Goal: Book appointment/travel/reservation

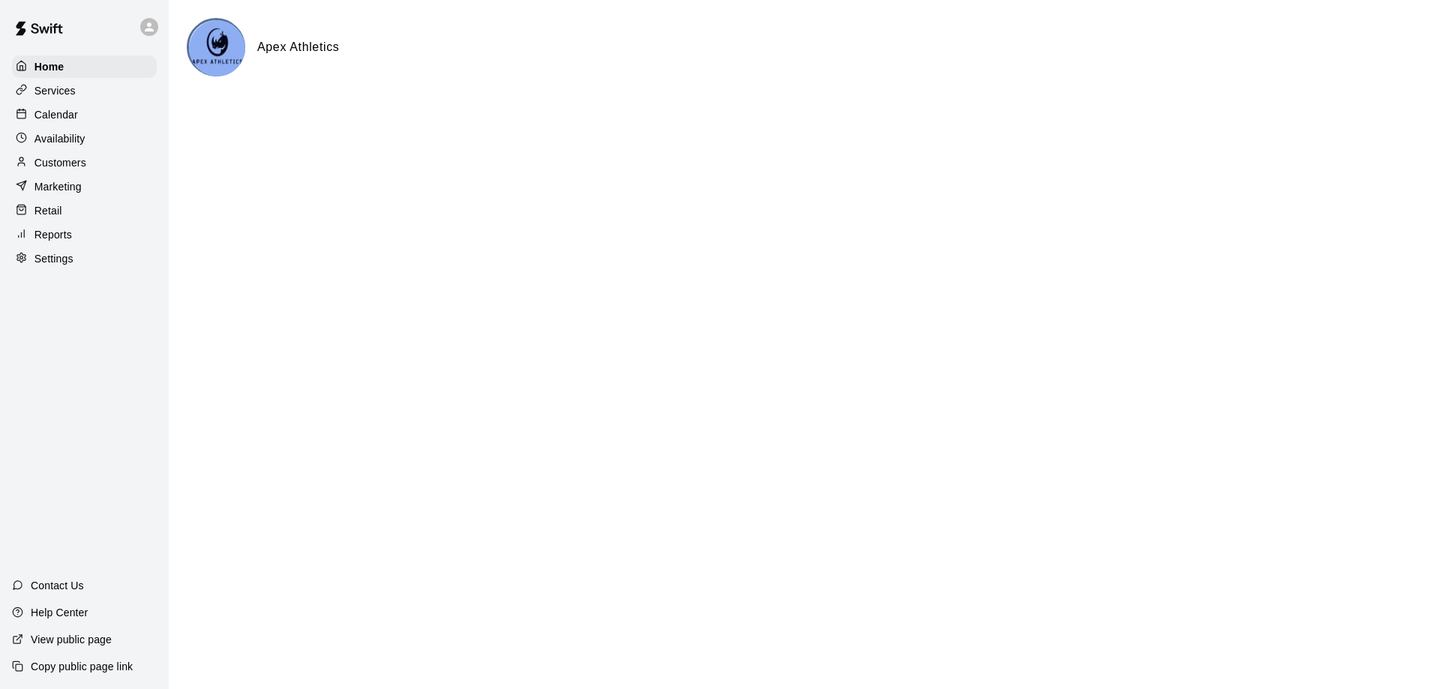
click at [64, 108] on div "Calendar" at bounding box center [84, 115] width 145 height 23
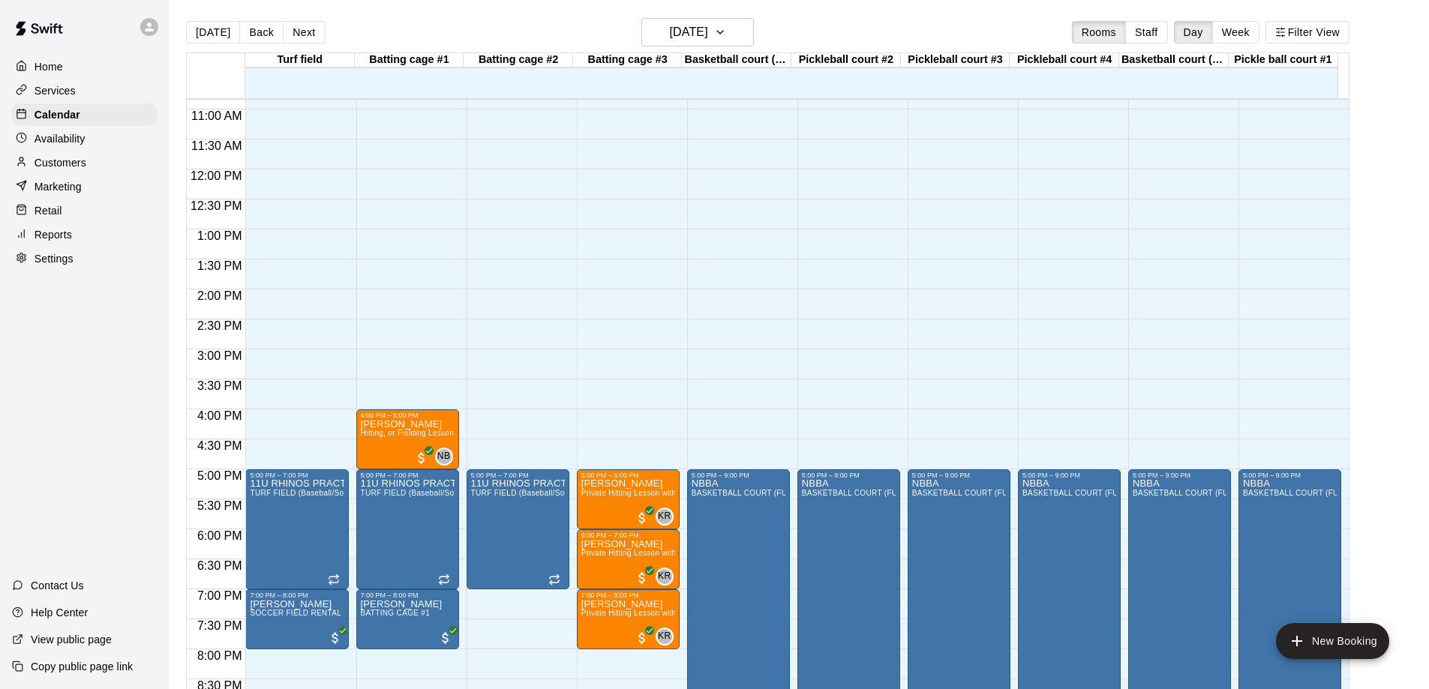
scroll to position [651, 0]
click at [1241, 33] on button "Week" at bounding box center [1235, 32] width 47 height 23
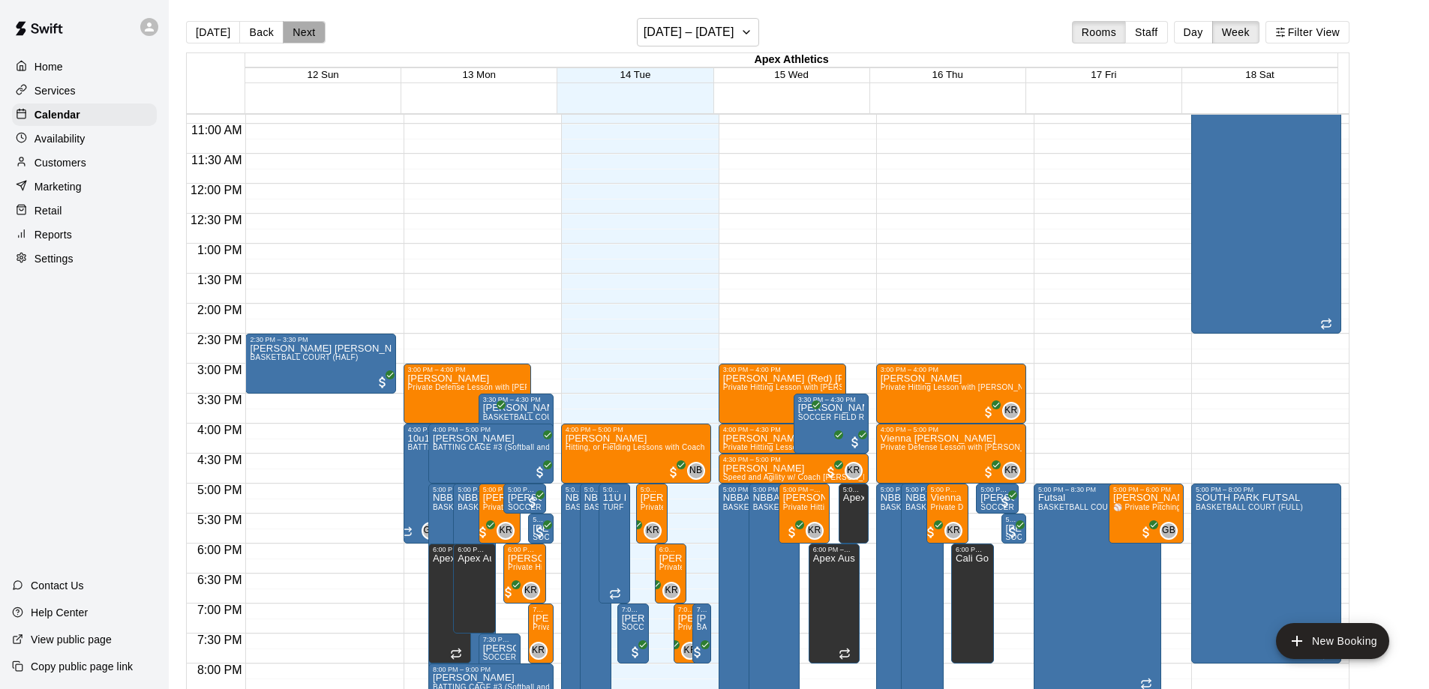
click at [300, 32] on button "Next" at bounding box center [304, 32] width 42 height 23
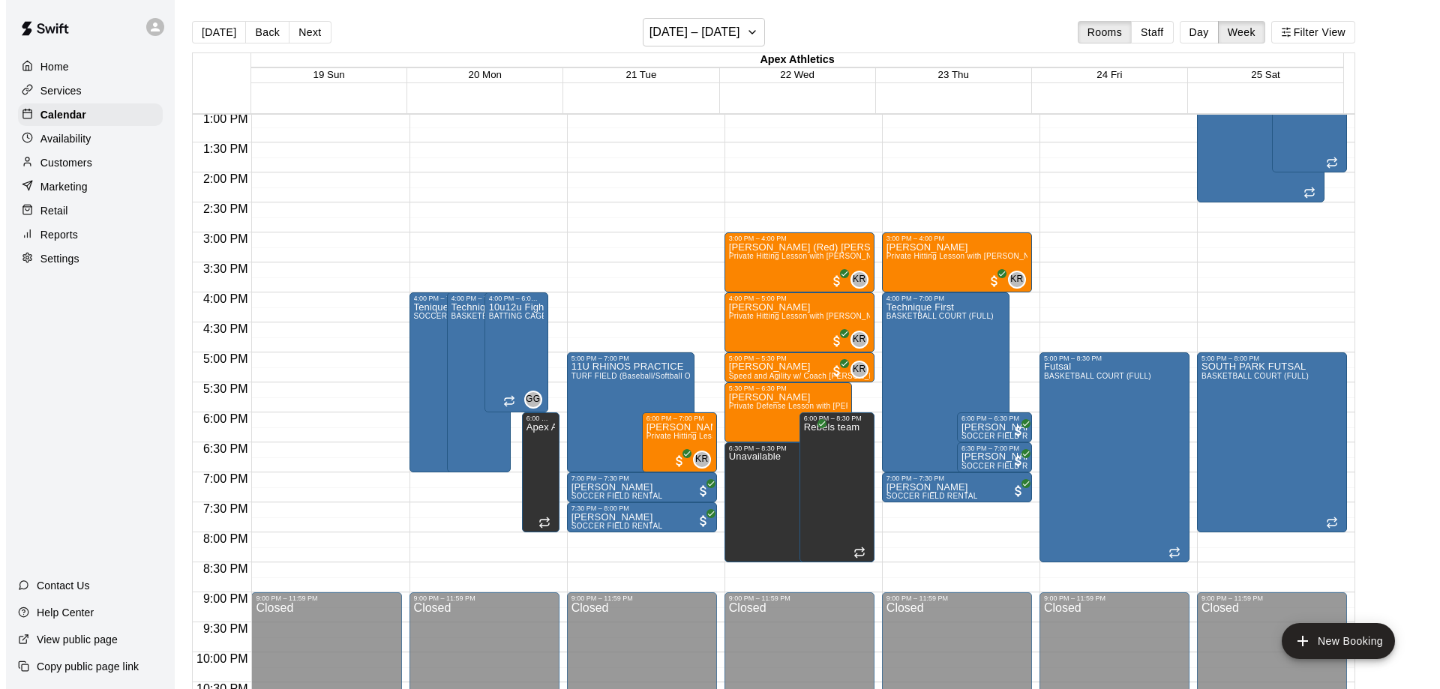
scroll to position [801, 0]
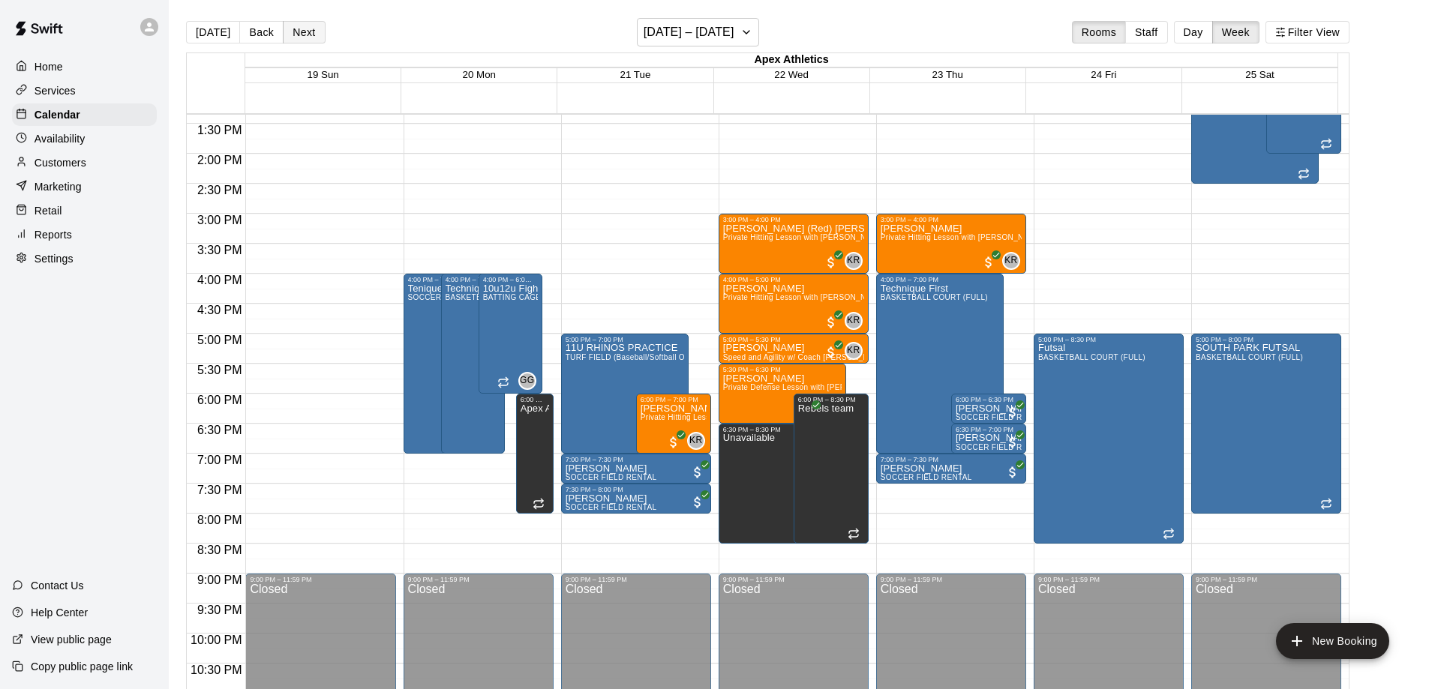
click at [297, 29] on button "Next" at bounding box center [304, 32] width 42 height 23
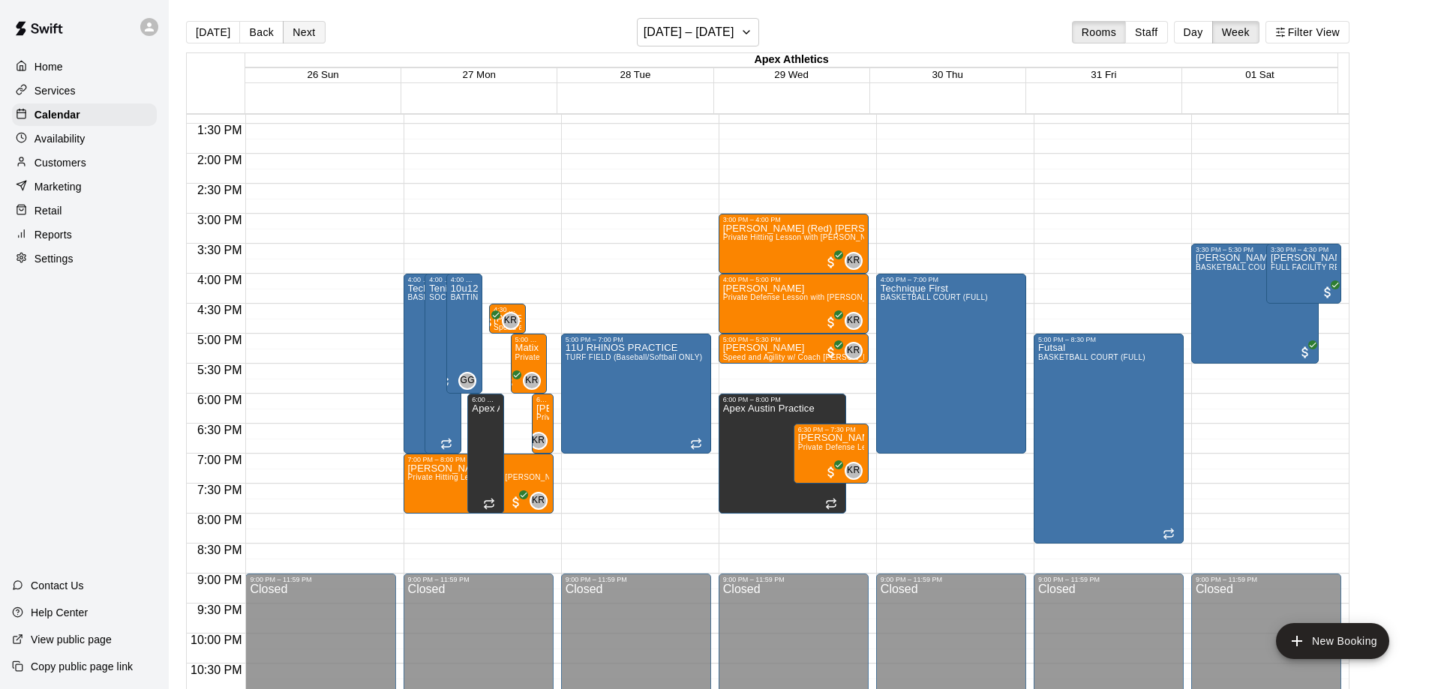
click at [306, 31] on button "Next" at bounding box center [304, 32] width 42 height 23
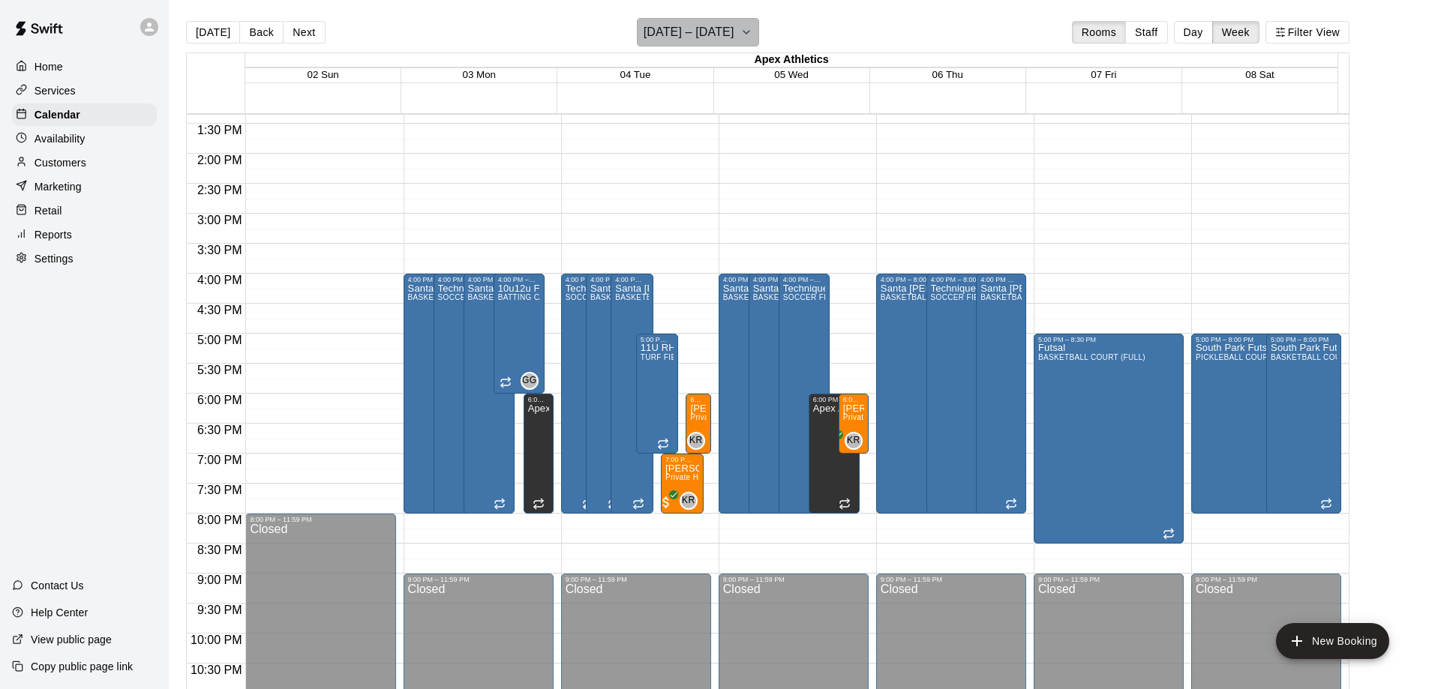
click at [752, 25] on icon "button" at bounding box center [746, 32] width 12 height 18
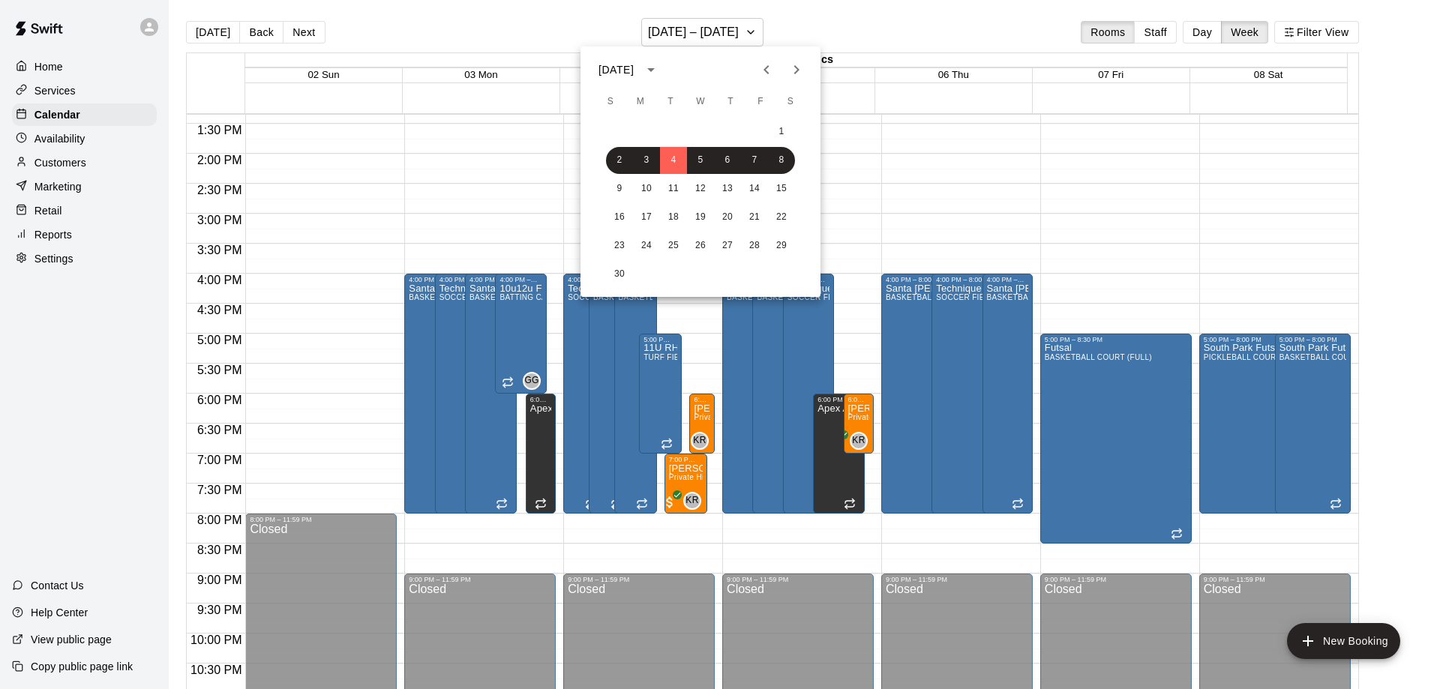
click at [767, 63] on icon "Previous month" at bounding box center [767, 70] width 18 height 18
click at [650, 220] on button "20" at bounding box center [646, 217] width 27 height 27
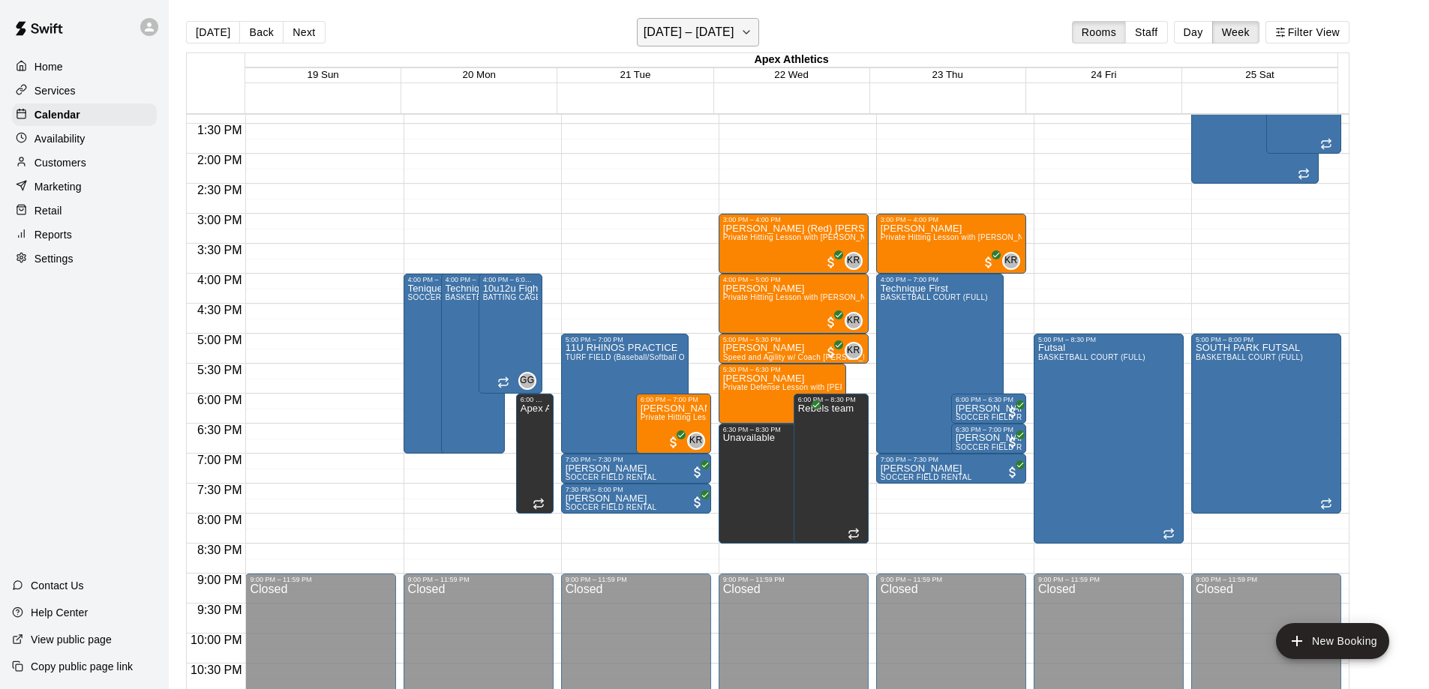
click at [746, 32] on icon "button" at bounding box center [746, 32] width 12 height 18
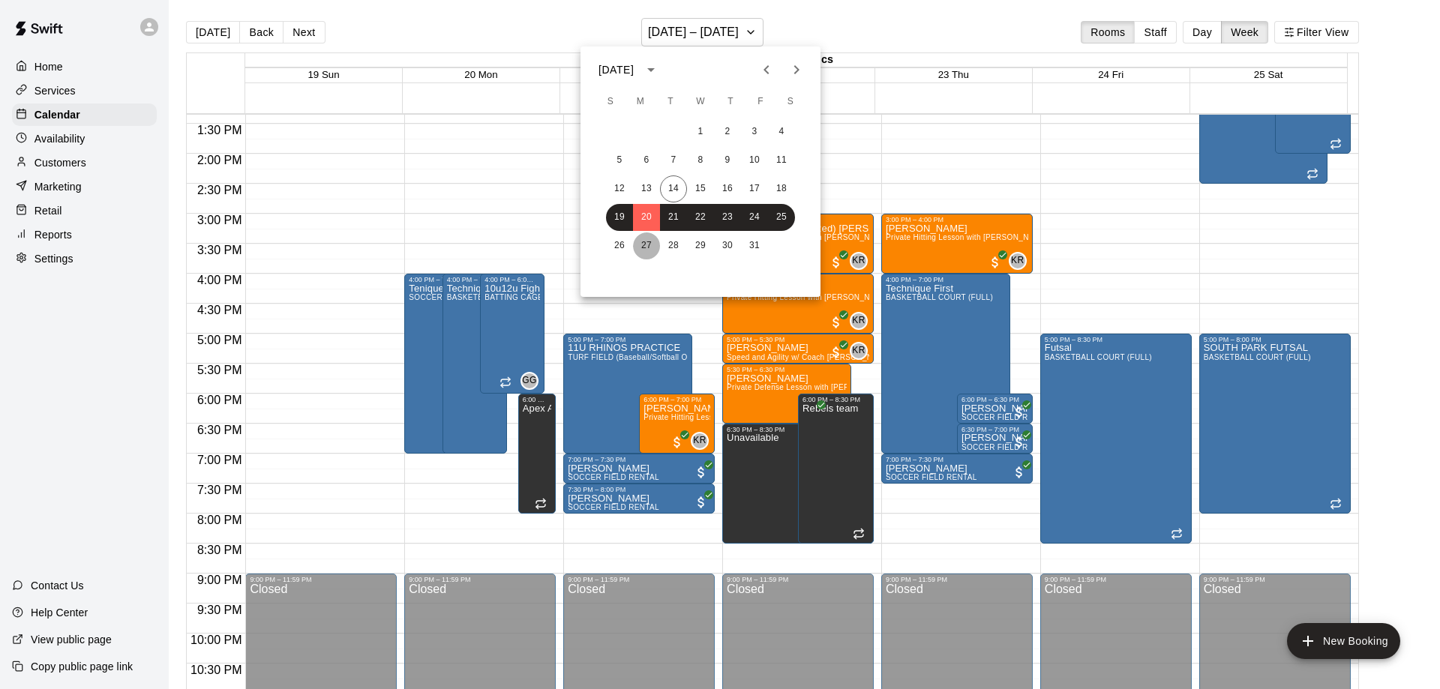
click at [641, 247] on button "27" at bounding box center [646, 246] width 27 height 27
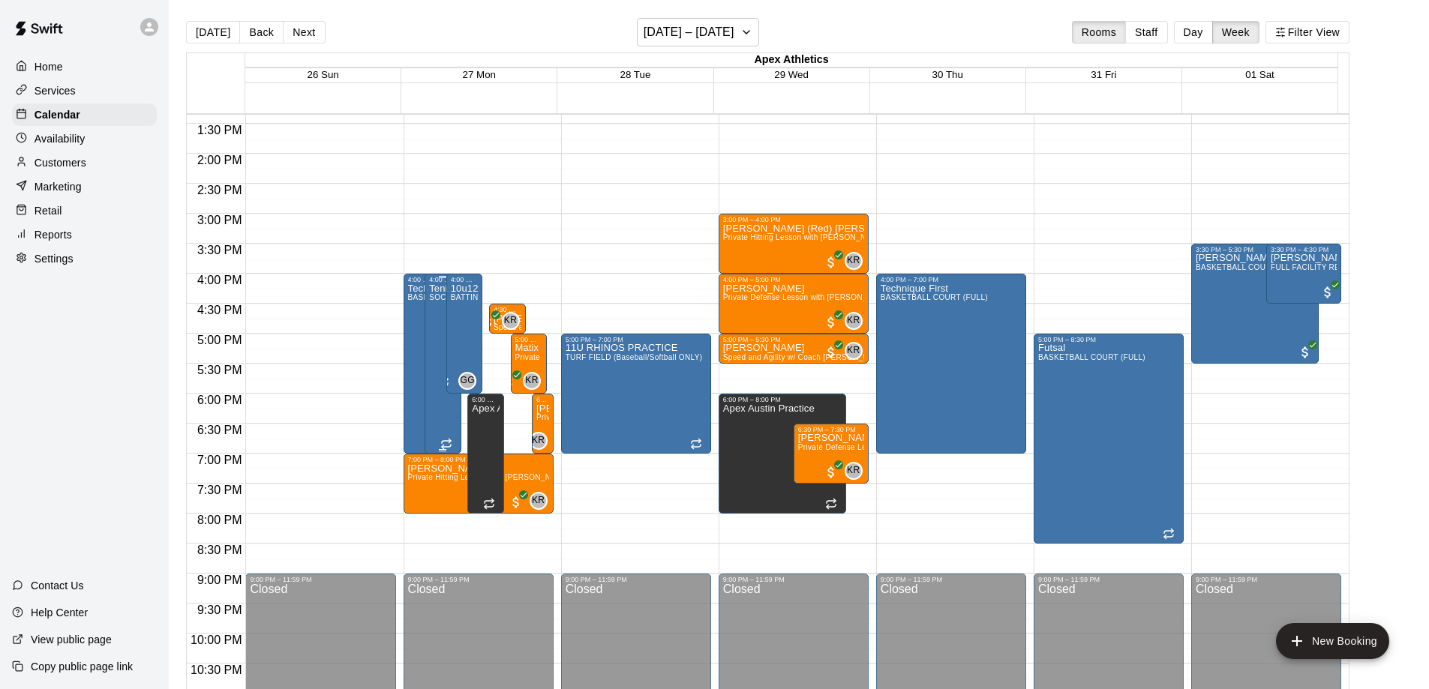
click at [432, 317] on div "Tenique First SOCCER FIELD RENTAL" at bounding box center [443, 628] width 28 height 689
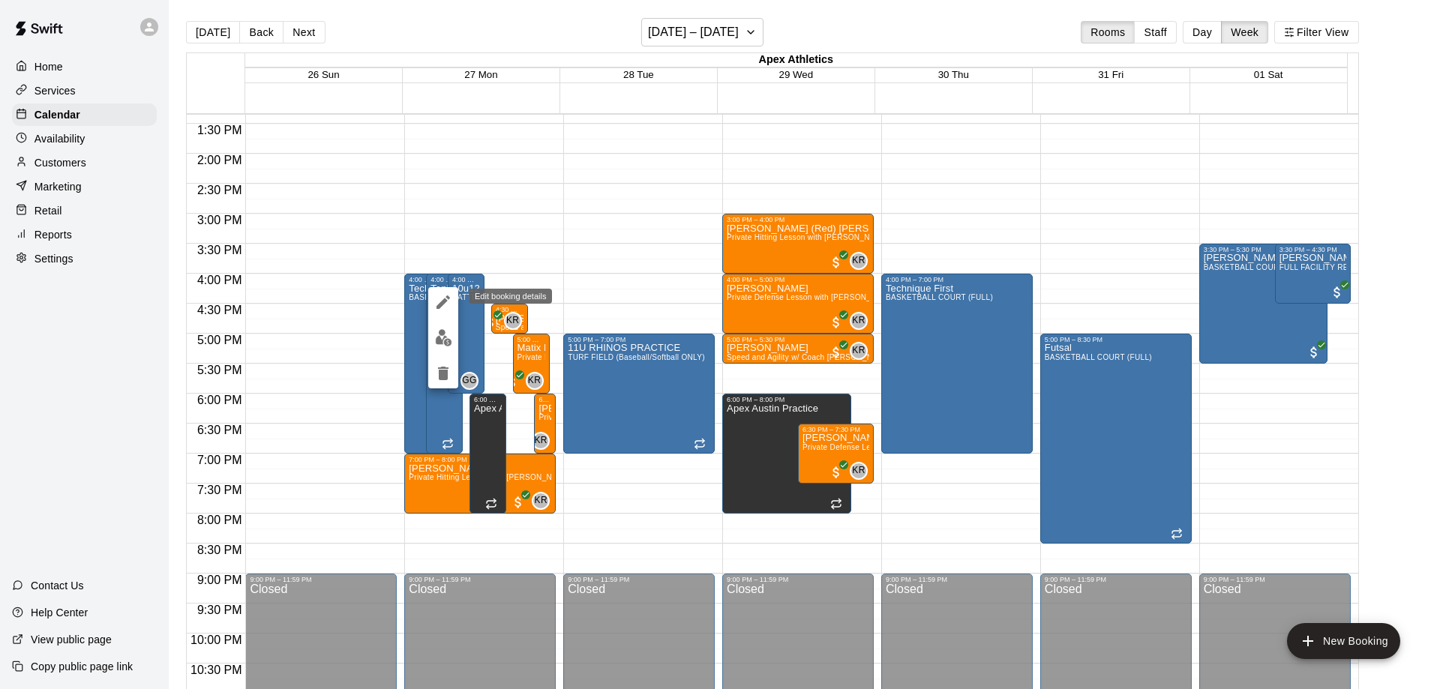
click at [443, 298] on icon "edit" at bounding box center [443, 302] width 18 height 18
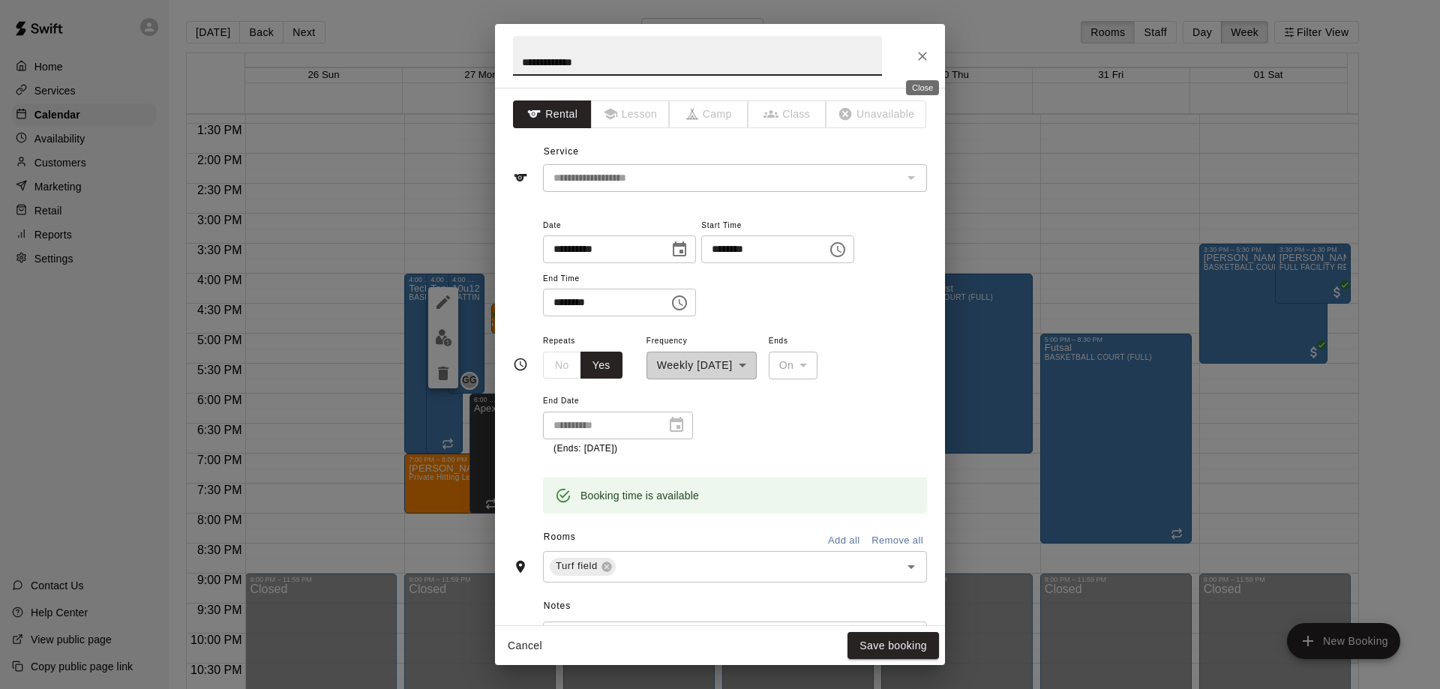
click at [926, 53] on icon "Close" at bounding box center [922, 56] width 9 height 9
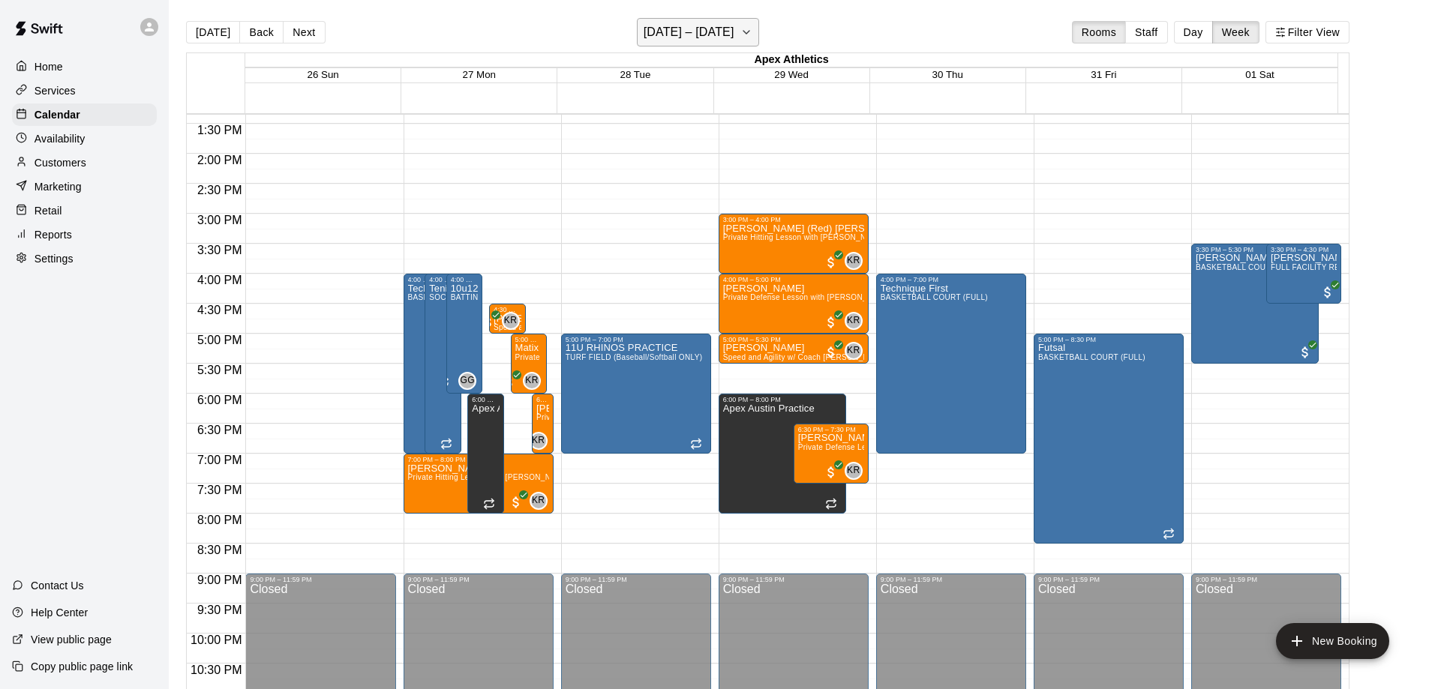
click at [752, 31] on icon "button" at bounding box center [746, 32] width 12 height 18
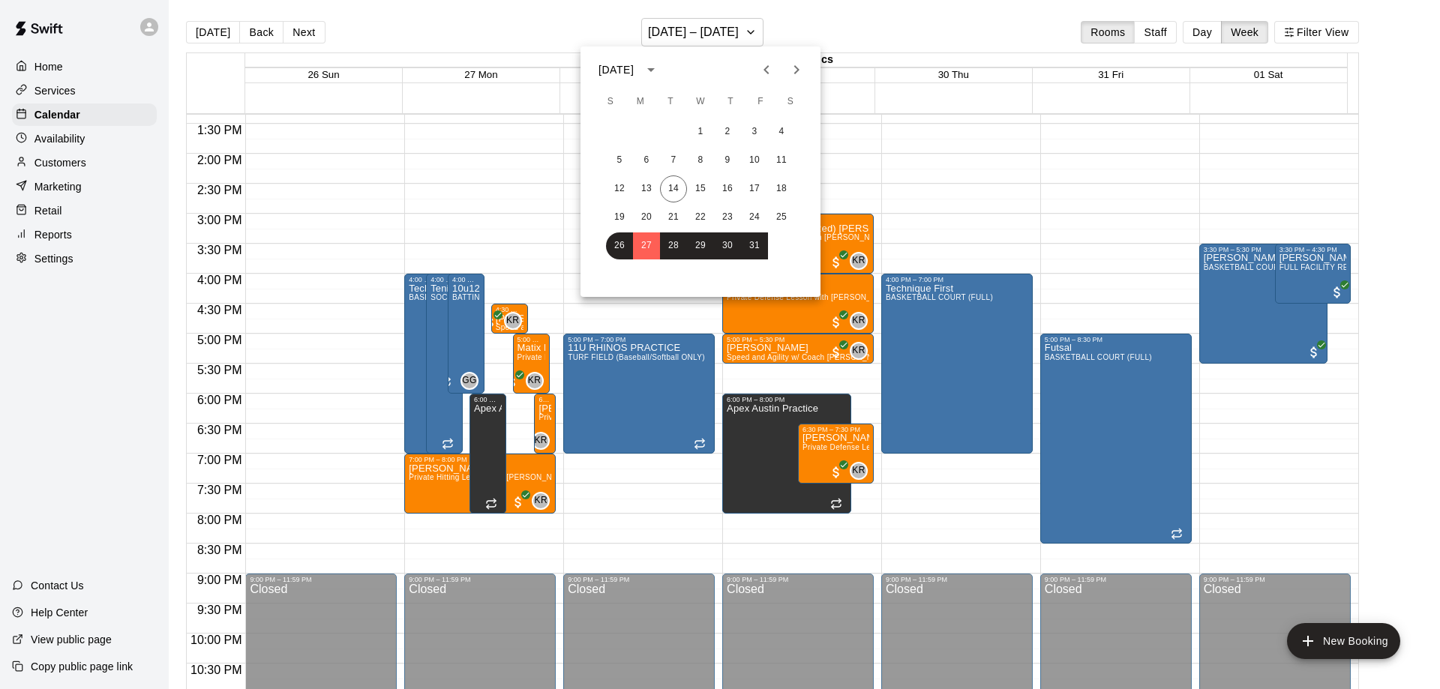
click at [794, 74] on icon "Next month" at bounding box center [797, 70] width 18 height 18
click at [645, 155] on button "3" at bounding box center [646, 160] width 27 height 27
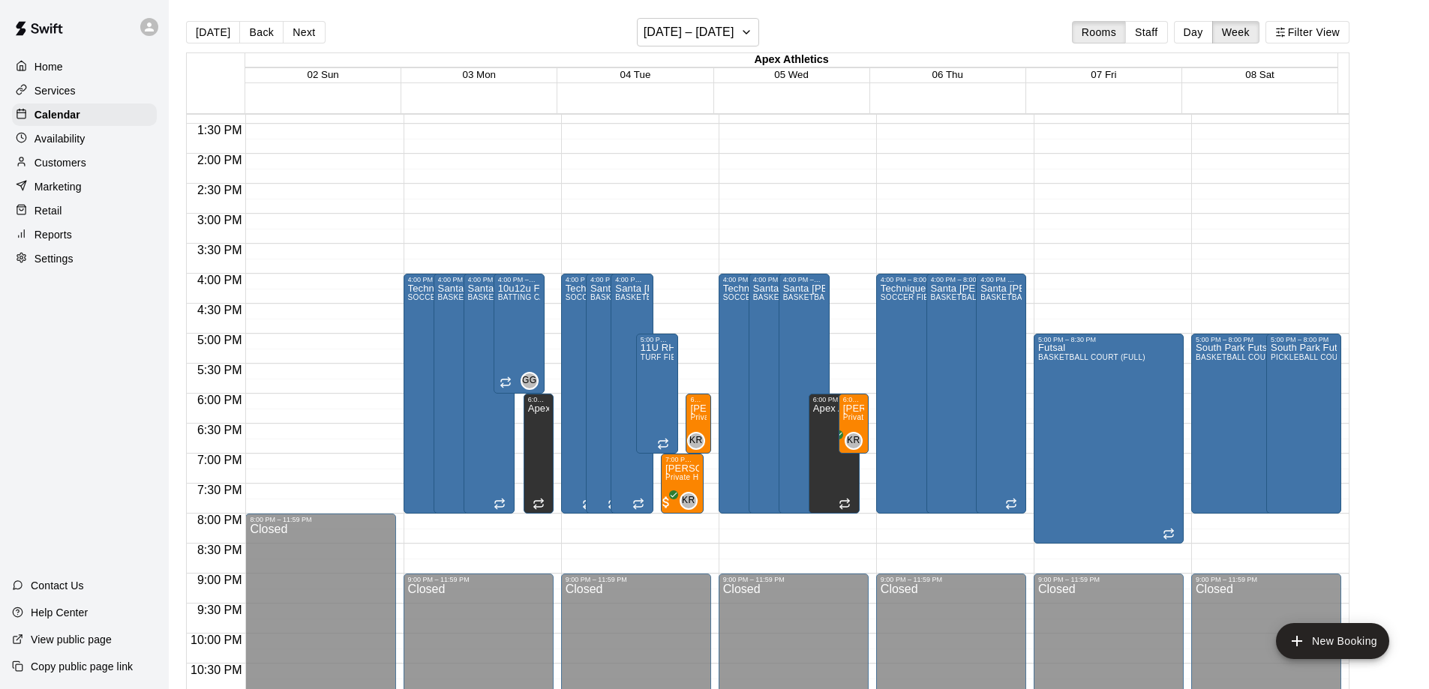
click at [212, 36] on button "[DATE]" at bounding box center [213, 32] width 54 height 23
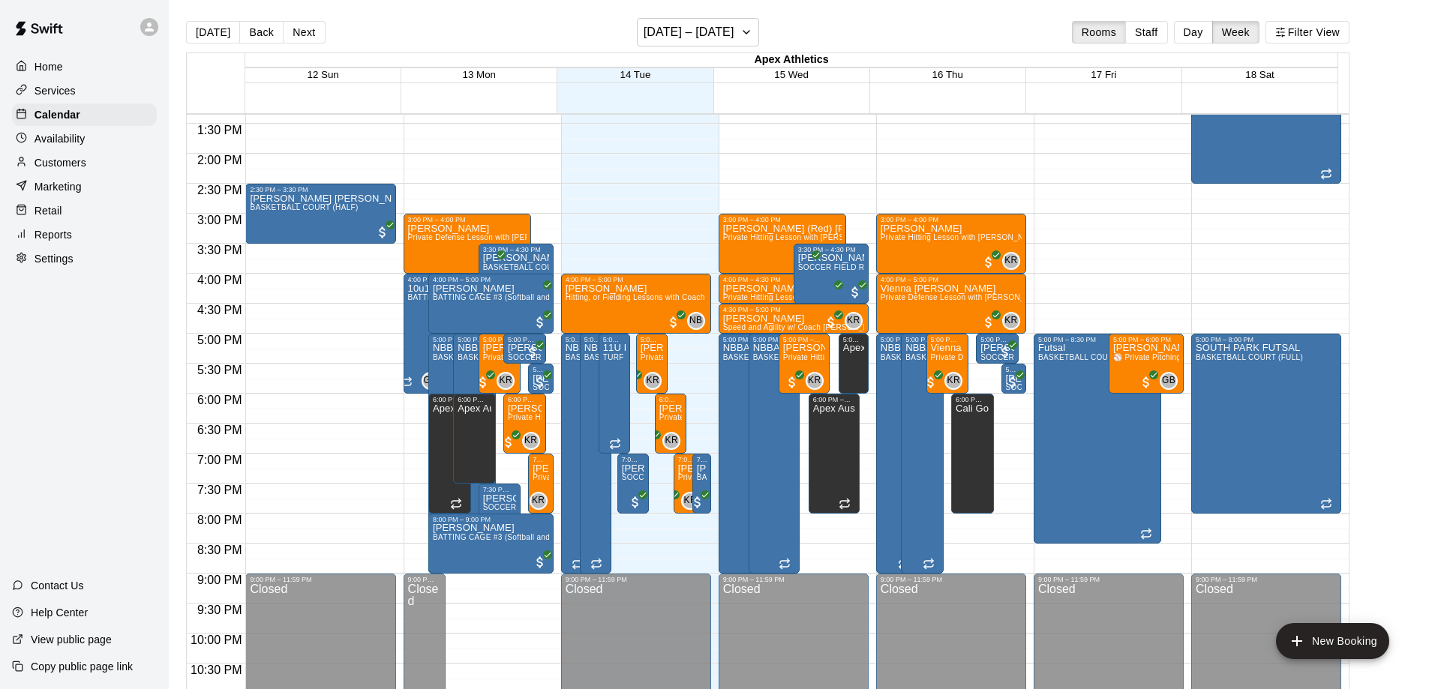
click at [1341, 643] on button "New Booking" at bounding box center [1332, 641] width 113 height 36
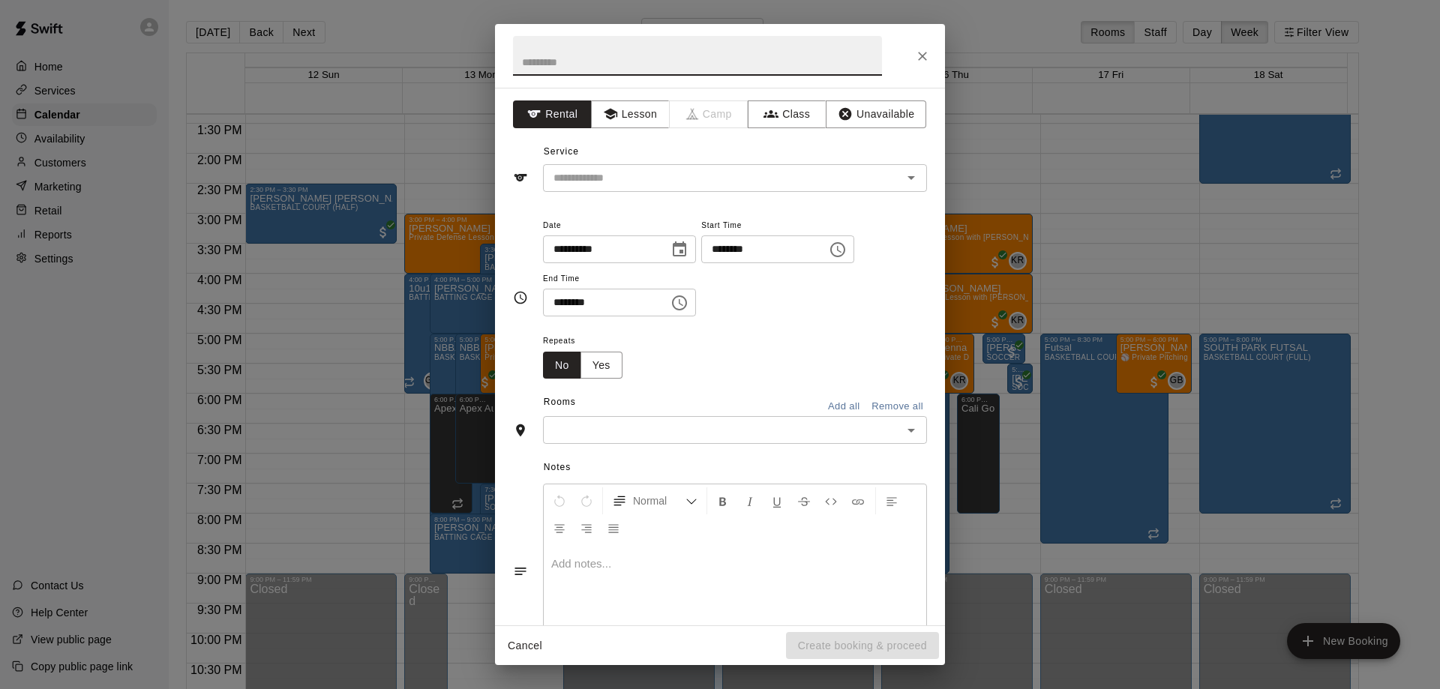
click at [548, 47] on input "text" at bounding box center [697, 56] width 369 height 40
drag, startPoint x: 544, startPoint y: 77, endPoint x: 545, endPoint y: 67, distance: 9.9
click at [544, 76] on h2 at bounding box center [697, 56] width 405 height 64
click at [545, 67] on input "text" at bounding box center [697, 56] width 369 height 40
click at [579, 188] on div "​" at bounding box center [735, 178] width 384 height 28
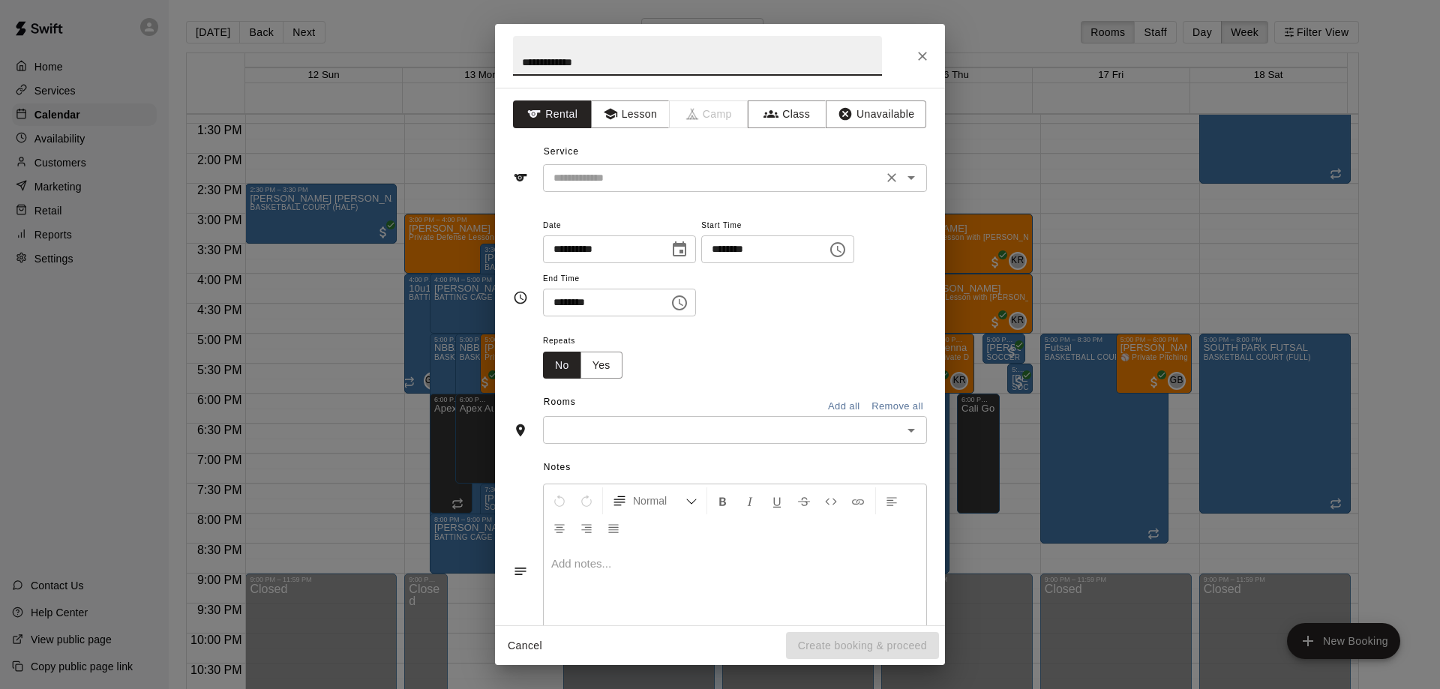
type input "**********"
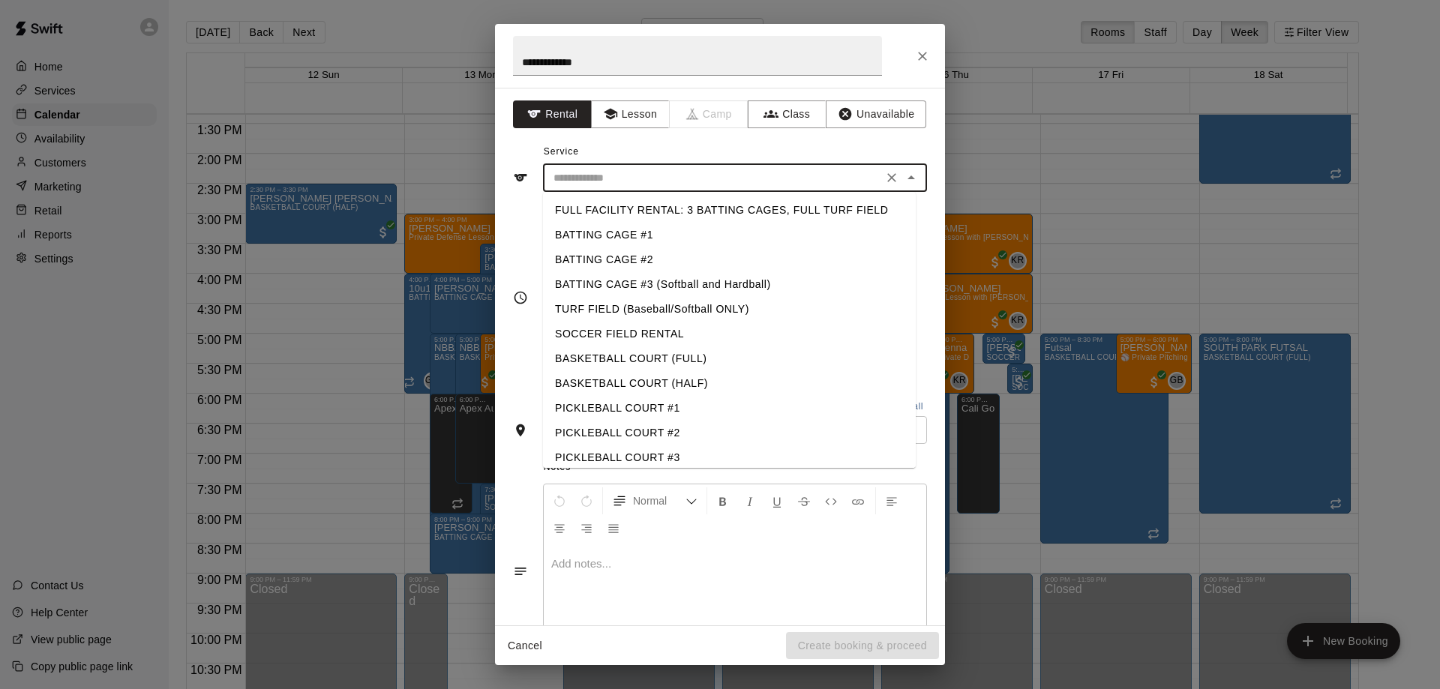
scroll to position [33, 0]
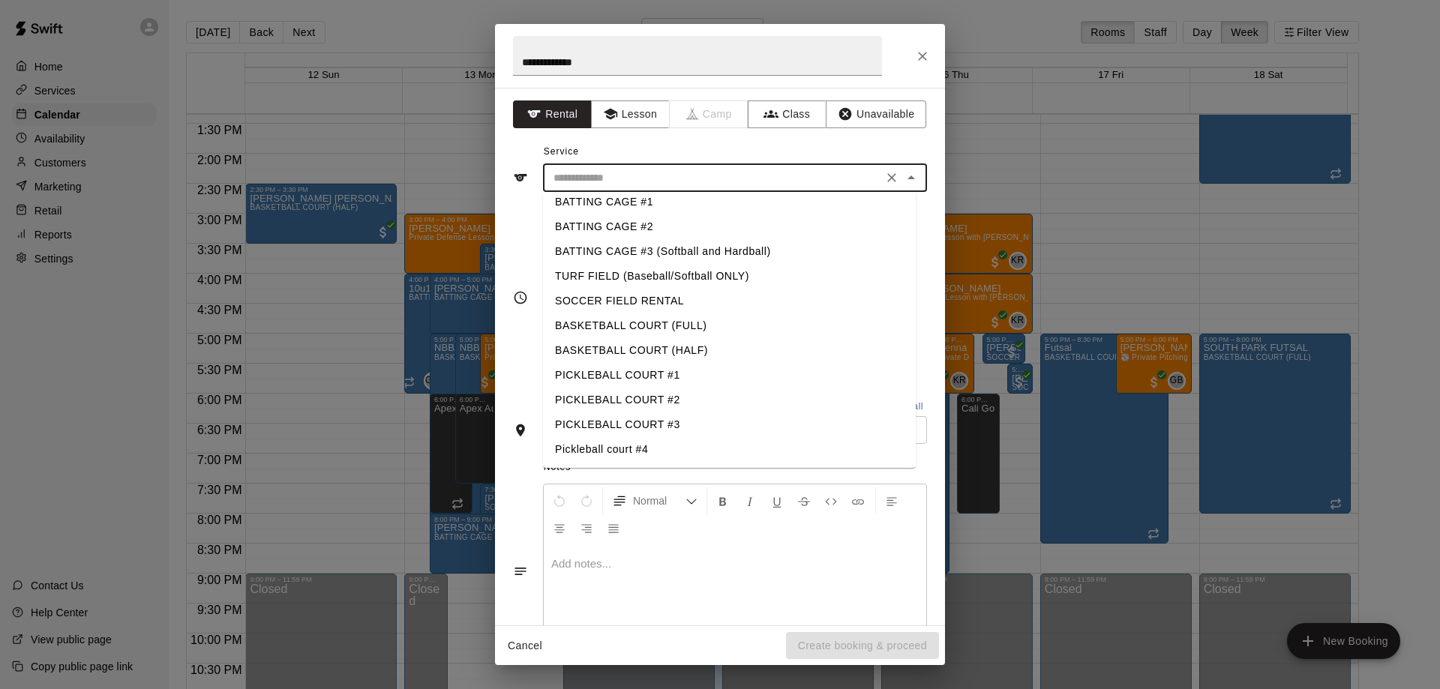
click at [641, 396] on li "PICKLEBALL COURT #2" at bounding box center [729, 400] width 373 height 25
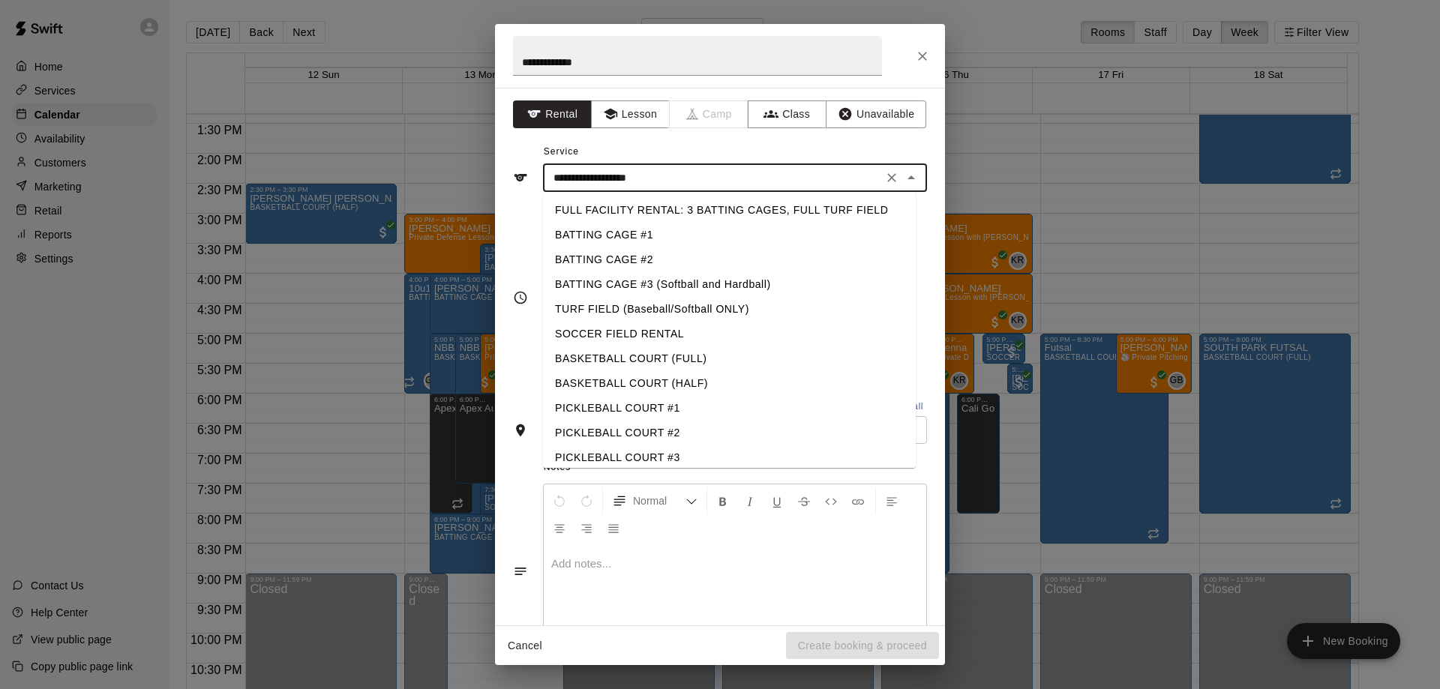
click at [739, 181] on input "**********" at bounding box center [713, 178] width 331 height 19
click at [643, 446] on li "PICKLEBALL COURT #3" at bounding box center [729, 458] width 373 height 25
click at [748, 183] on input "**********" at bounding box center [713, 178] width 331 height 19
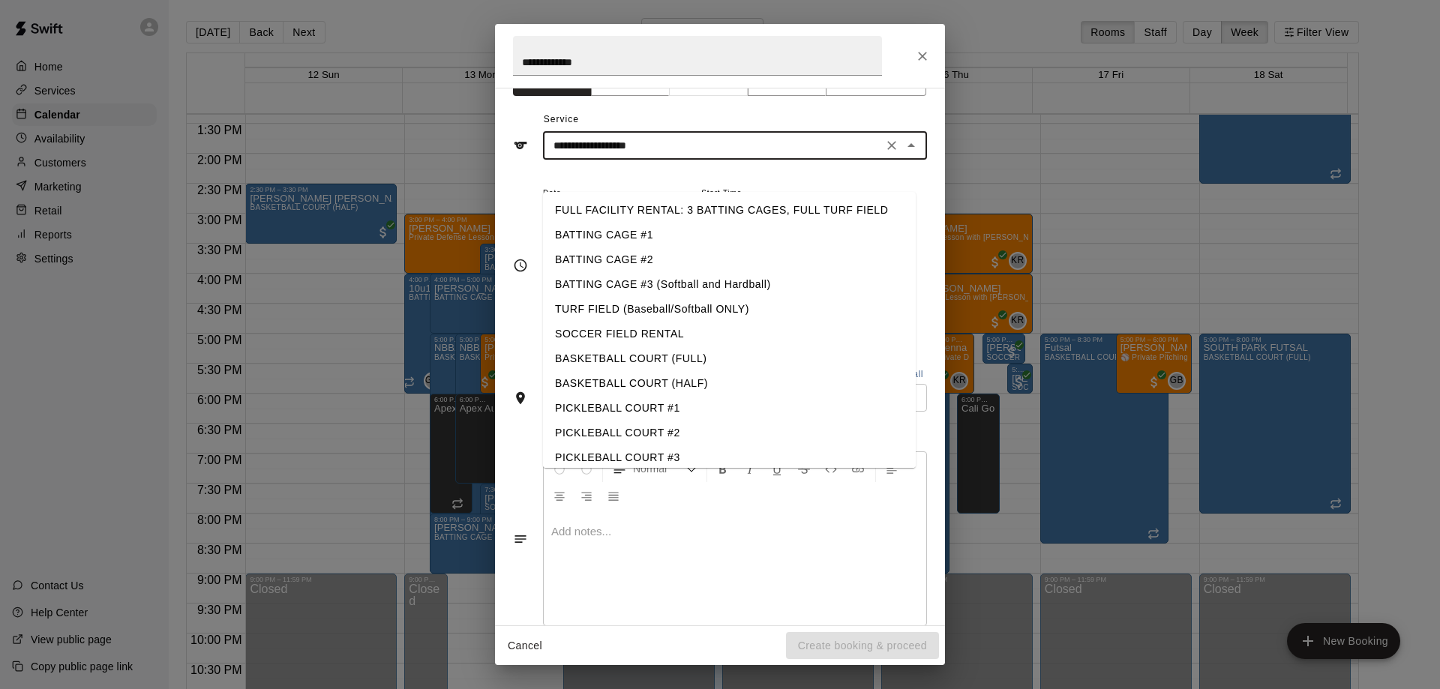
scroll to position [61, 0]
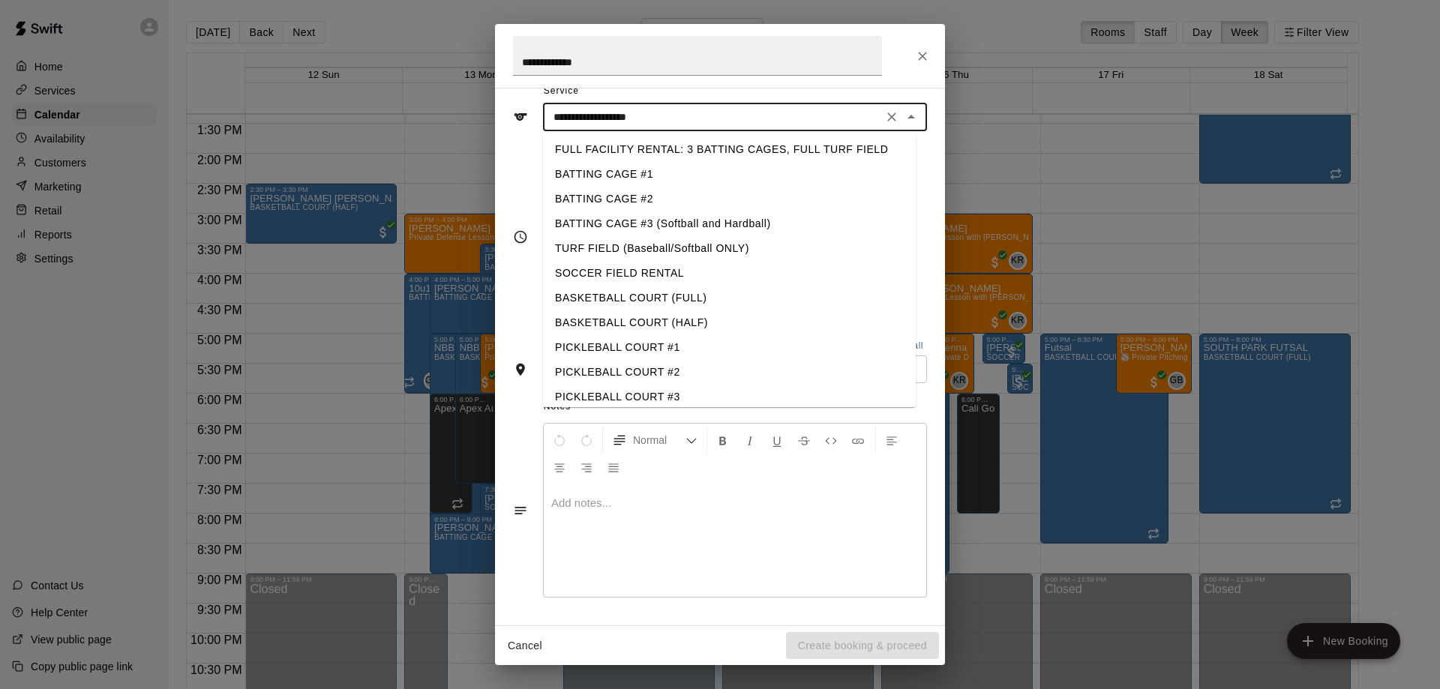
click at [641, 342] on li "PICKLEBALL COURT #1" at bounding box center [729, 347] width 373 height 25
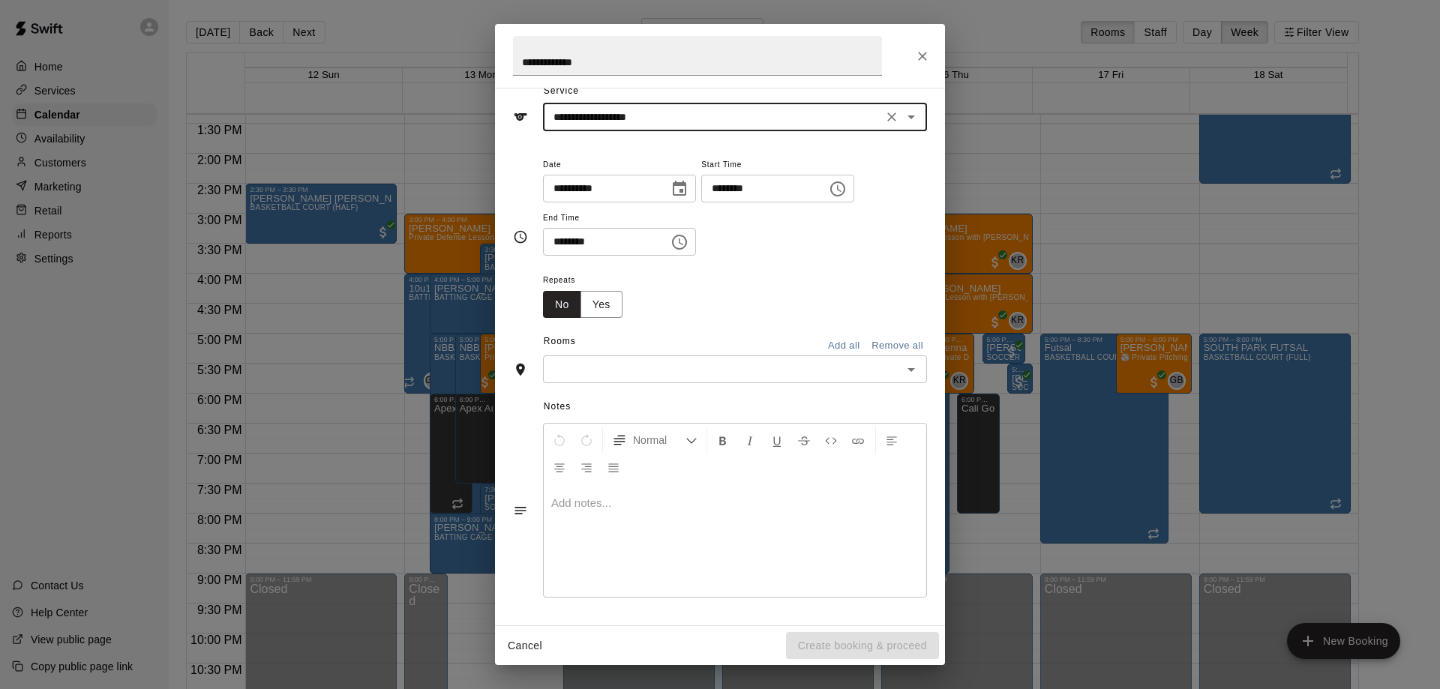
click at [677, 120] on input "**********" at bounding box center [713, 117] width 331 height 19
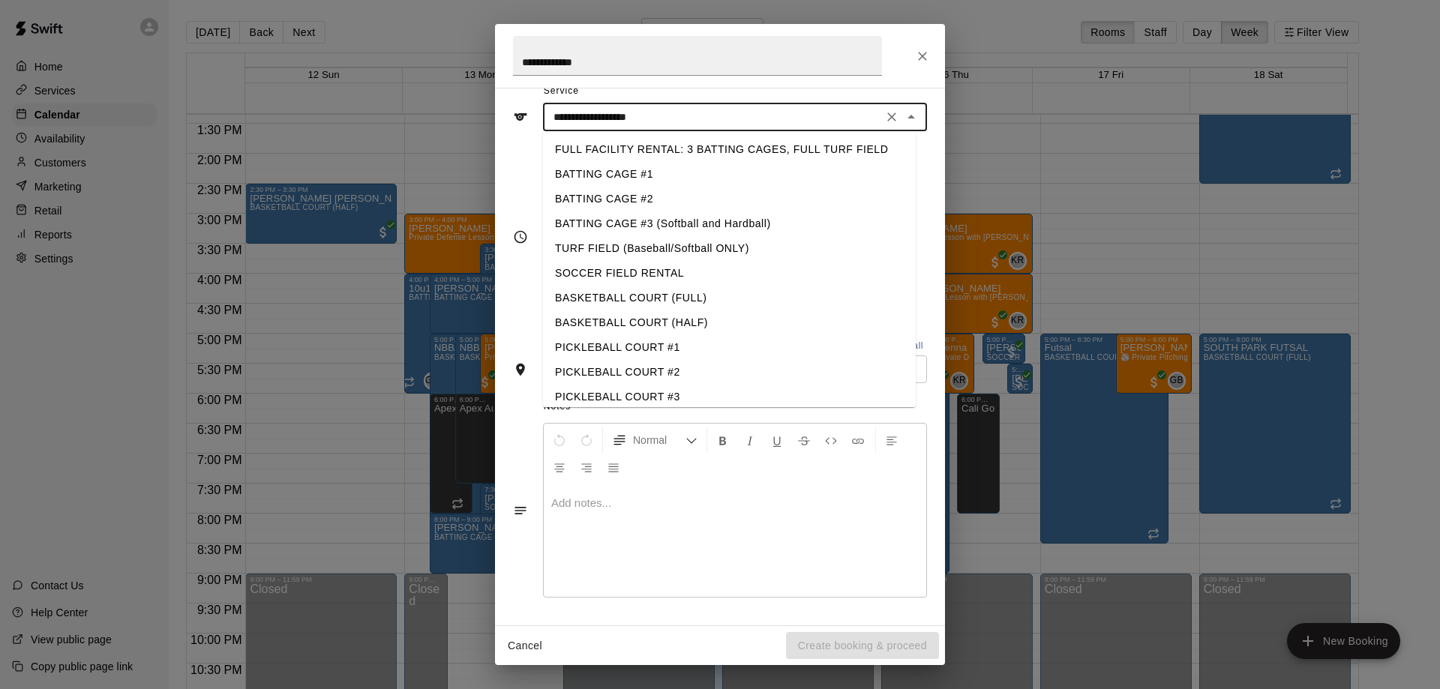
click at [619, 372] on li "PICKLEBALL COURT #2" at bounding box center [729, 372] width 373 height 25
type input "**********"
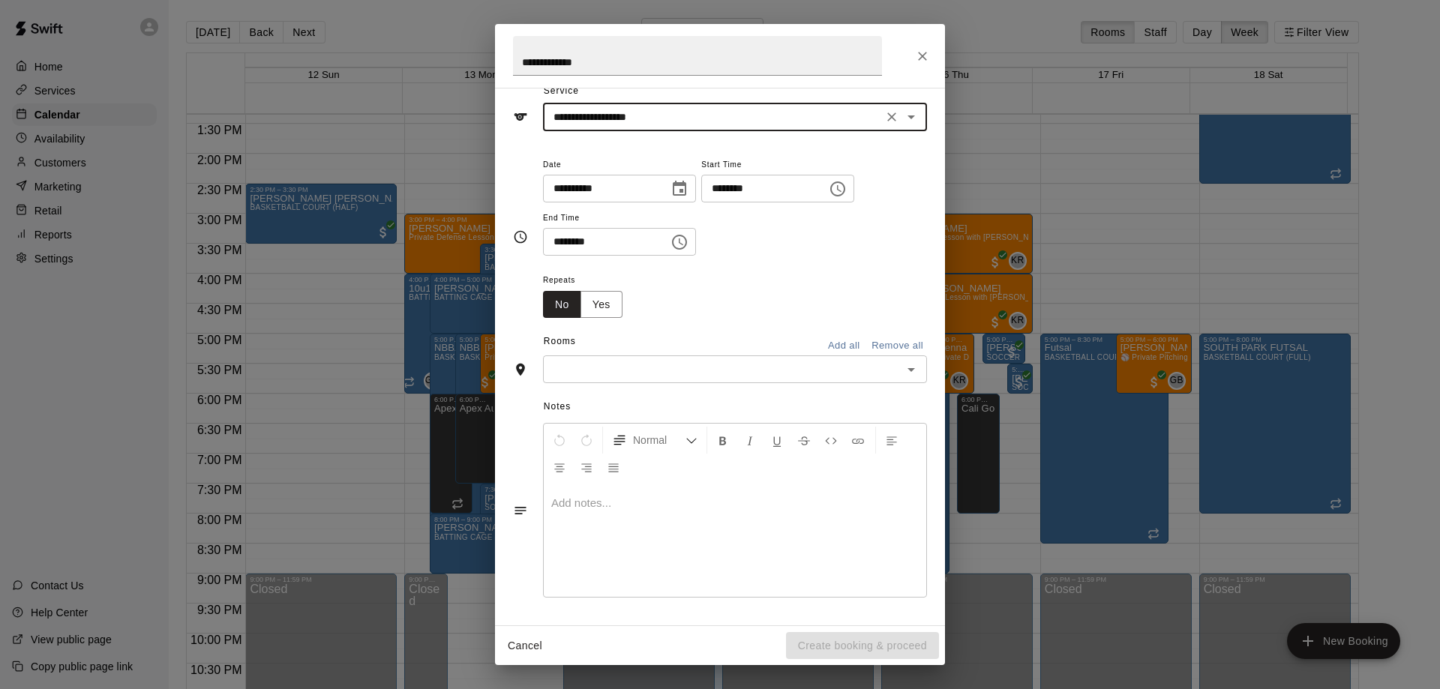
click at [686, 182] on icon "Choose date, selected date is Oct 14, 2025" at bounding box center [680, 188] width 14 height 15
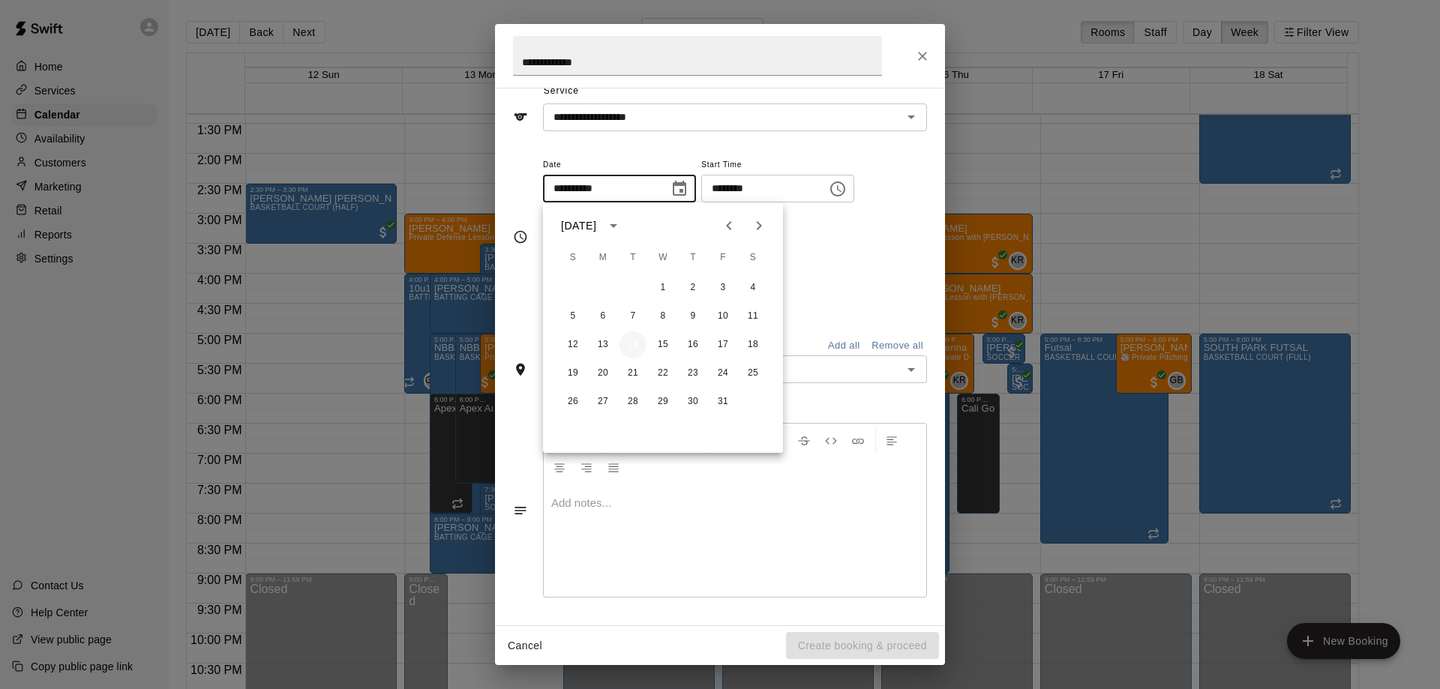
click at [634, 347] on button "14" at bounding box center [633, 345] width 27 height 27
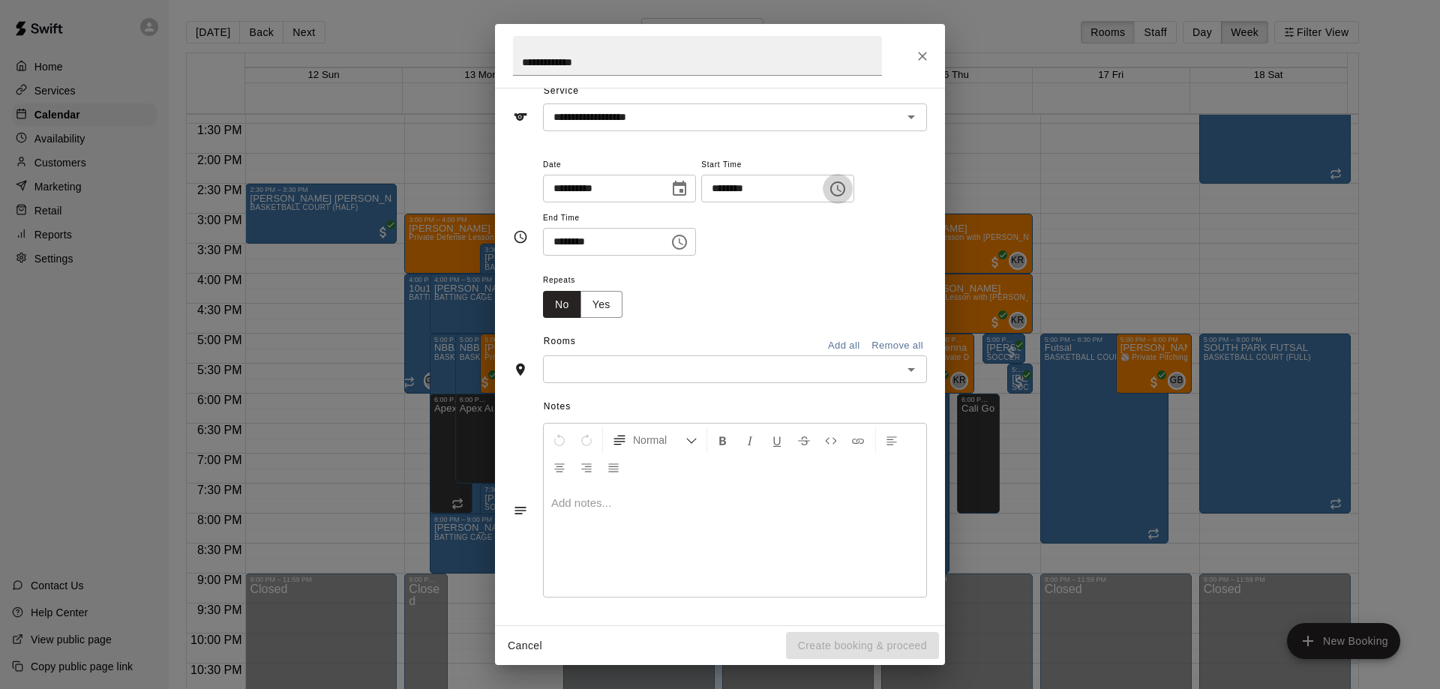
click at [845, 191] on icon "Choose time, selected time is 8:00 AM" at bounding box center [837, 189] width 15 height 15
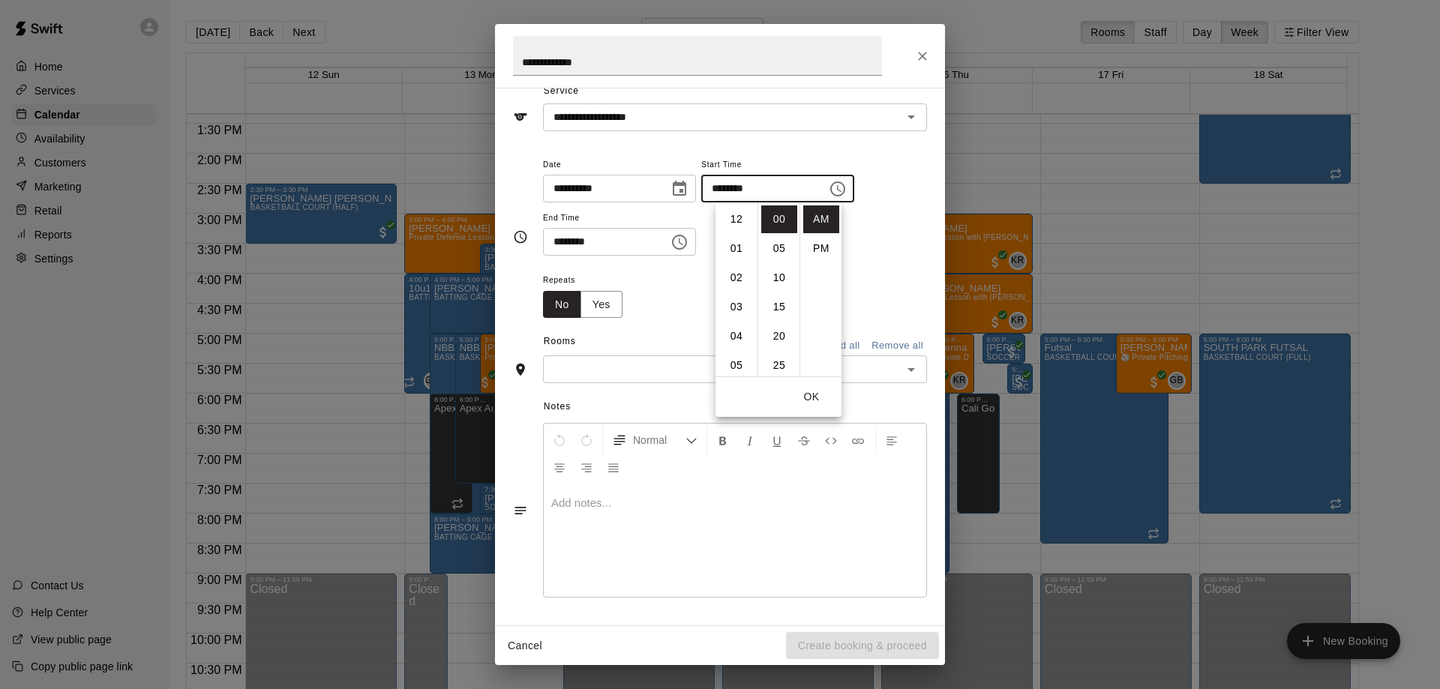
scroll to position [234, 0]
click at [740, 278] on li "10" at bounding box center [737, 278] width 36 height 28
type input "********"
click at [816, 151] on div "**********" at bounding box center [720, 237] width 414 height 188
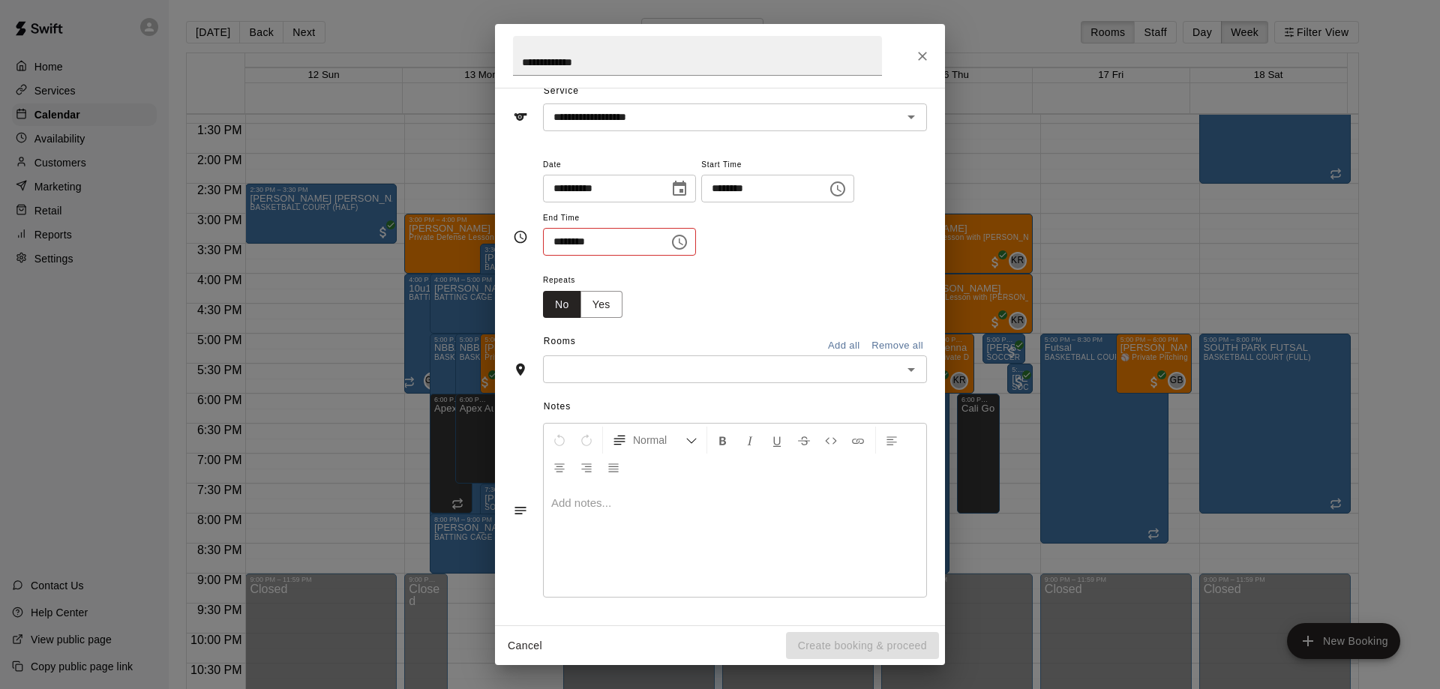
click at [689, 247] on icon "Choose time, selected time is 8:30 AM" at bounding box center [680, 242] width 18 height 18
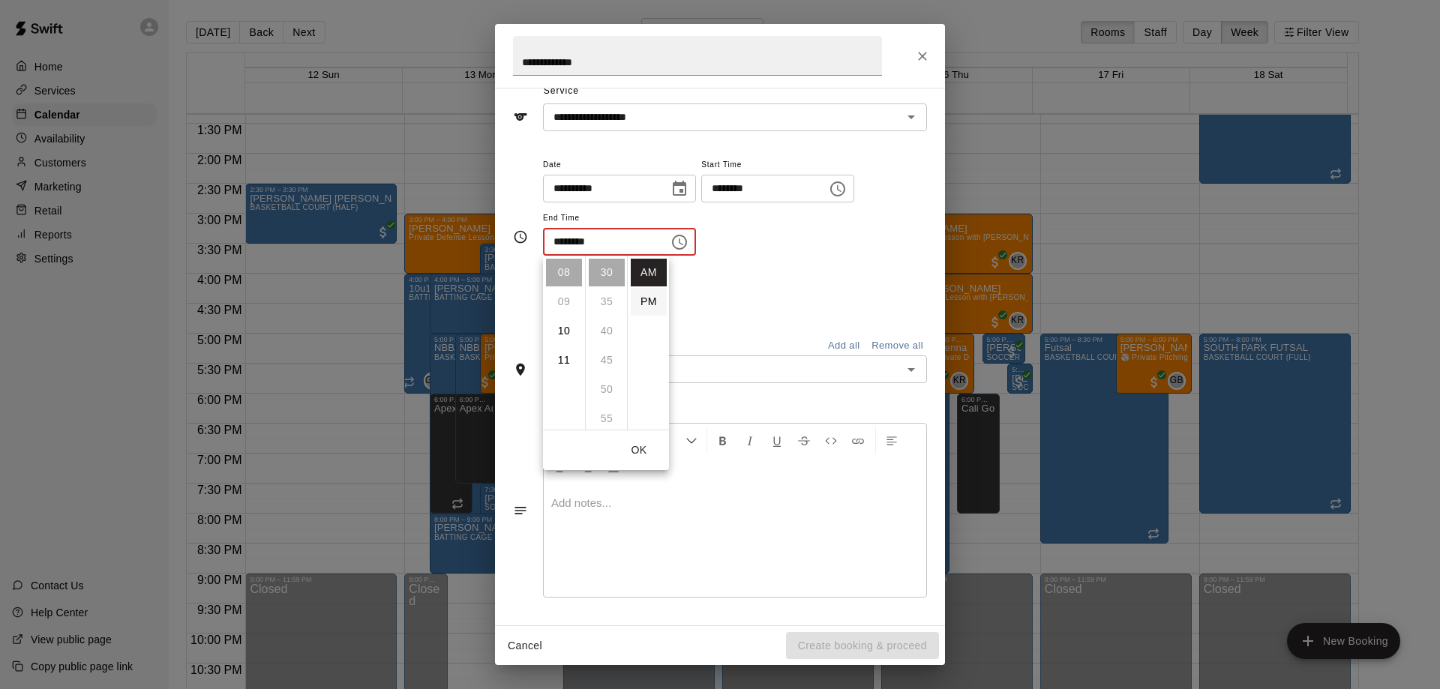
click at [632, 304] on li "PM" at bounding box center [649, 302] width 36 height 28
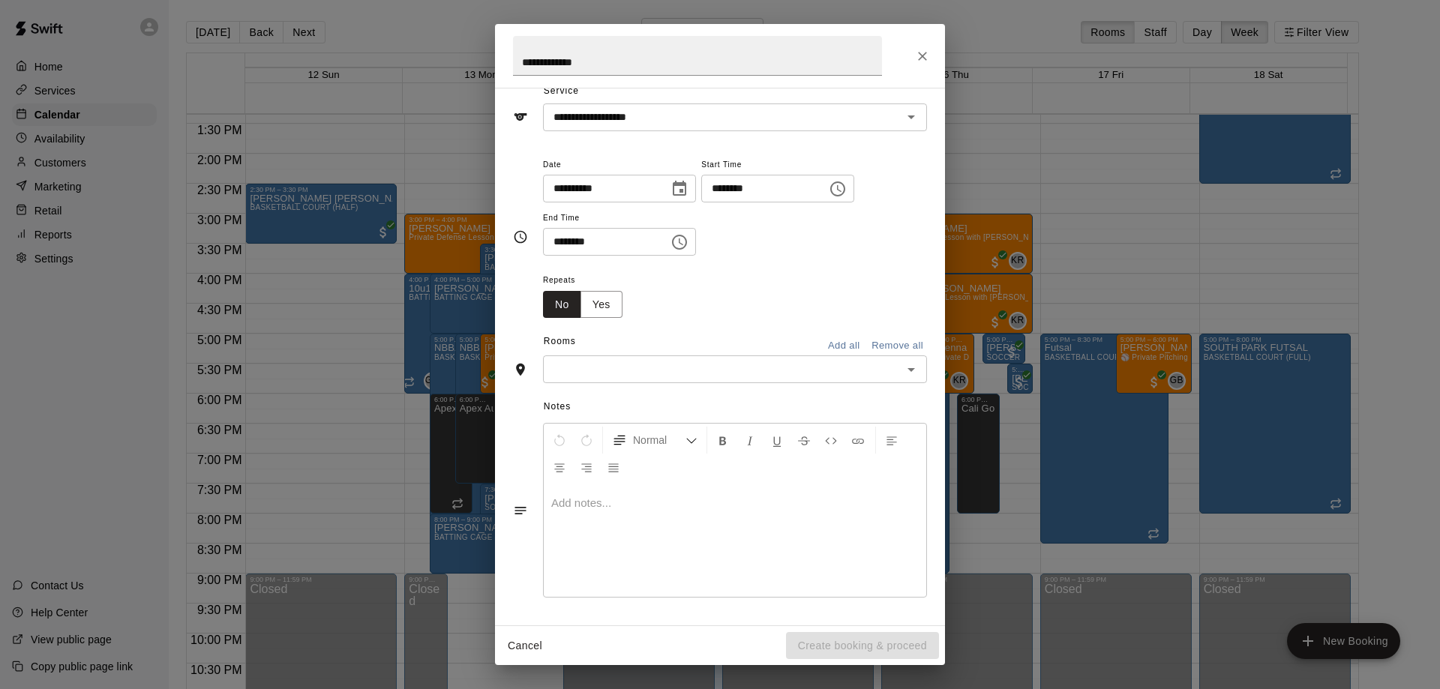
scroll to position [27, 0]
click at [689, 242] on icon "Choose time, selected time is 8:30 PM" at bounding box center [680, 242] width 18 height 18
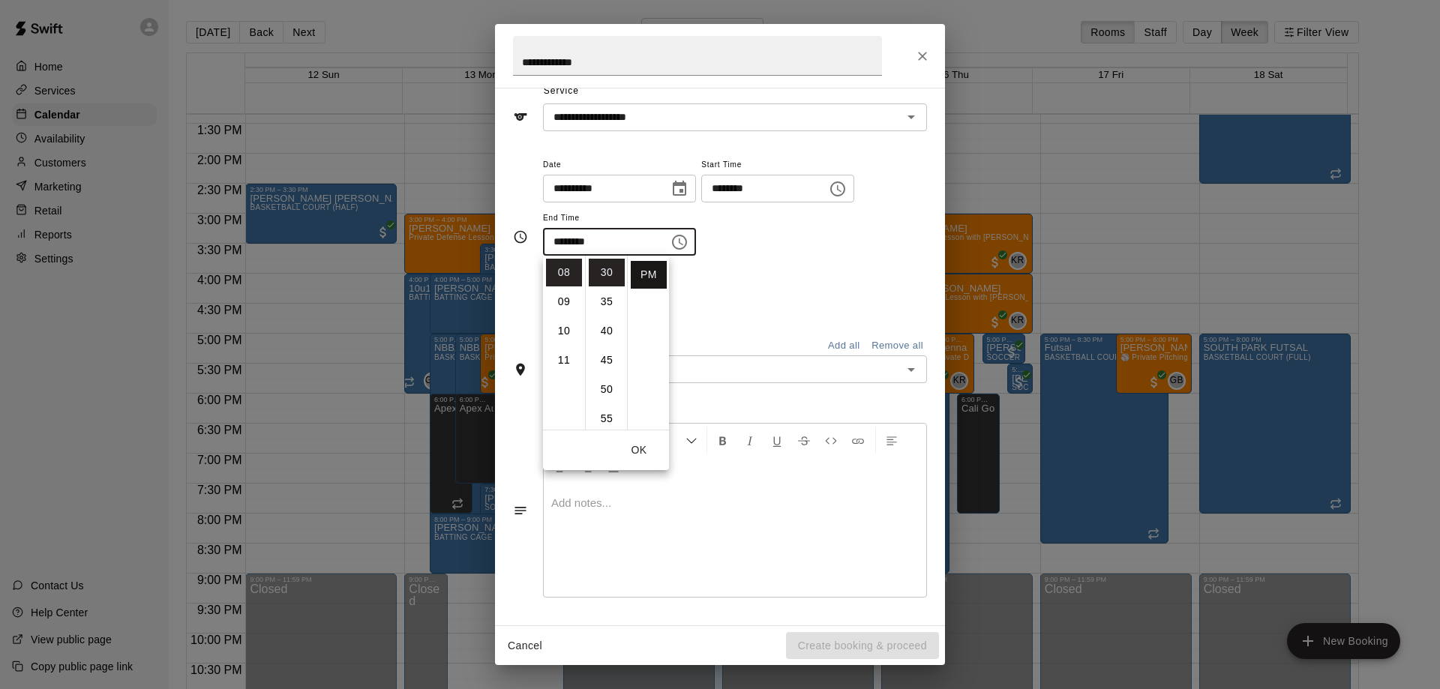
click at [654, 275] on li "PM" at bounding box center [649, 275] width 36 height 28
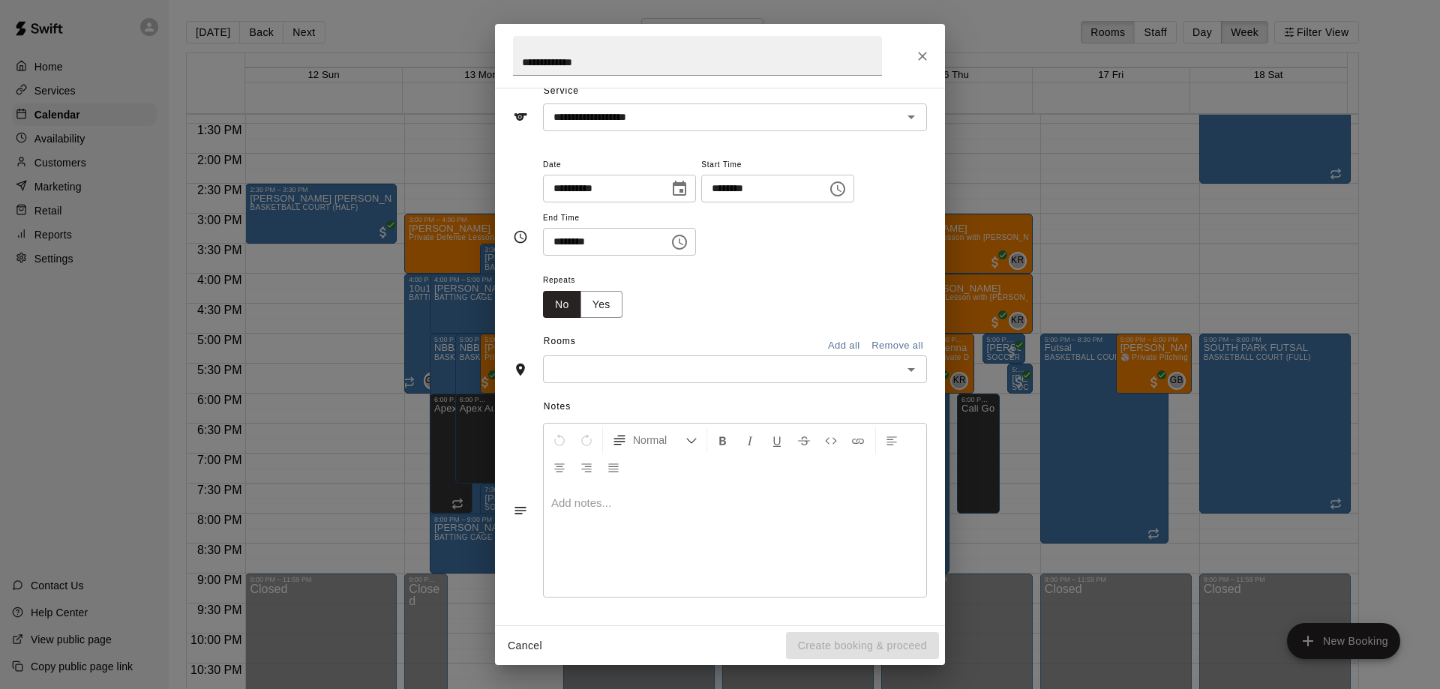
click at [560, 251] on input "********" at bounding box center [601, 242] width 116 height 28
type input "********"
click at [661, 374] on input "text" at bounding box center [723, 369] width 350 height 19
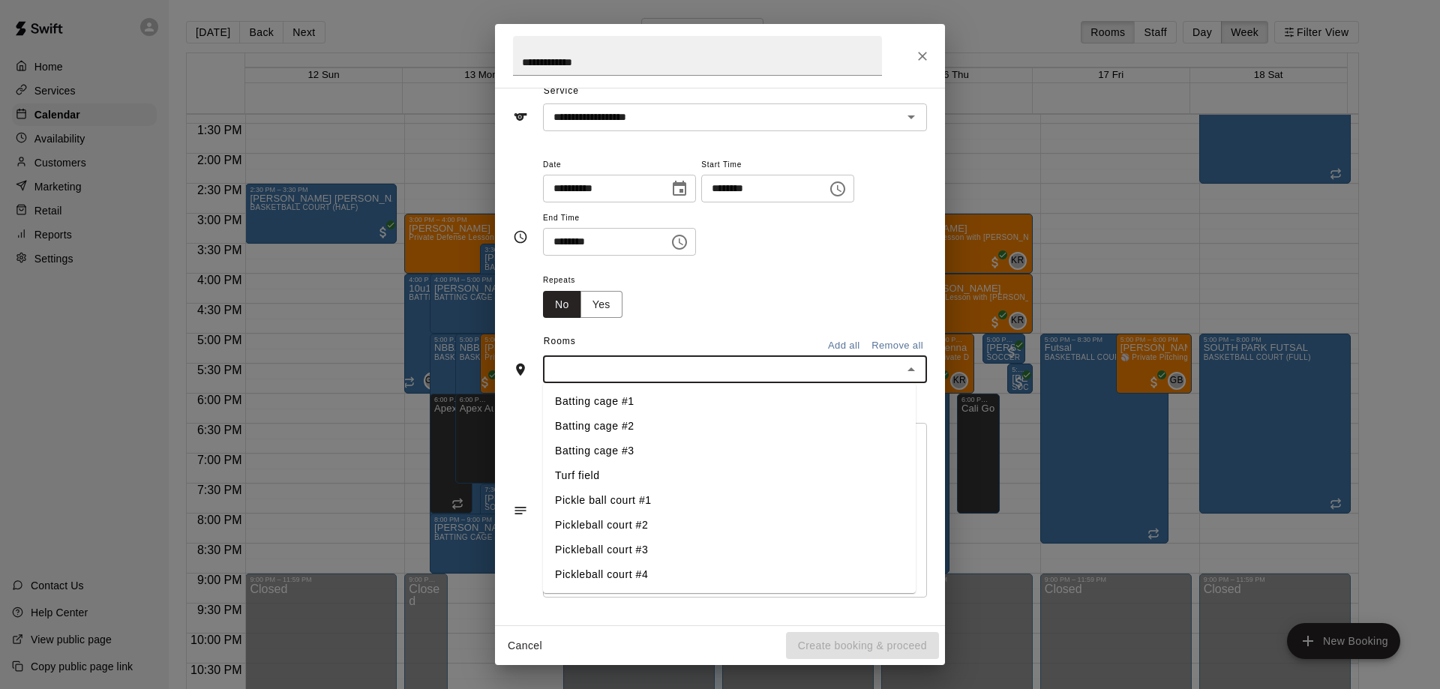
click at [621, 525] on li "Pickleball court #2" at bounding box center [729, 525] width 373 height 25
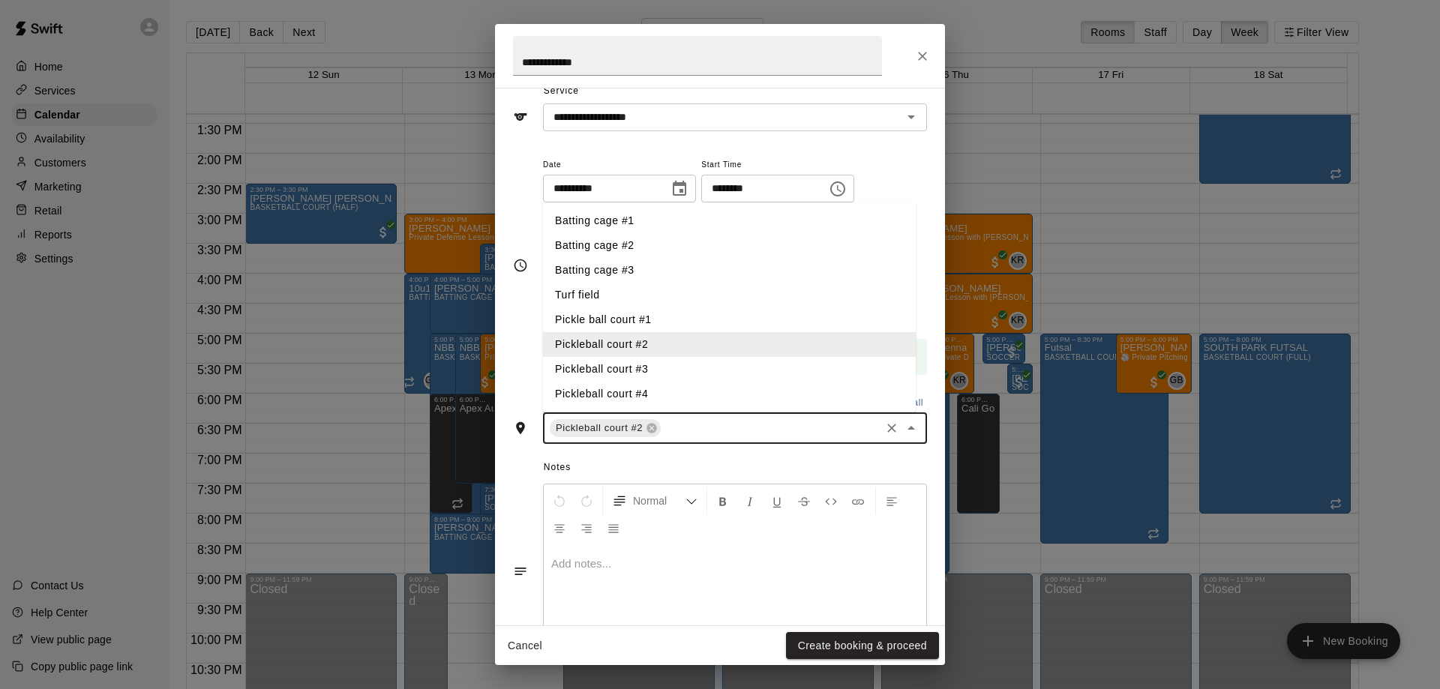
click at [688, 437] on input "text" at bounding box center [770, 428] width 215 height 19
click at [618, 364] on li "Pickleball court #3" at bounding box center [729, 369] width 373 height 25
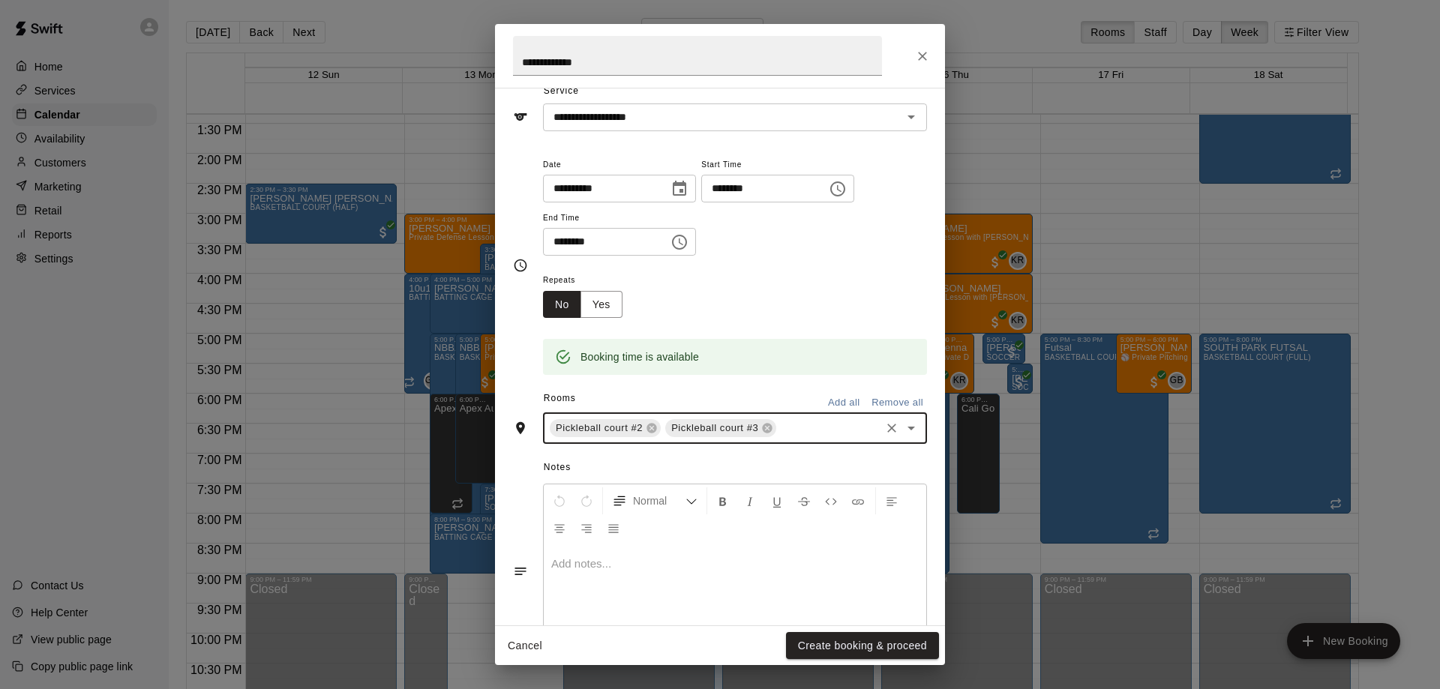
click at [811, 425] on input "text" at bounding box center [829, 428] width 100 height 19
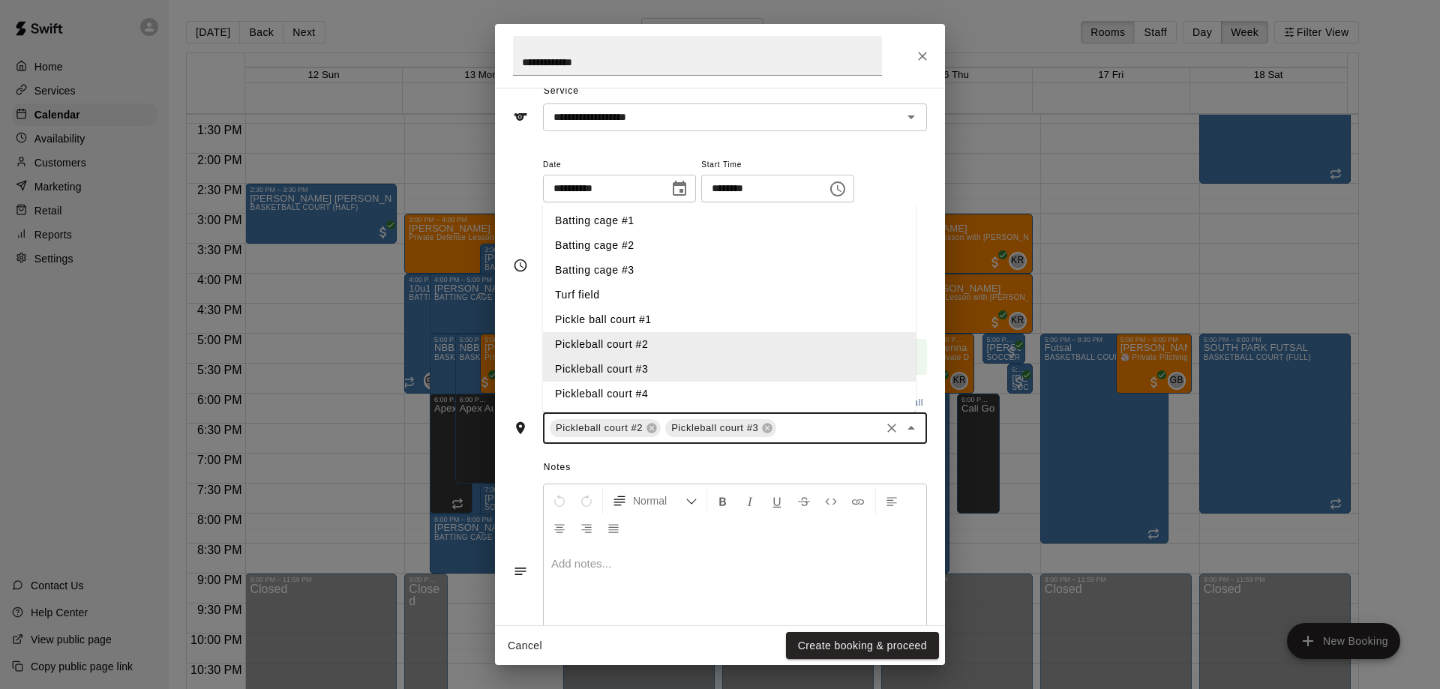
click at [629, 388] on li "Pickleball court #4" at bounding box center [729, 394] width 373 height 25
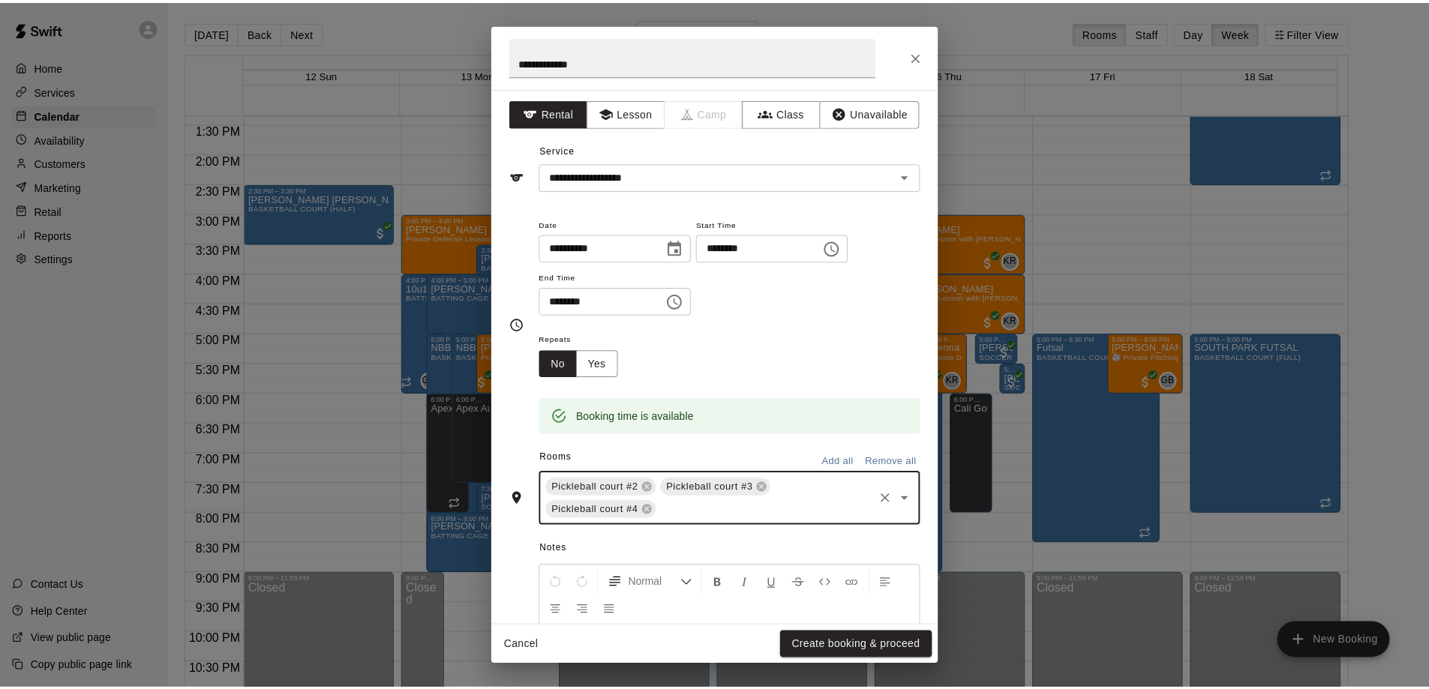
scroll to position [0, 0]
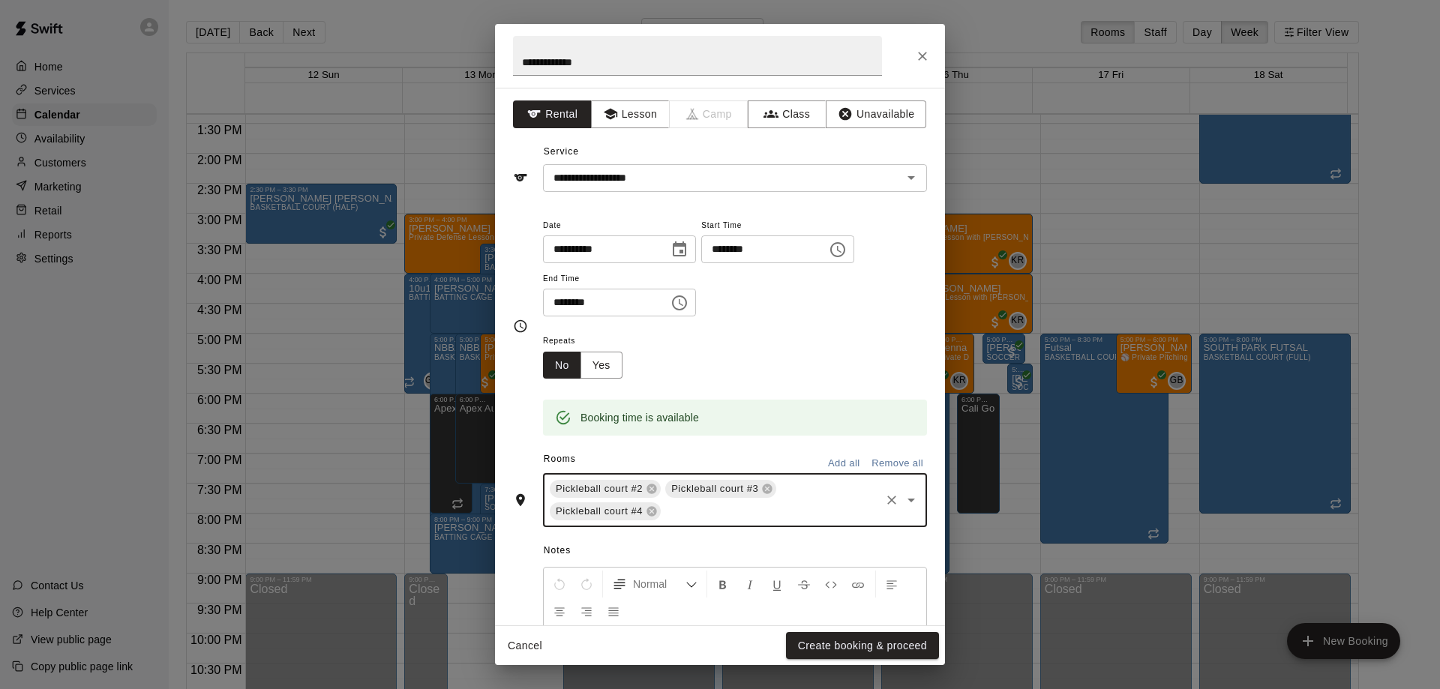
click at [850, 643] on button "Create booking & proceed" at bounding box center [862, 646] width 153 height 28
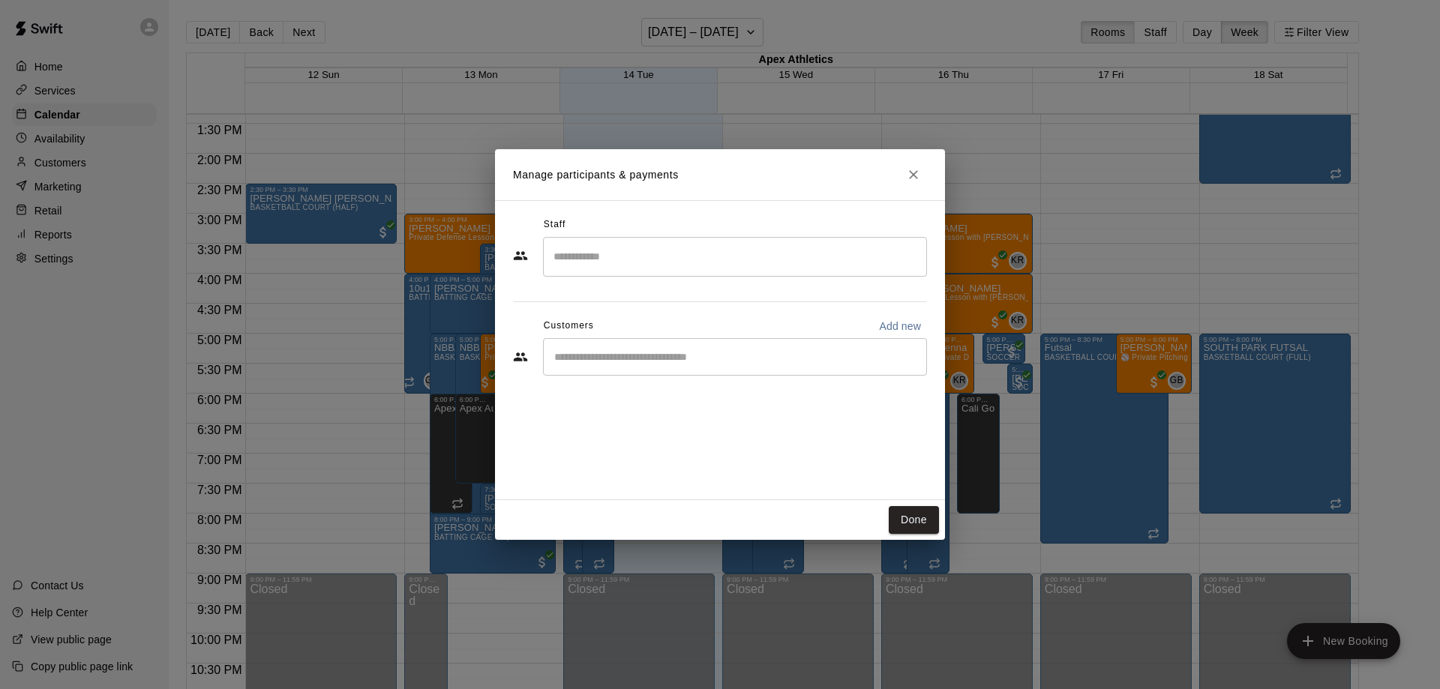
click at [615, 370] on div "​" at bounding box center [735, 357] width 384 height 38
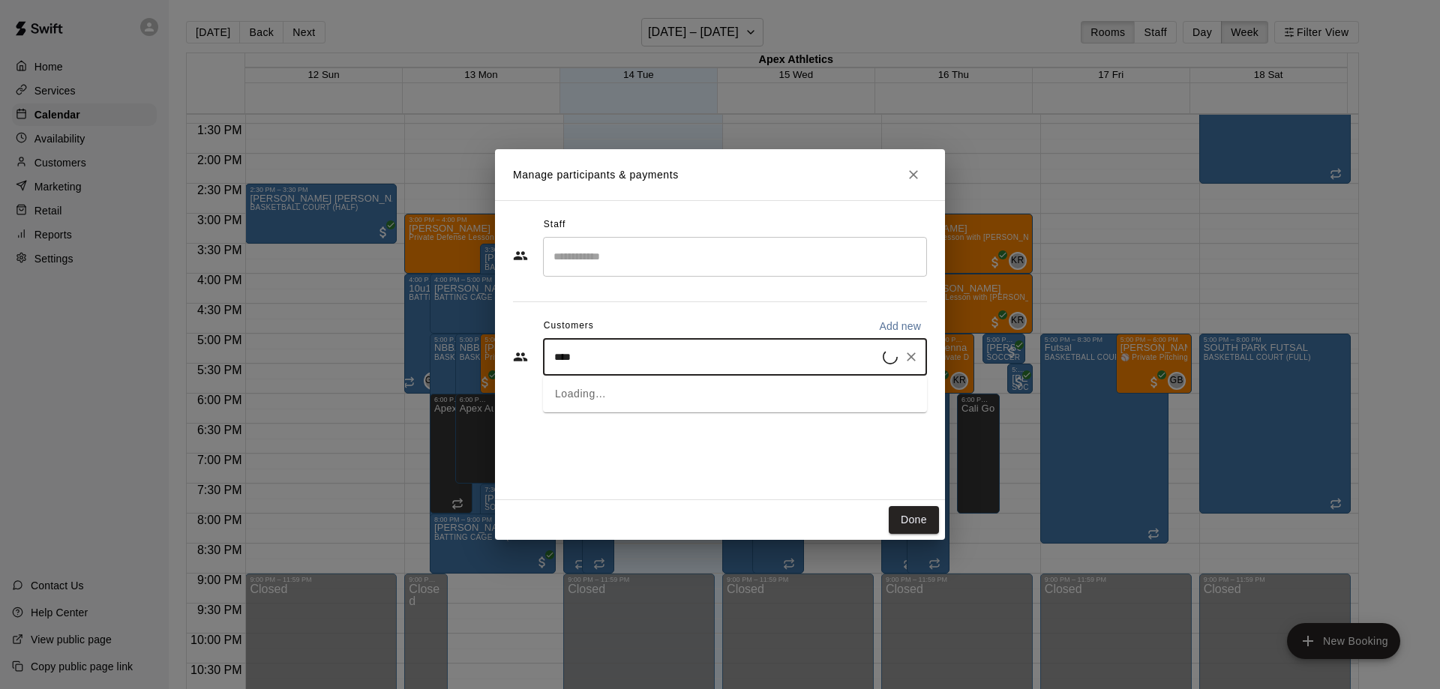
type input "*****"
click at [631, 392] on p "[PERSON_NAME]" at bounding box center [631, 392] width 92 height 16
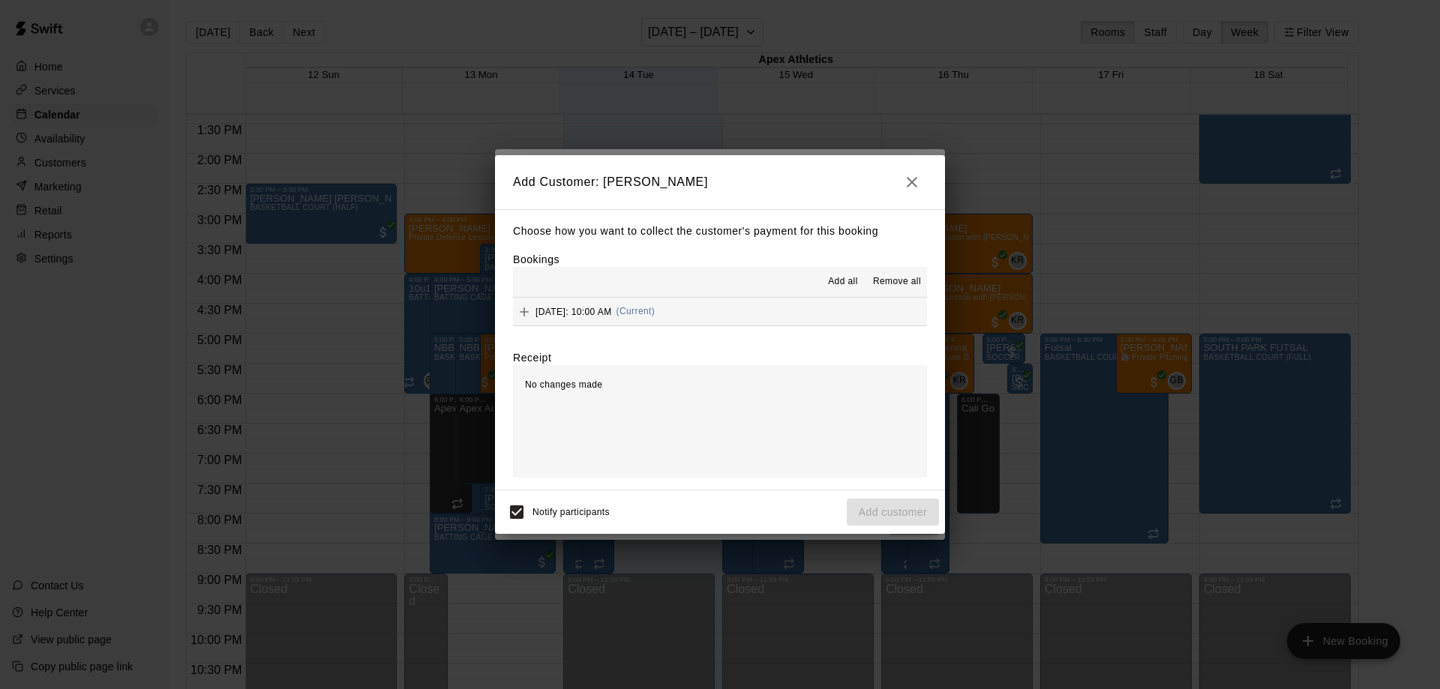
click at [844, 281] on span "Add all" at bounding box center [843, 282] width 30 height 15
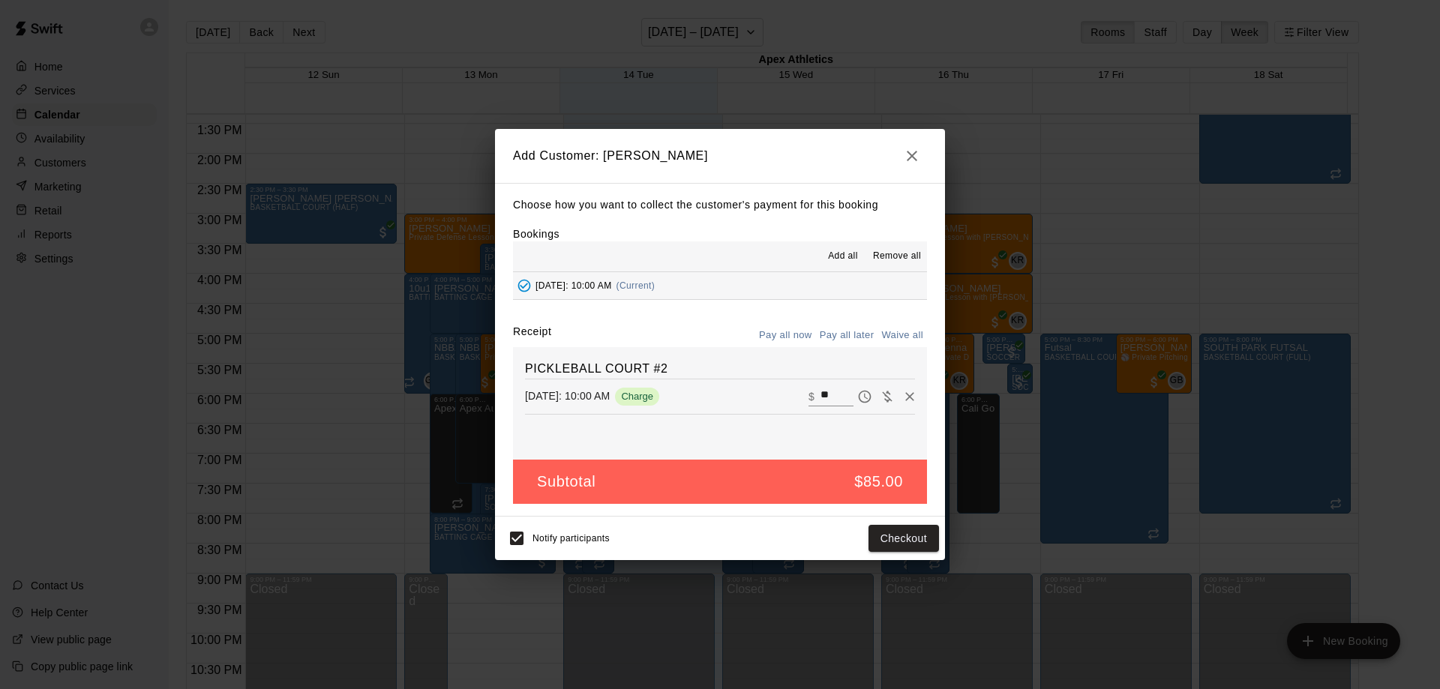
click at [910, 158] on icon "button" at bounding box center [912, 156] width 11 height 11
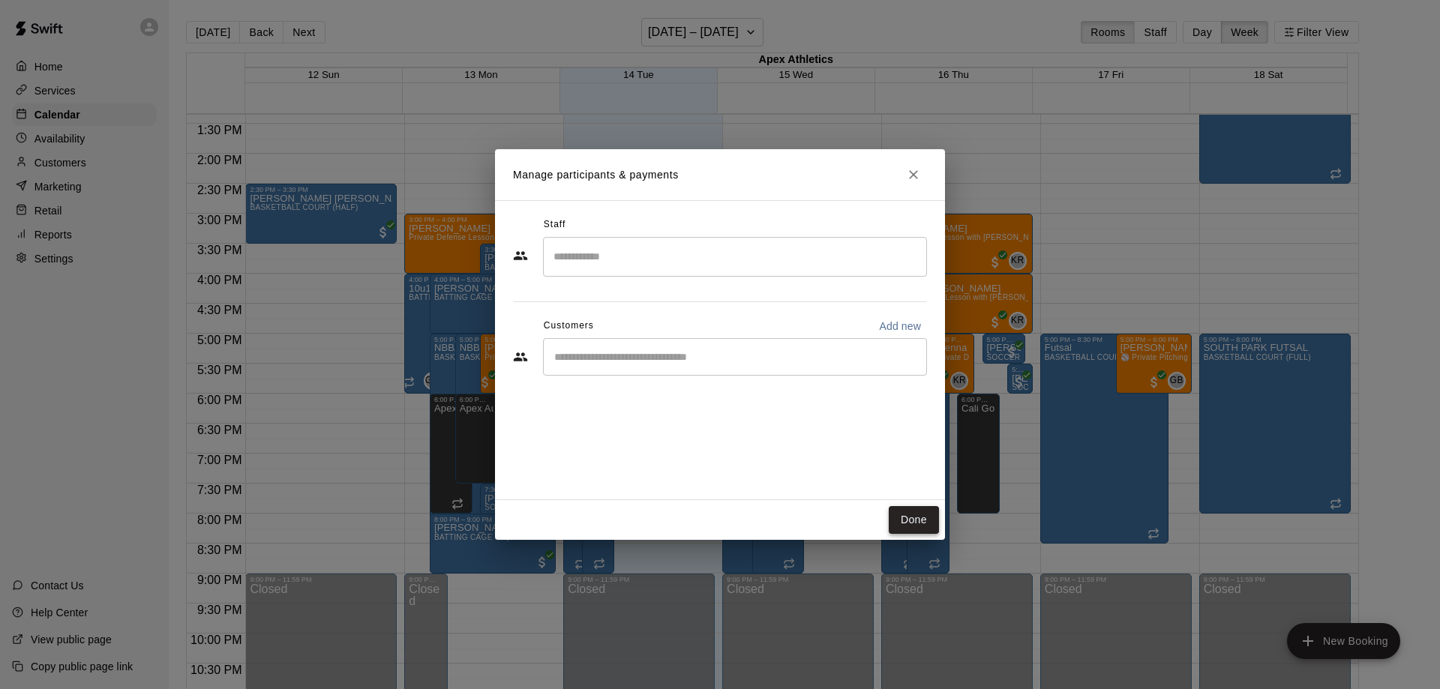
drag, startPoint x: 919, startPoint y: 514, endPoint x: 932, endPoint y: 533, distance: 22.7
click at [919, 513] on button "Done" at bounding box center [914, 520] width 50 height 28
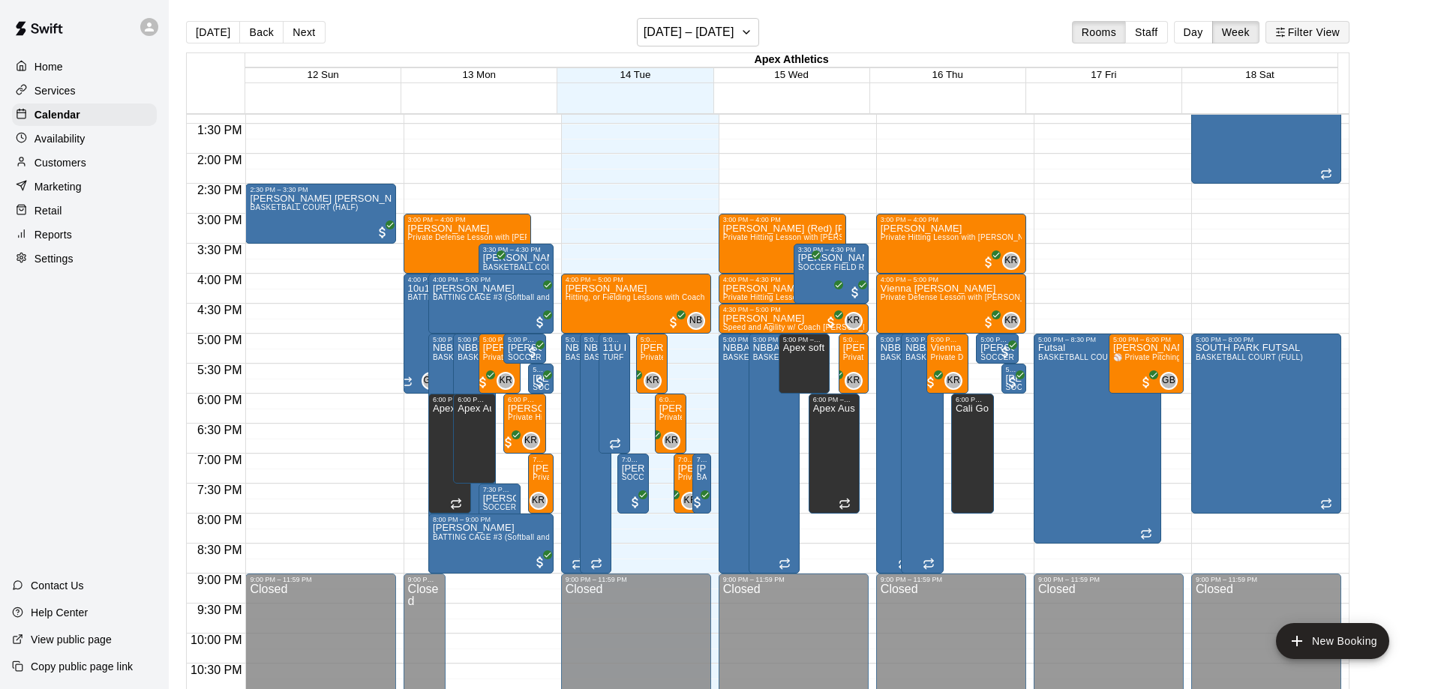
click at [1319, 31] on button "Filter View" at bounding box center [1308, 32] width 84 height 23
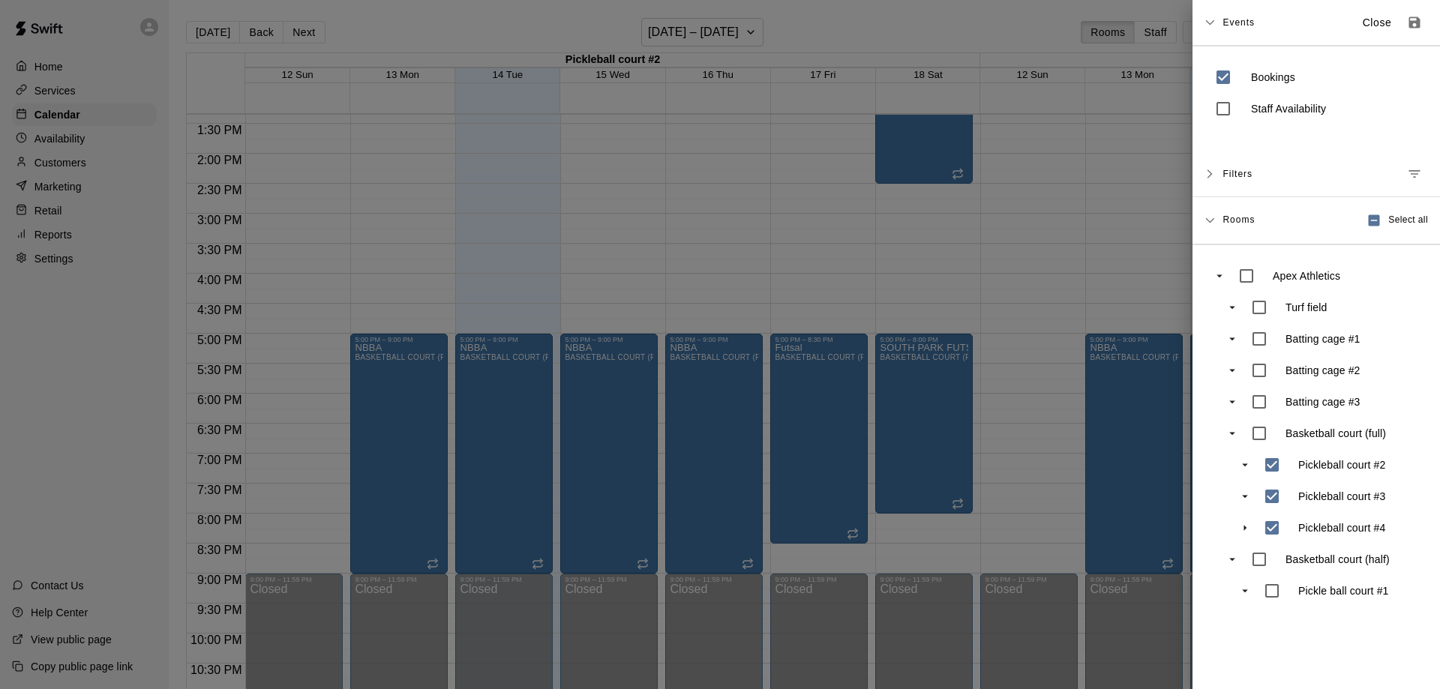
drag, startPoint x: 1074, startPoint y: 275, endPoint x: 1358, endPoint y: 57, distance: 358.0
click at [1074, 275] on div at bounding box center [720, 344] width 1440 height 689
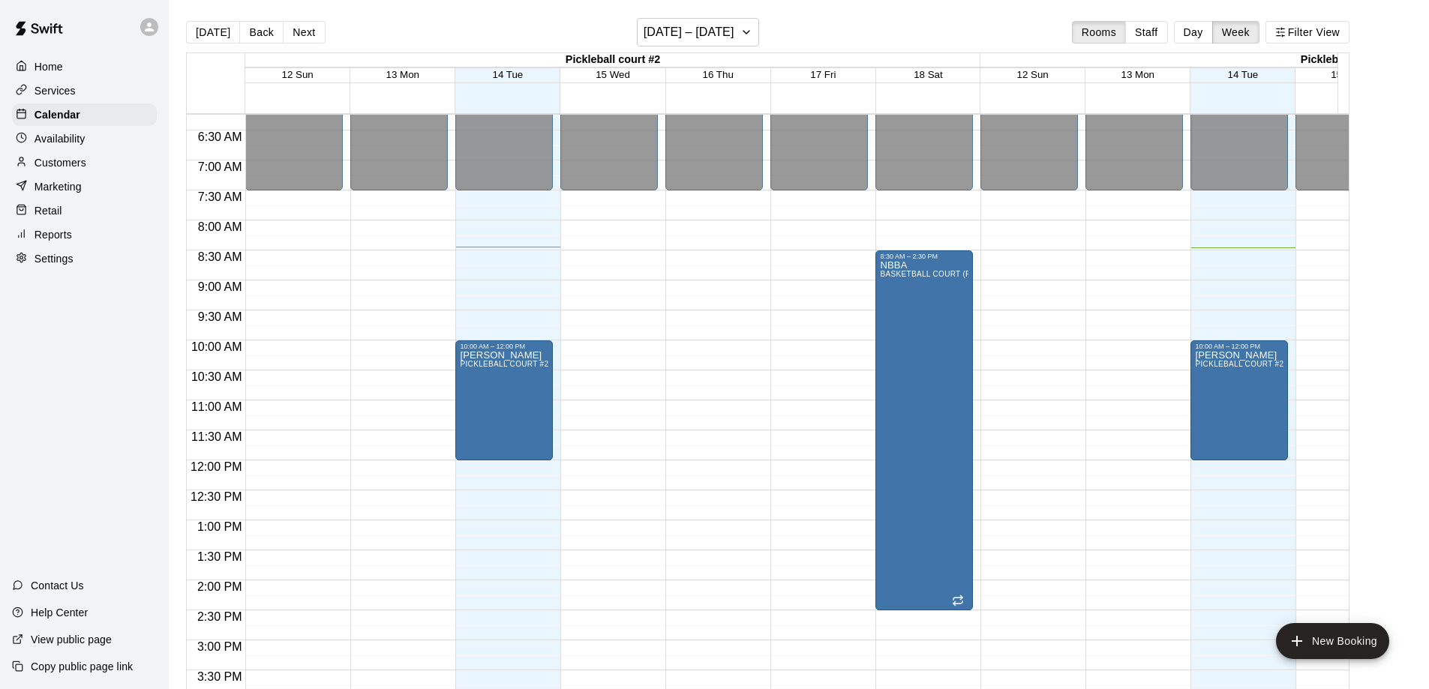
scroll to position [351, 0]
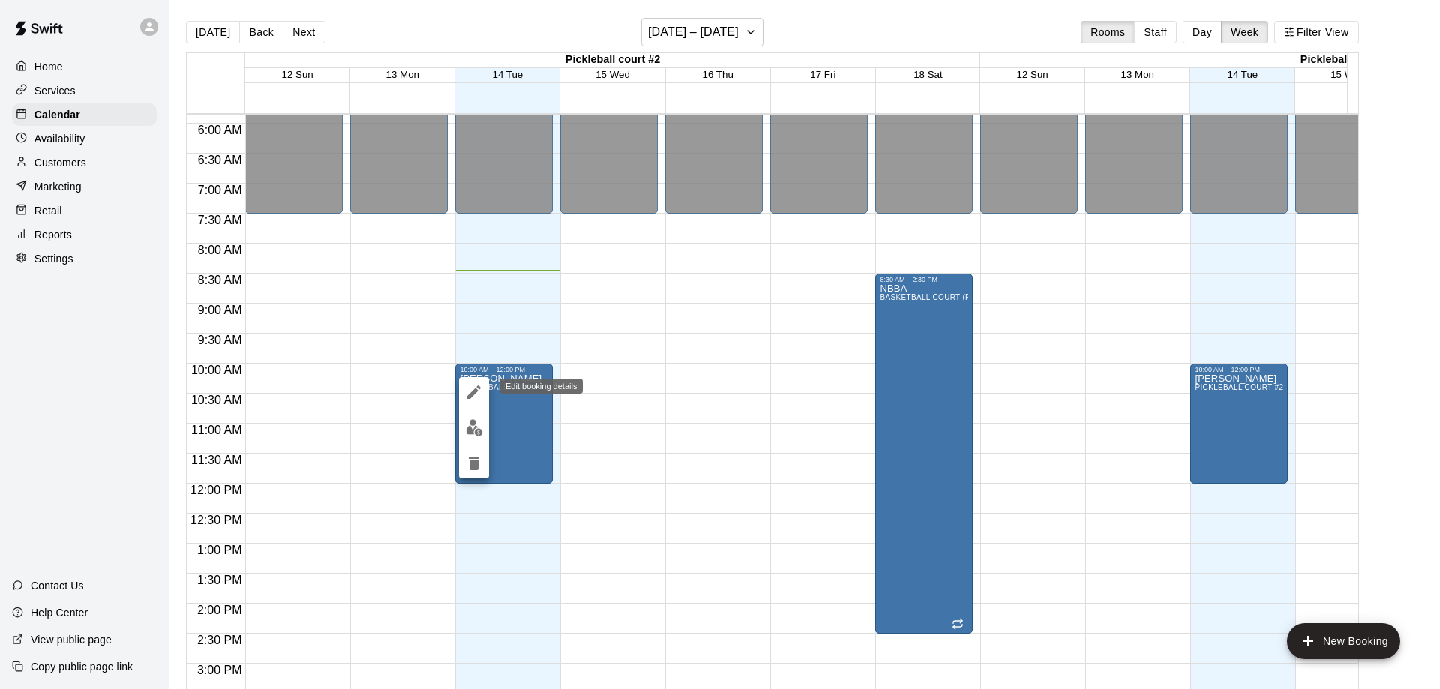
click at [476, 386] on icon "edit" at bounding box center [474, 392] width 18 height 18
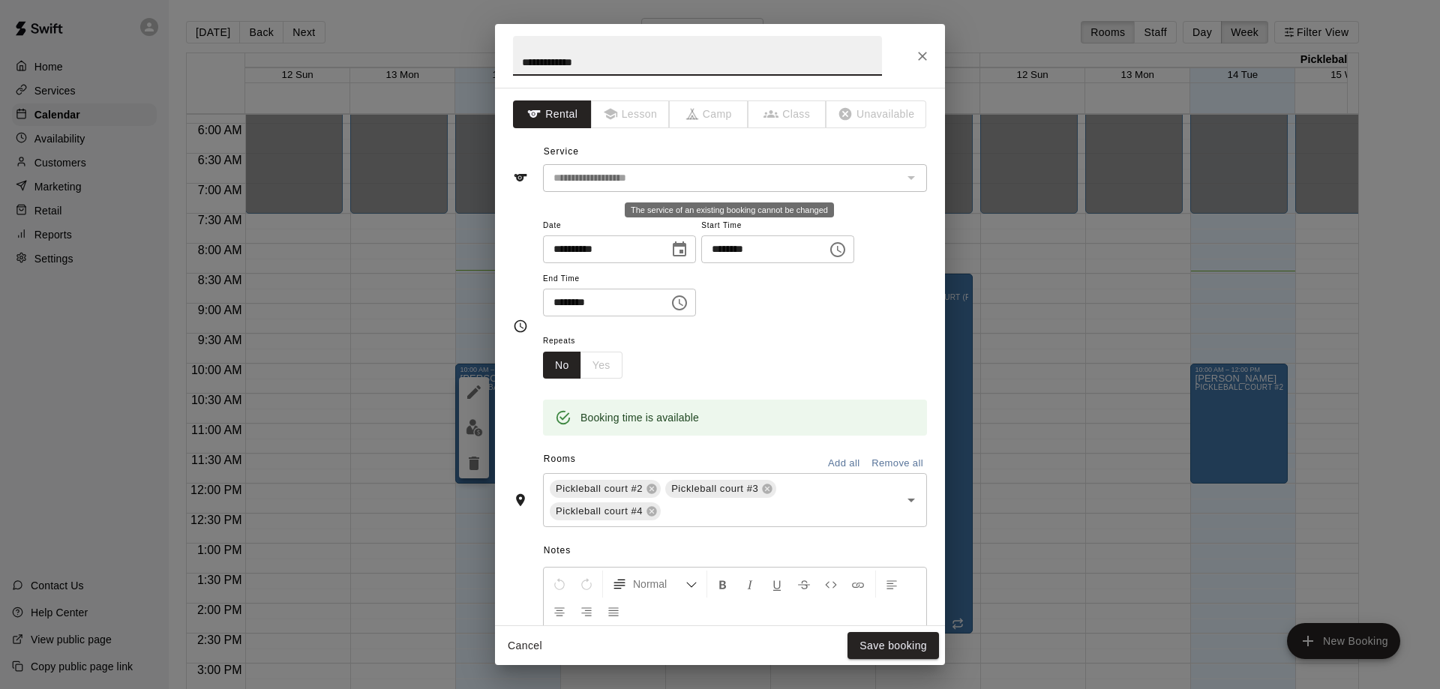
click at [901, 179] on div "The service of an existing booking cannot be changed" at bounding box center [911, 177] width 20 height 21
click at [923, 52] on icon "Close" at bounding box center [922, 56] width 15 height 15
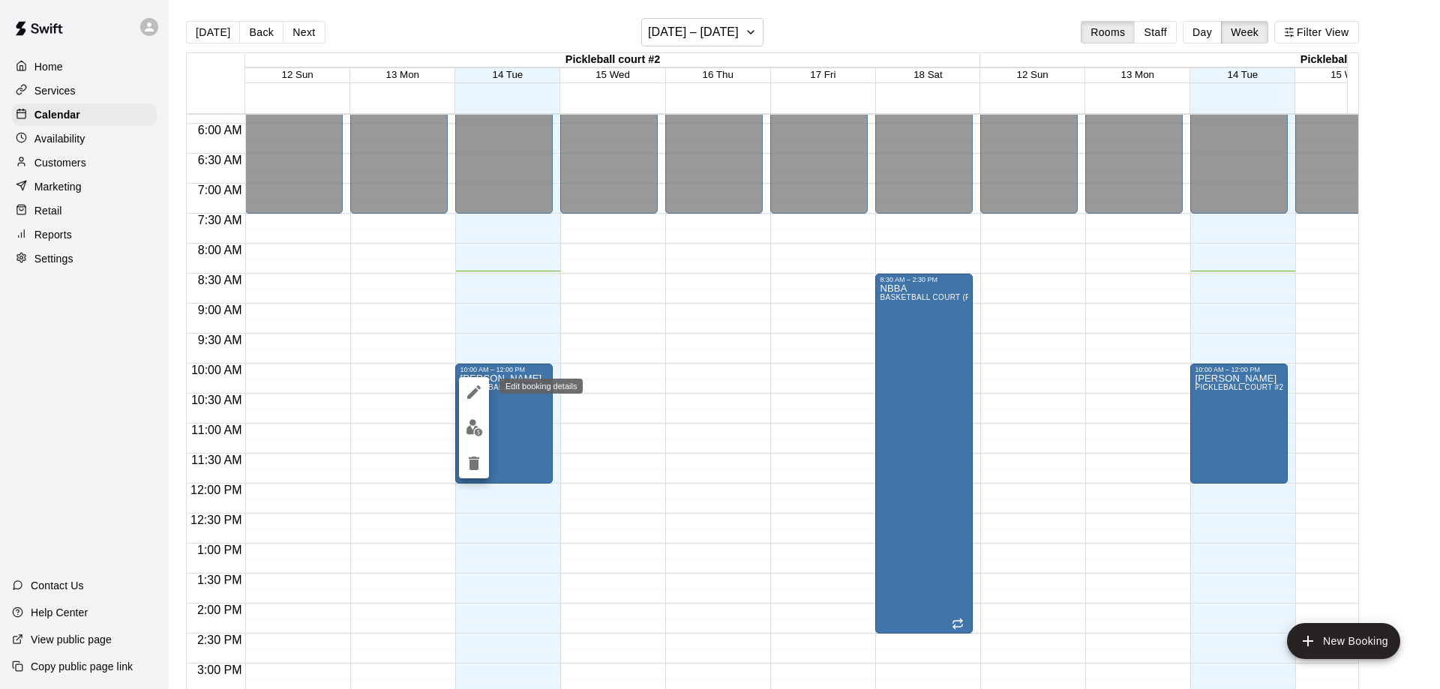
click at [476, 393] on icon "edit" at bounding box center [474, 392] width 18 height 18
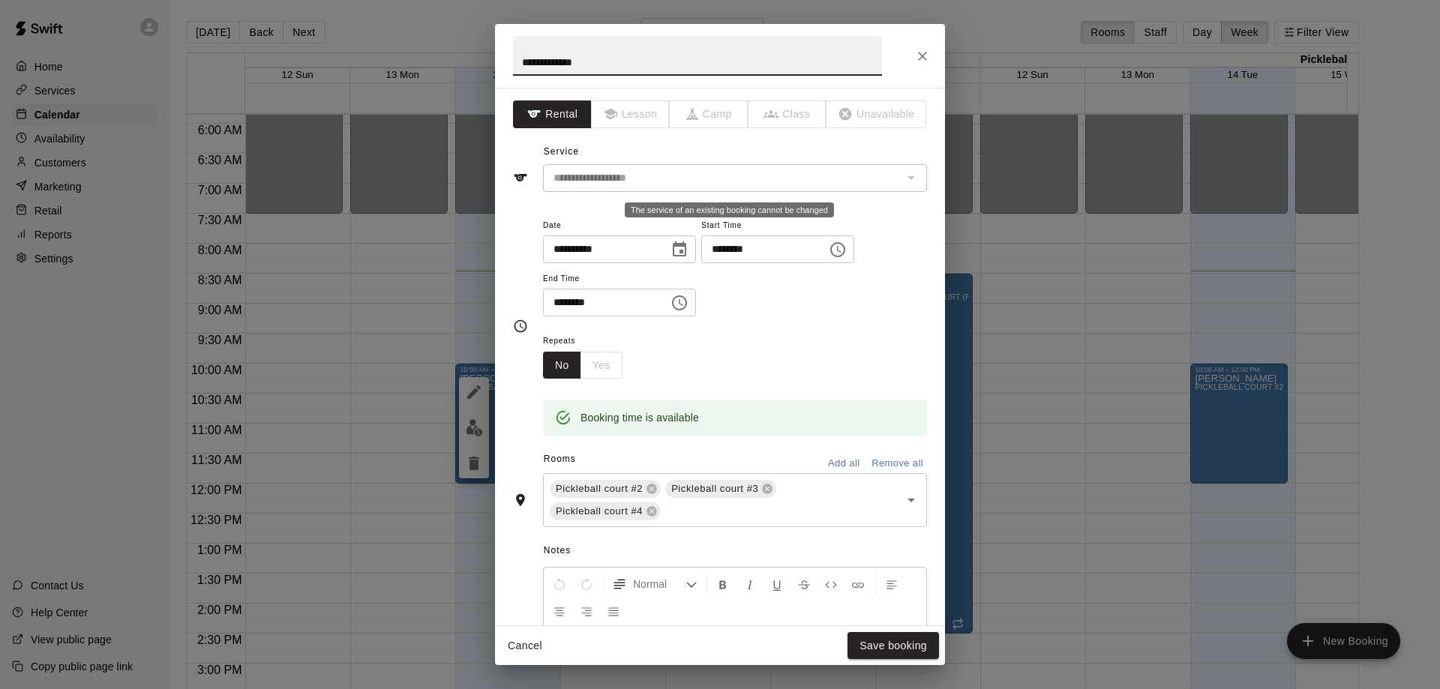
click at [726, 191] on div "**********" at bounding box center [735, 178] width 384 height 28
click at [926, 51] on icon "Close" at bounding box center [922, 56] width 15 height 15
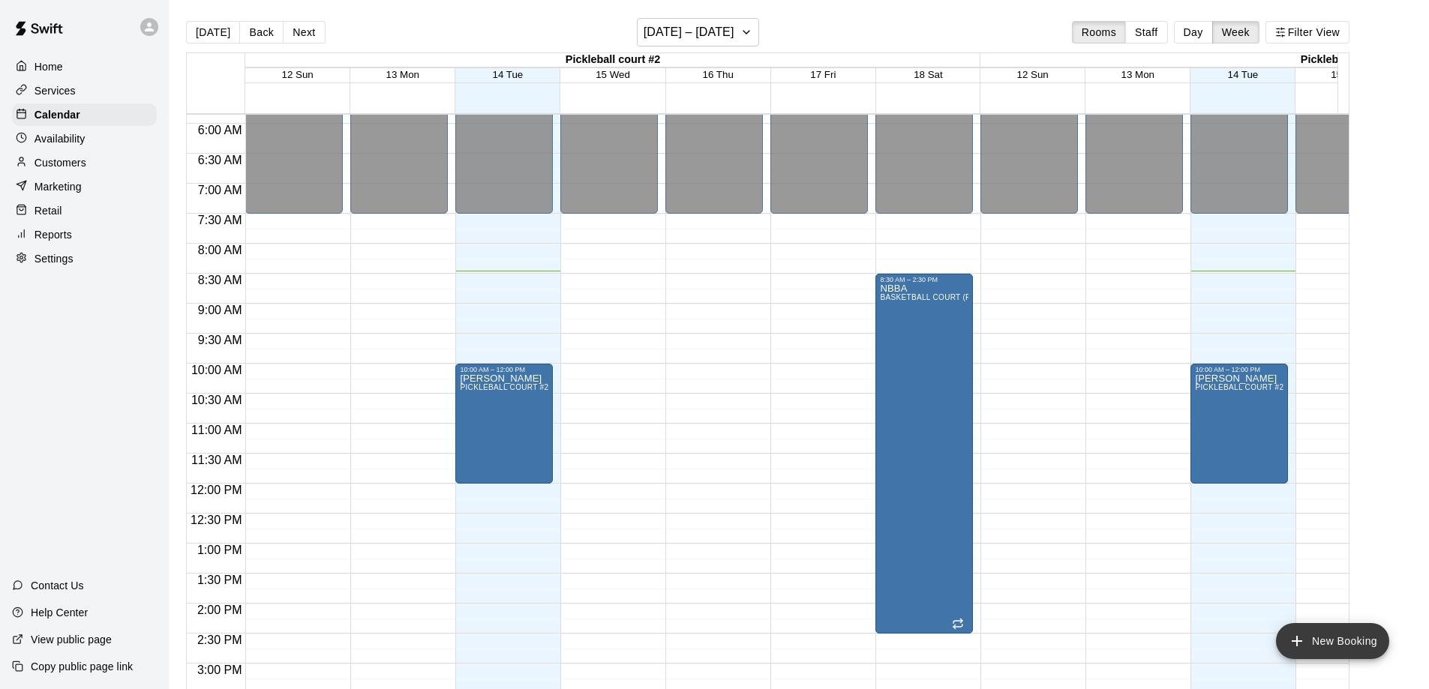
click at [1326, 648] on button "New Booking" at bounding box center [1332, 641] width 113 height 36
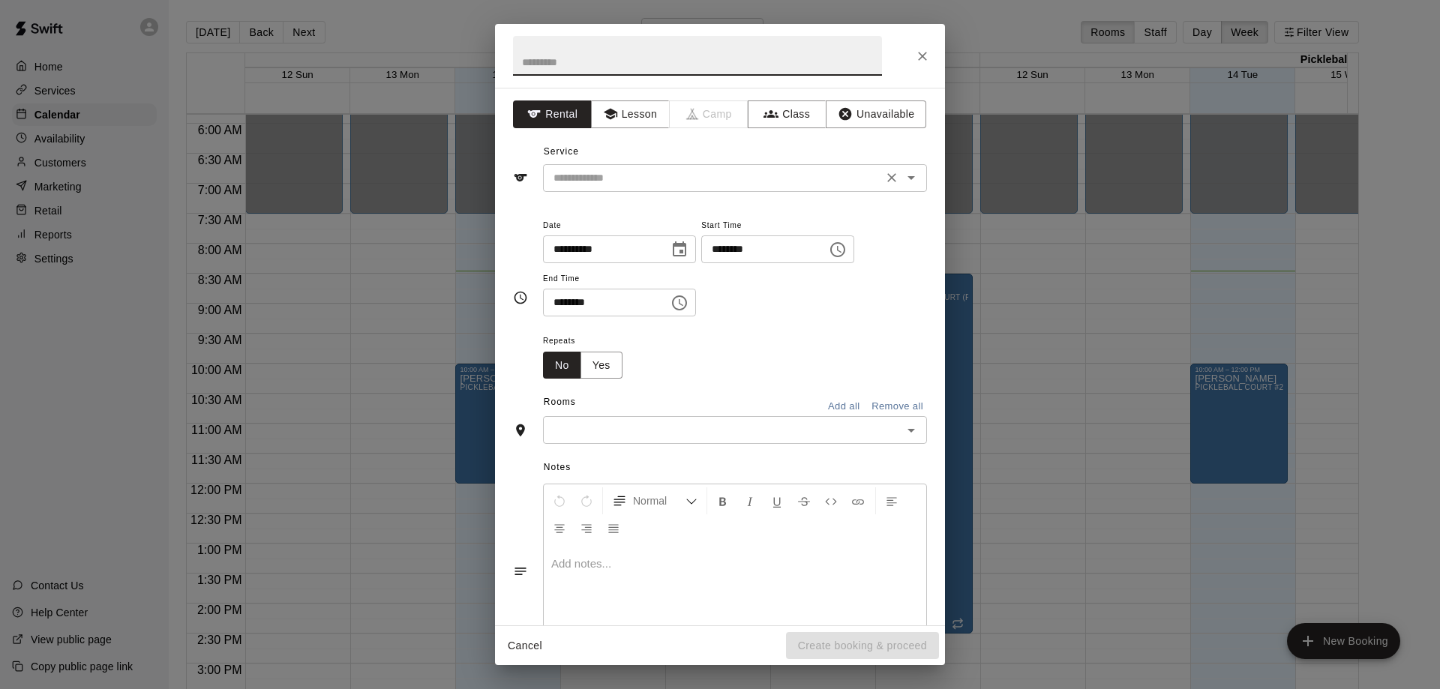
click at [614, 181] on input "text" at bounding box center [713, 178] width 331 height 19
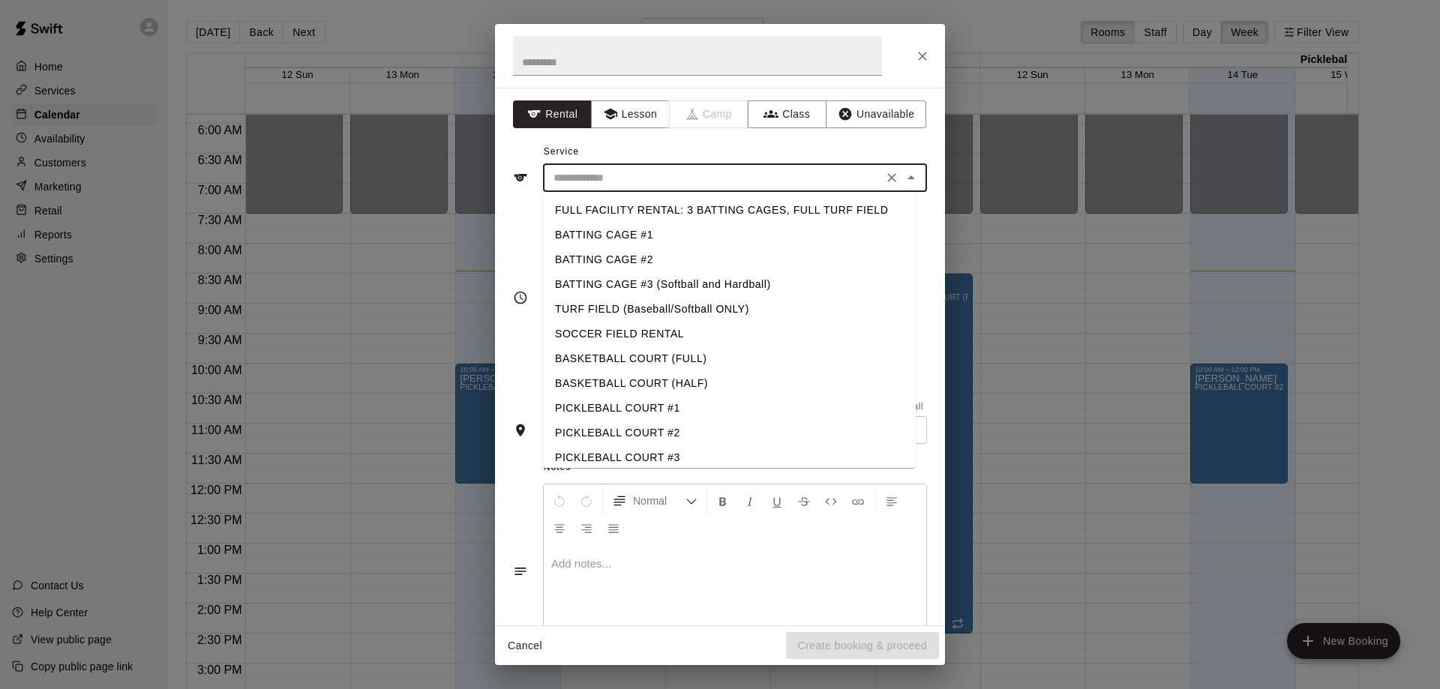
click at [628, 459] on li "PICKLEBALL COURT #3" at bounding box center [729, 458] width 373 height 25
type input "**********"
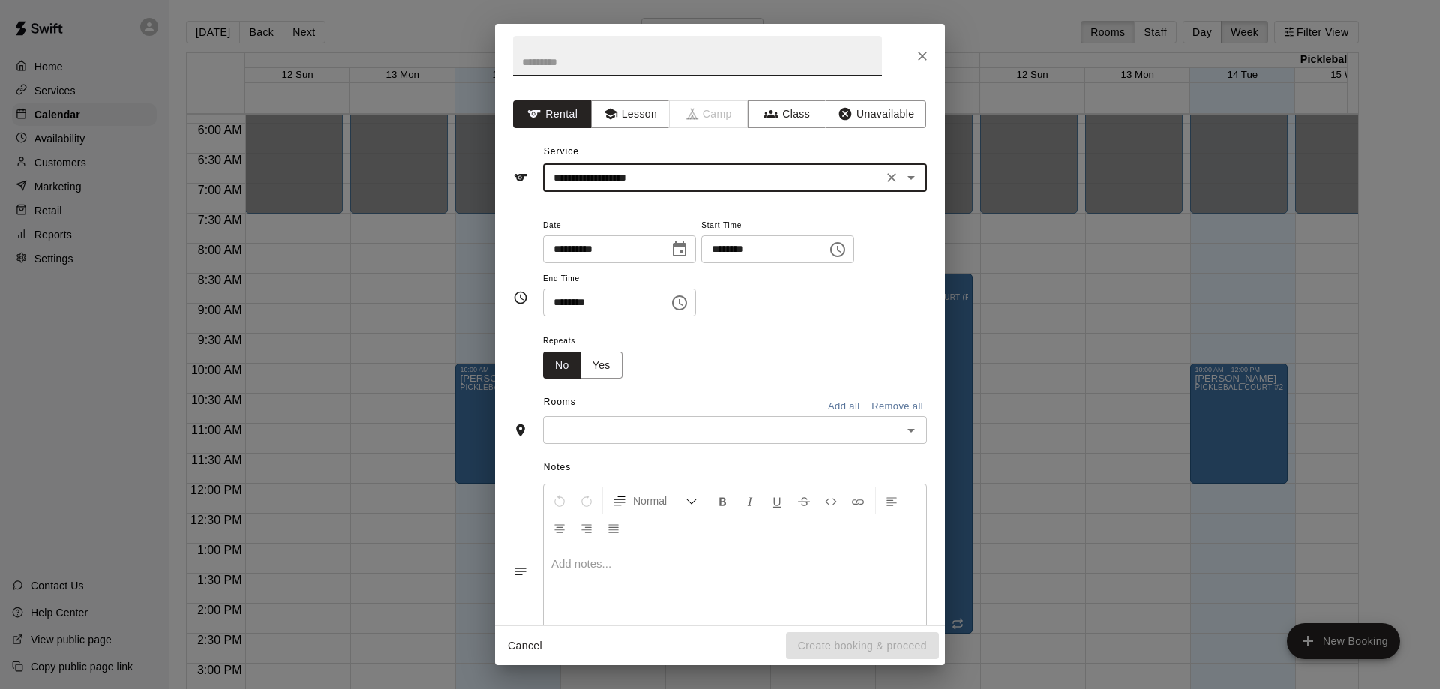
click at [620, 68] on input "text" at bounding box center [697, 56] width 369 height 40
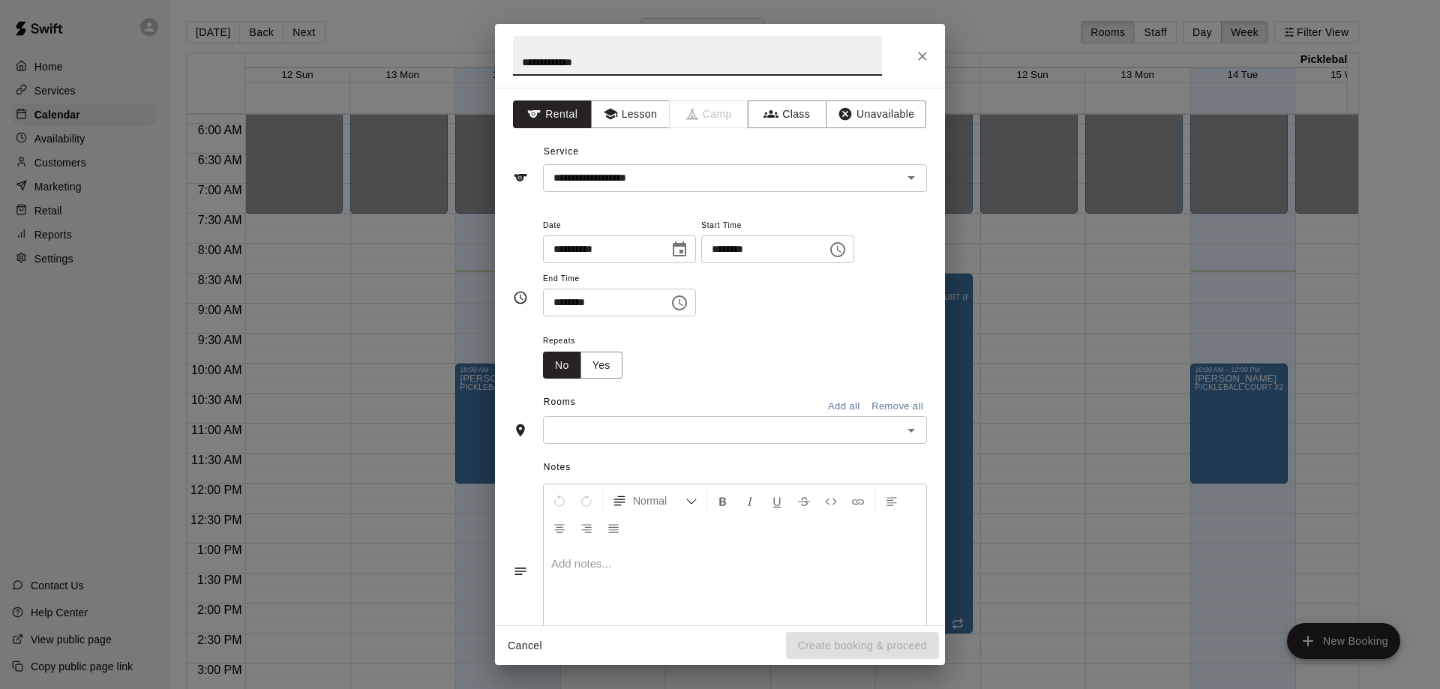
type input "**********"
click at [734, 254] on input "********" at bounding box center [759, 250] width 116 height 28
type input "********"
click at [567, 301] on input "********" at bounding box center [601, 303] width 116 height 28
type input "********"
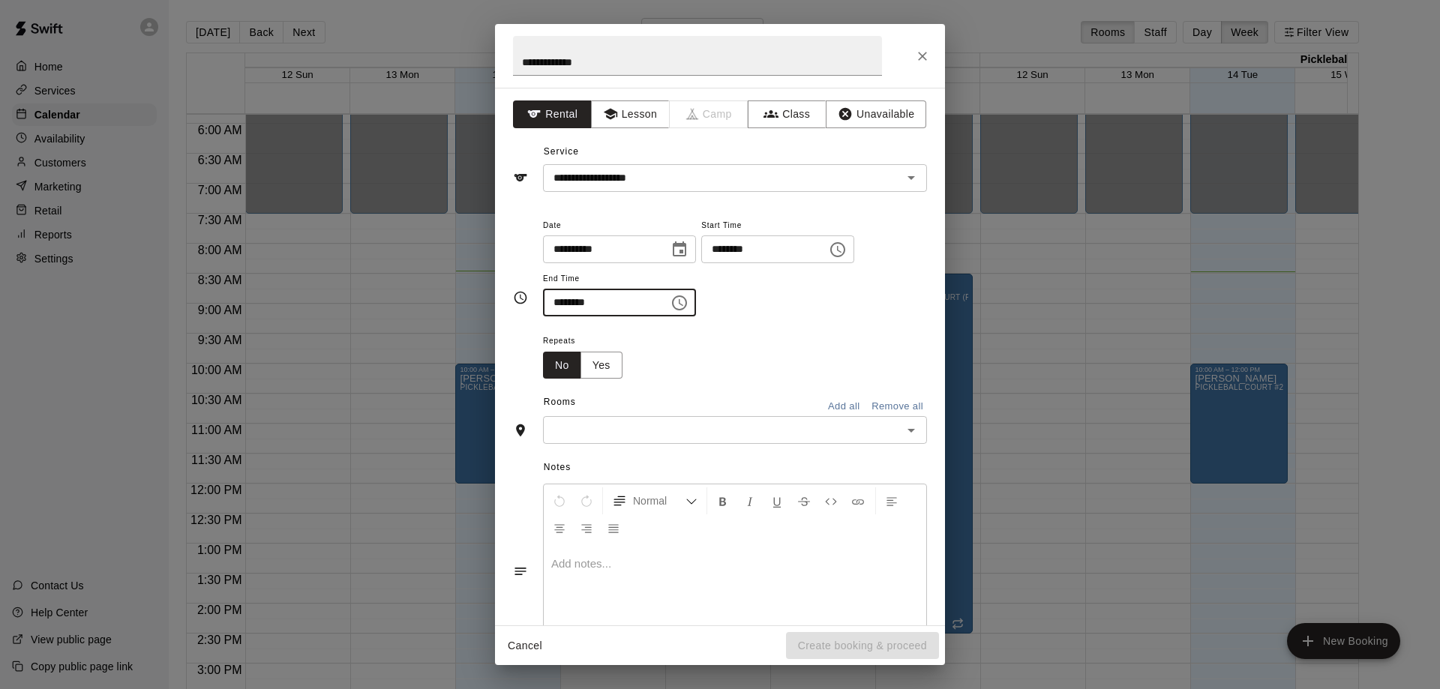
click at [681, 431] on input "text" at bounding box center [723, 430] width 350 height 19
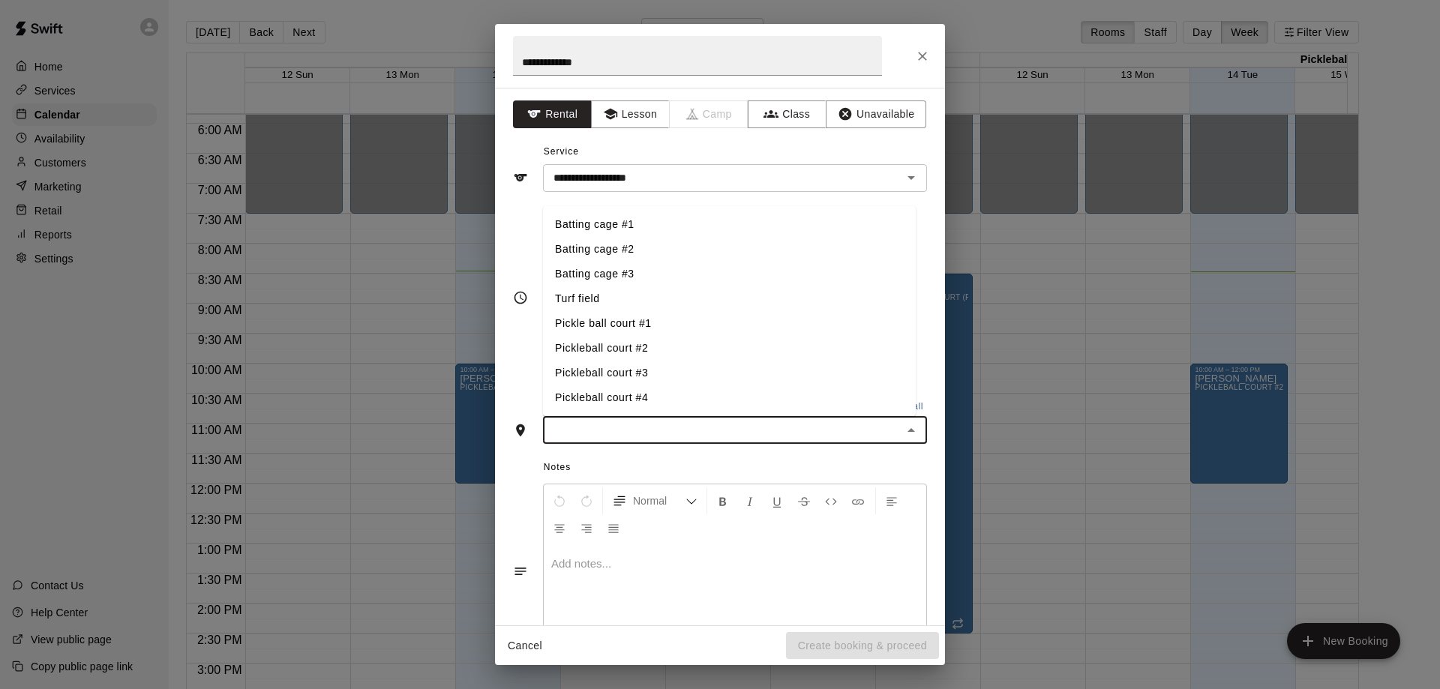
click at [599, 371] on li "Pickleball court #3" at bounding box center [729, 373] width 373 height 25
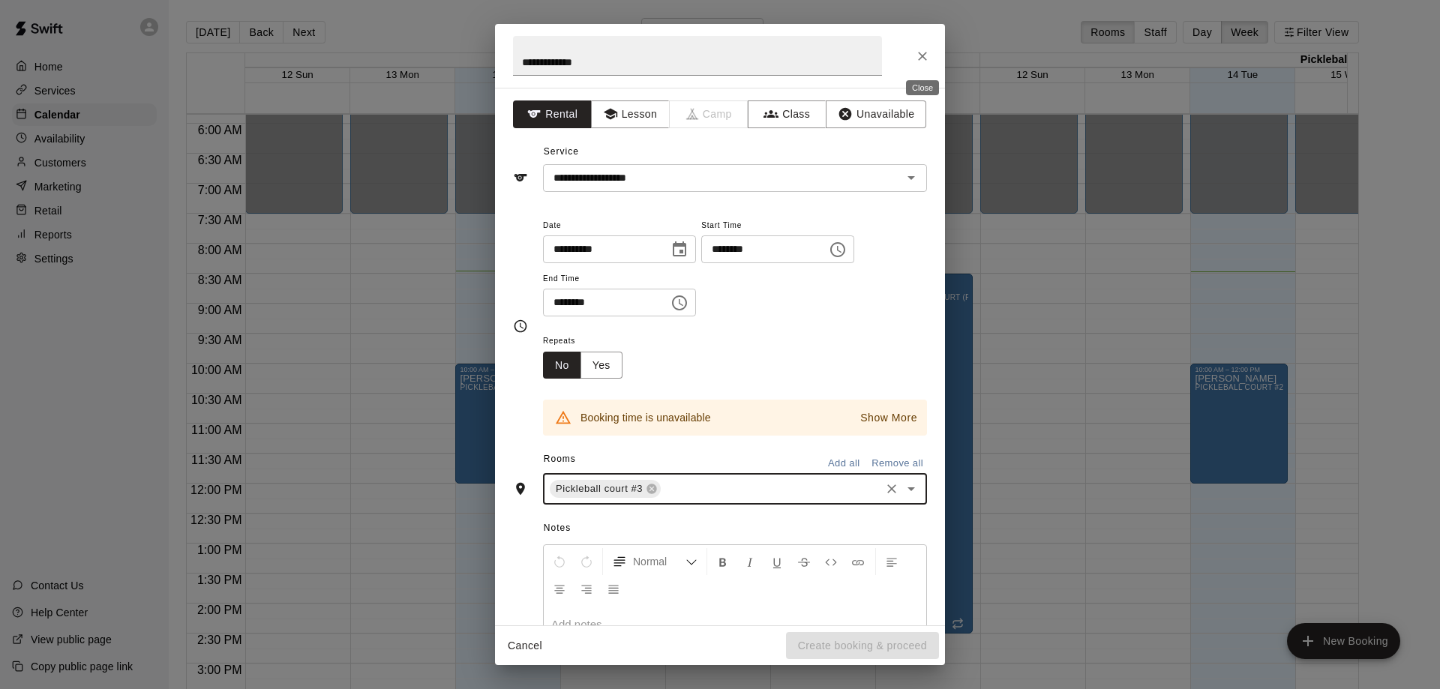
click at [923, 53] on icon "Close" at bounding box center [922, 56] width 15 height 15
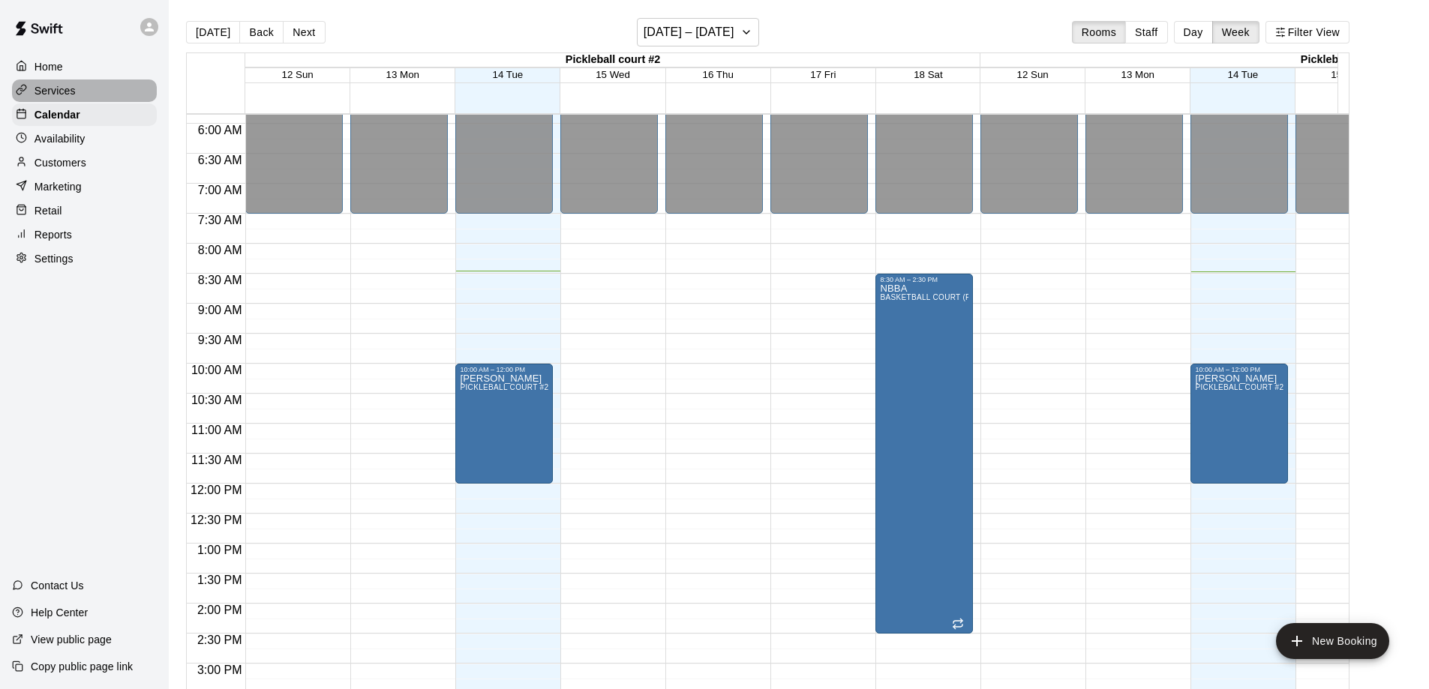
click at [48, 90] on p "Services" at bounding box center [55, 90] width 41 height 15
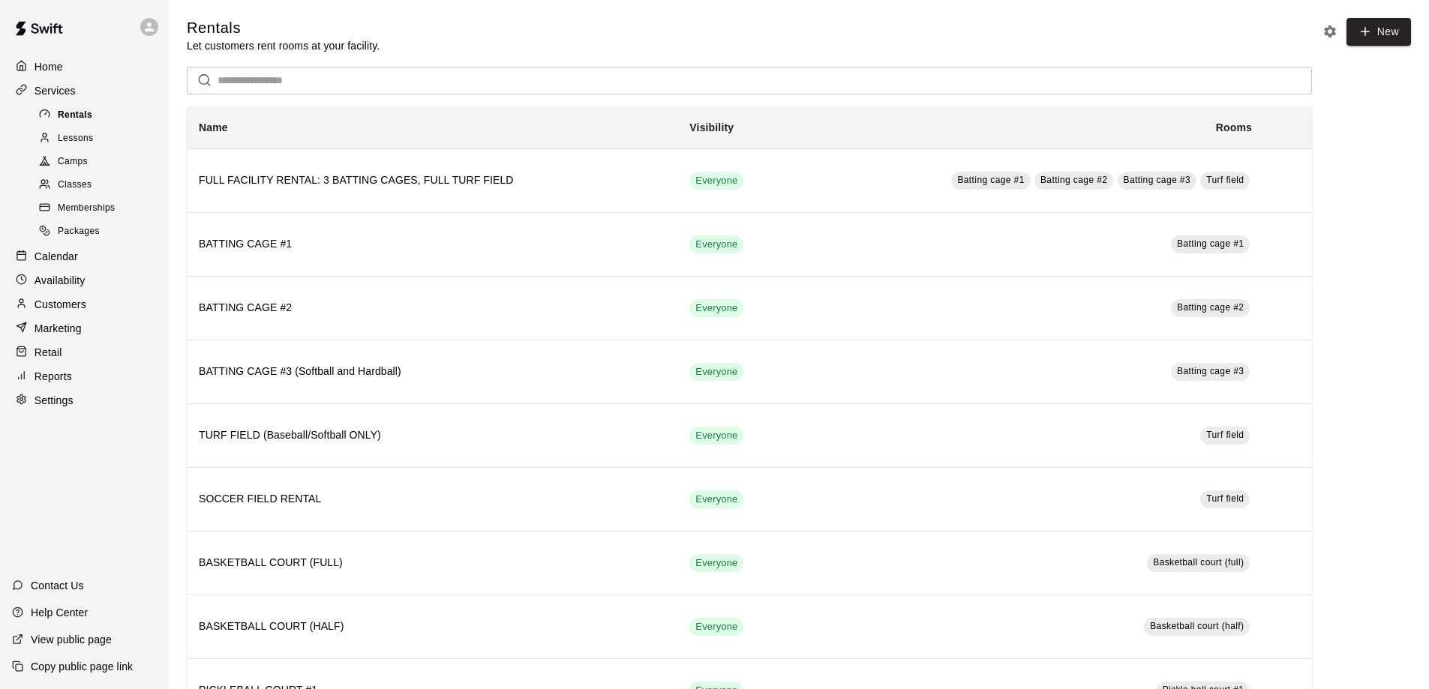
click at [71, 119] on span "Rentals" at bounding box center [75, 115] width 35 height 15
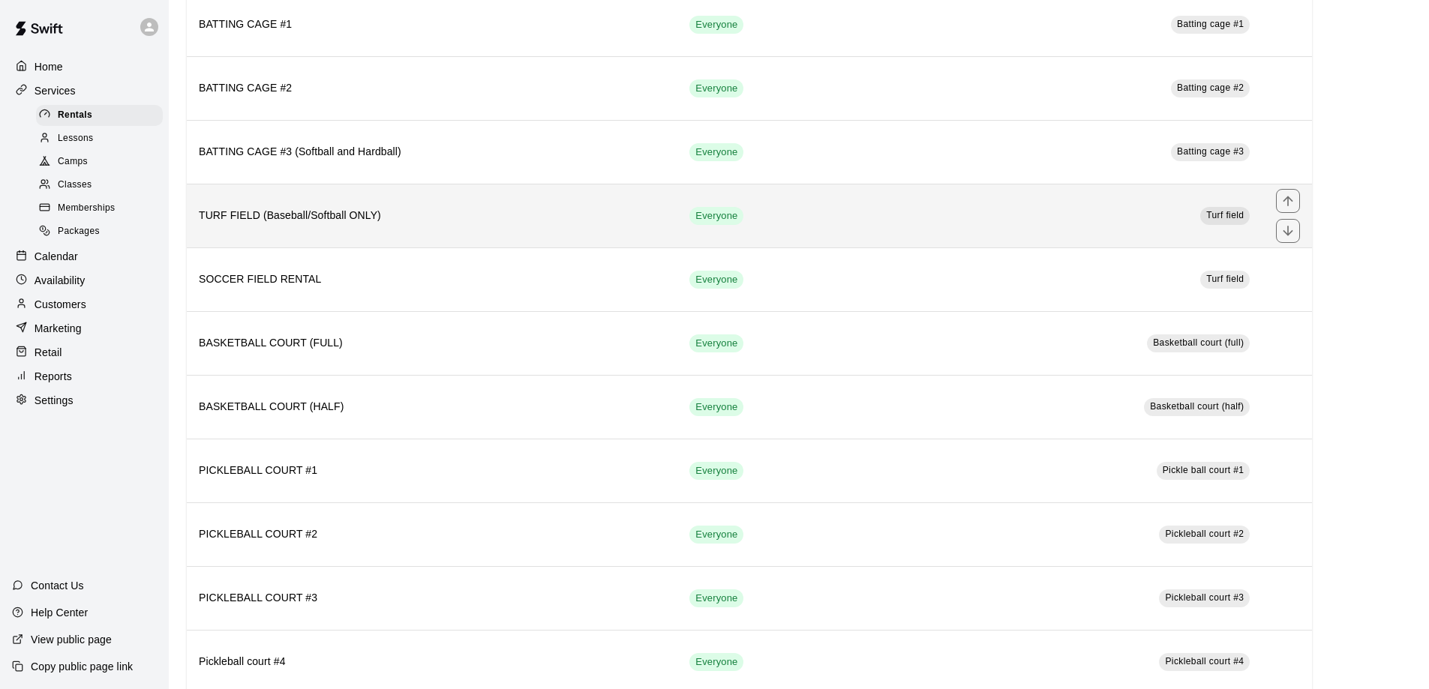
scroll to position [225, 0]
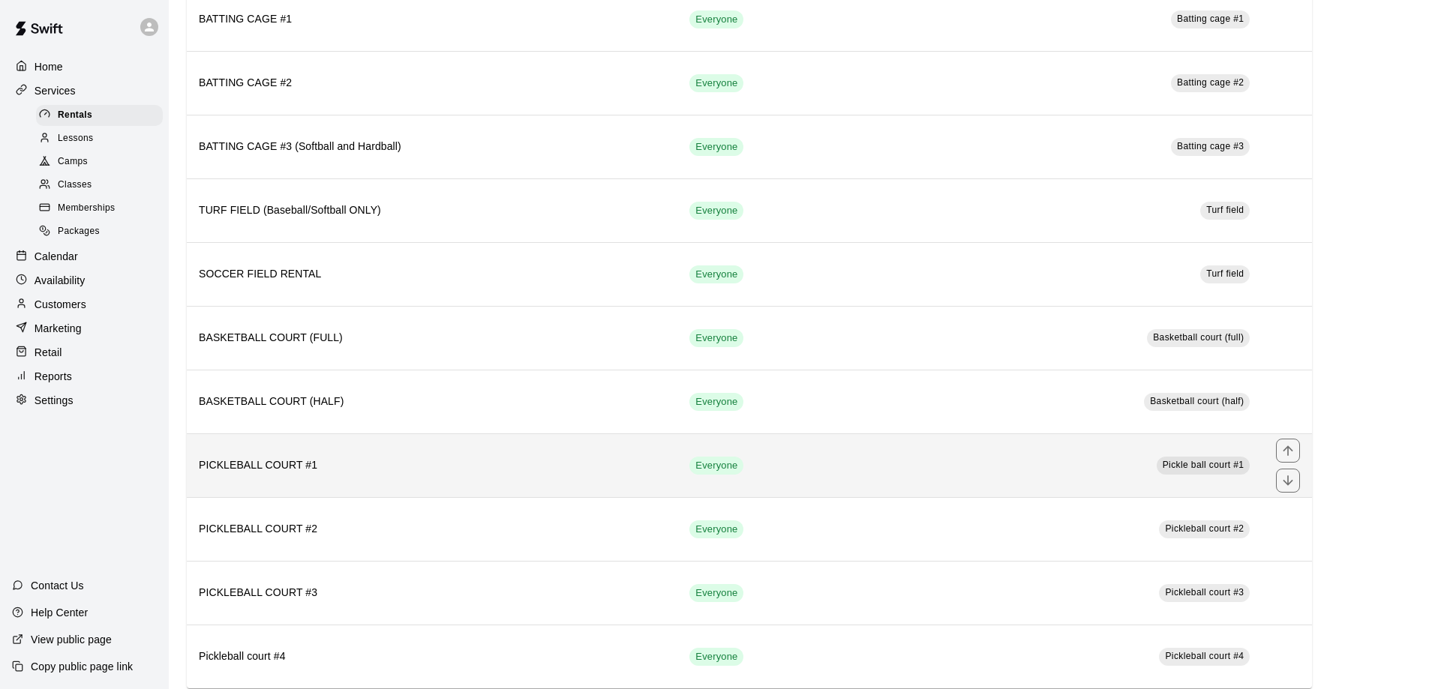
click at [284, 465] on h6 "PICKLEBALL COURT #1" at bounding box center [432, 466] width 467 height 17
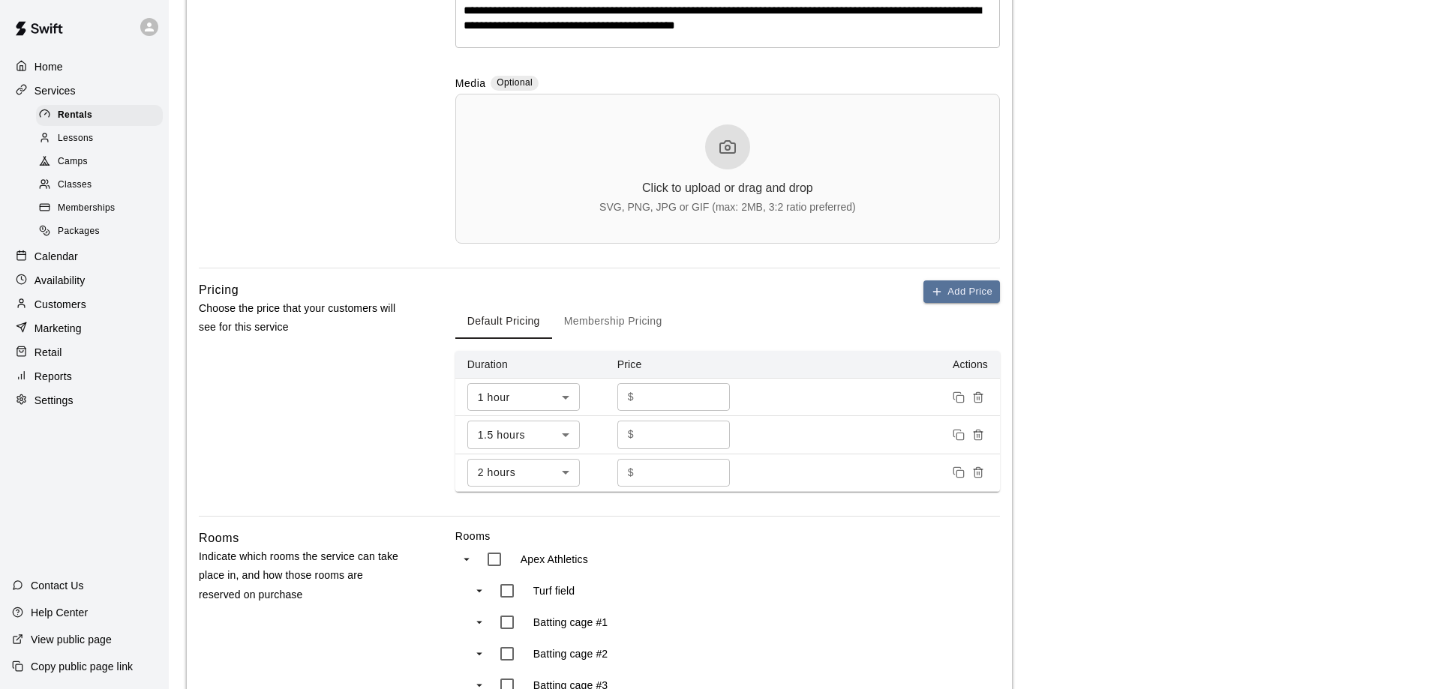
scroll to position [450, 0]
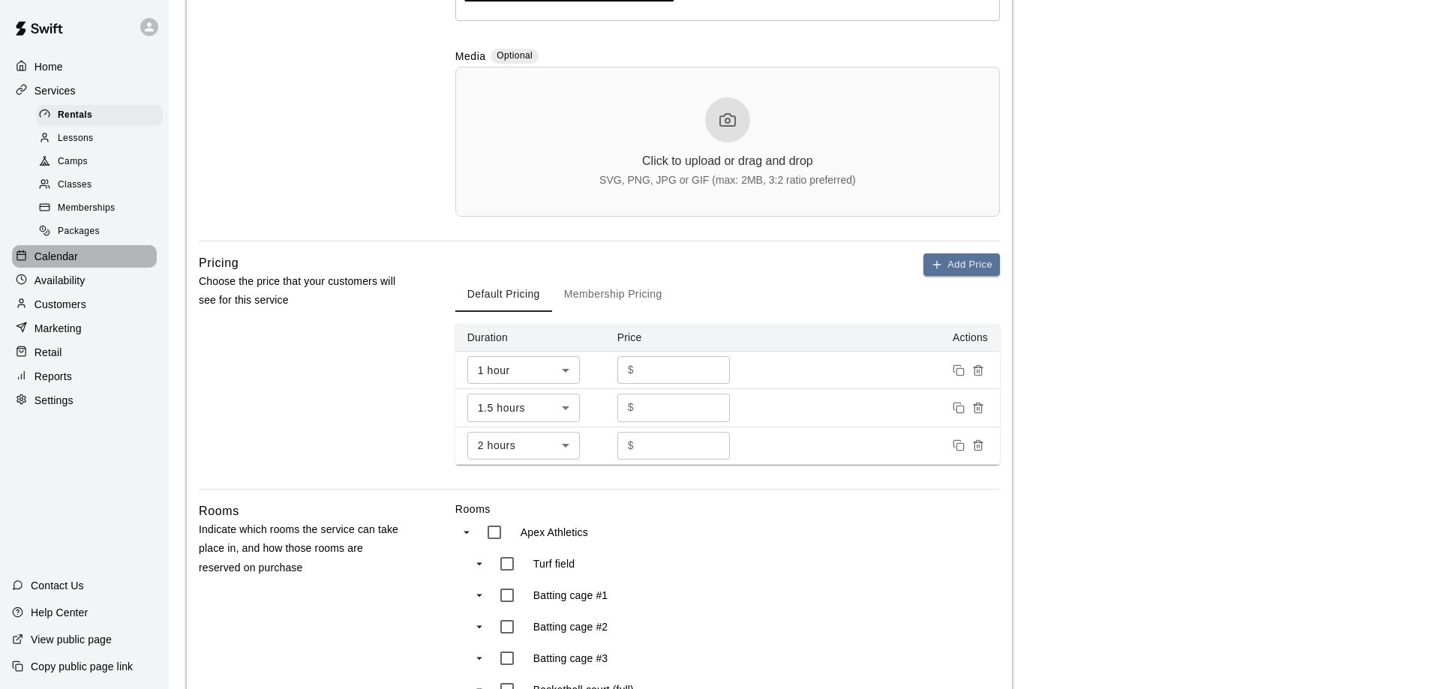
click at [59, 262] on p "Calendar" at bounding box center [57, 256] width 44 height 15
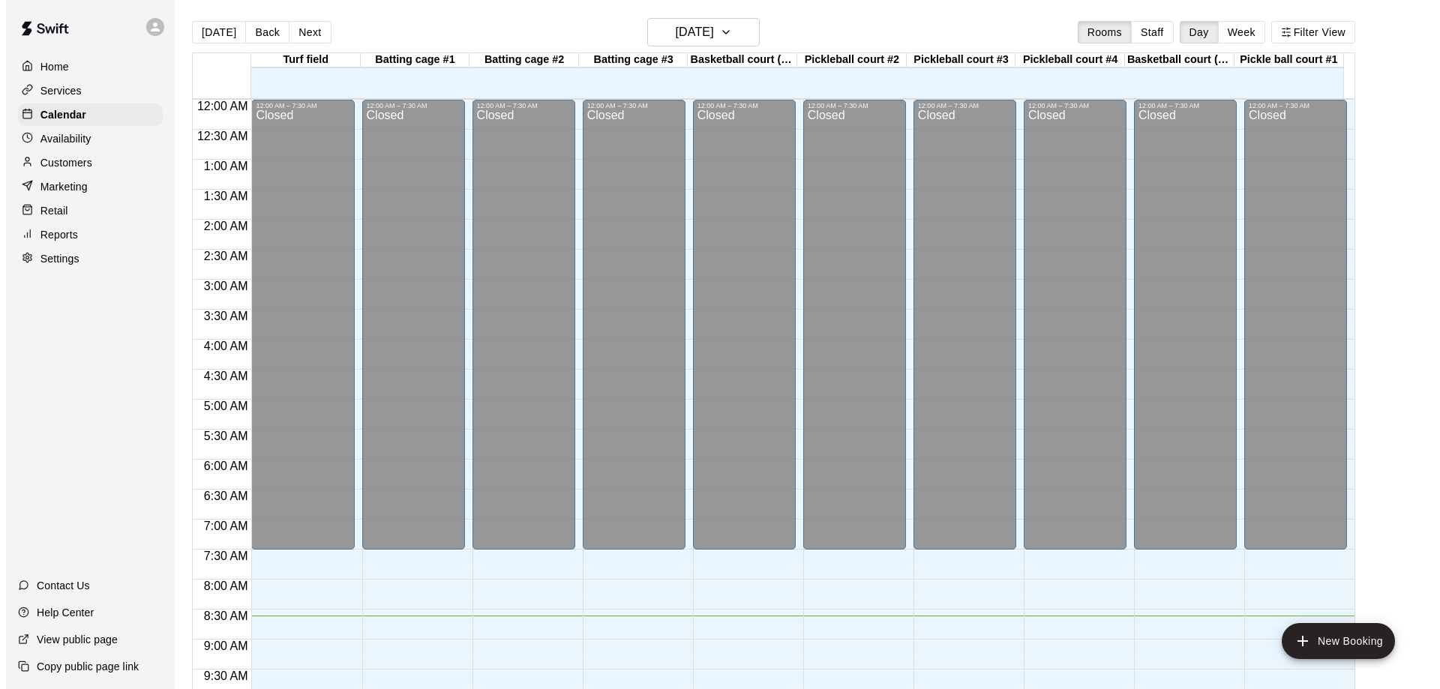
scroll to position [516, 0]
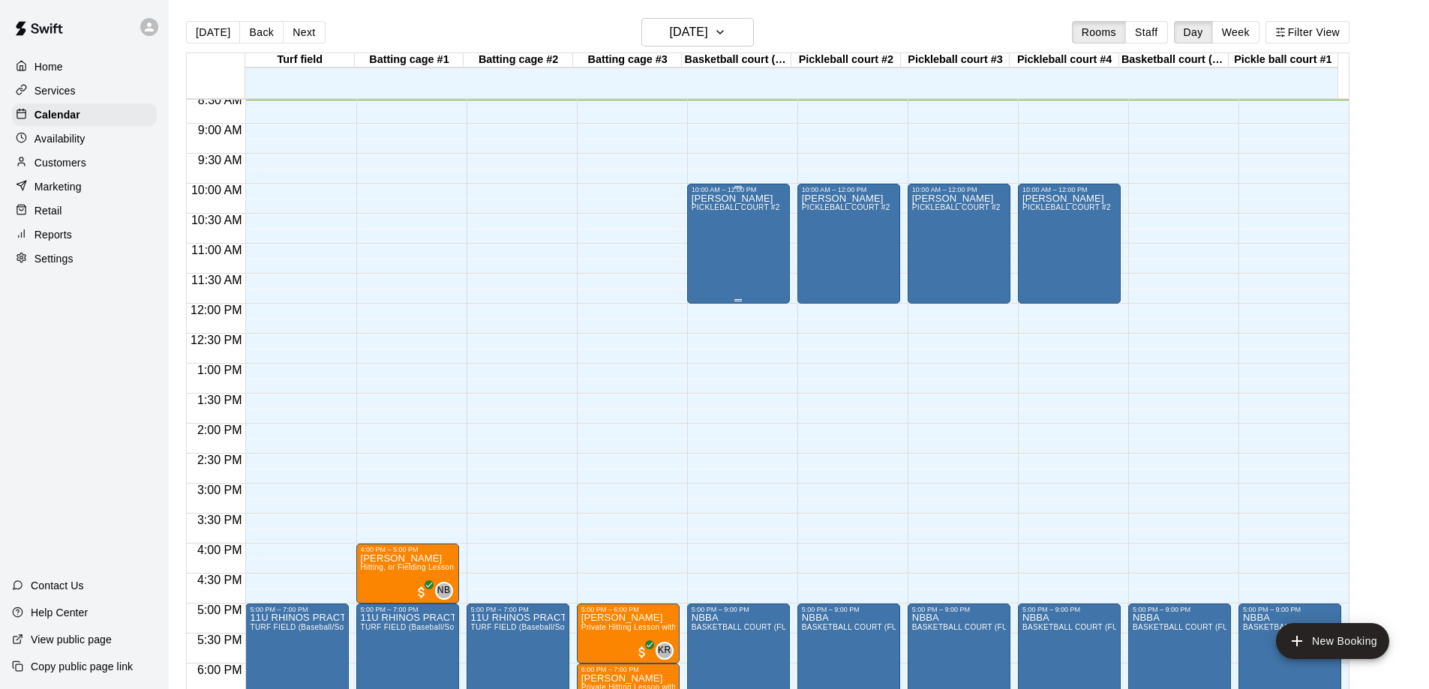
click at [721, 245] on div "[PERSON_NAME] PICKLEBALL COURT #2" at bounding box center [736, 538] width 89 height 689
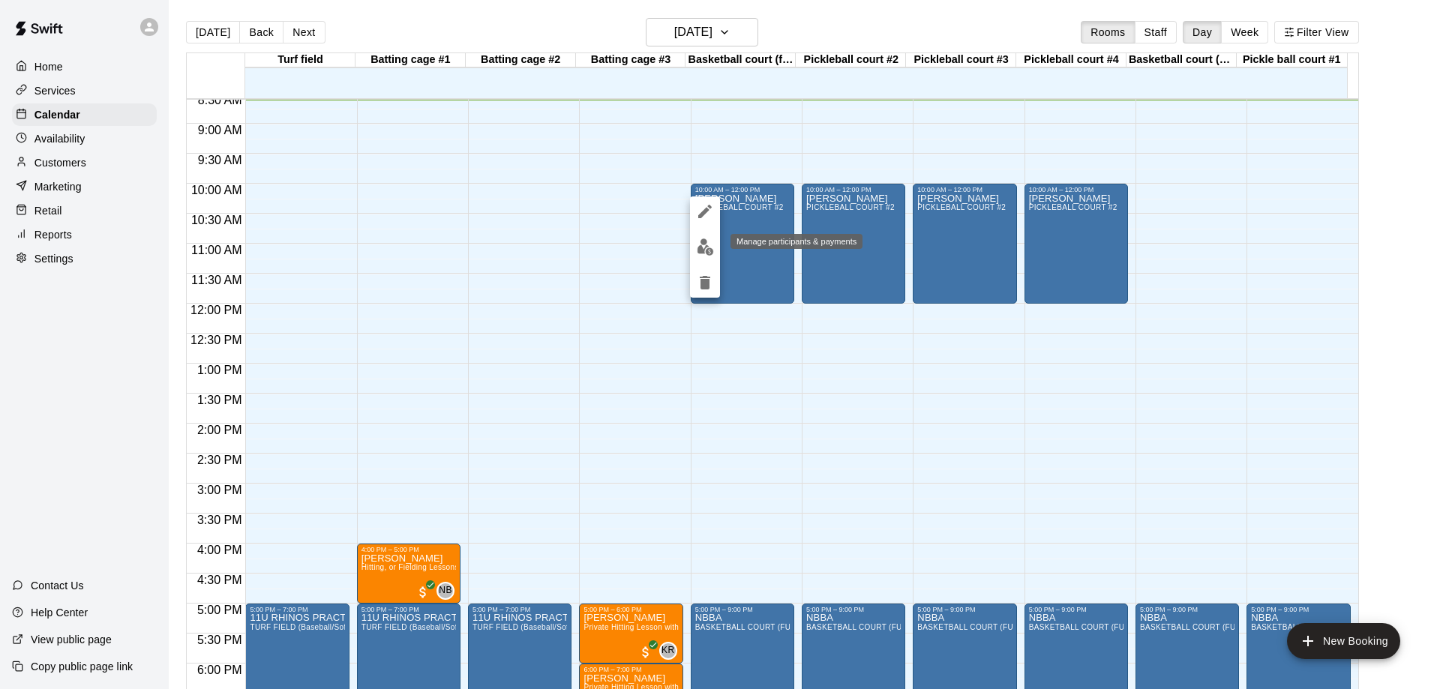
click at [699, 251] on img "edit" at bounding box center [705, 247] width 17 height 17
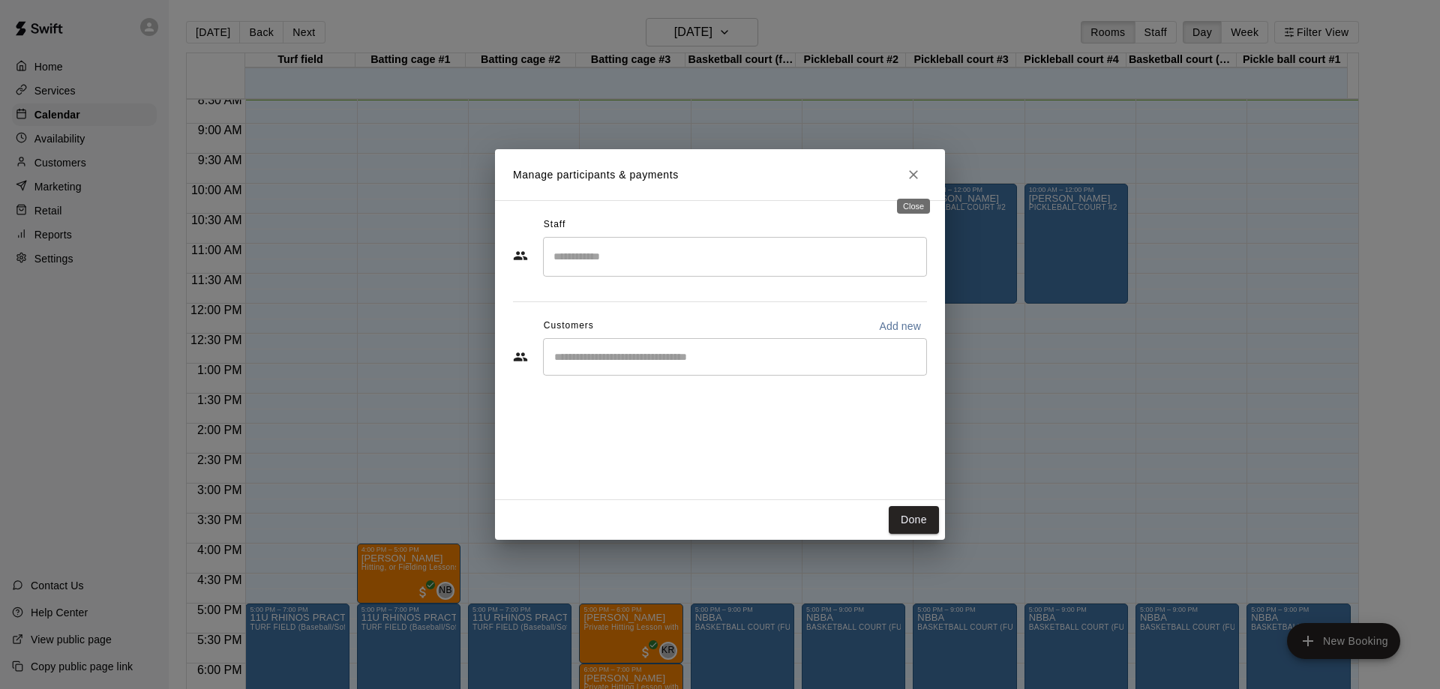
click at [913, 173] on icon "Close" at bounding box center [913, 174] width 15 height 15
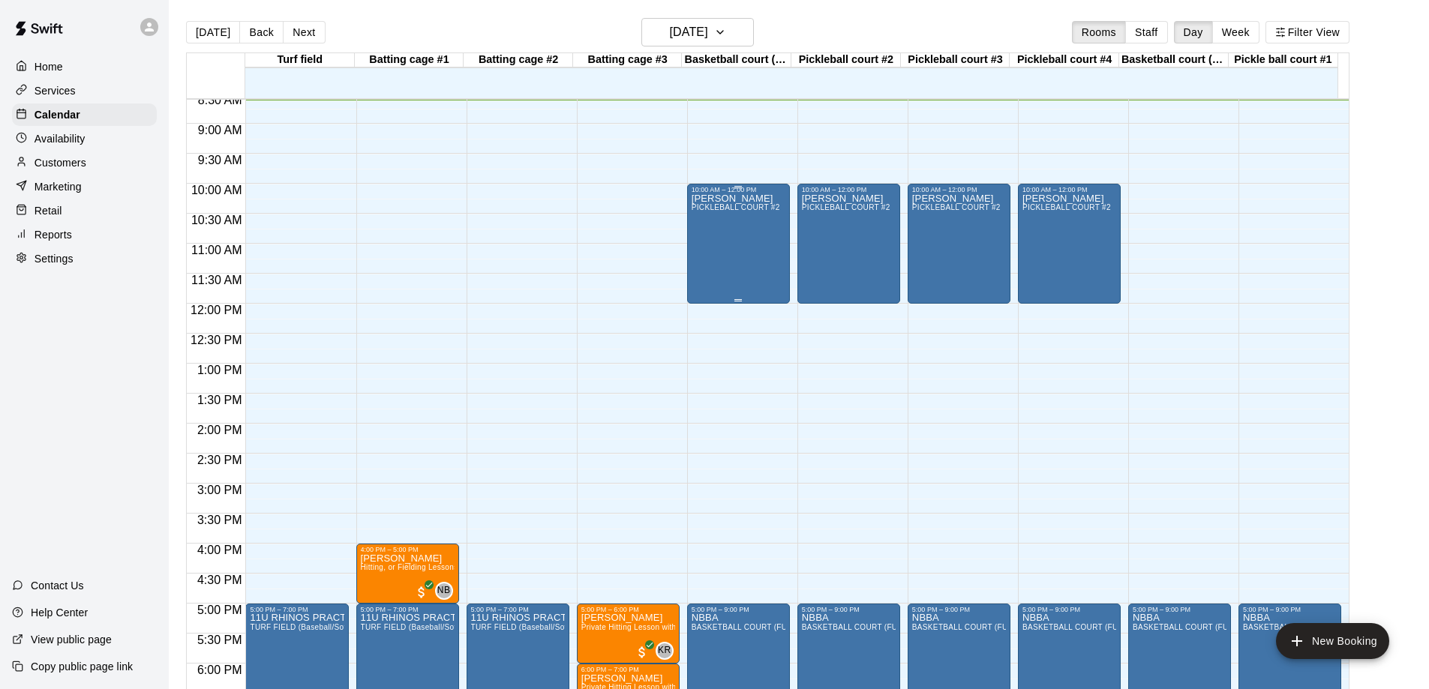
click at [741, 237] on div "[PERSON_NAME] PICKLEBALL COURT #2" at bounding box center [736, 538] width 89 height 689
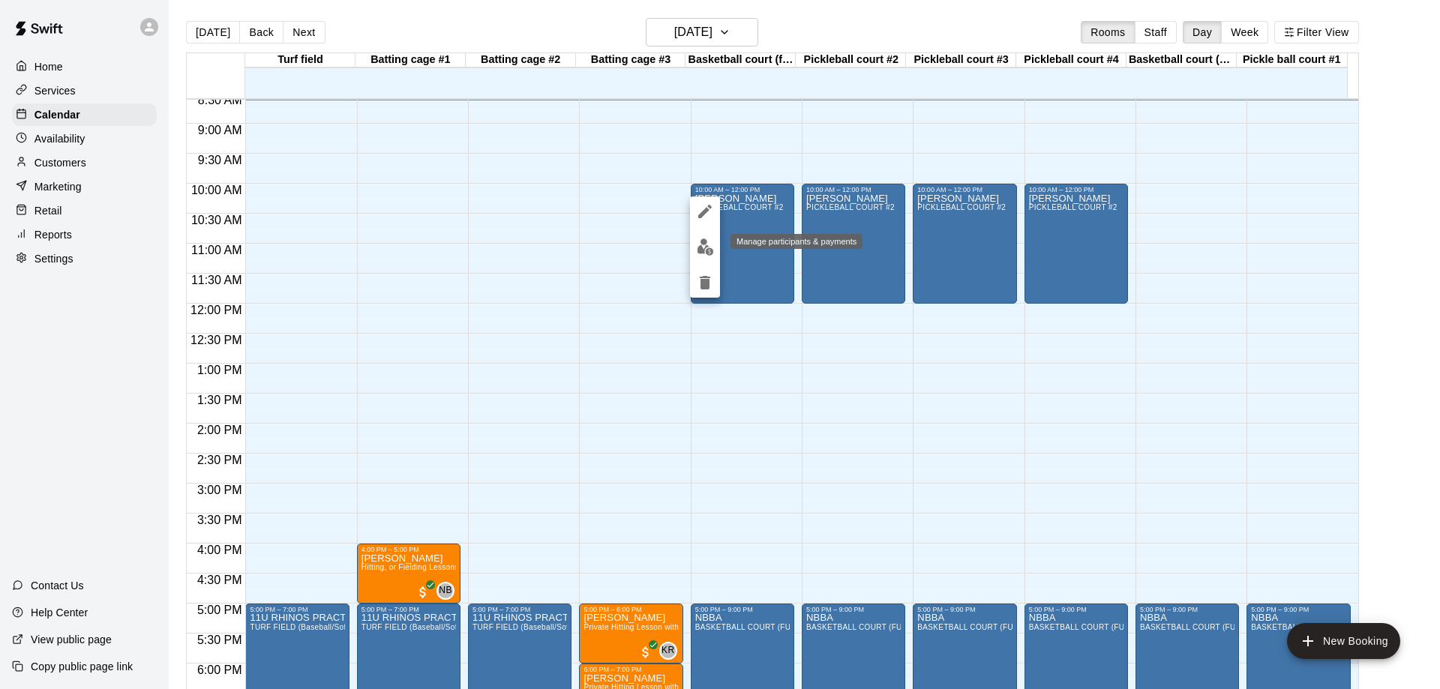
click at [700, 248] on img "edit" at bounding box center [705, 247] width 17 height 17
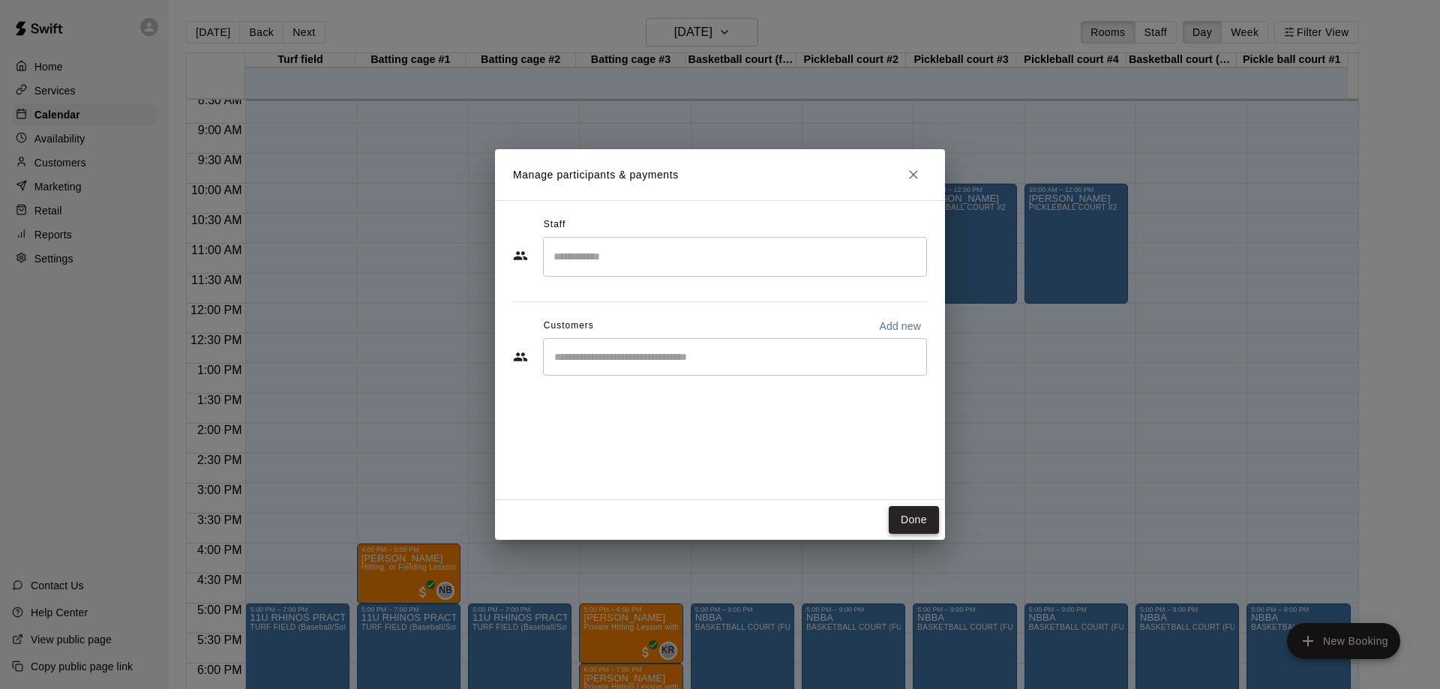
click at [908, 521] on button "Done" at bounding box center [914, 520] width 50 height 28
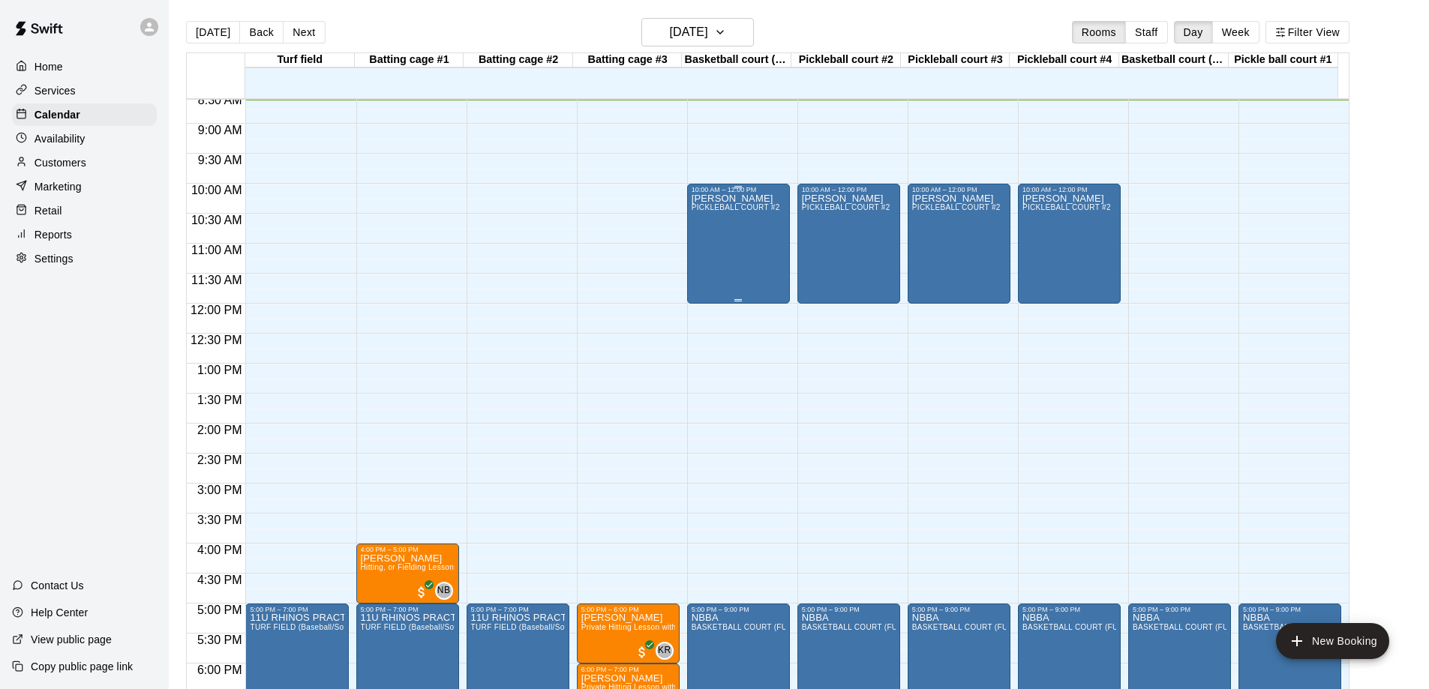
click at [722, 236] on div "[PERSON_NAME] PICKLEBALL COURT #2" at bounding box center [736, 538] width 89 height 689
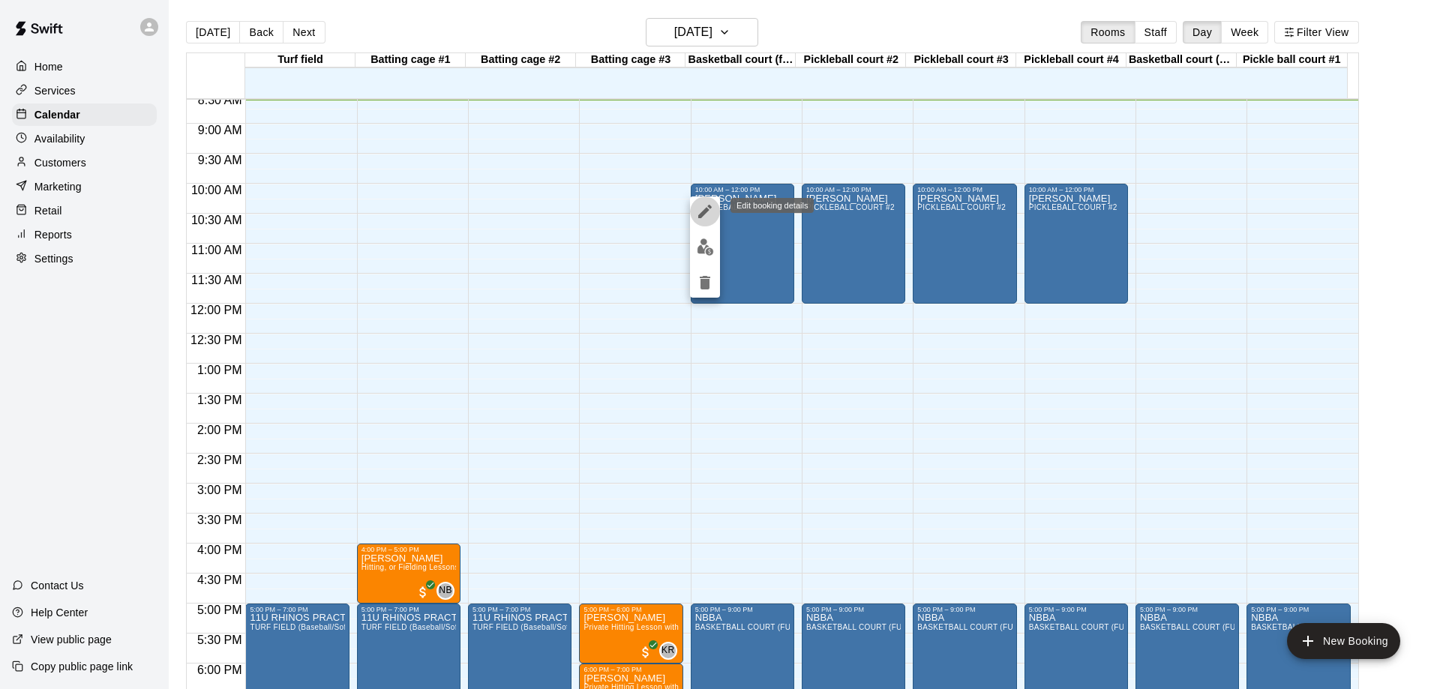
click at [703, 212] on icon "edit" at bounding box center [705, 212] width 14 height 14
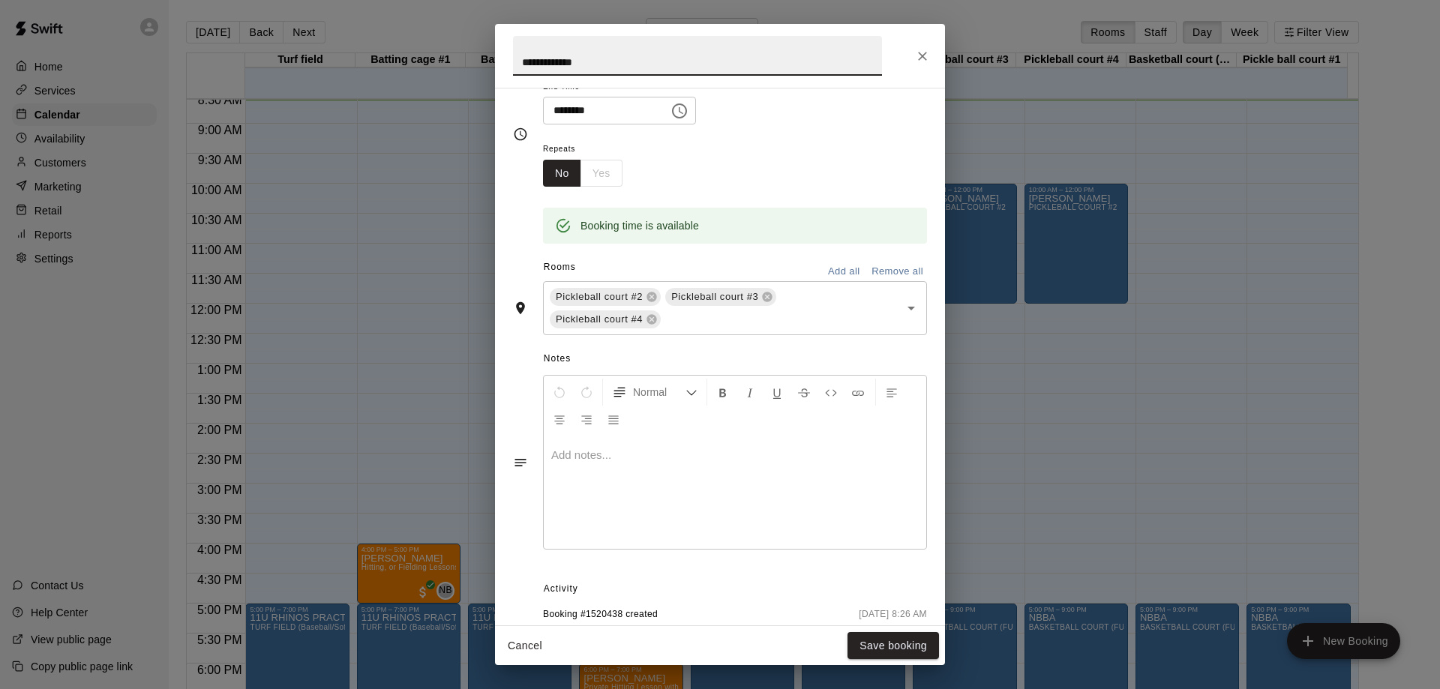
scroll to position [243, 0]
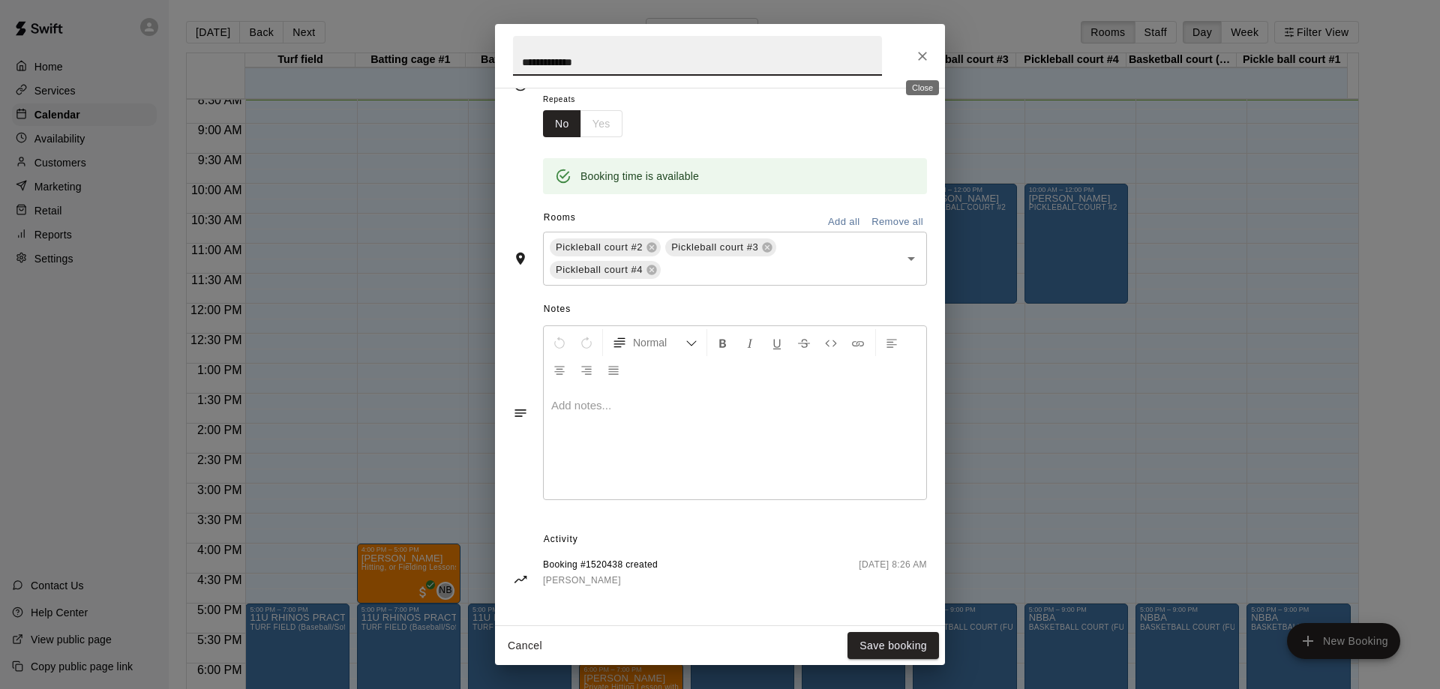
click at [921, 56] on icon "Close" at bounding box center [922, 56] width 15 height 15
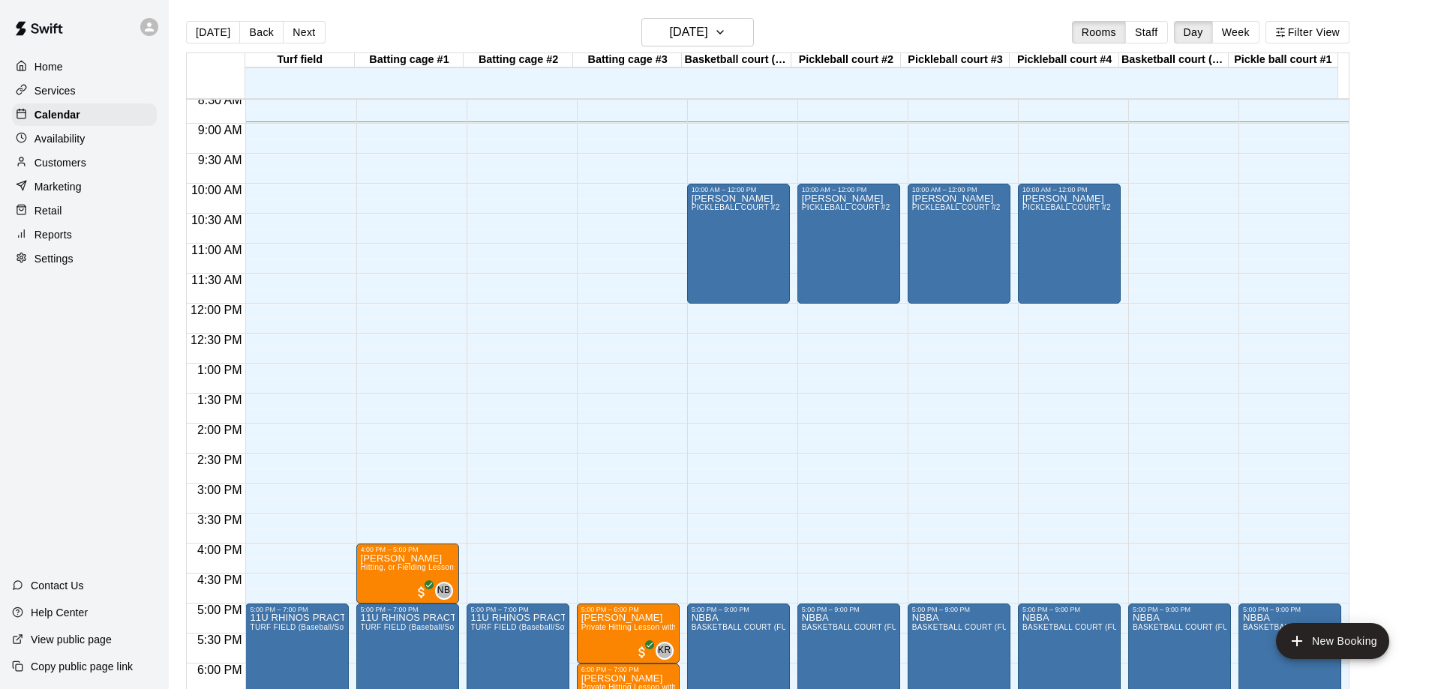
click at [591, 413] on div "12:00 AM – 7:30 AM Closed 5:00 PM – 6:00 PM [PERSON_NAME] Private Hitting Lesso…" at bounding box center [628, 304] width 103 height 1440
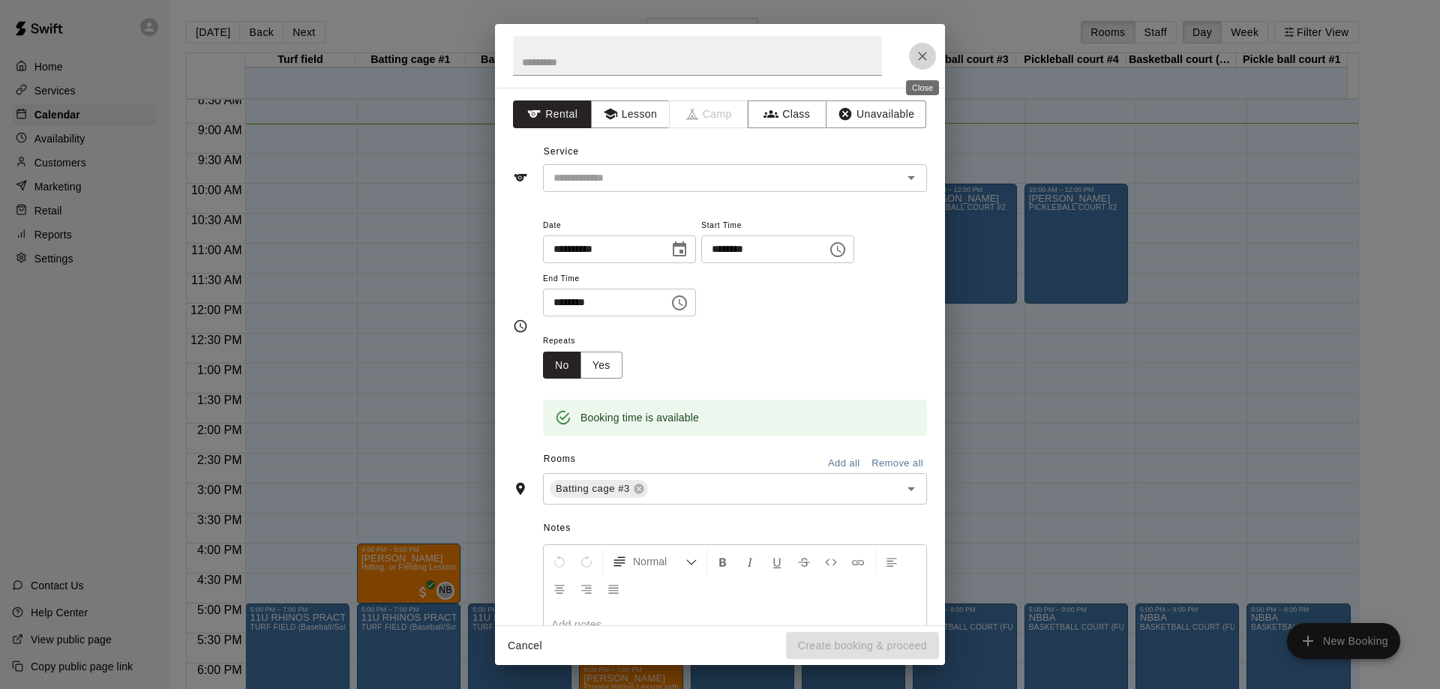
click at [920, 52] on icon "Close" at bounding box center [922, 56] width 15 height 15
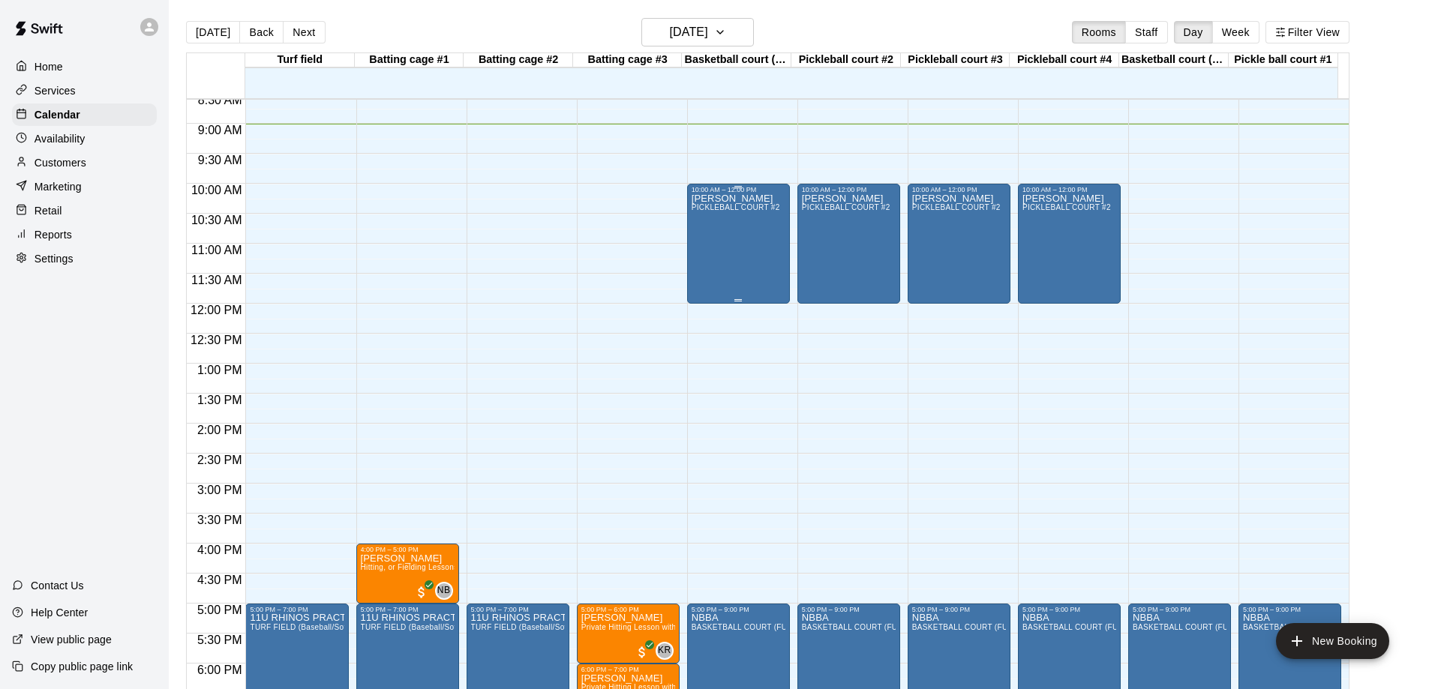
click at [734, 257] on div "[PERSON_NAME] PICKLEBALL COURT #2" at bounding box center [736, 538] width 89 height 689
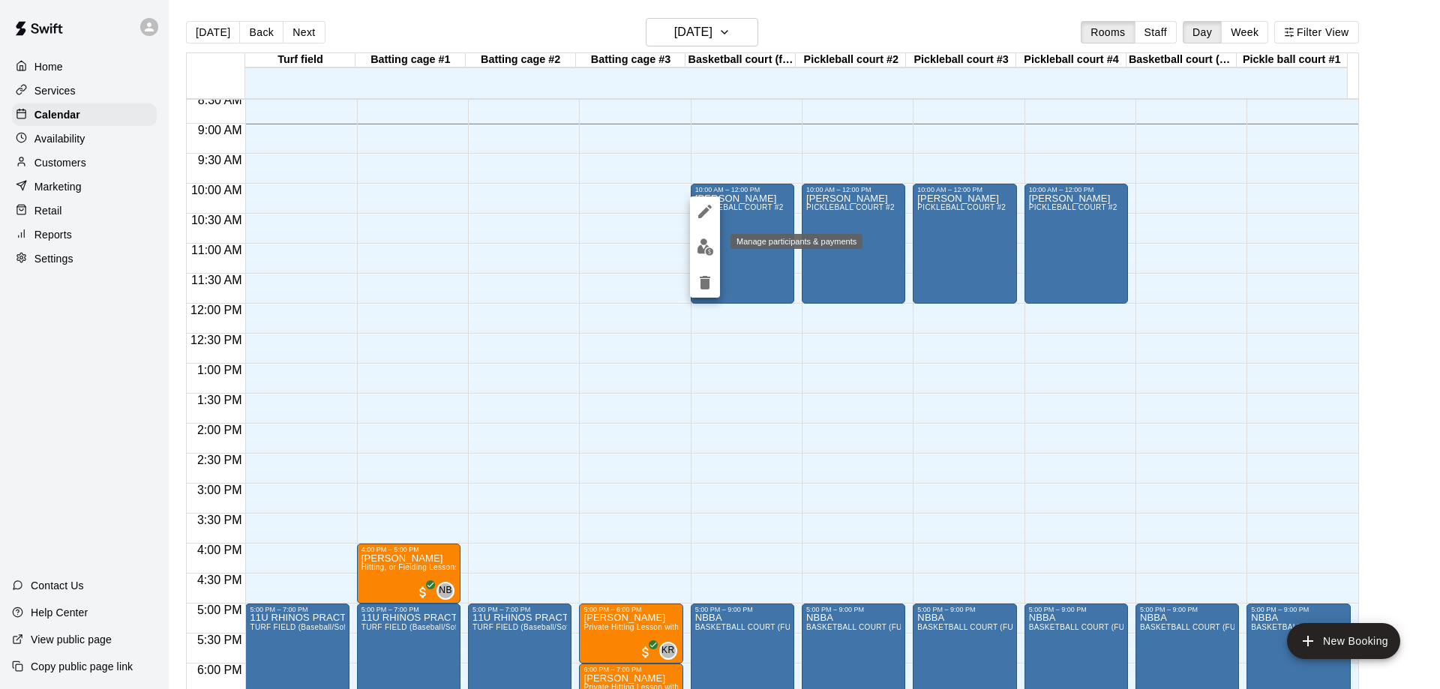
click at [705, 245] on img "edit" at bounding box center [705, 247] width 17 height 17
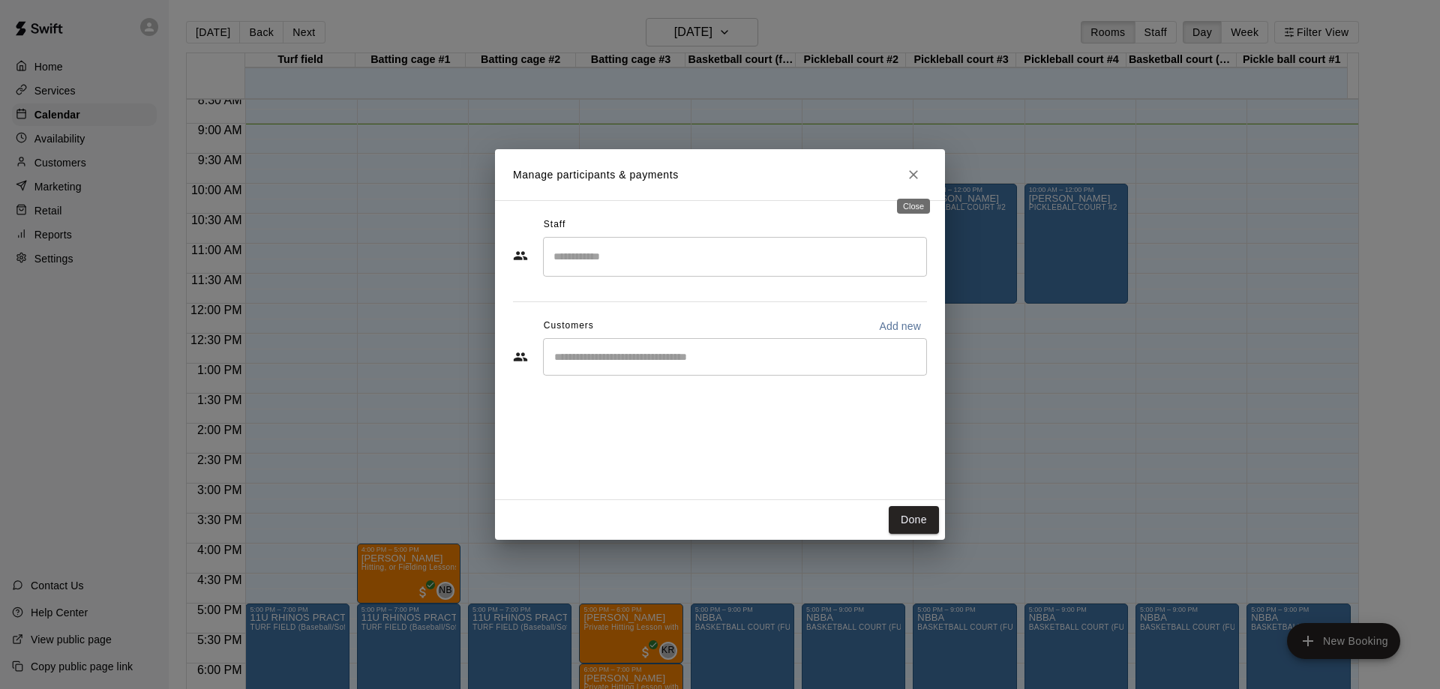
click at [915, 174] on icon "Close" at bounding box center [913, 174] width 9 height 9
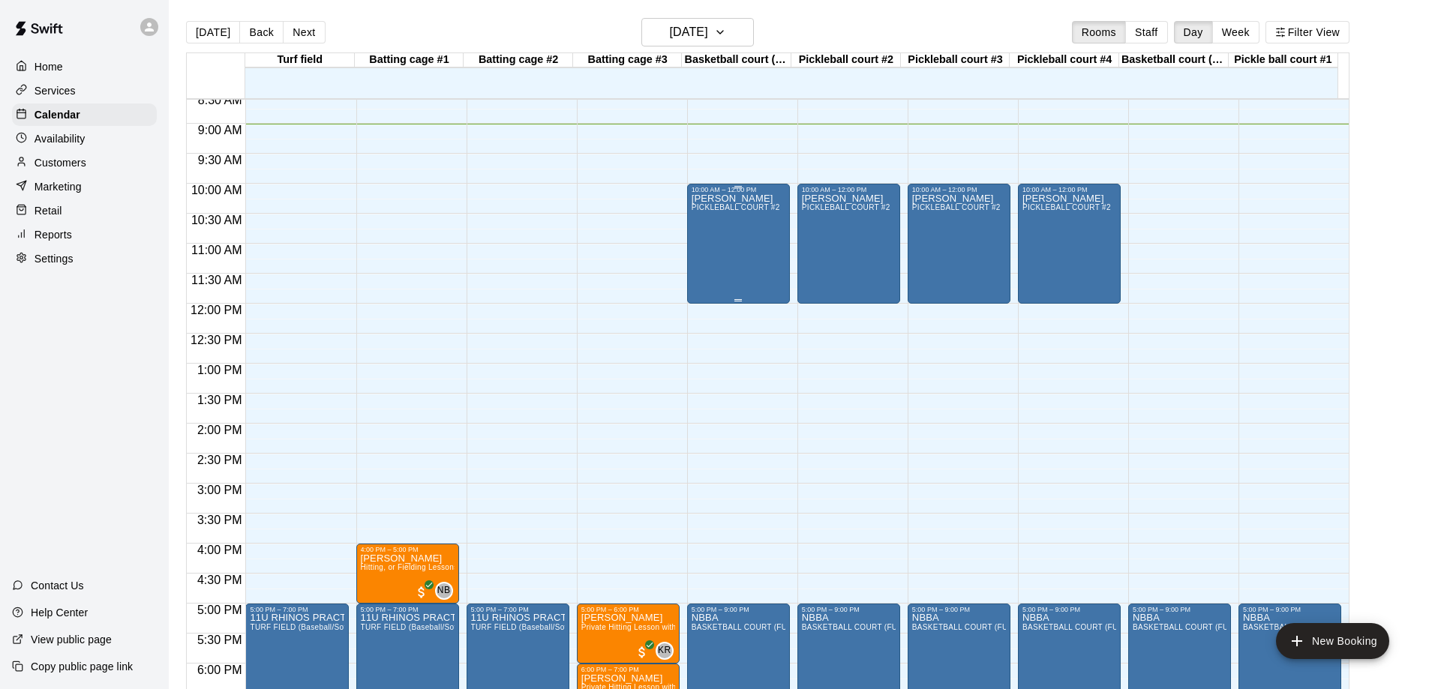
click at [738, 199] on p "[PERSON_NAME]" at bounding box center [736, 199] width 89 height 0
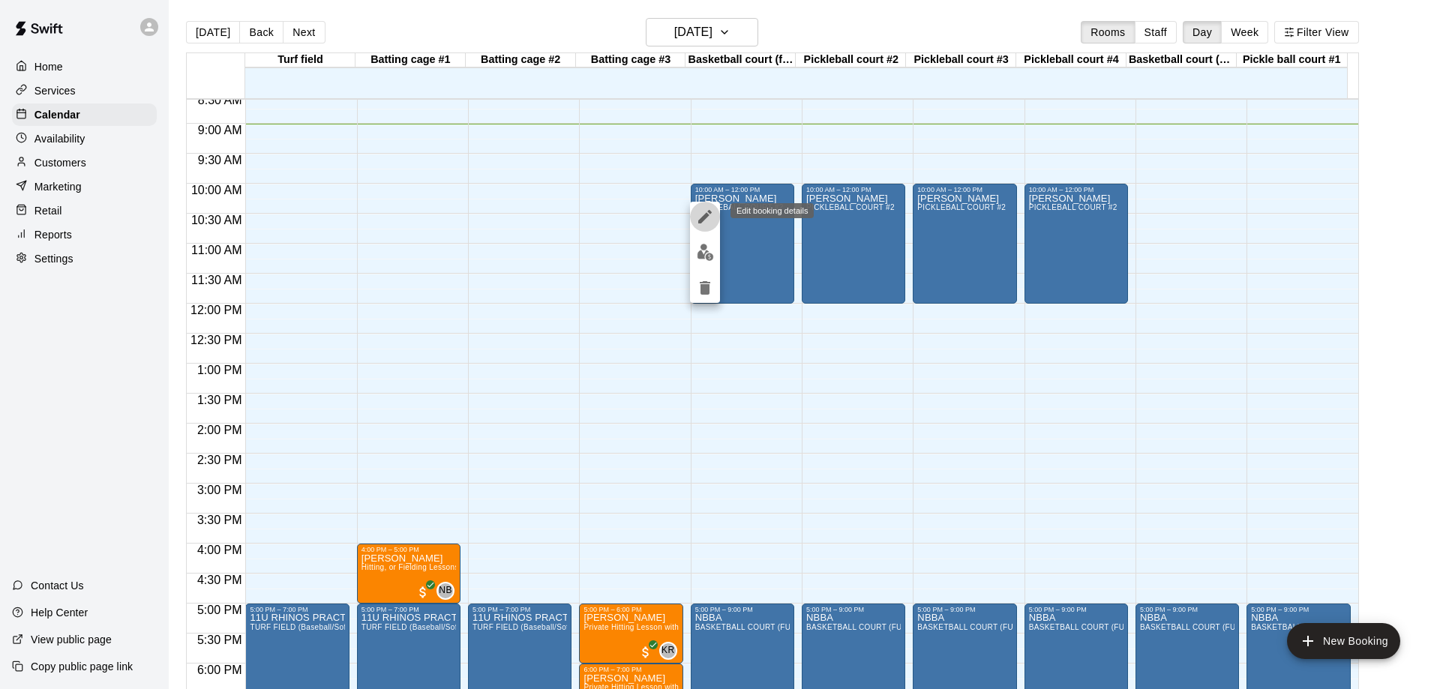
click at [707, 217] on icon "edit" at bounding box center [705, 217] width 14 height 14
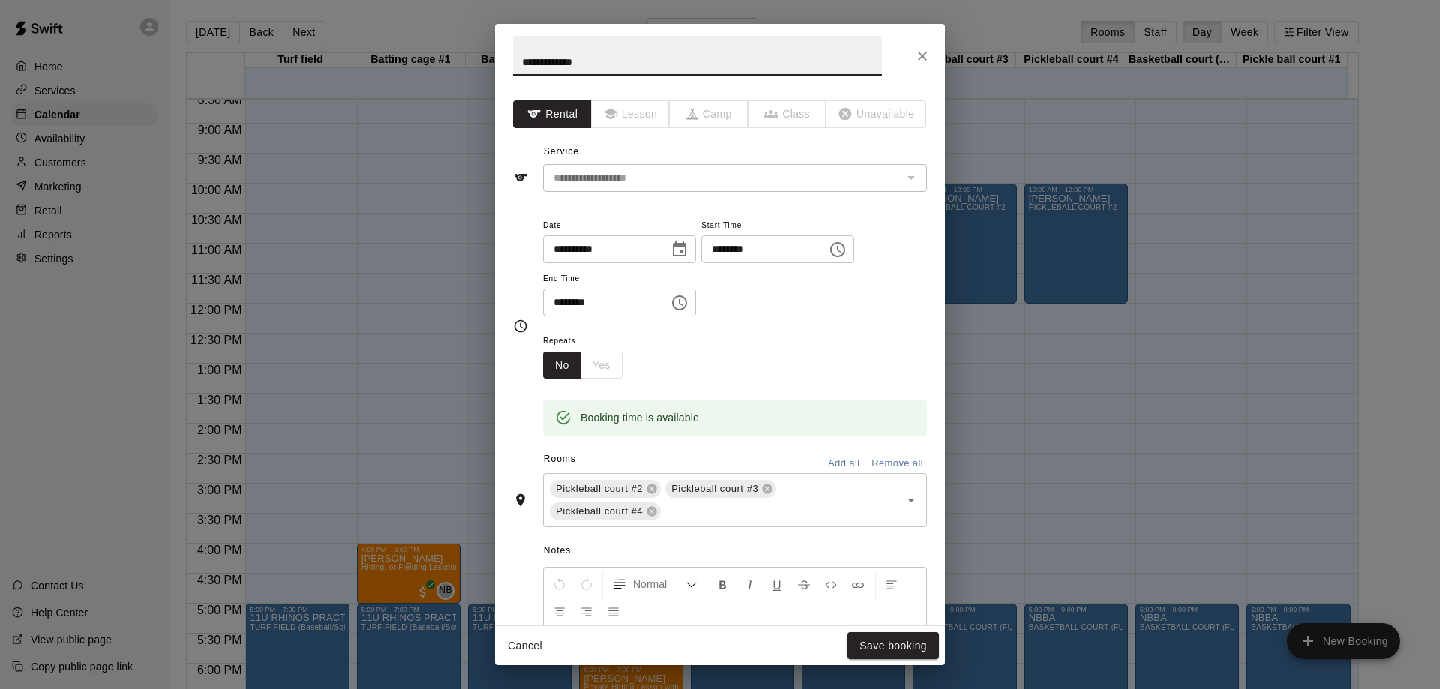
click at [522, 643] on button "Cancel" at bounding box center [525, 646] width 48 height 28
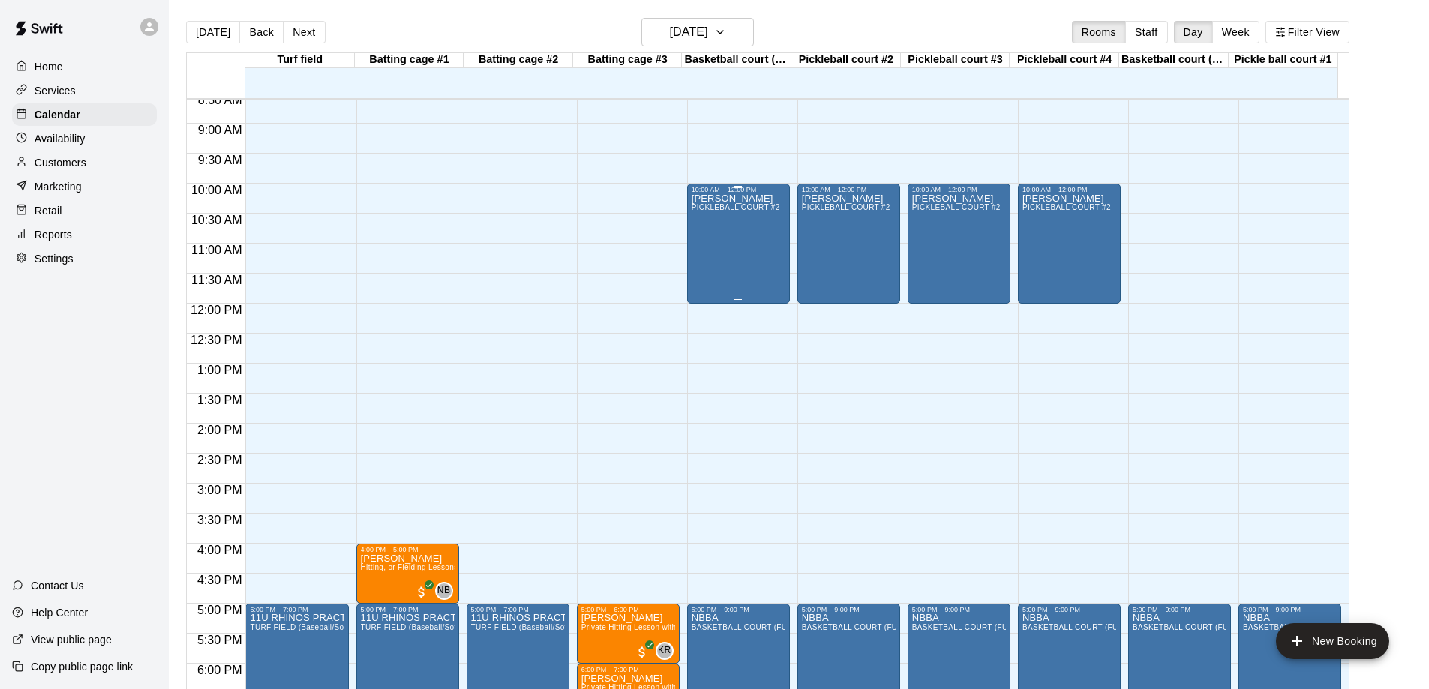
click at [744, 221] on div "[PERSON_NAME] PICKLEBALL COURT #2" at bounding box center [736, 538] width 89 height 689
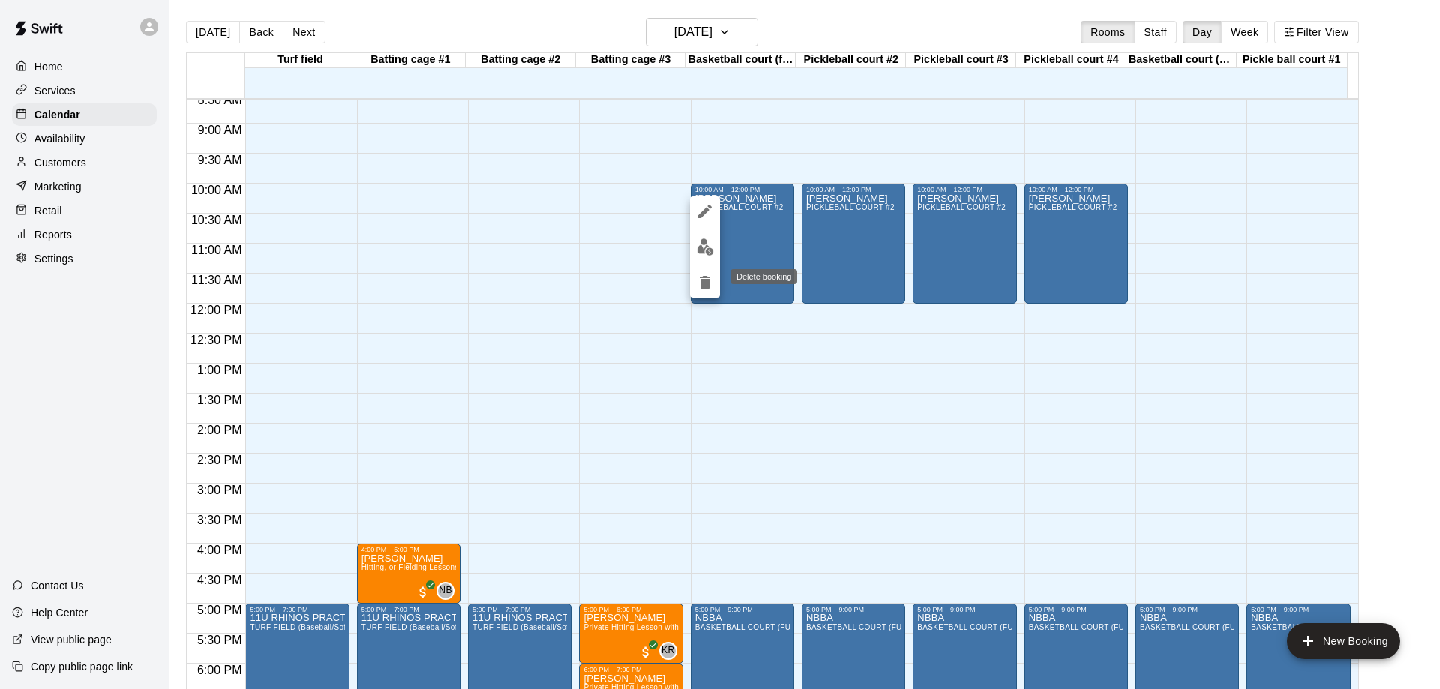
click at [702, 285] on icon "delete" at bounding box center [705, 283] width 11 height 14
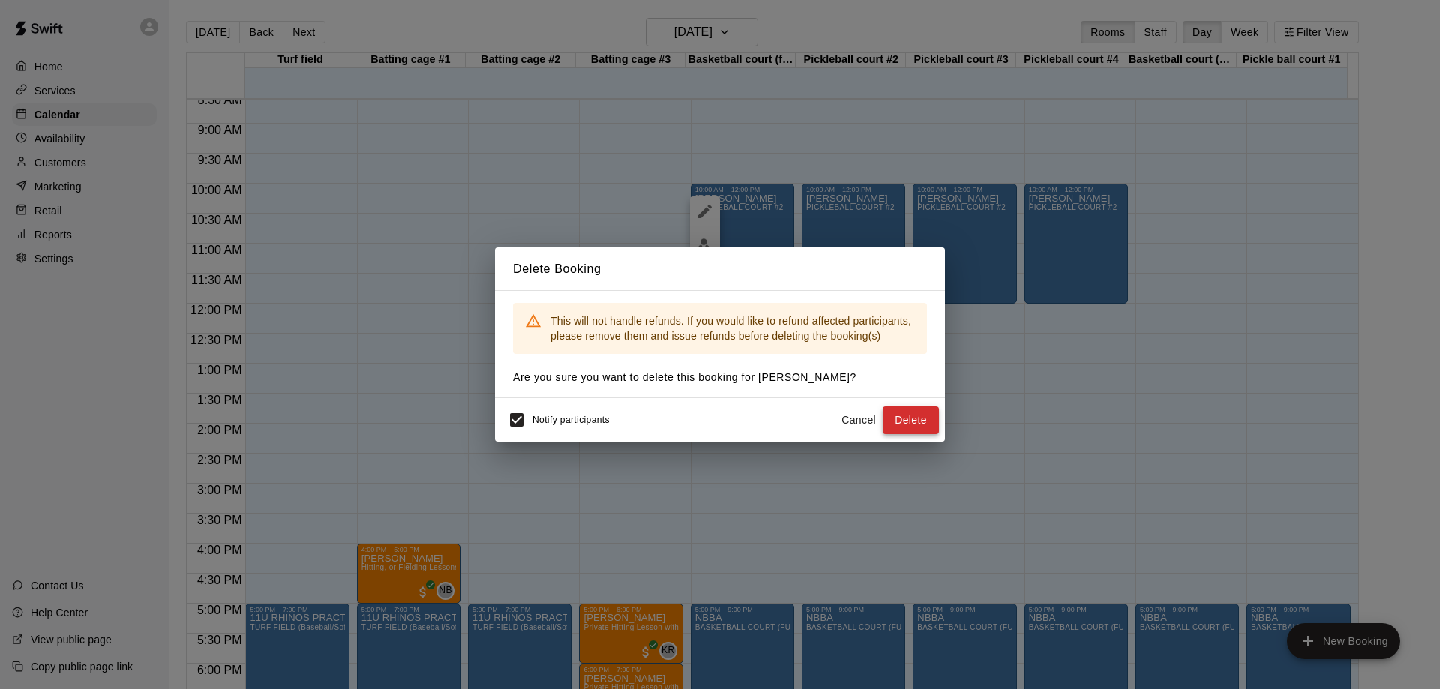
click at [911, 432] on button "Delete" at bounding box center [911, 421] width 56 height 28
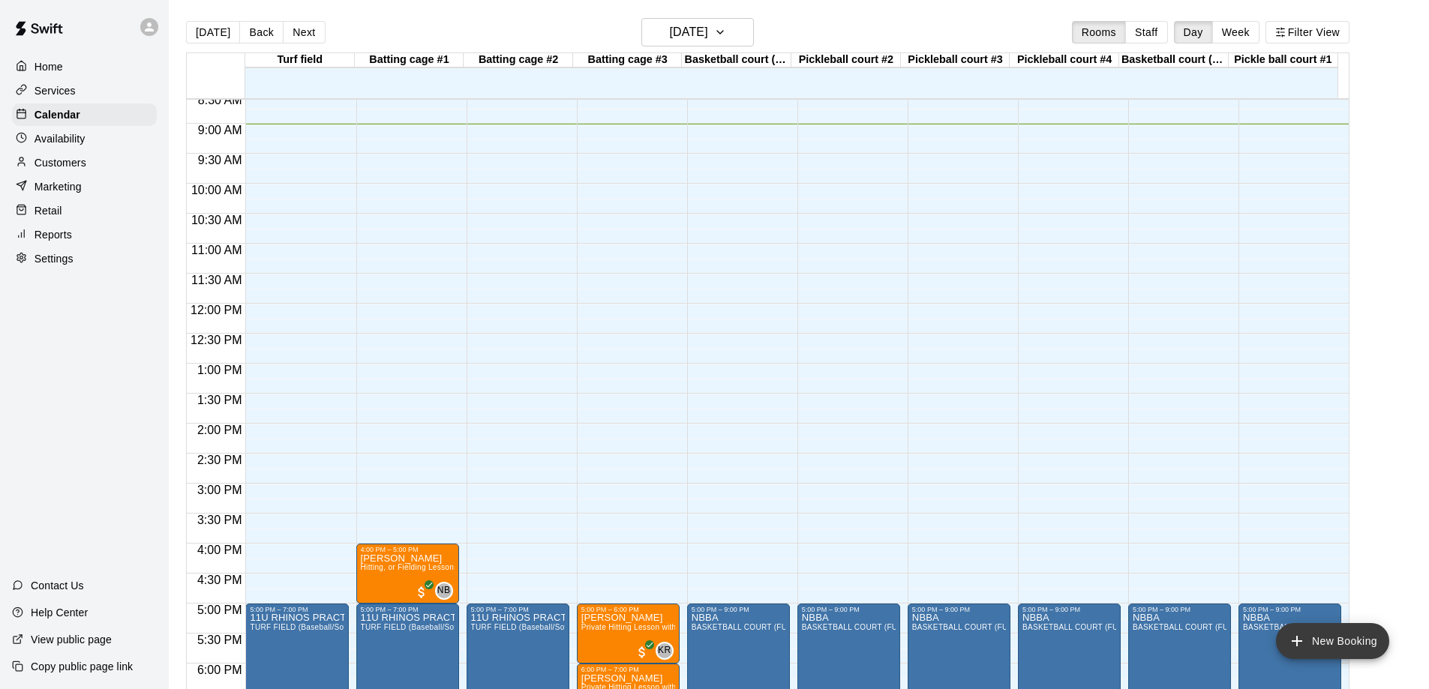
click at [1355, 645] on button "New Booking" at bounding box center [1332, 641] width 113 height 36
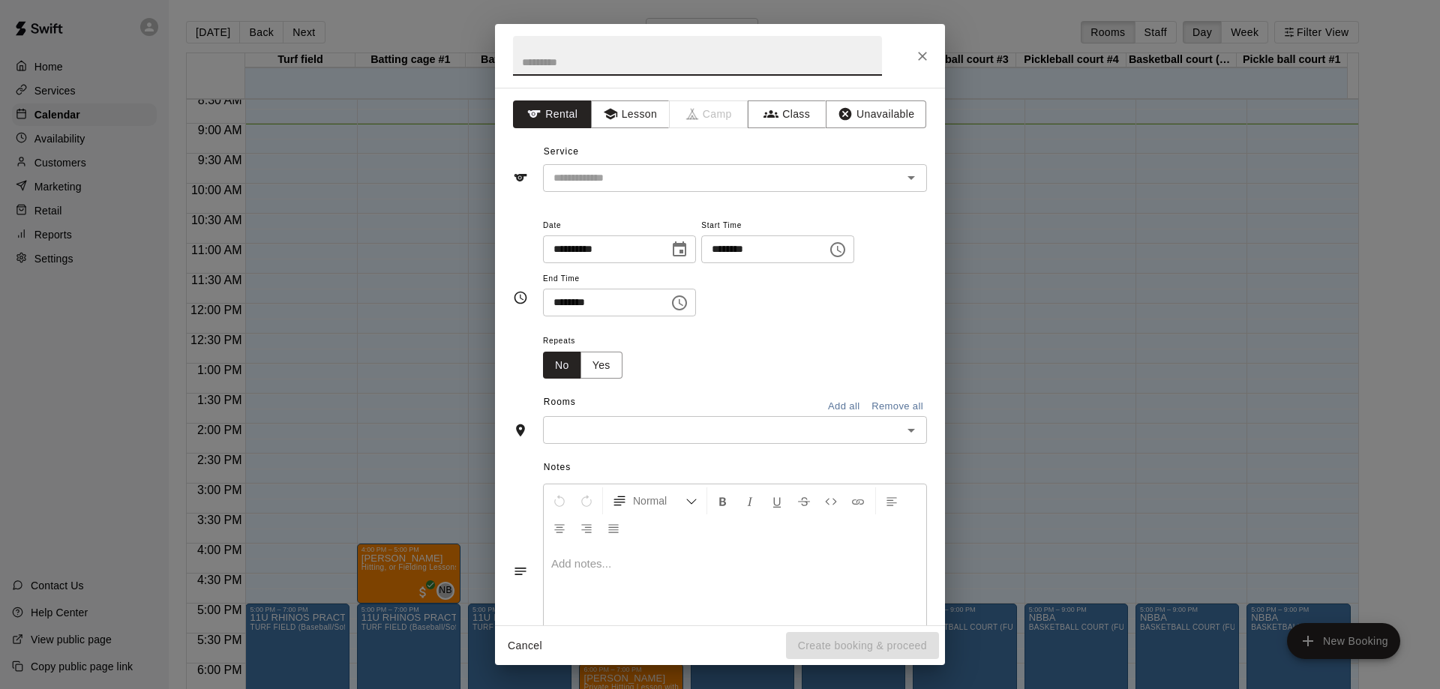
click at [641, 158] on div "Service ​" at bounding box center [720, 166] width 414 height 52
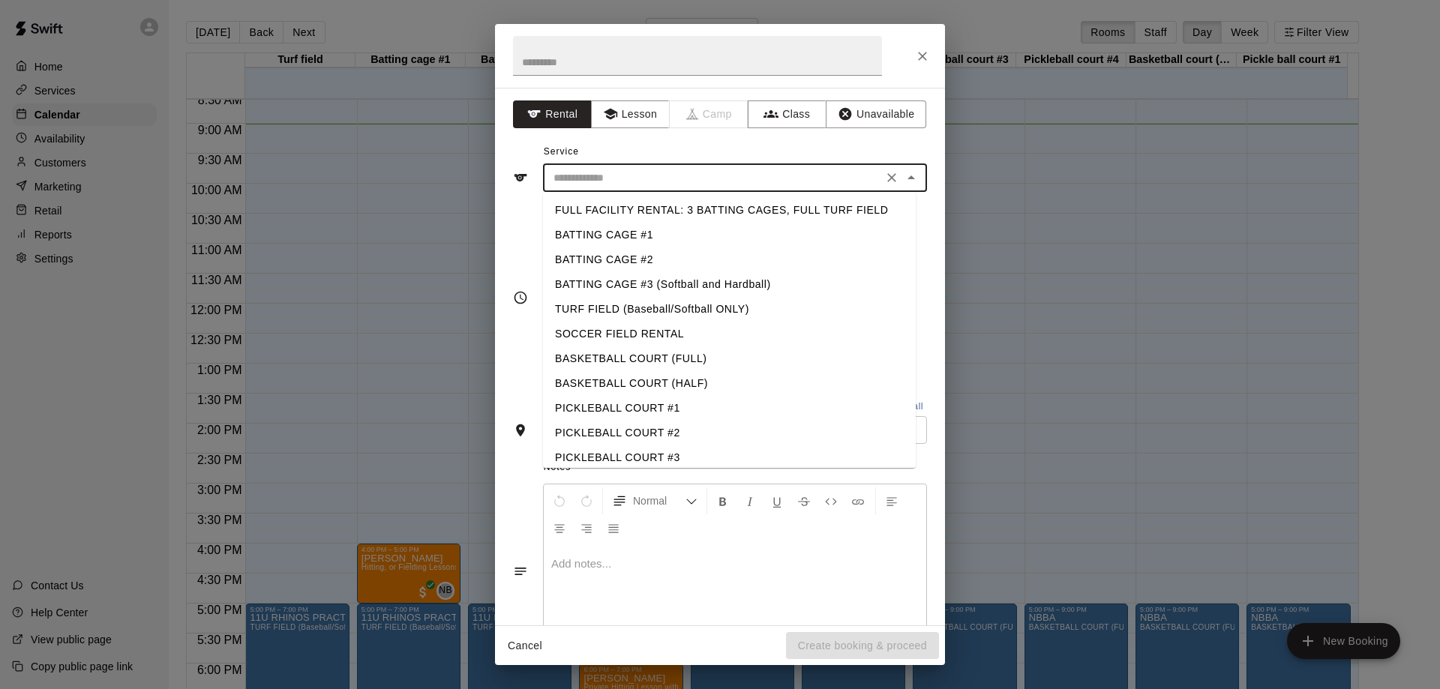
click at [645, 182] on input "text" at bounding box center [713, 178] width 331 height 19
click at [659, 427] on li "PICKLEBALL COURT #2" at bounding box center [729, 433] width 373 height 25
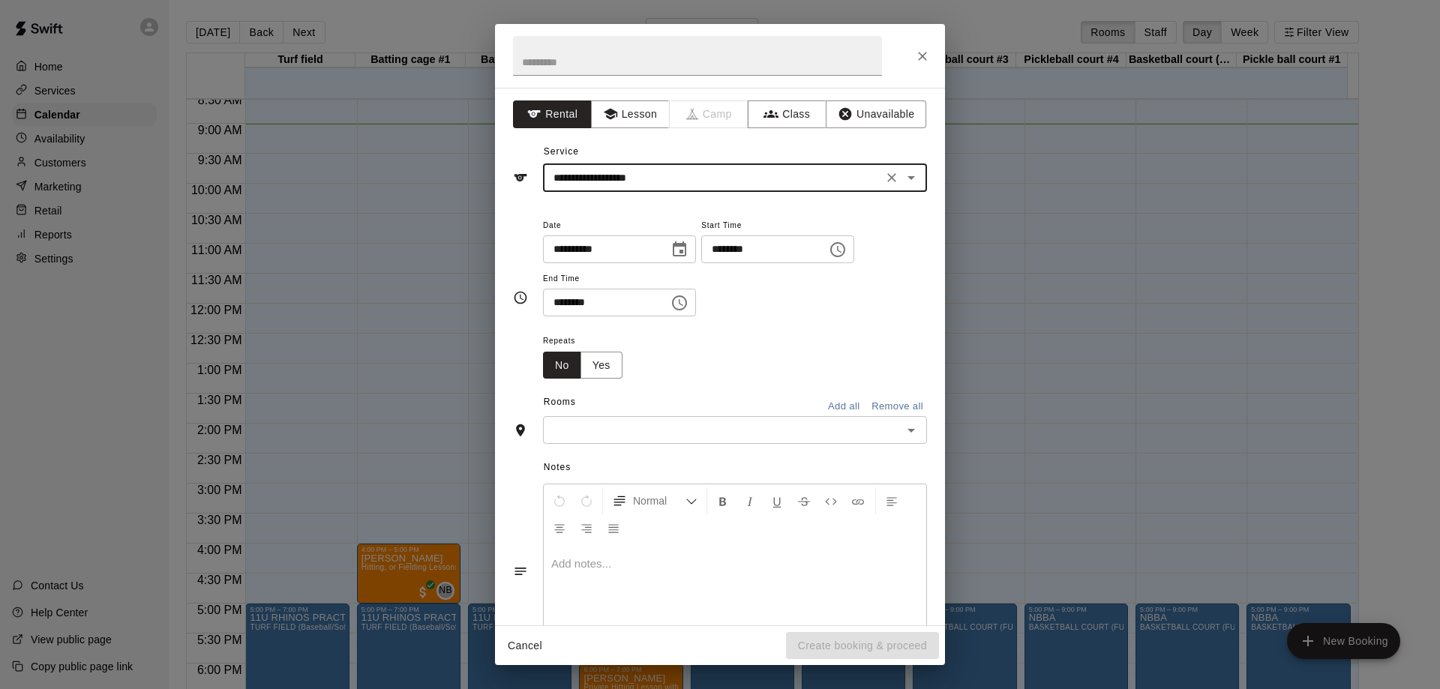
click at [758, 173] on input "**********" at bounding box center [713, 178] width 331 height 19
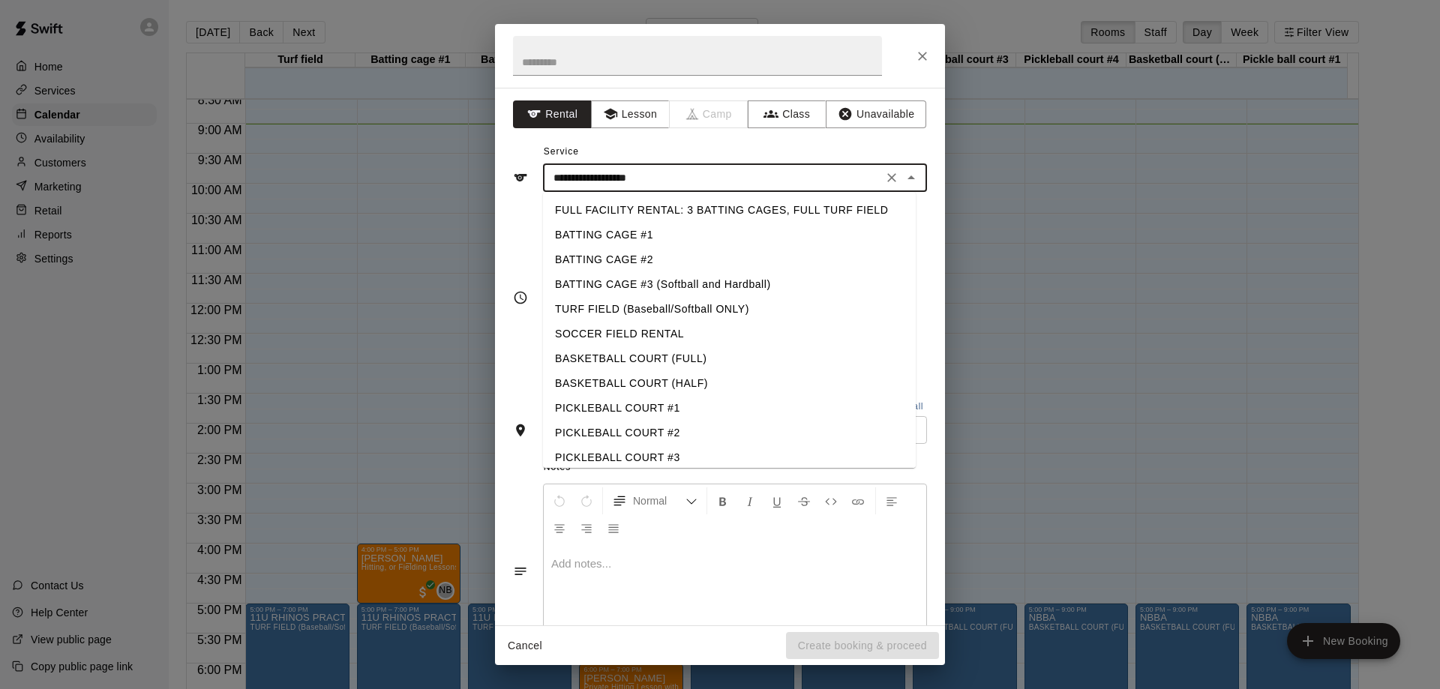
click at [659, 457] on li "PICKLEBALL COURT #3" at bounding box center [729, 458] width 373 height 25
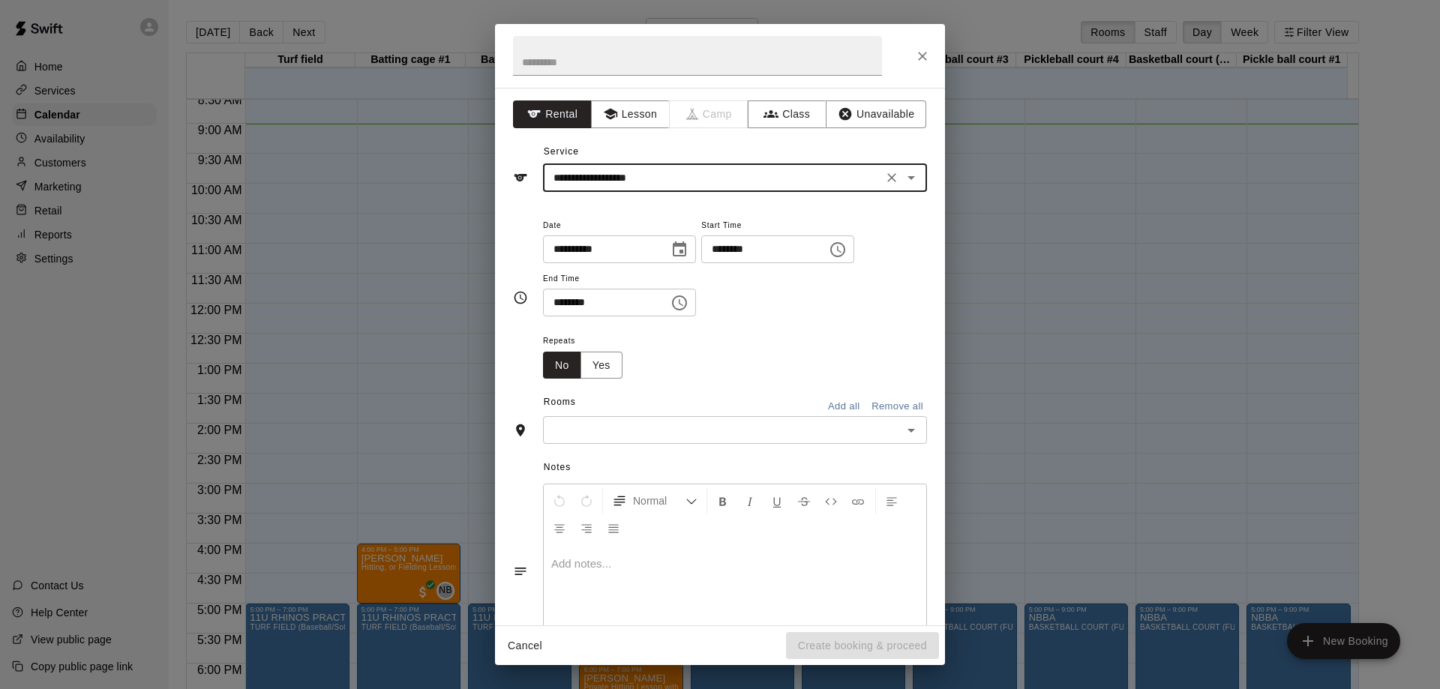
click at [767, 174] on input "**********" at bounding box center [713, 178] width 331 height 19
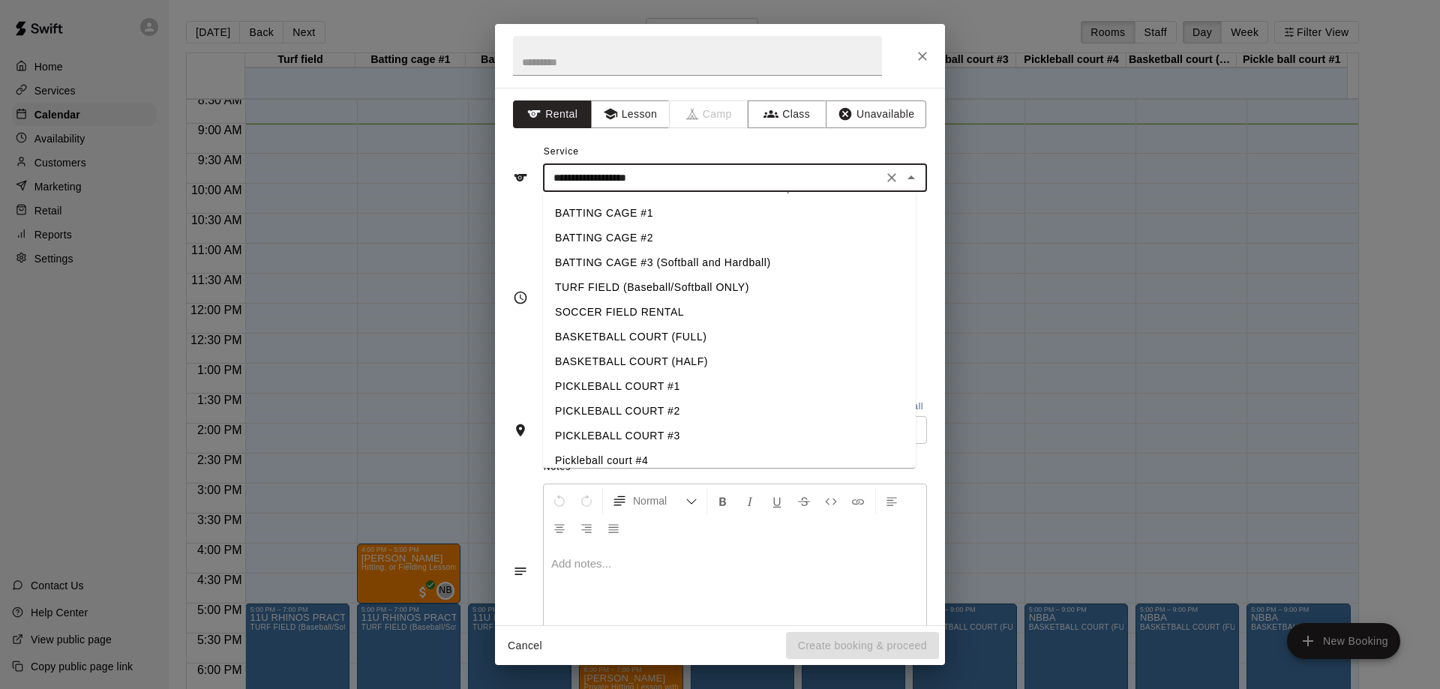
scroll to position [33, 0]
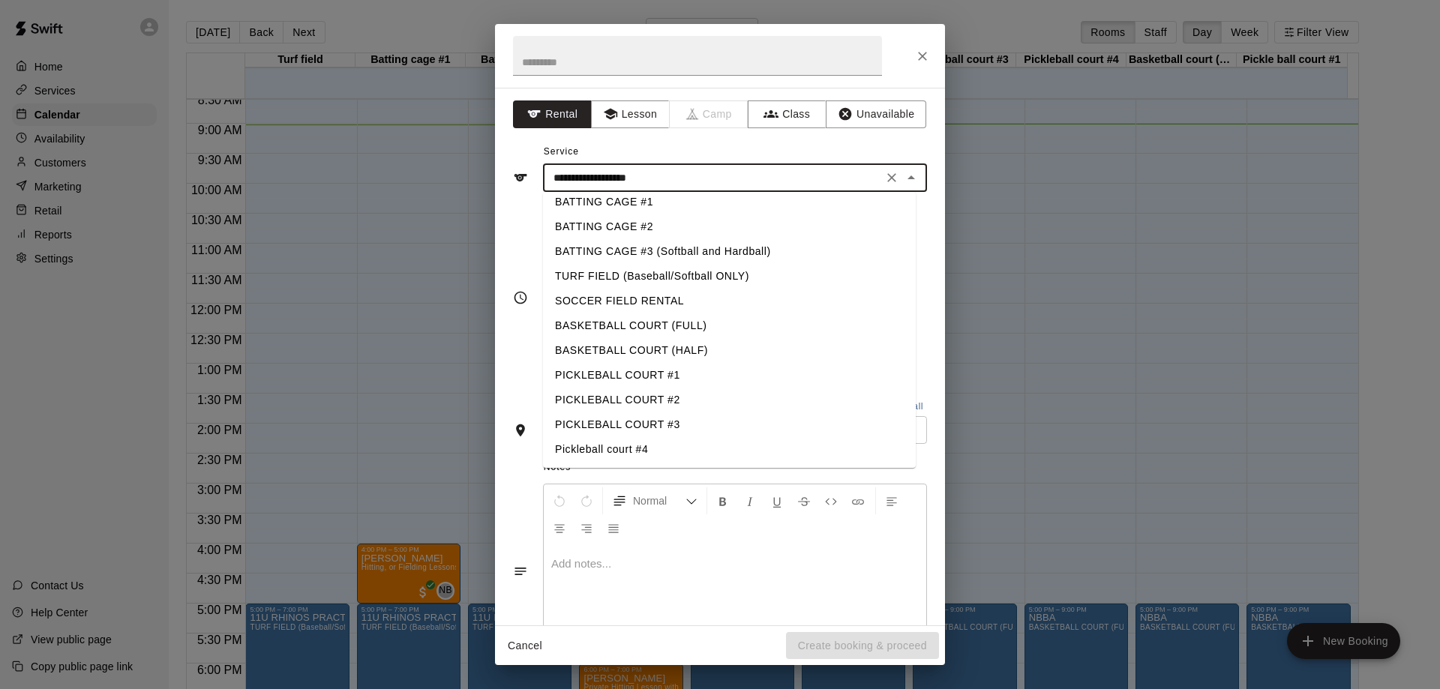
click at [618, 447] on li "Pickleball court #4" at bounding box center [729, 449] width 373 height 25
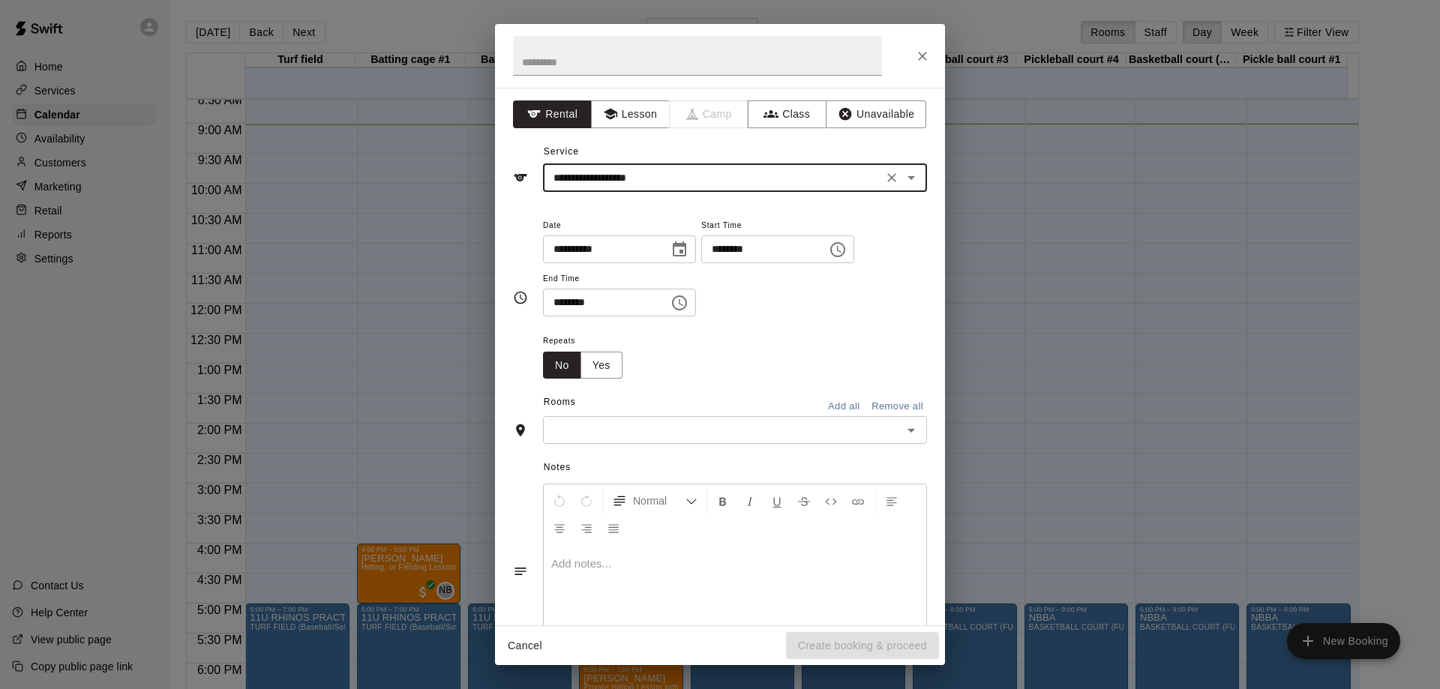
click at [713, 179] on input "**********" at bounding box center [713, 178] width 331 height 19
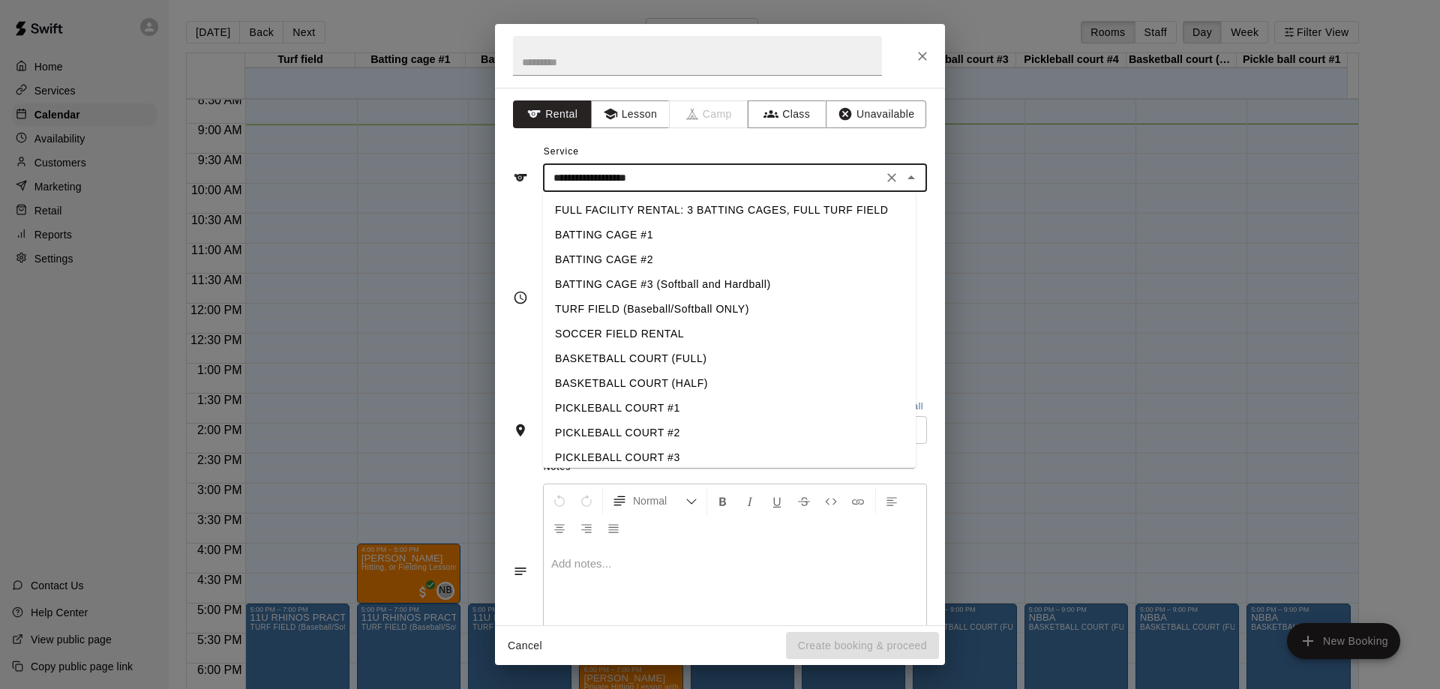
click at [730, 182] on input "**********" at bounding box center [713, 178] width 331 height 19
click at [685, 145] on div "**********" at bounding box center [720, 166] width 414 height 52
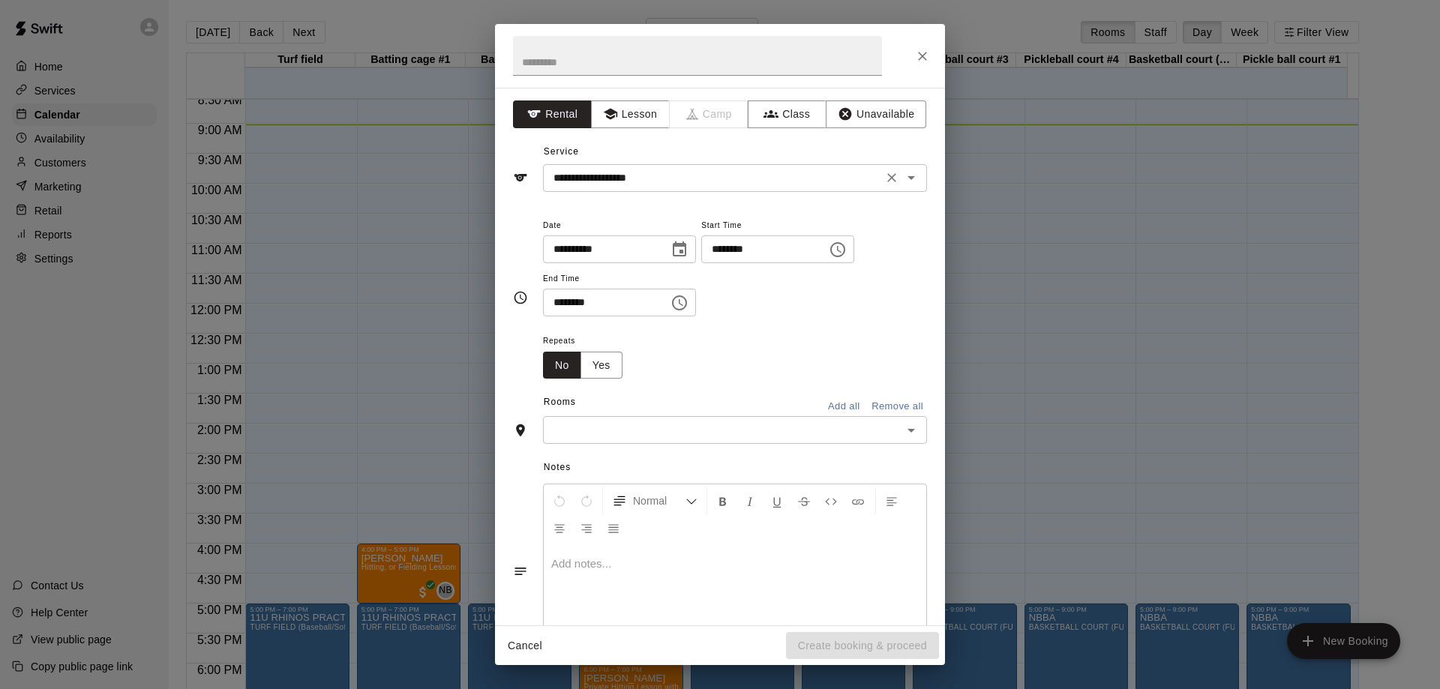
click at [902, 172] on icon "Open" at bounding box center [911, 178] width 18 height 18
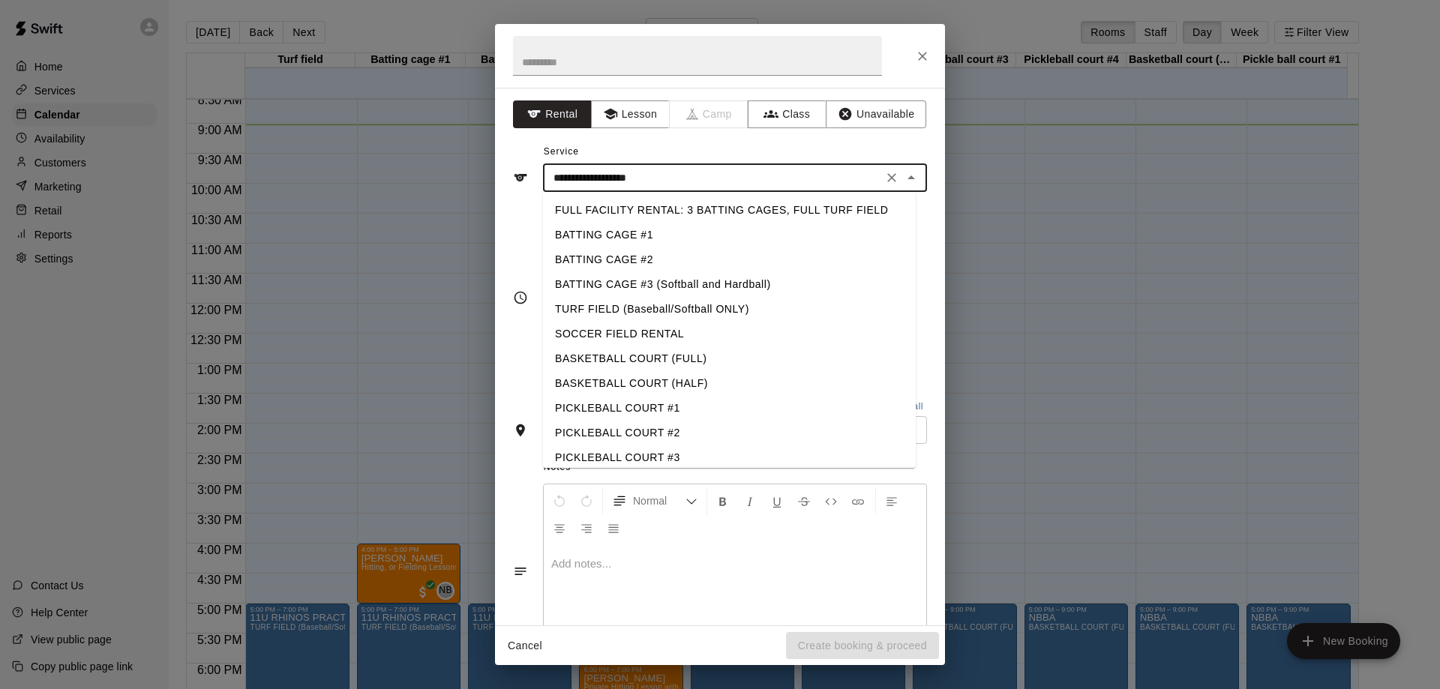
click at [641, 354] on li "BASKETBALL COURT (FULL)" at bounding box center [729, 359] width 373 height 25
type input "**********"
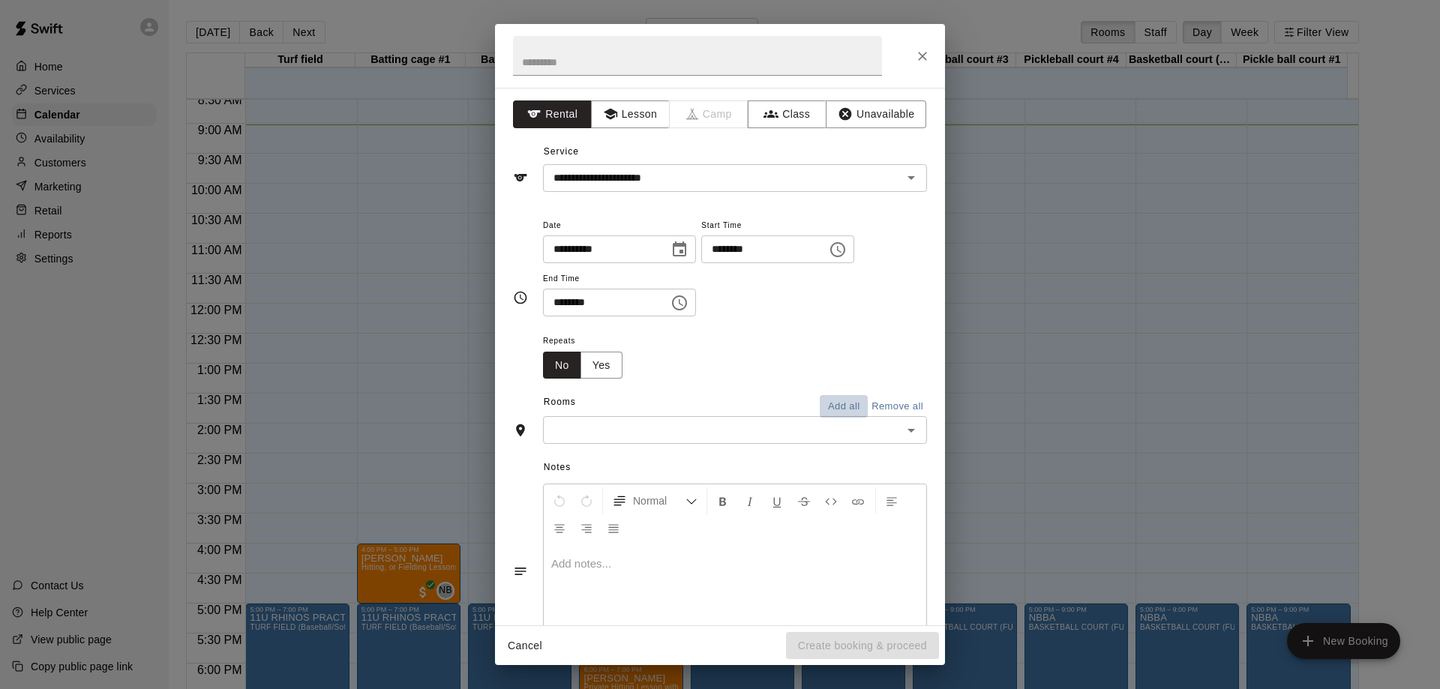
click at [835, 401] on button "Add all" at bounding box center [844, 406] width 48 height 23
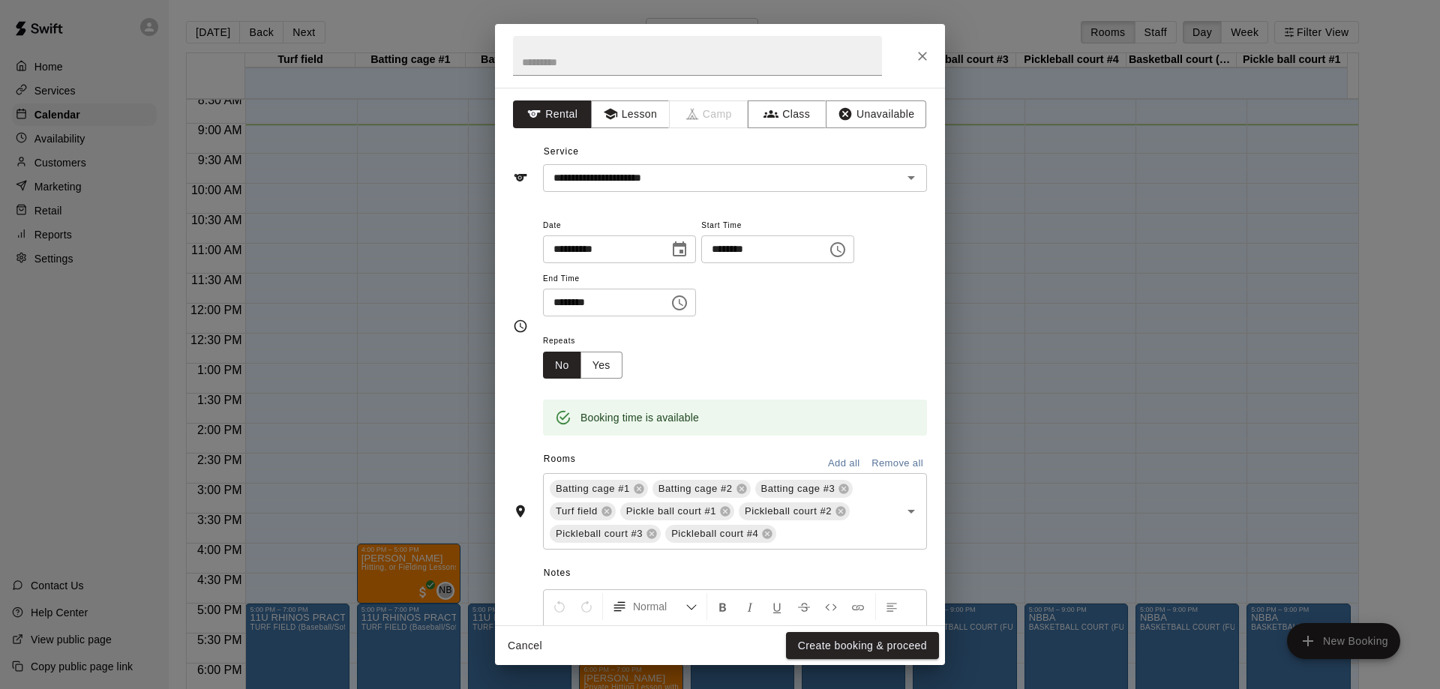
click at [884, 463] on button "Remove all" at bounding box center [897, 463] width 59 height 23
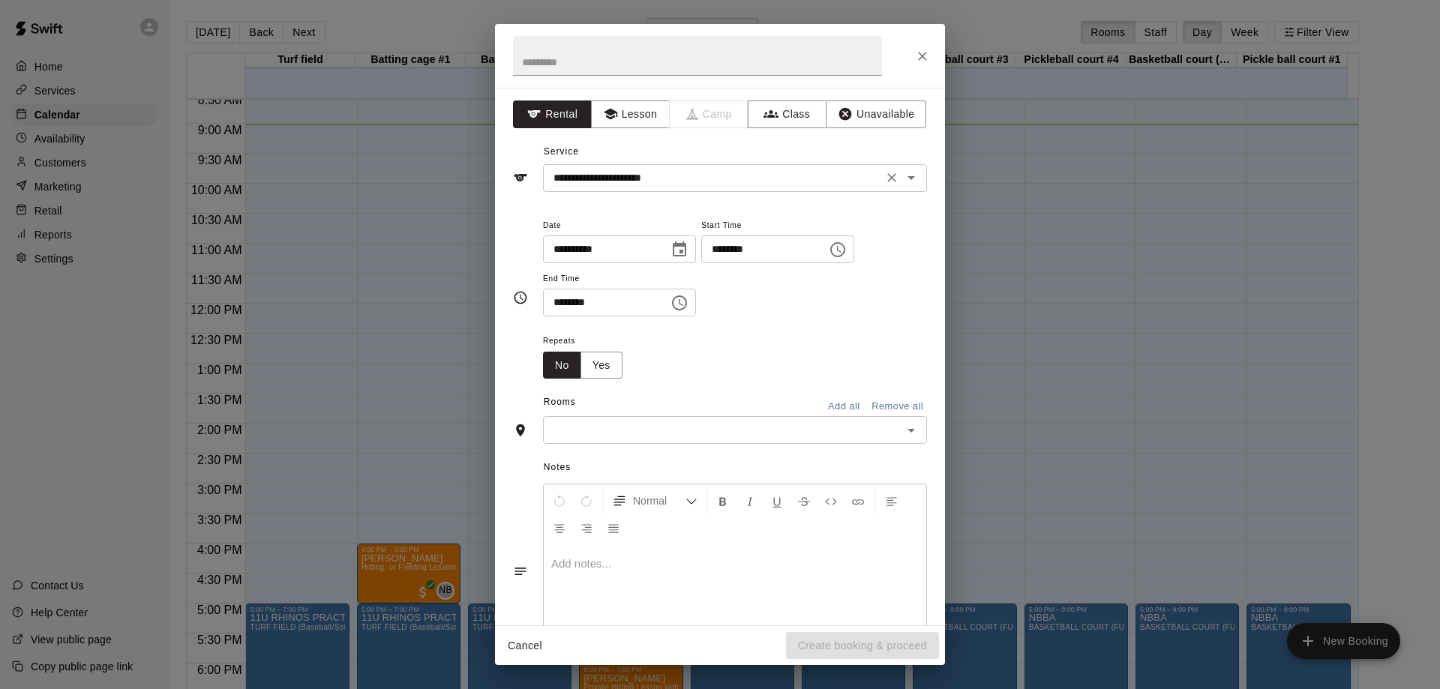
click at [887, 175] on icon "Clear" at bounding box center [891, 177] width 9 height 9
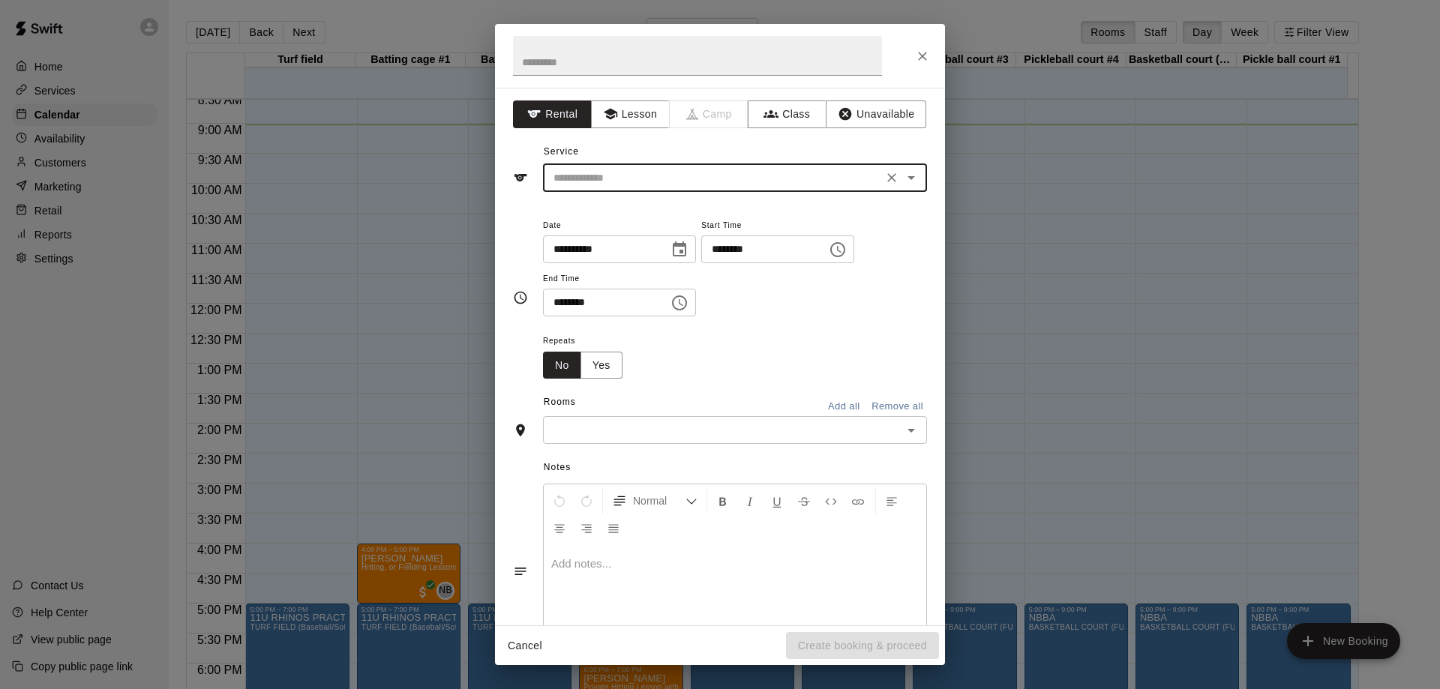
click at [661, 175] on input "text" at bounding box center [713, 178] width 331 height 19
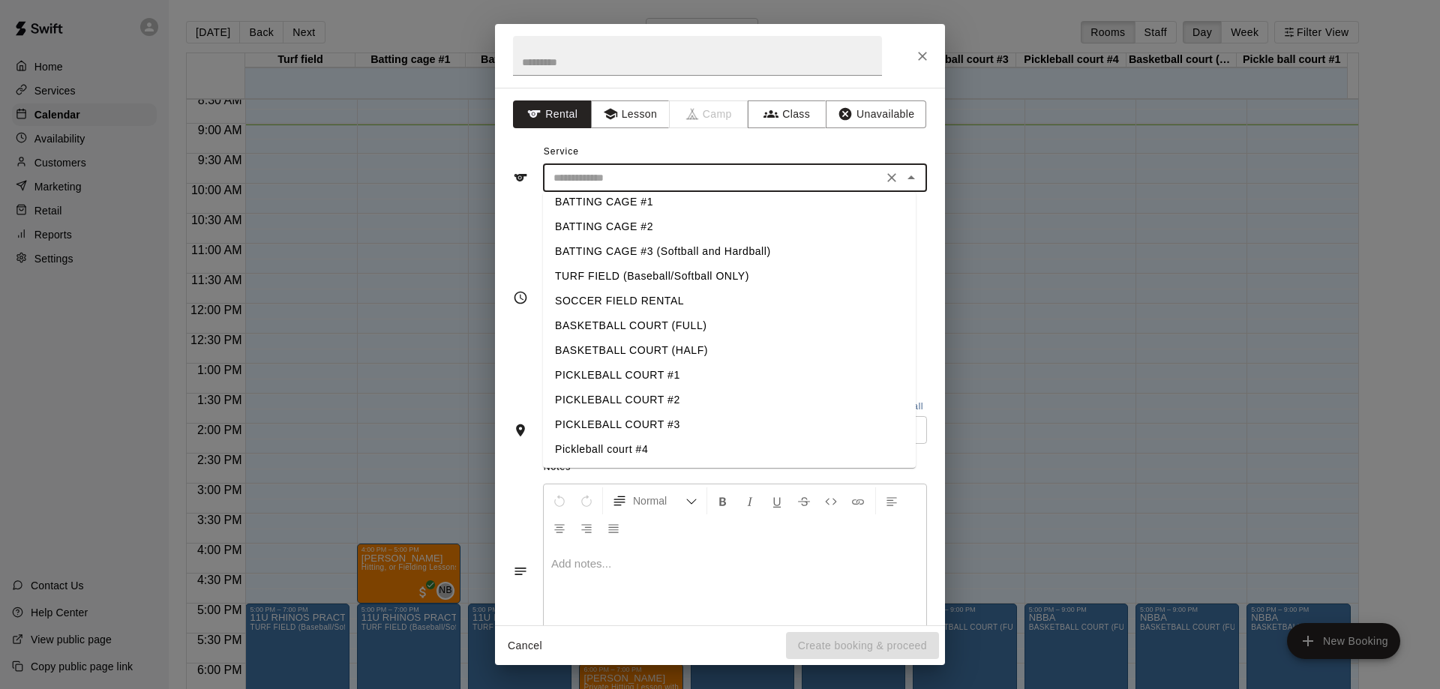
click at [638, 400] on li "PICKLEBALL COURT #2" at bounding box center [729, 400] width 373 height 25
type input "**********"
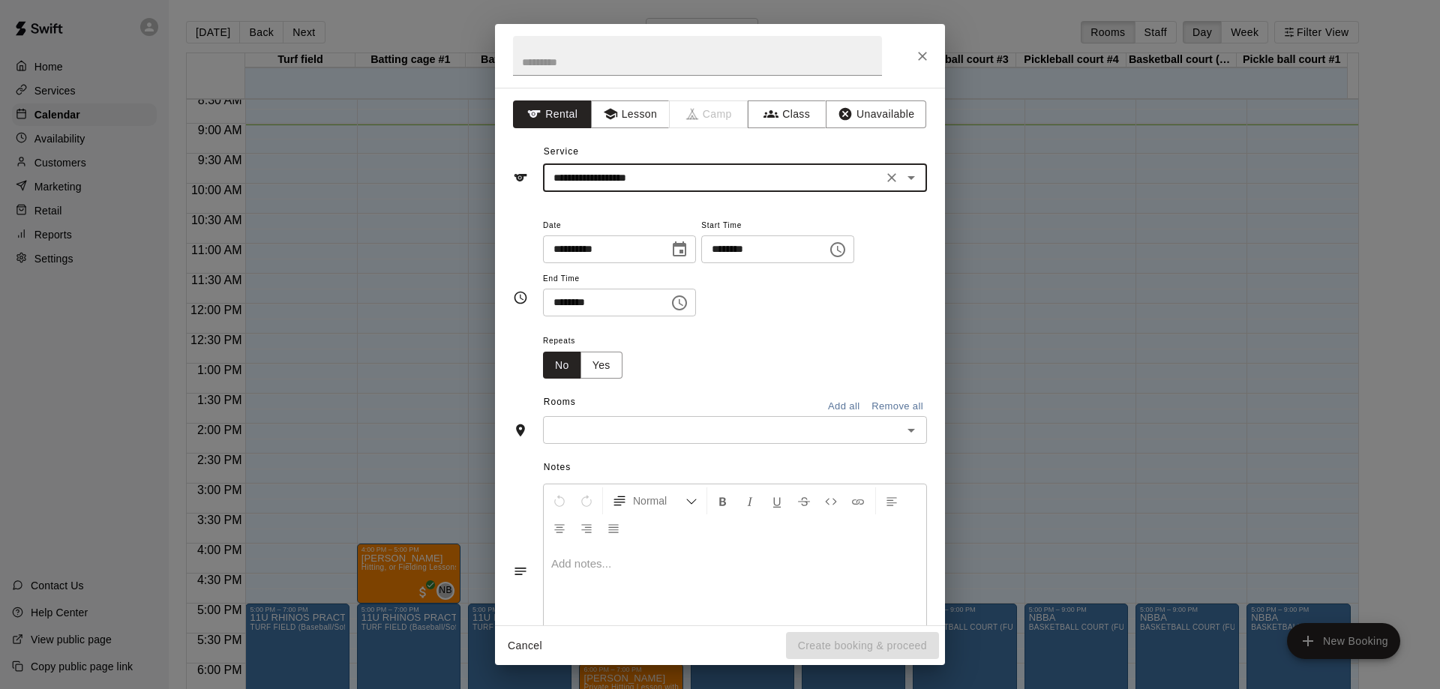
click at [731, 251] on input "********" at bounding box center [759, 250] width 116 height 28
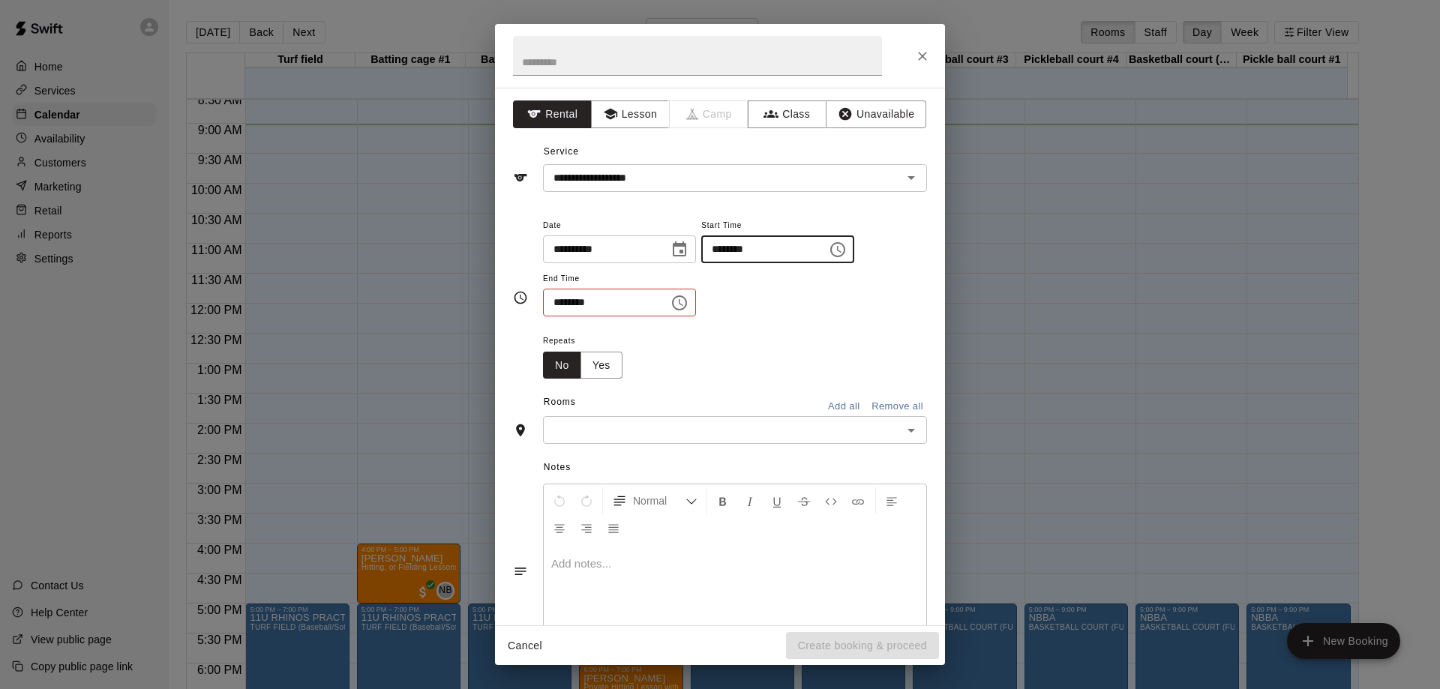
type input "********"
click at [746, 437] on input "text" at bounding box center [723, 430] width 350 height 19
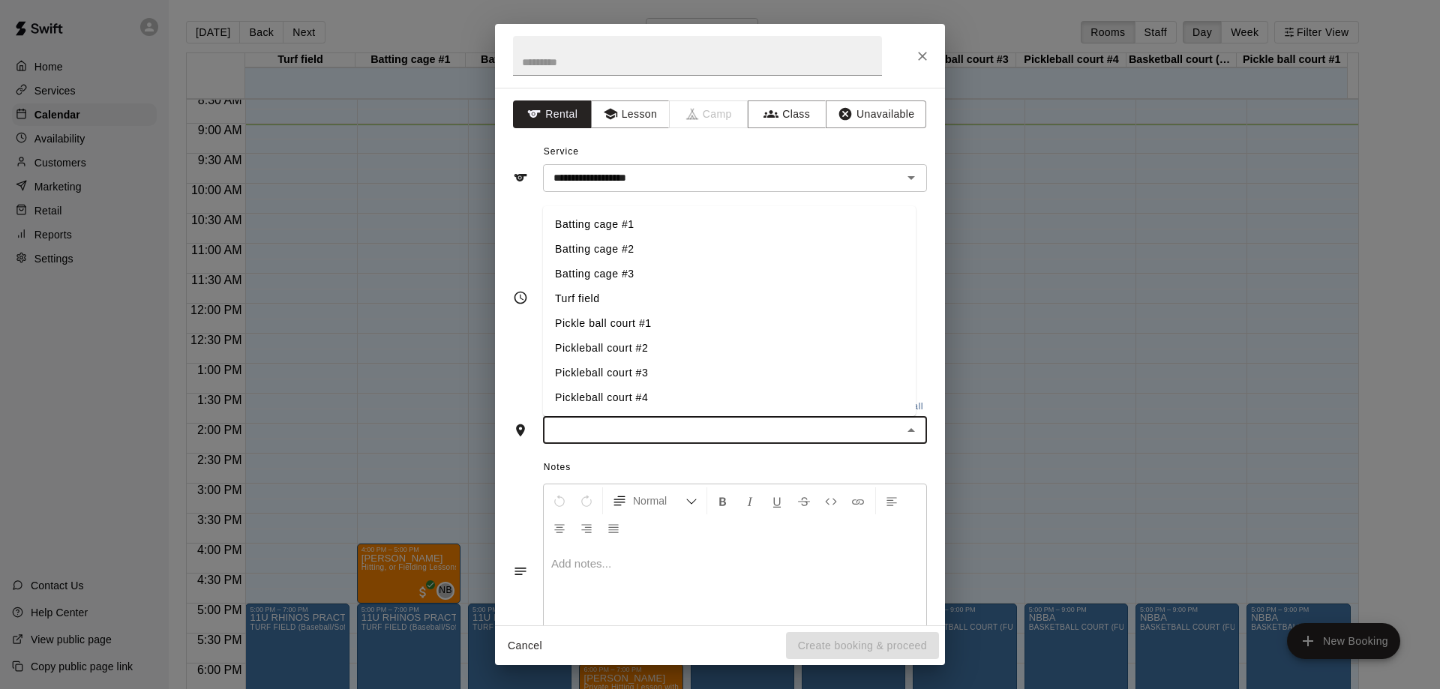
click at [632, 347] on li "Pickleball court #2" at bounding box center [729, 348] width 373 height 25
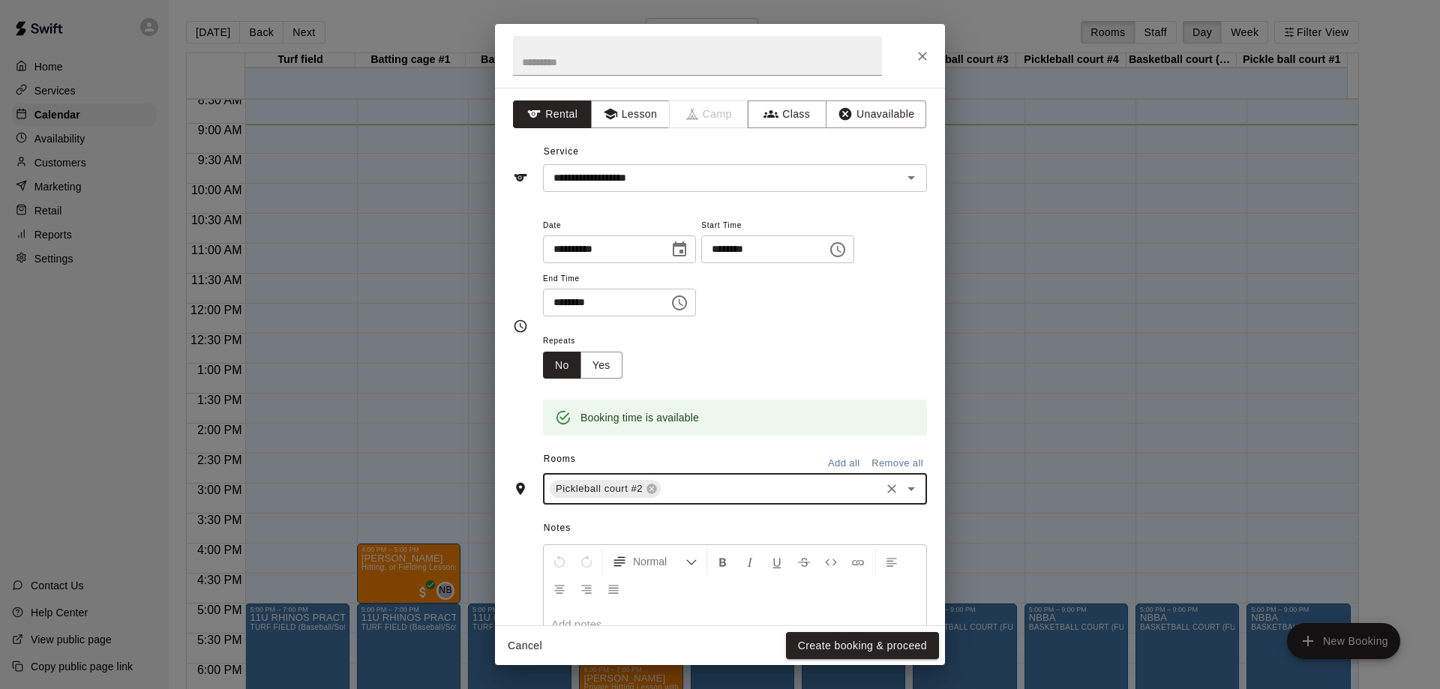
scroll to position [122, 0]
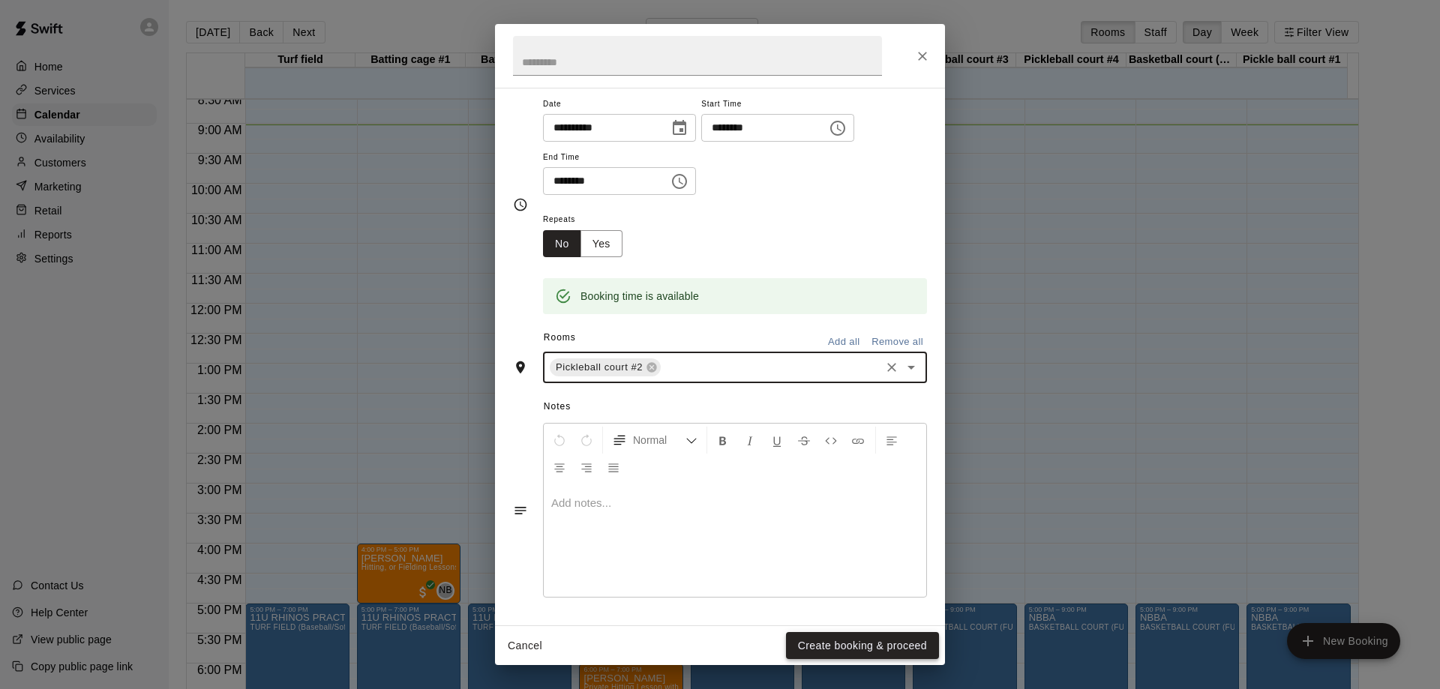
click at [885, 649] on button "Create booking & proceed" at bounding box center [862, 646] width 153 height 28
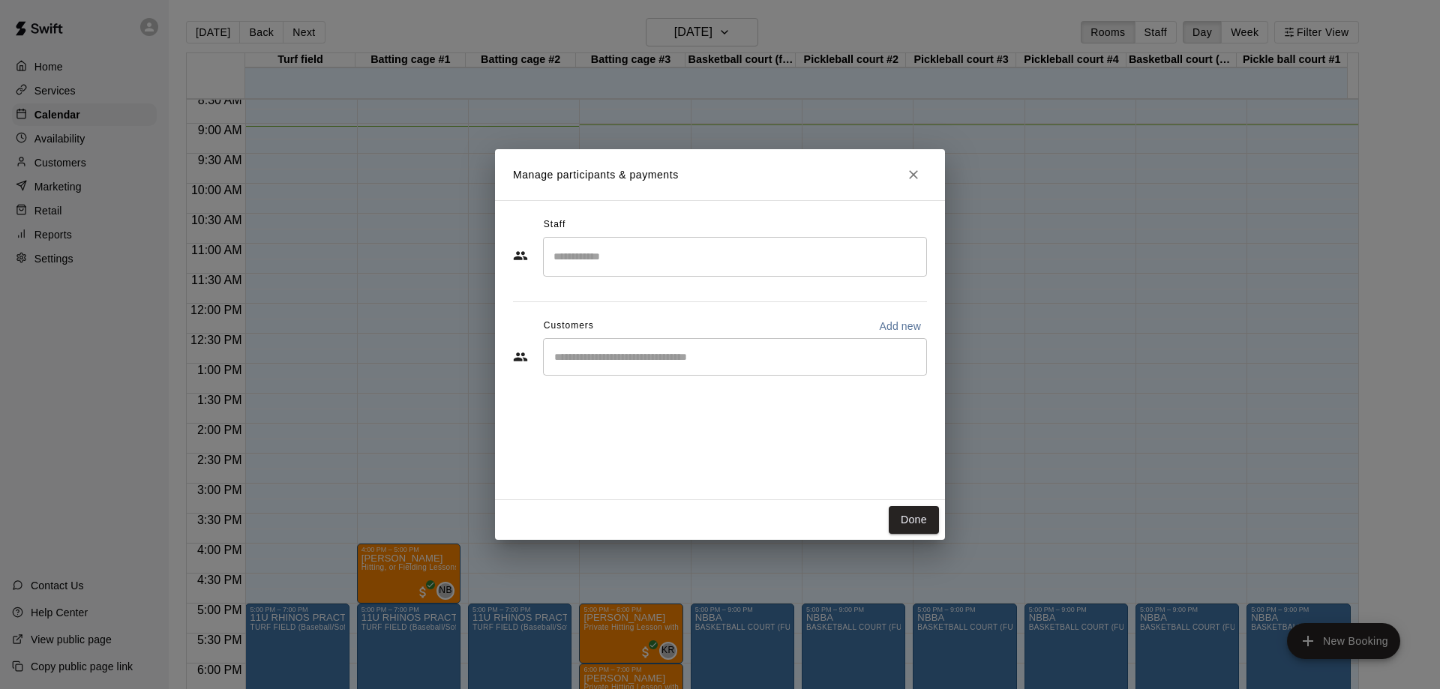
click at [689, 368] on div "​" at bounding box center [735, 357] width 384 height 38
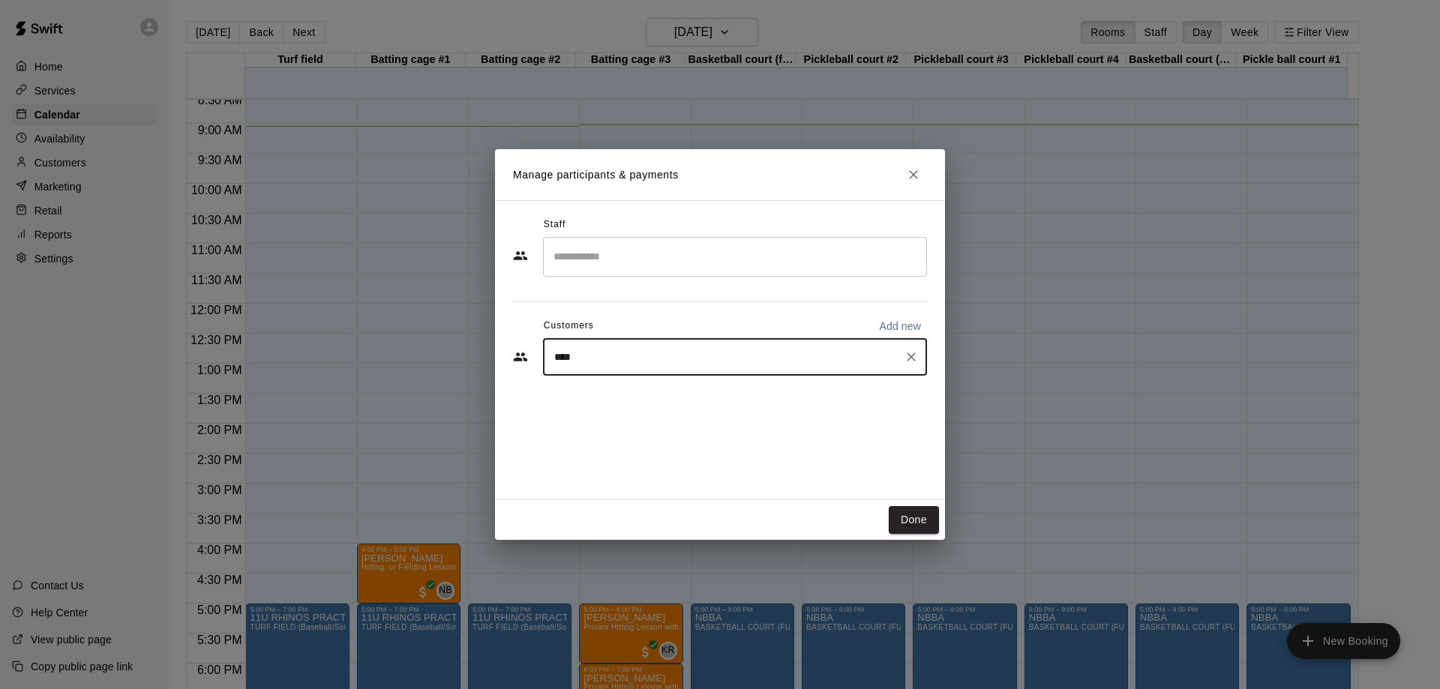
type input "*****"
click at [609, 404] on span "[EMAIL_ADDRESS][DOMAIN_NAME]" at bounding box center [665, 408] width 161 height 11
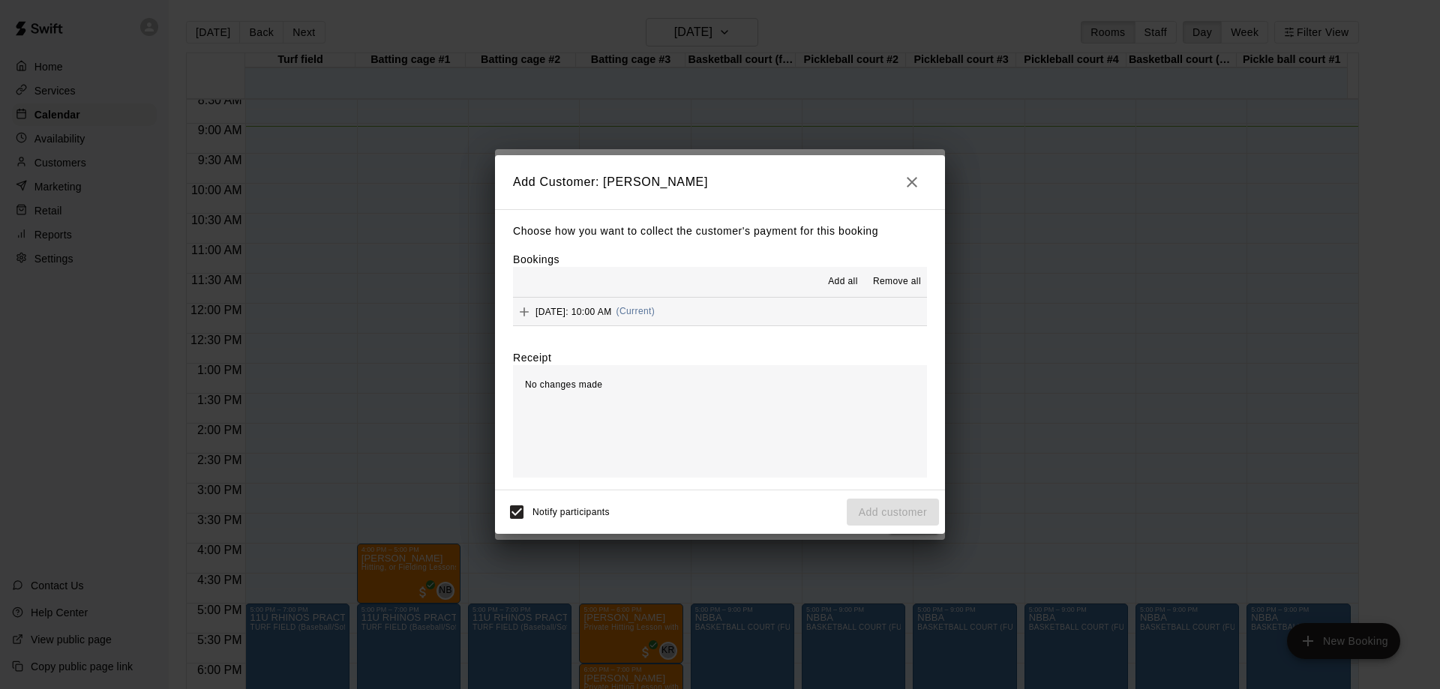
click at [903, 506] on div "Notify participants Add customer" at bounding box center [720, 513] width 438 height 32
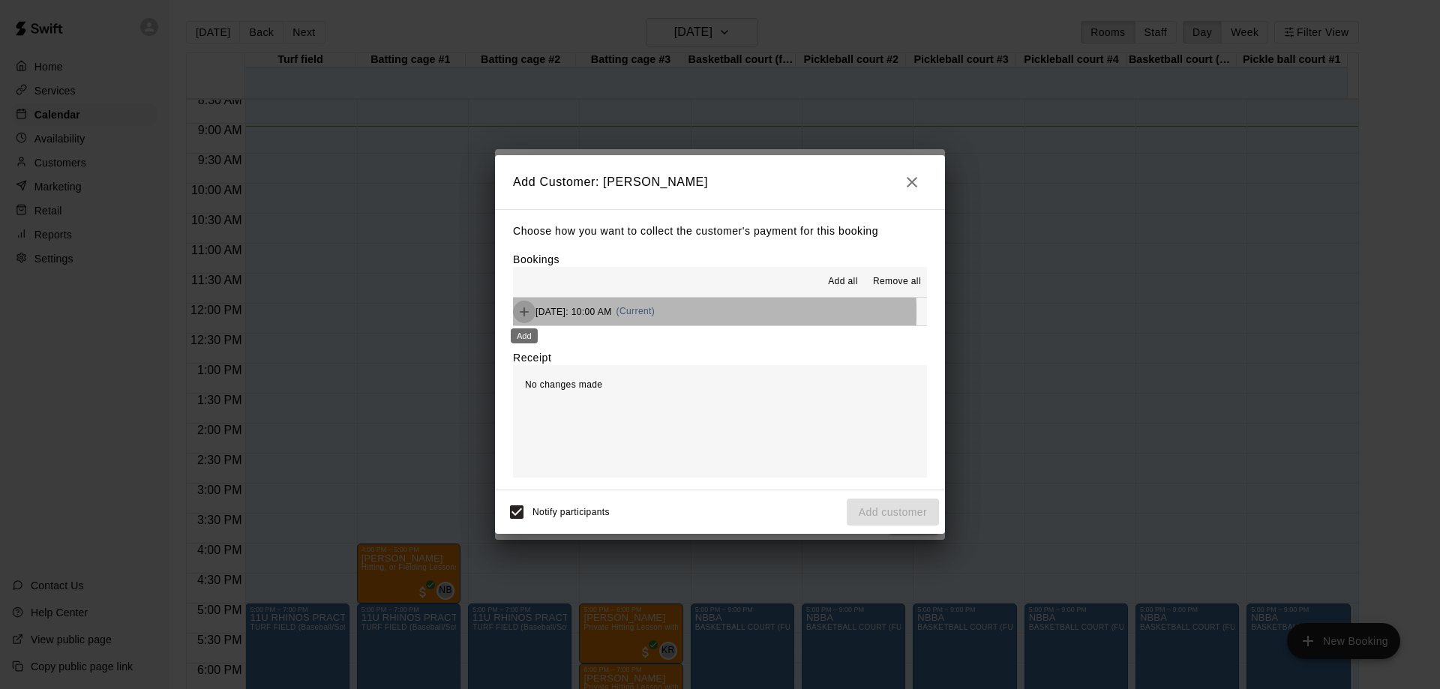
click at [524, 314] on icon "Add" at bounding box center [524, 312] width 9 height 9
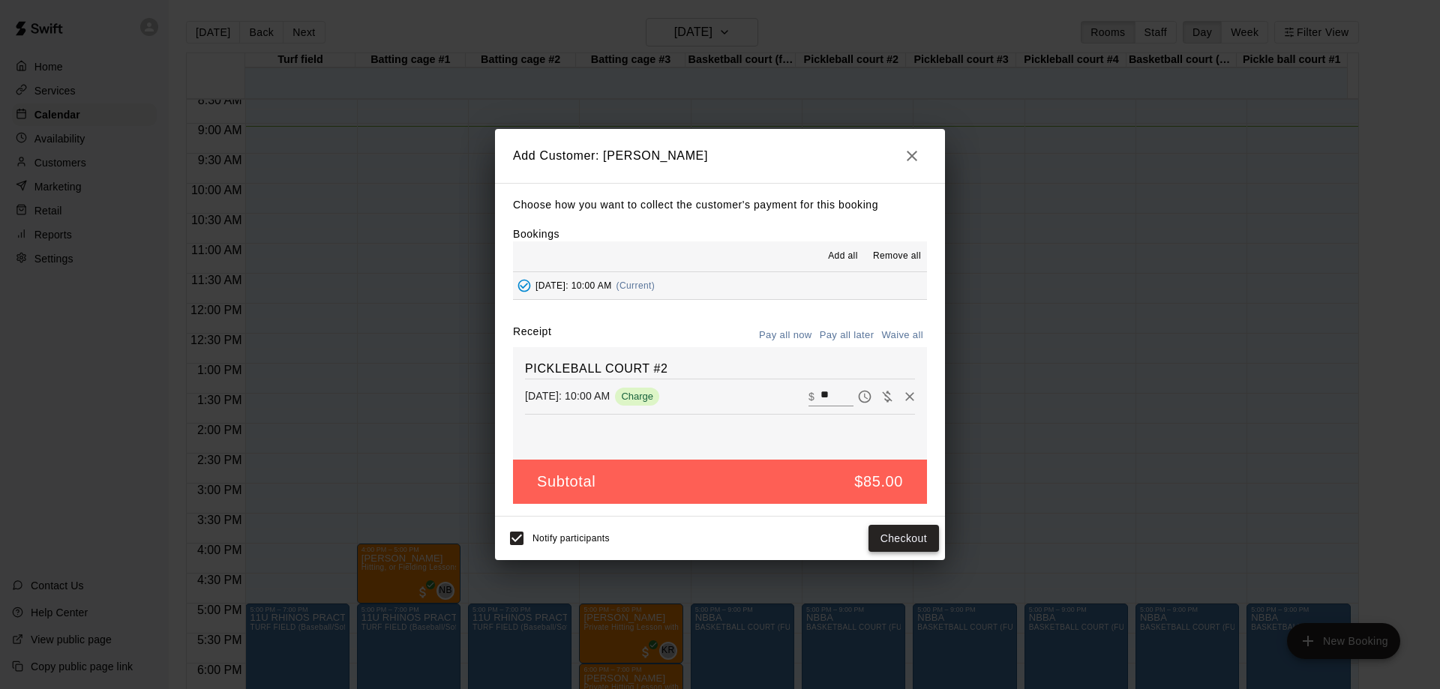
click at [914, 545] on button "Checkout" at bounding box center [904, 539] width 71 height 28
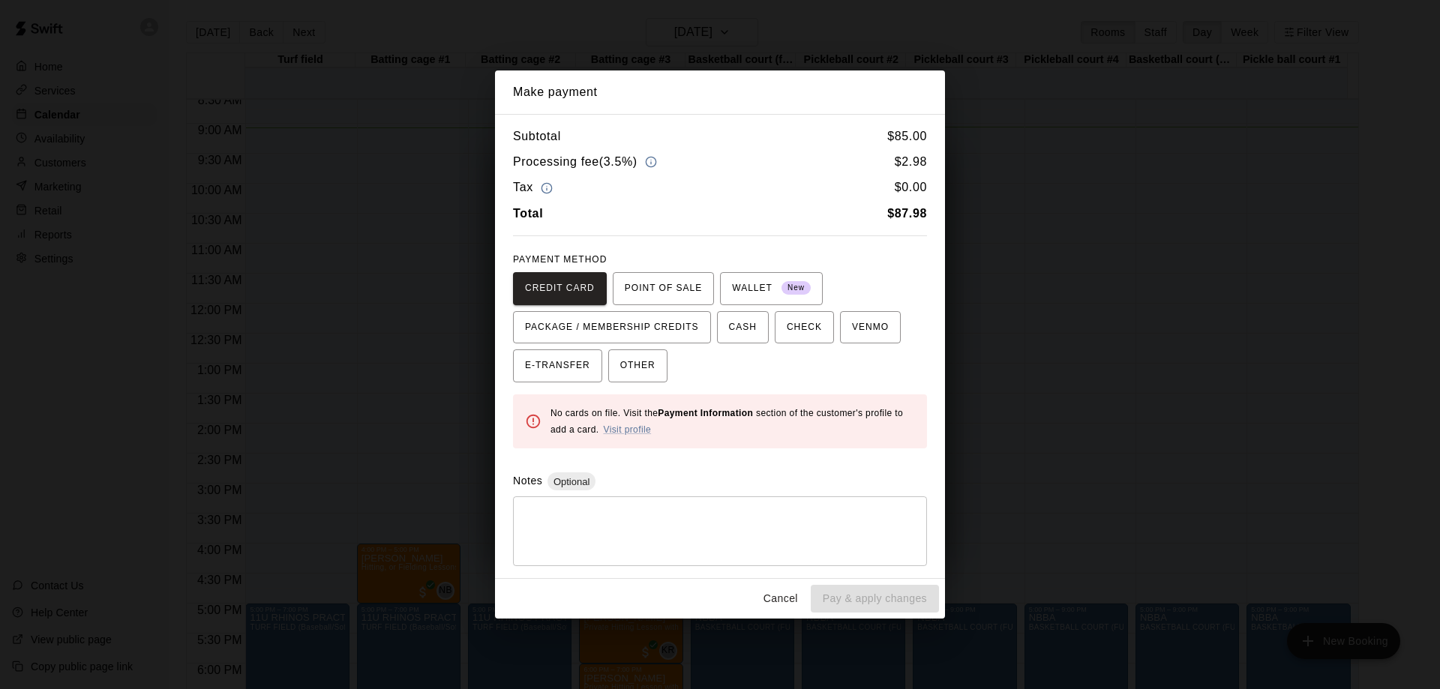
click at [794, 593] on button "Cancel" at bounding box center [781, 599] width 48 height 28
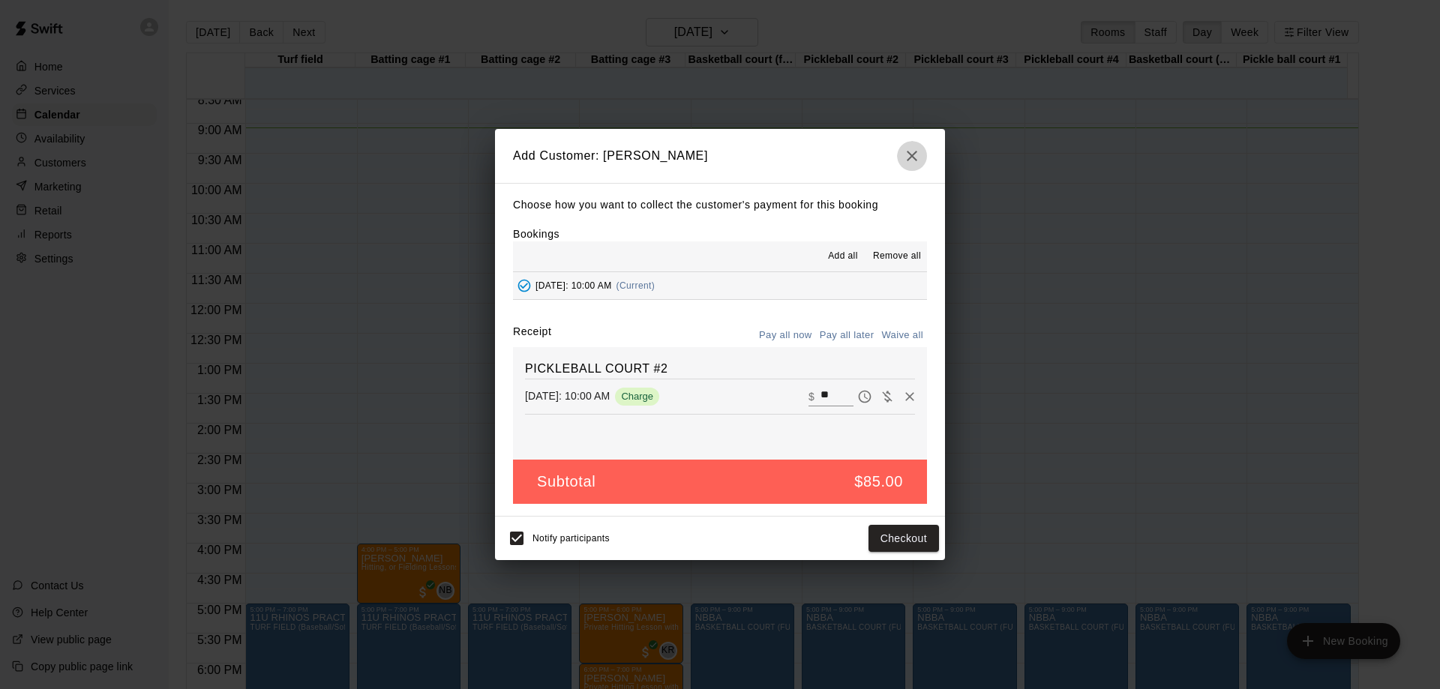
click at [902, 157] on button "button" at bounding box center [912, 156] width 30 height 30
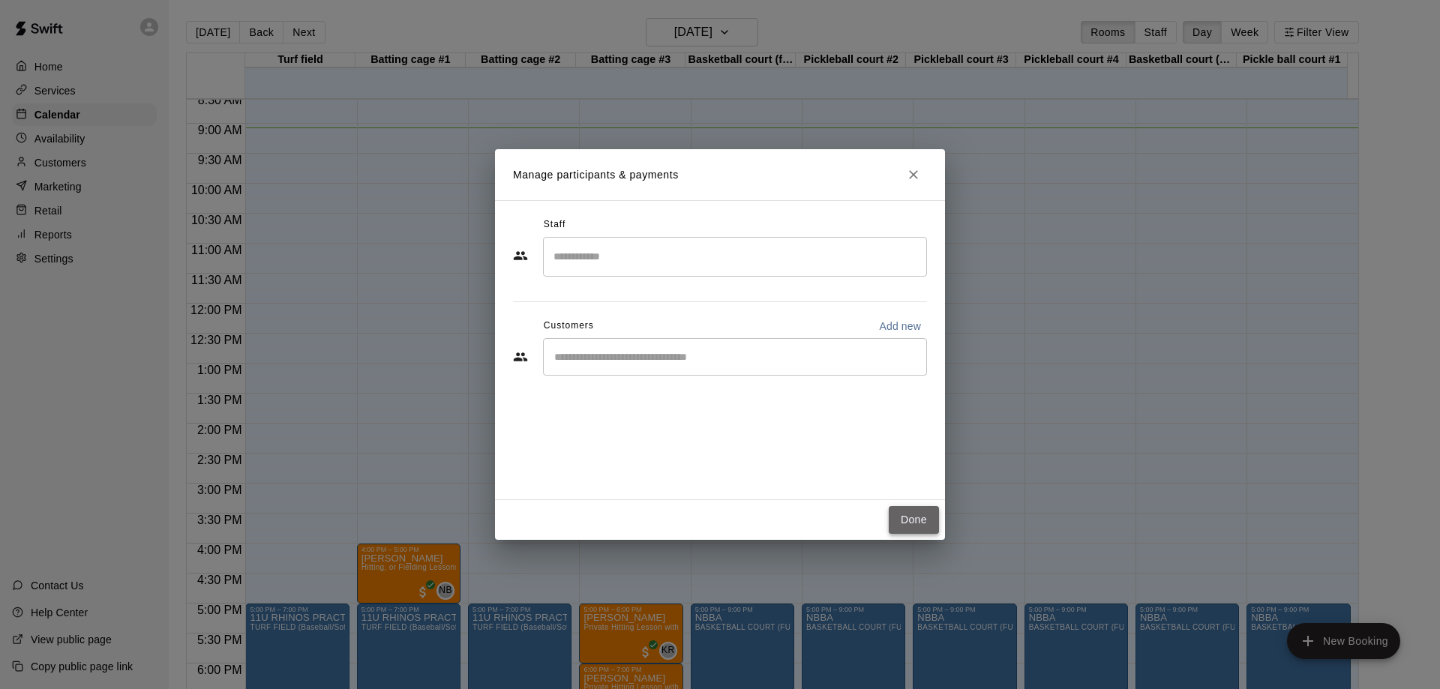
click at [921, 517] on button "Done" at bounding box center [914, 520] width 50 height 28
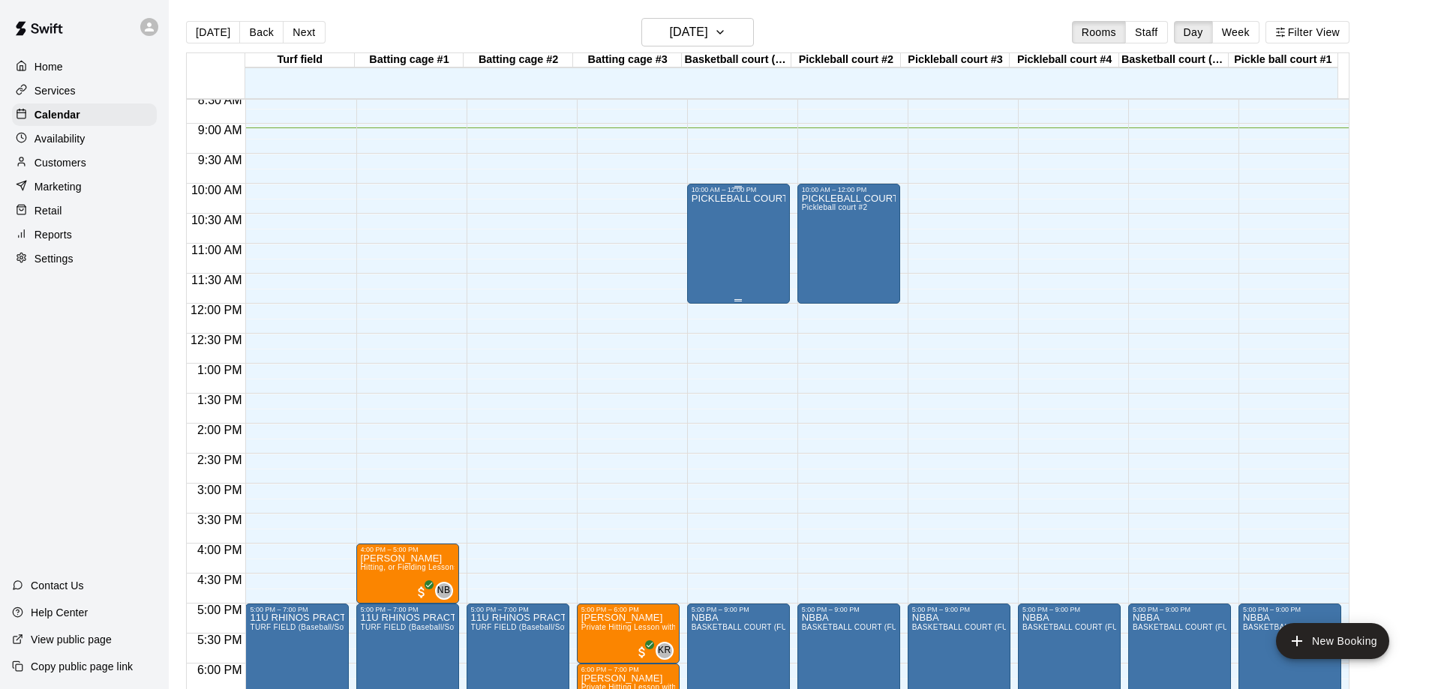
click at [722, 236] on div "PICKLEBALL COURT #2" at bounding box center [739, 538] width 94 height 689
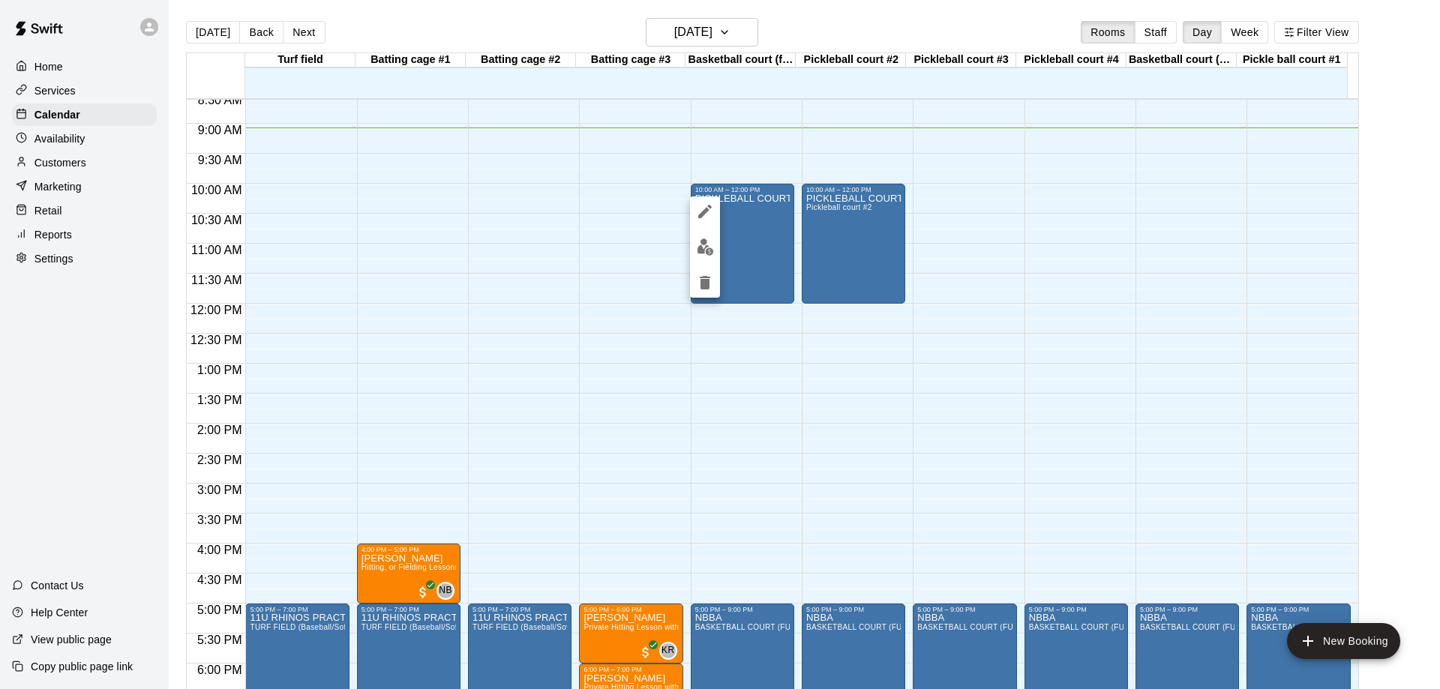
click at [788, 384] on div at bounding box center [720, 344] width 1440 height 689
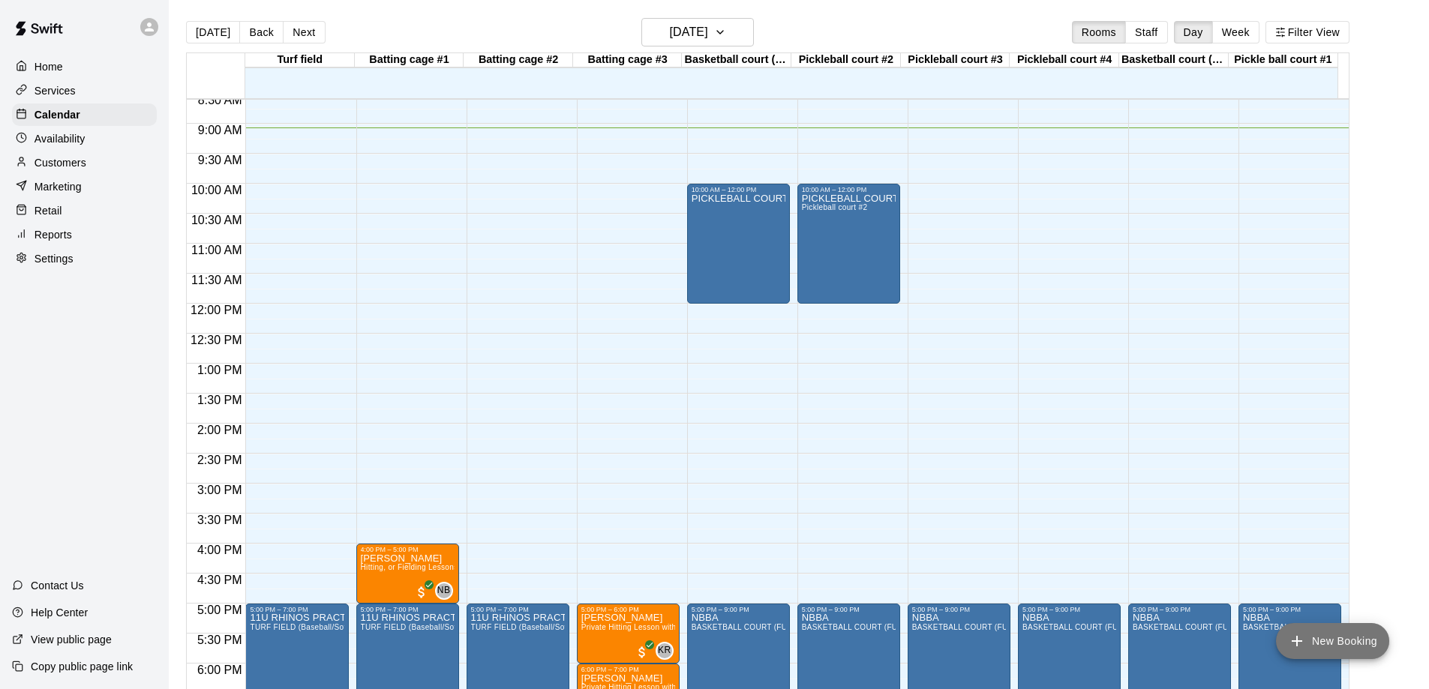
click at [1344, 644] on button "New Booking" at bounding box center [1332, 641] width 113 height 36
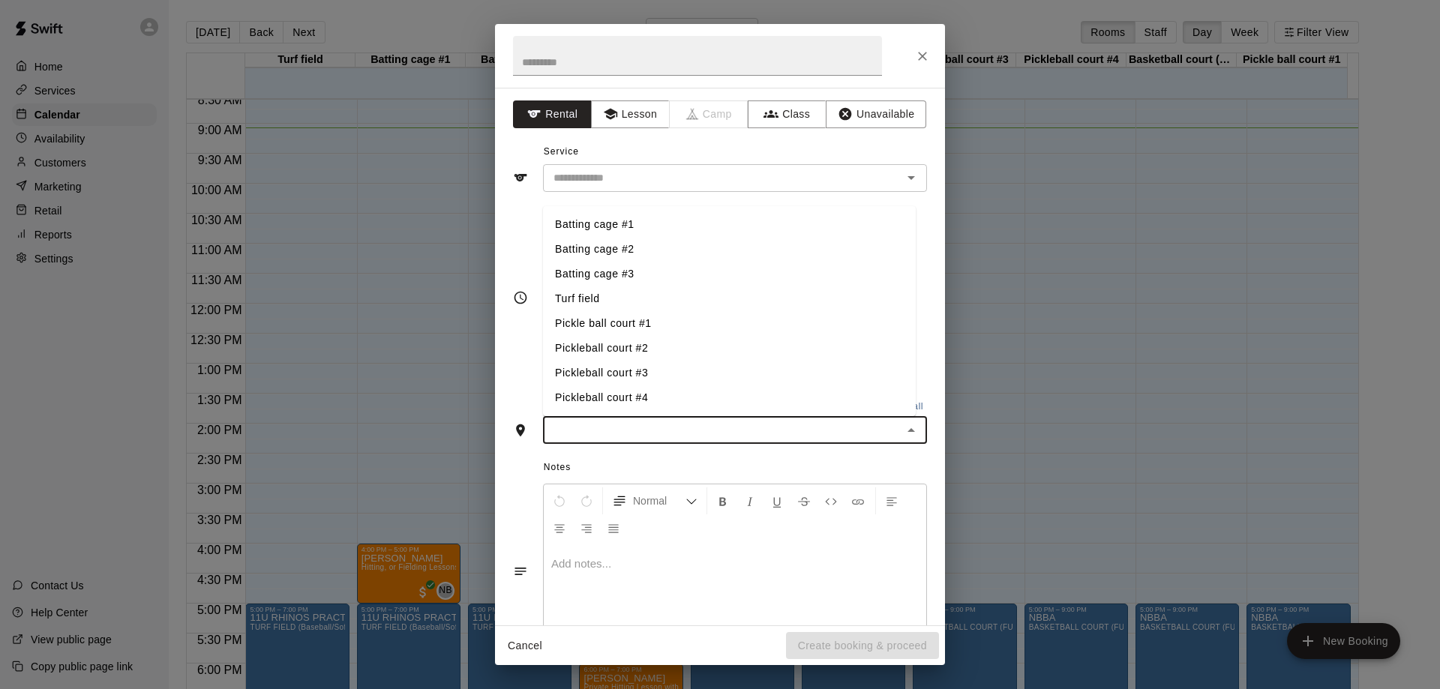
click at [691, 428] on input "text" at bounding box center [723, 430] width 350 height 19
click at [635, 185] on input "text" at bounding box center [713, 178] width 331 height 19
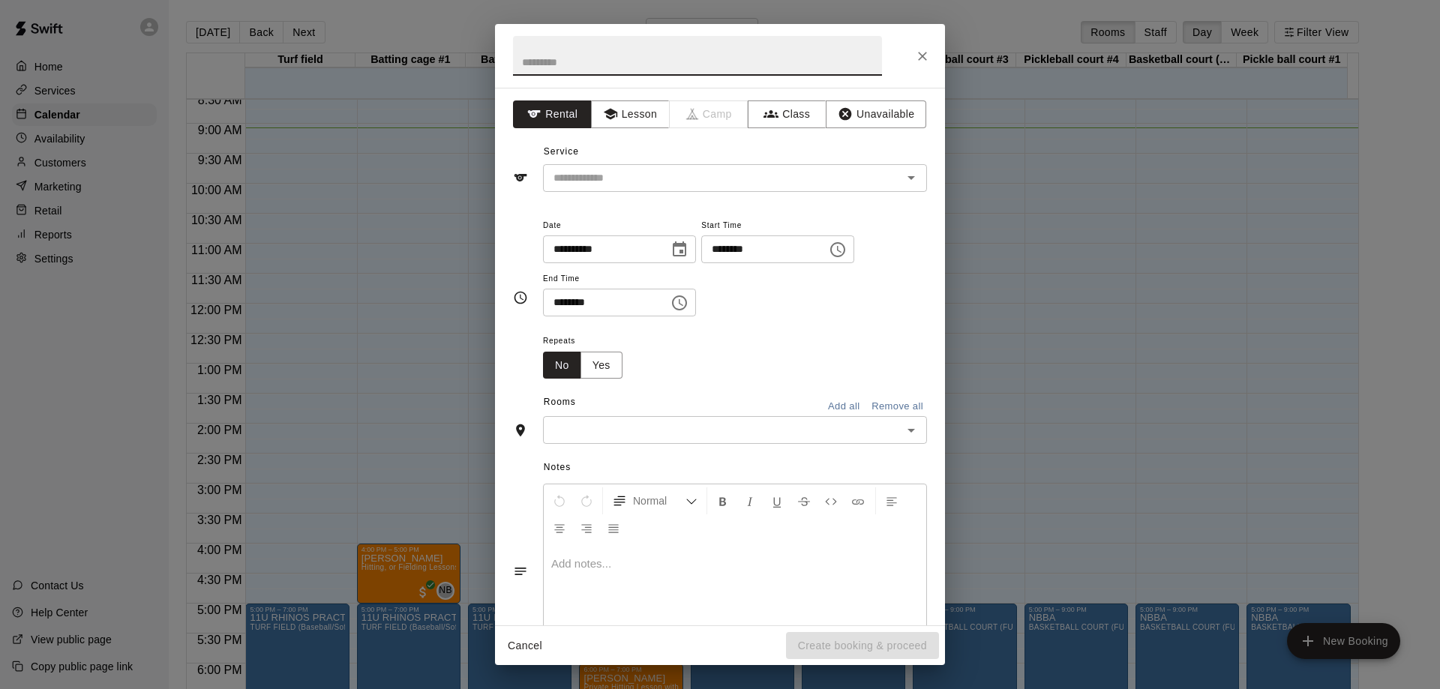
drag, startPoint x: 704, startPoint y: 48, endPoint x: 764, endPoint y: 61, distance: 61.4
click at [764, 61] on input "text" at bounding box center [697, 56] width 369 height 40
click at [622, 187] on input "text" at bounding box center [713, 178] width 331 height 19
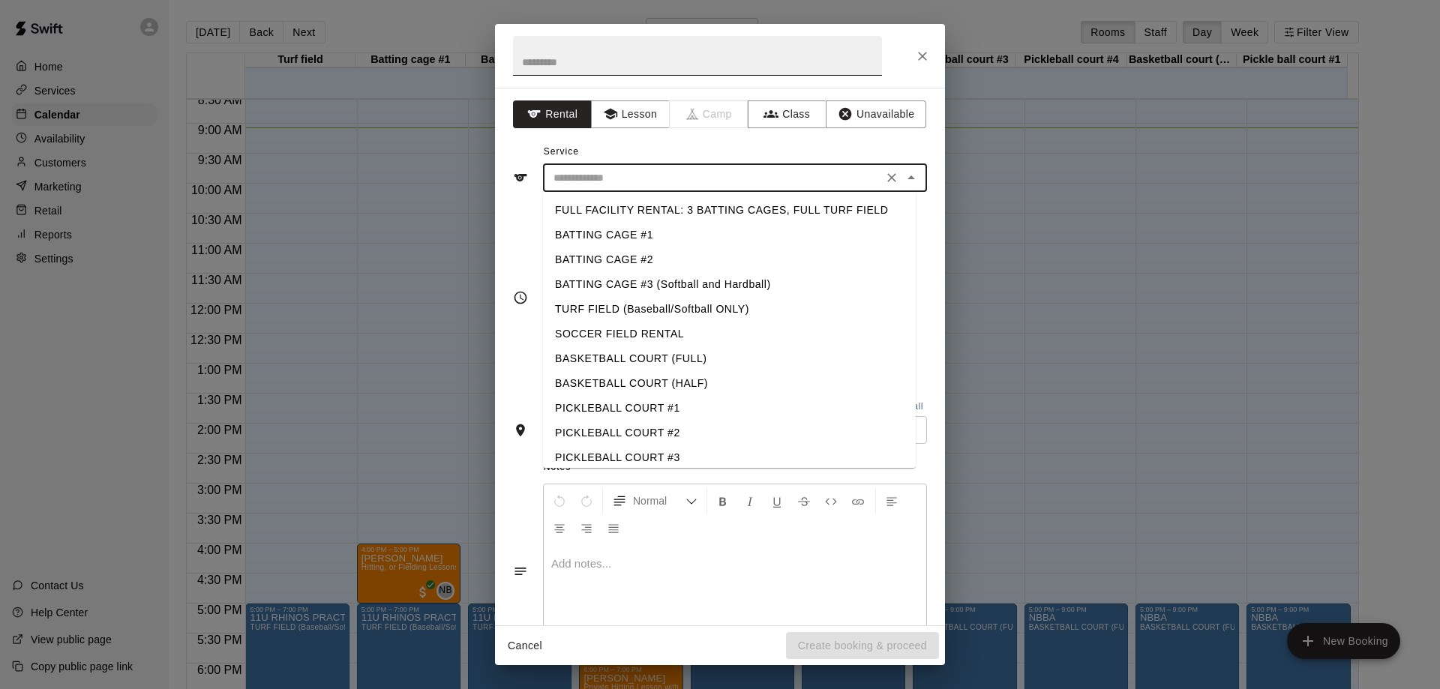
click at [624, 70] on input "text" at bounding box center [697, 56] width 369 height 40
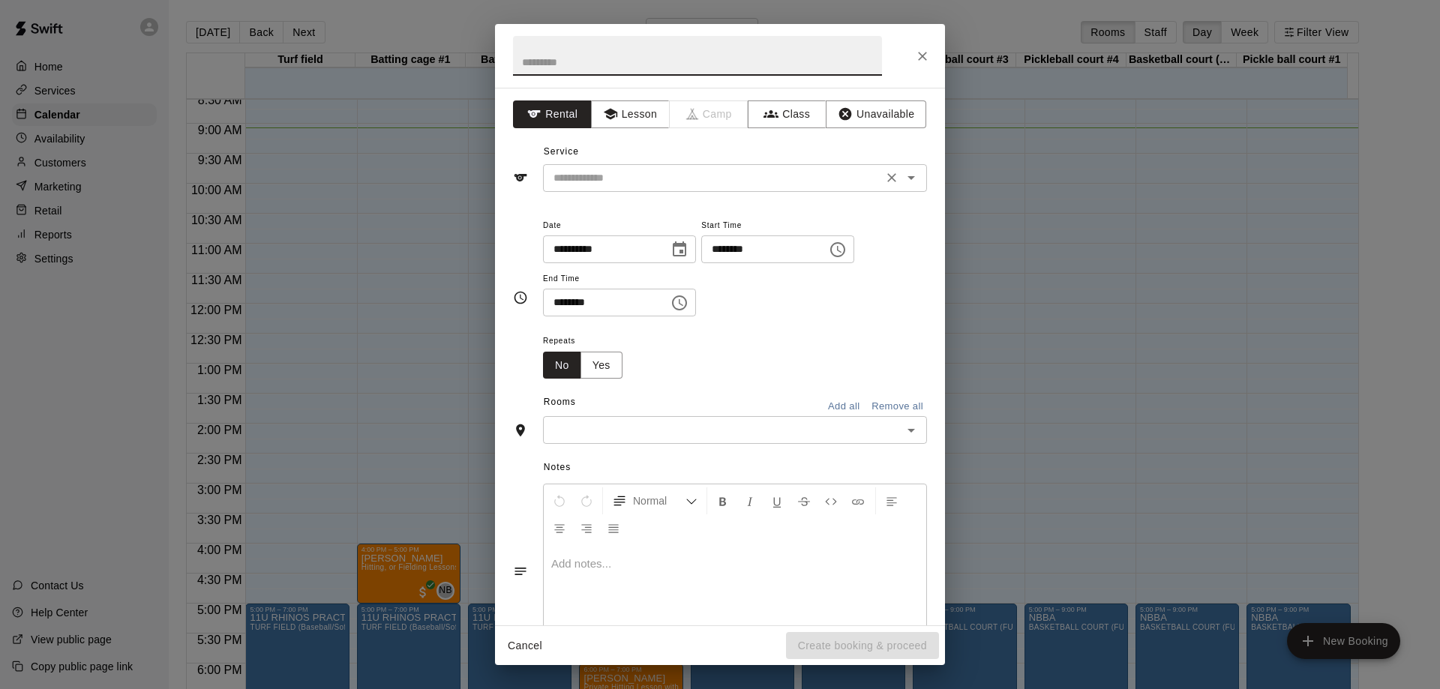
click at [623, 178] on input "text" at bounding box center [713, 178] width 331 height 19
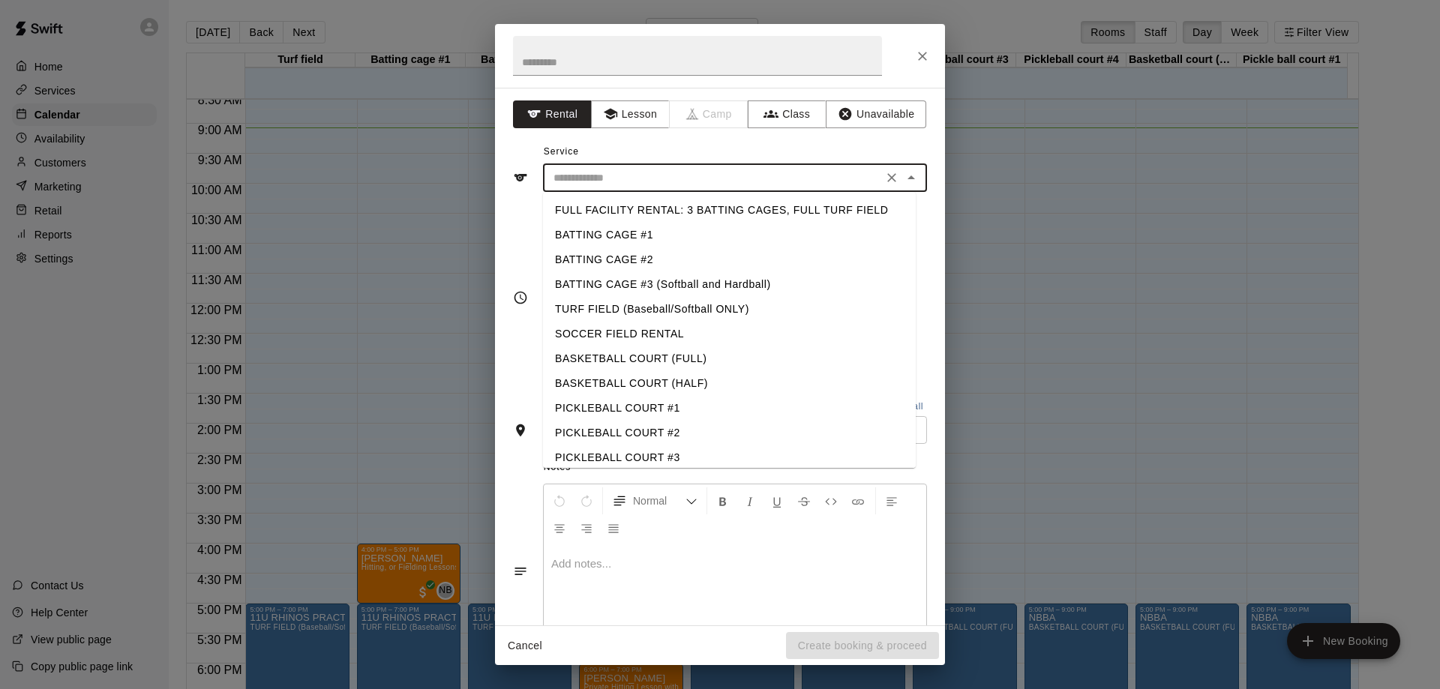
click at [632, 456] on li "PICKLEBALL COURT #3" at bounding box center [729, 458] width 373 height 25
type input "**********"
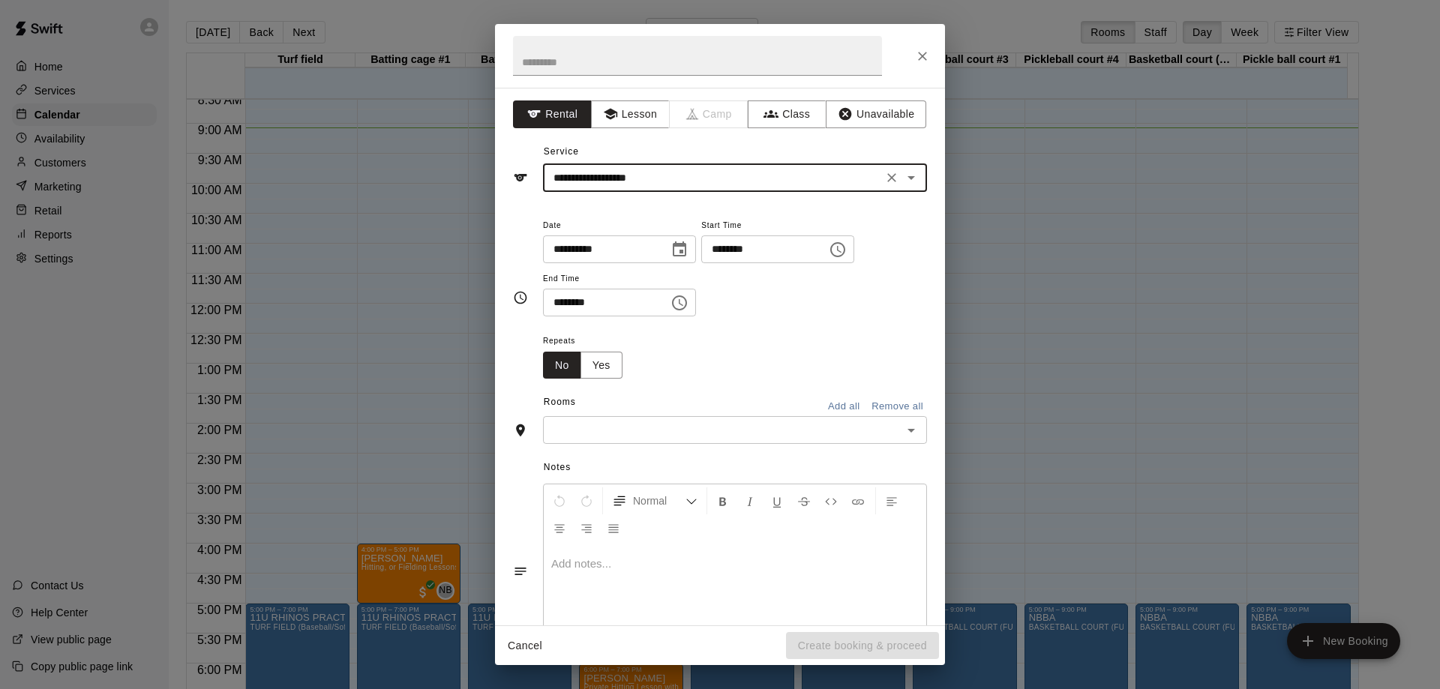
click at [745, 245] on input "********" at bounding box center [759, 250] width 116 height 28
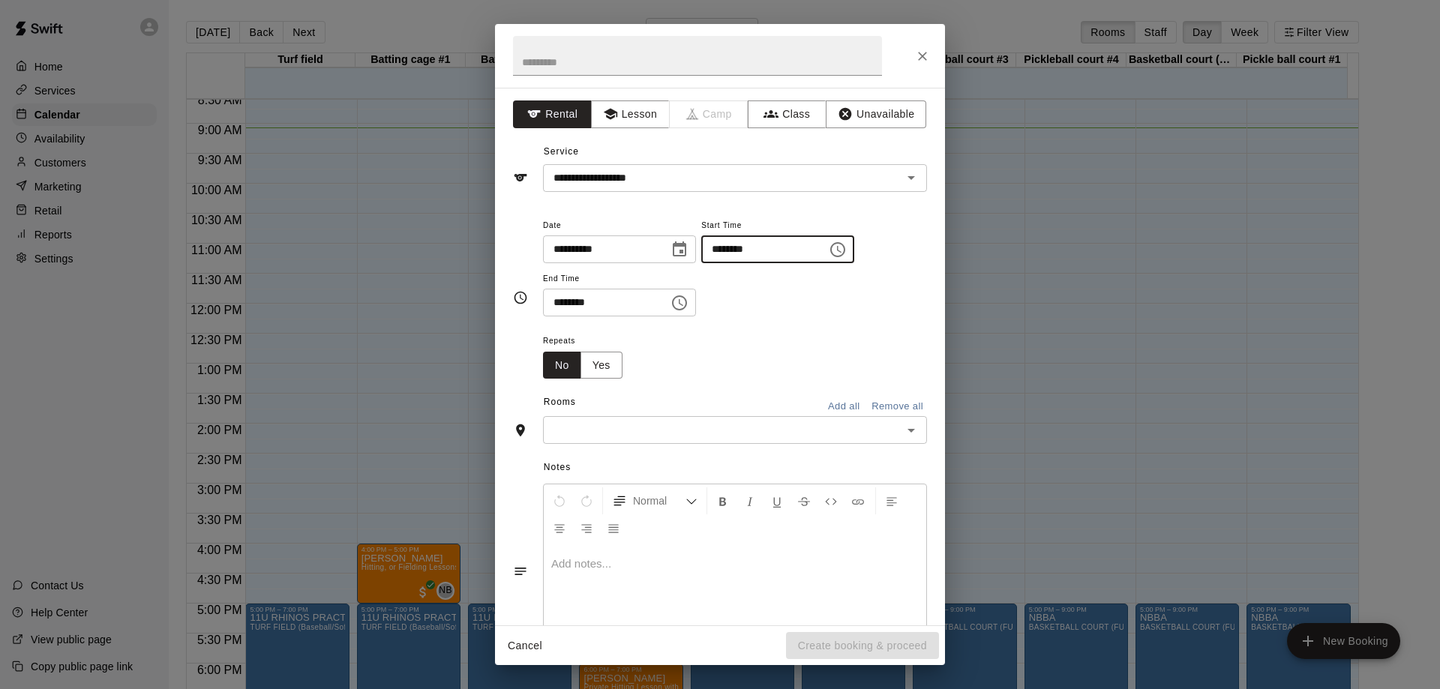
click at [736, 247] on input "********" at bounding box center [759, 250] width 116 height 28
type input "********"
click at [779, 425] on input "text" at bounding box center [723, 430] width 350 height 19
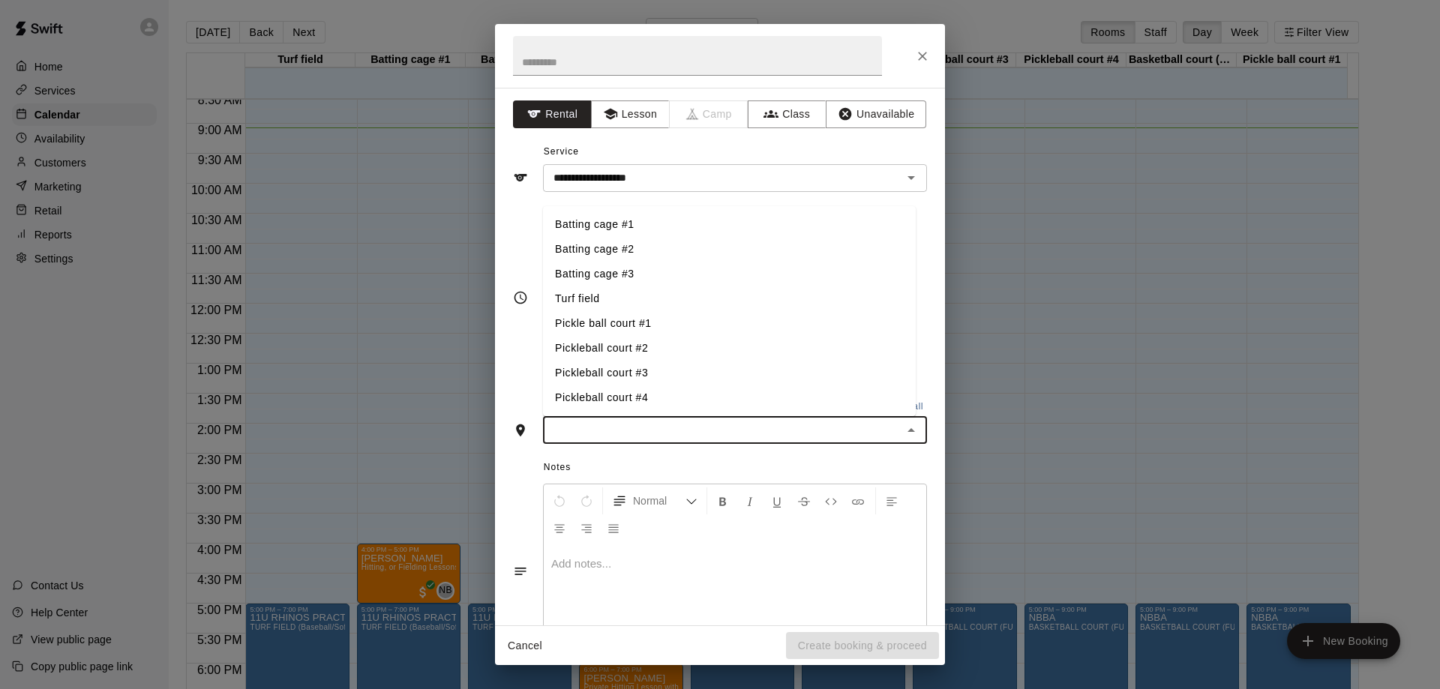
click at [624, 373] on li "Pickleball court #3" at bounding box center [729, 373] width 373 height 25
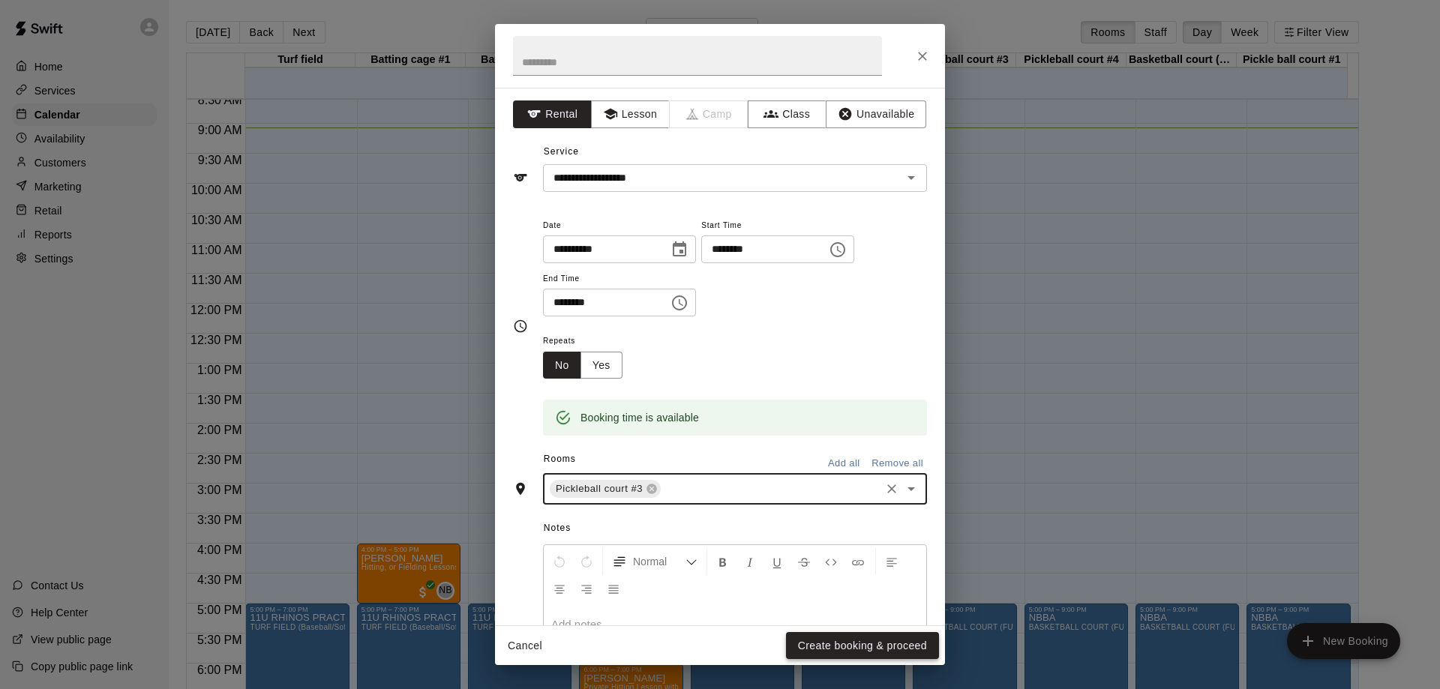
click at [878, 644] on button "Create booking & proceed" at bounding box center [862, 646] width 153 height 28
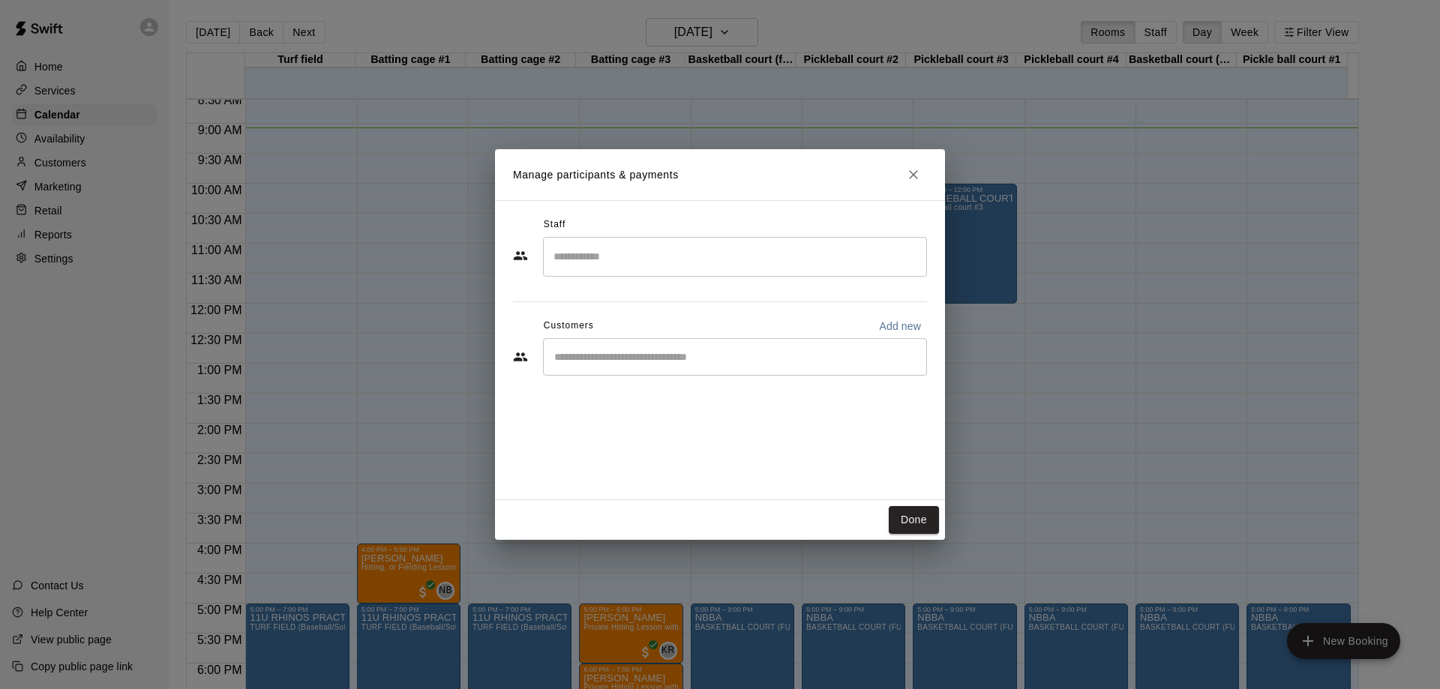
click at [746, 359] on input "Start typing to search customers..." at bounding box center [735, 357] width 371 height 15
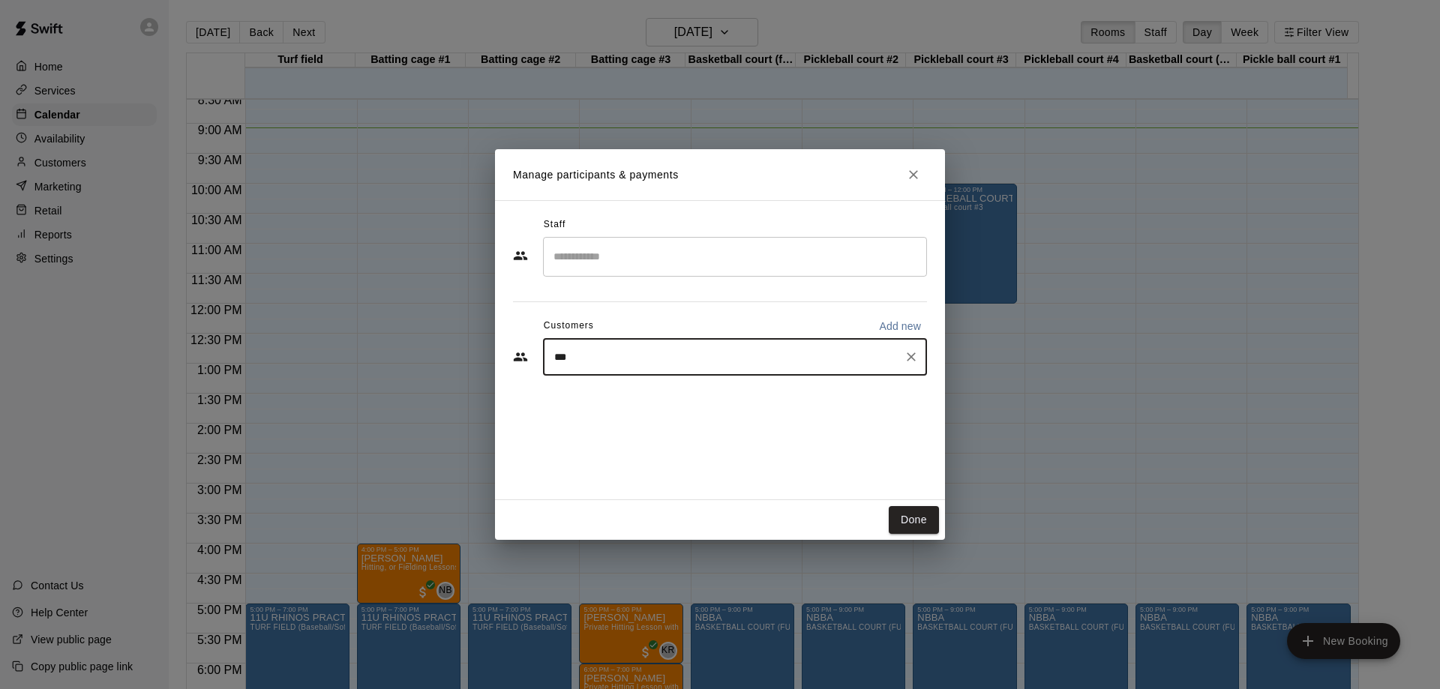
type input "****"
click at [635, 395] on p "[PERSON_NAME]" at bounding box center [631, 392] width 92 height 16
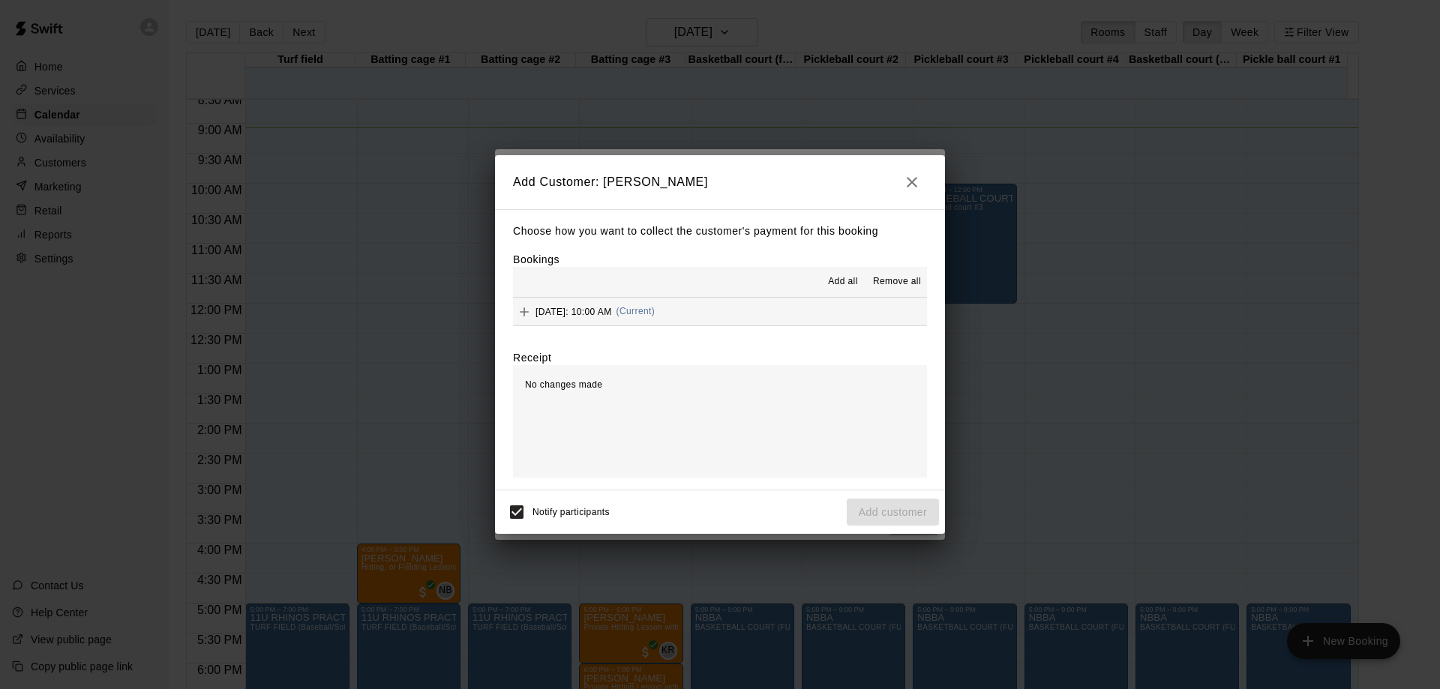
click at [913, 182] on icon "button" at bounding box center [912, 182] width 11 height 11
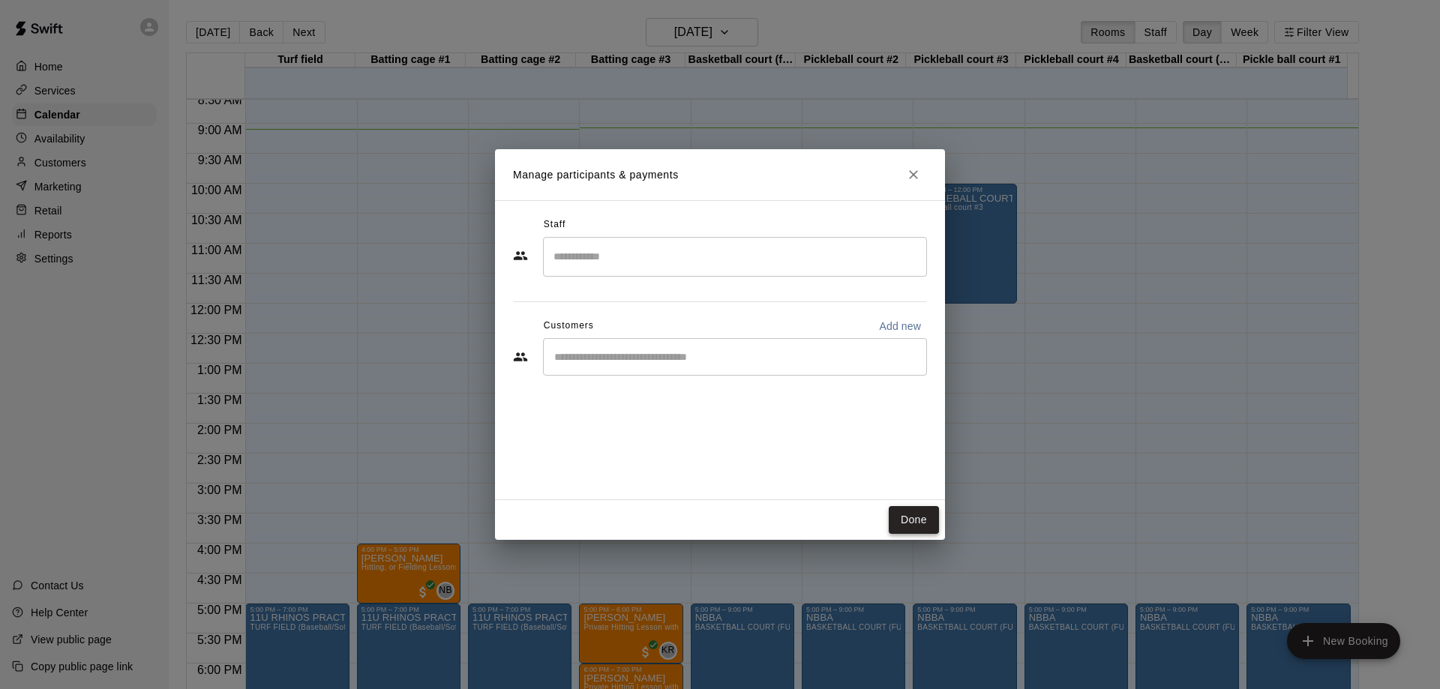
click at [917, 524] on button "Done" at bounding box center [914, 520] width 50 height 28
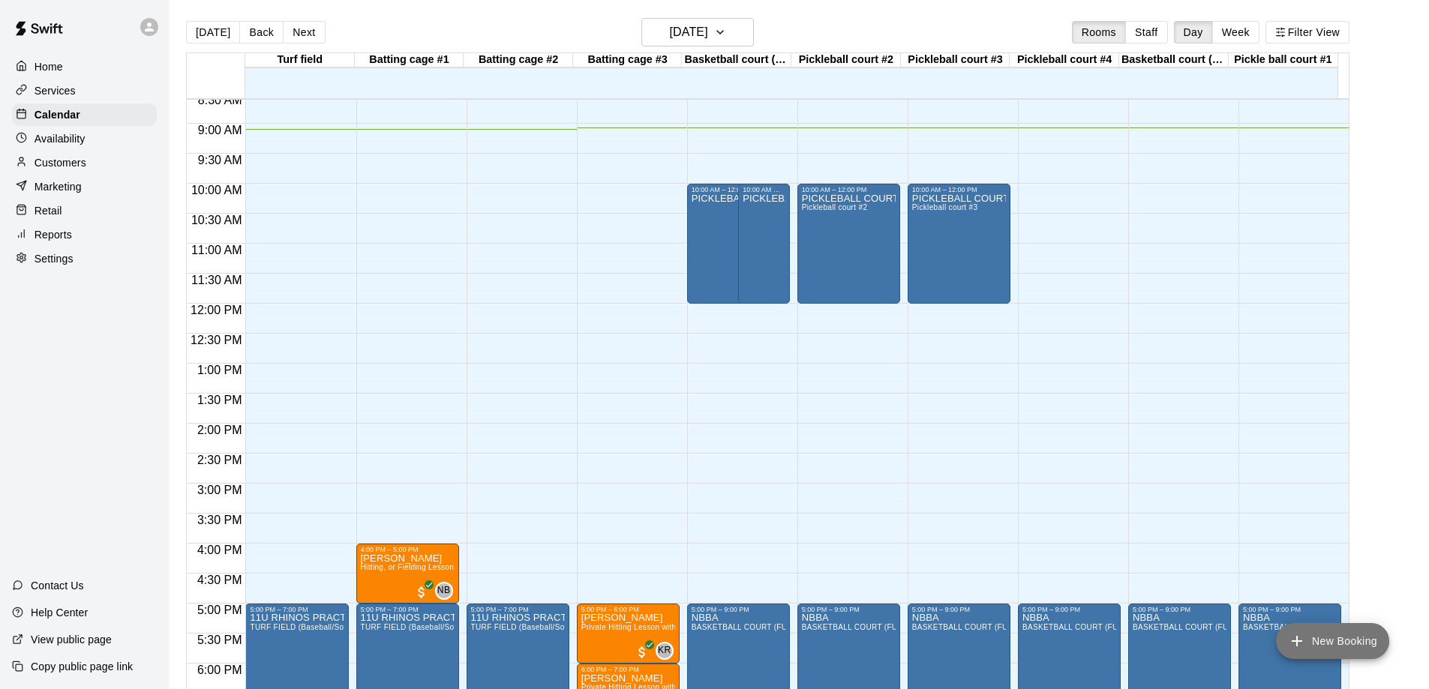
click at [1351, 640] on button "New Booking" at bounding box center [1332, 641] width 113 height 36
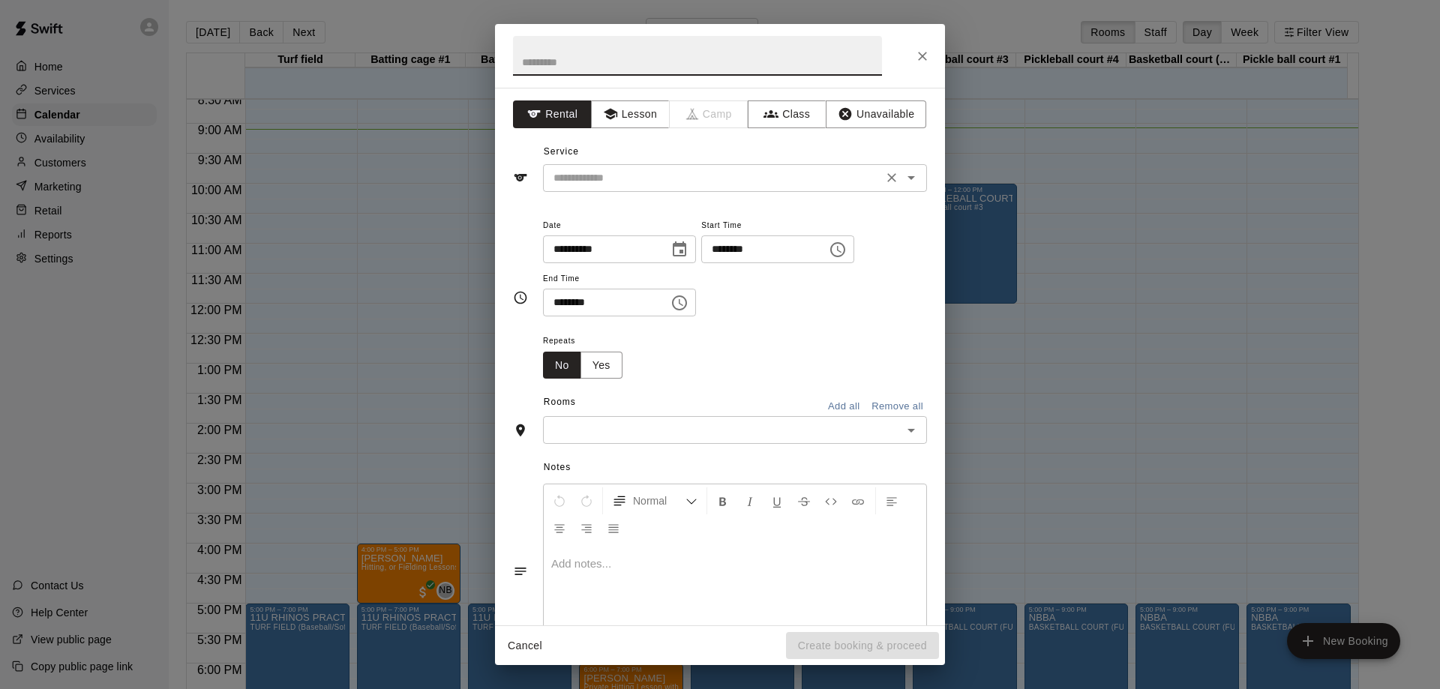
click at [662, 185] on input "text" at bounding box center [713, 178] width 331 height 19
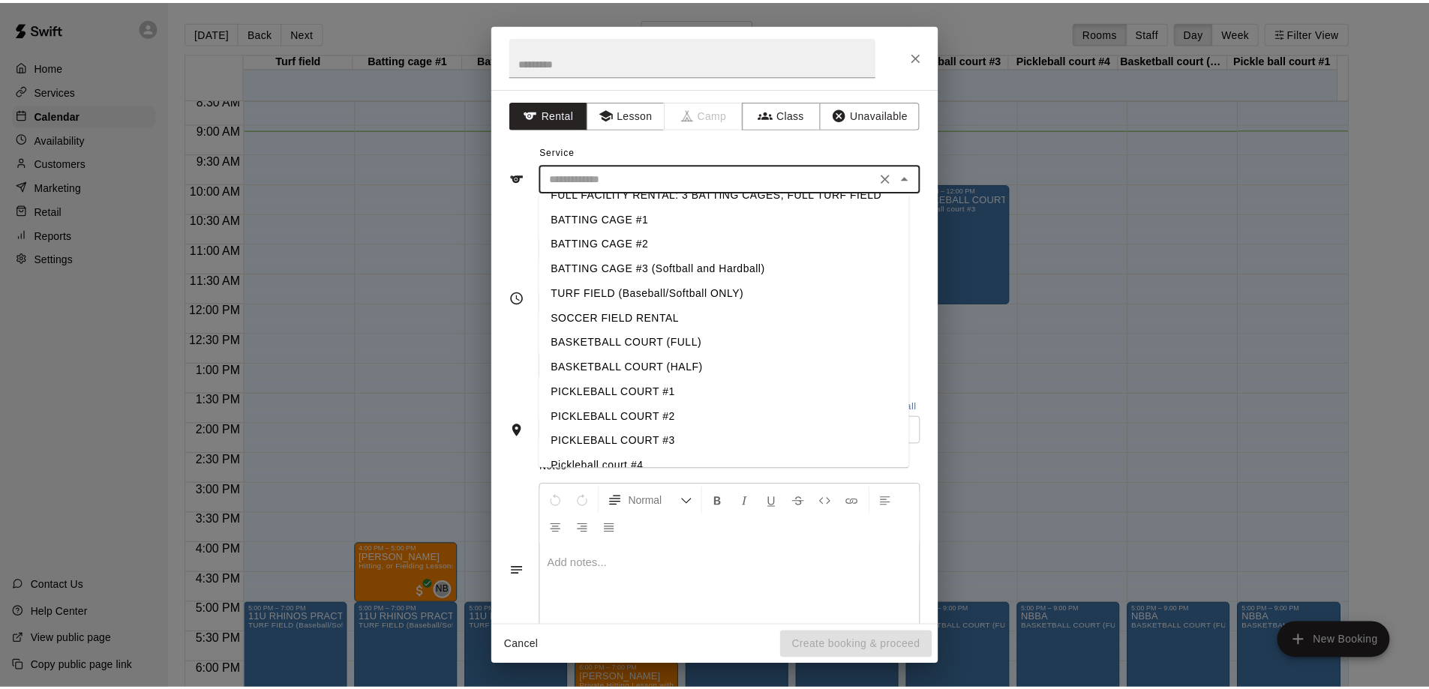
scroll to position [33, 0]
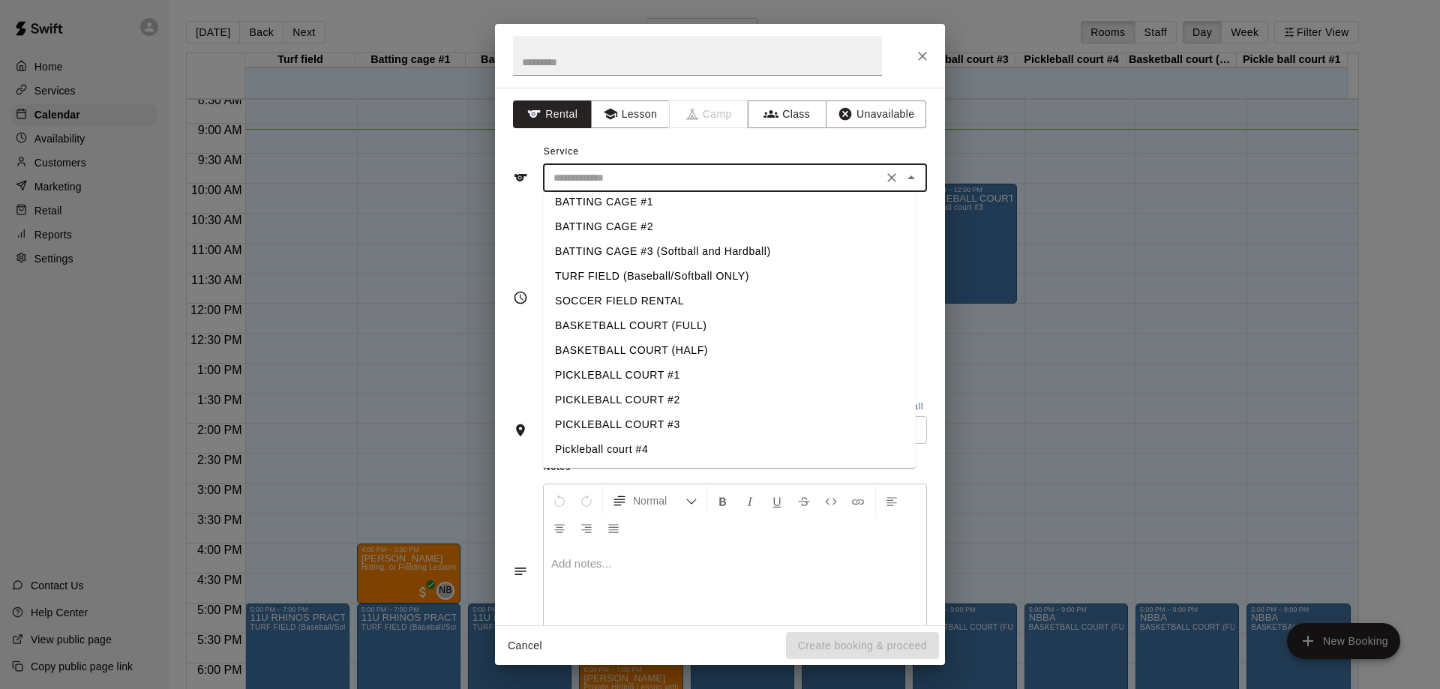
click at [624, 453] on li "Pickleball court #4" at bounding box center [729, 449] width 373 height 25
type input "**********"
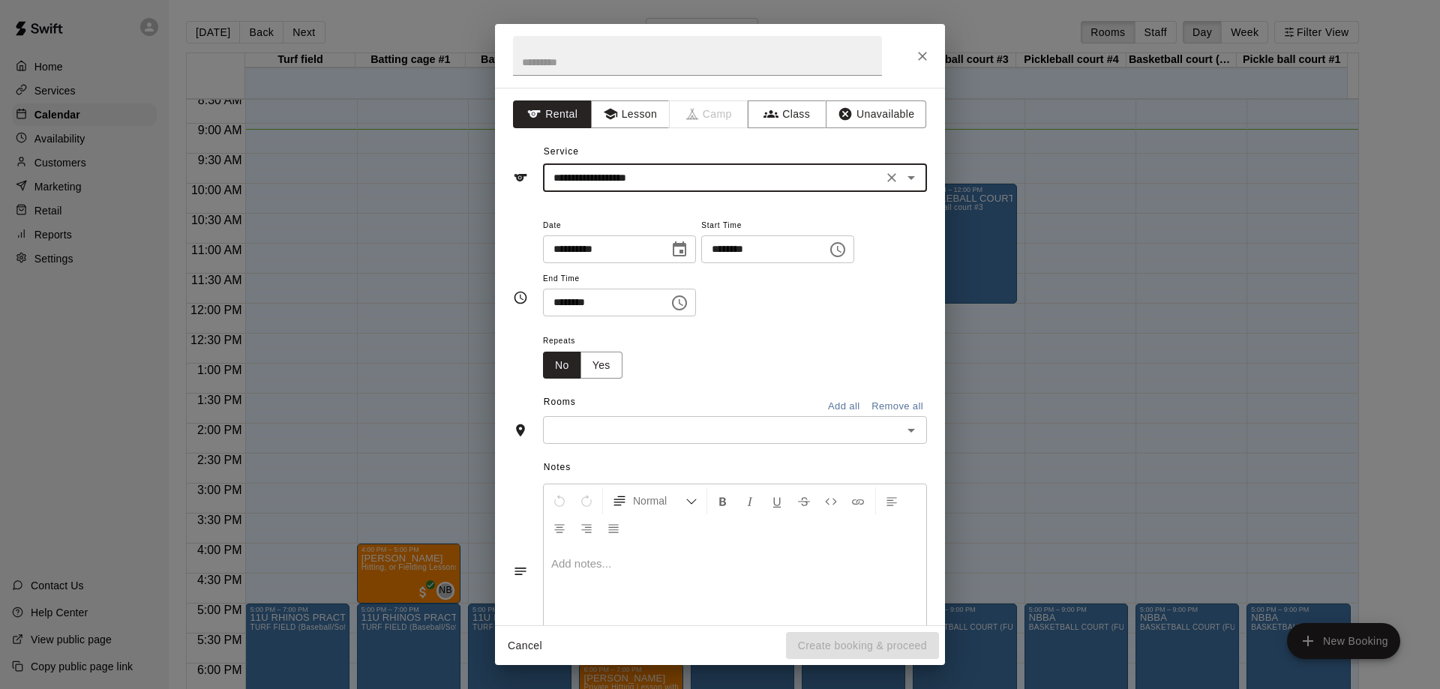
click at [733, 242] on input "********" at bounding box center [759, 250] width 116 height 28
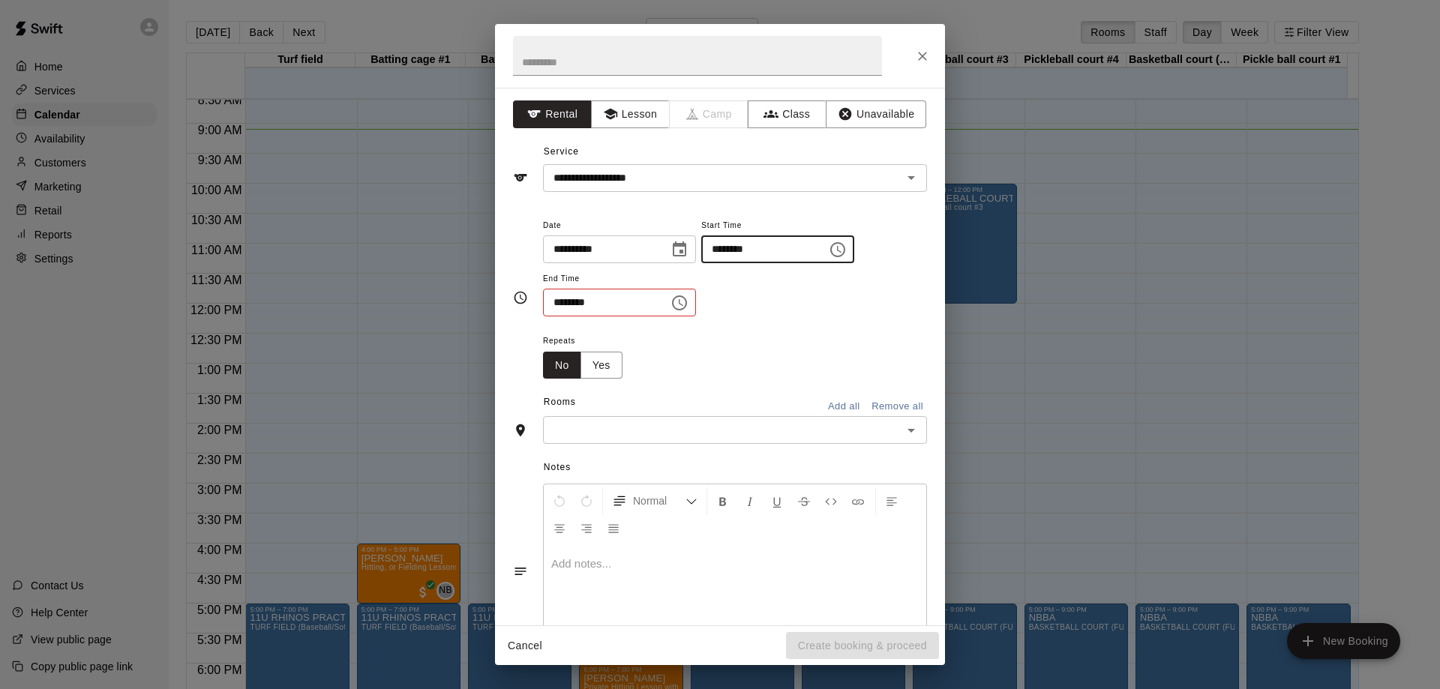
type input "********"
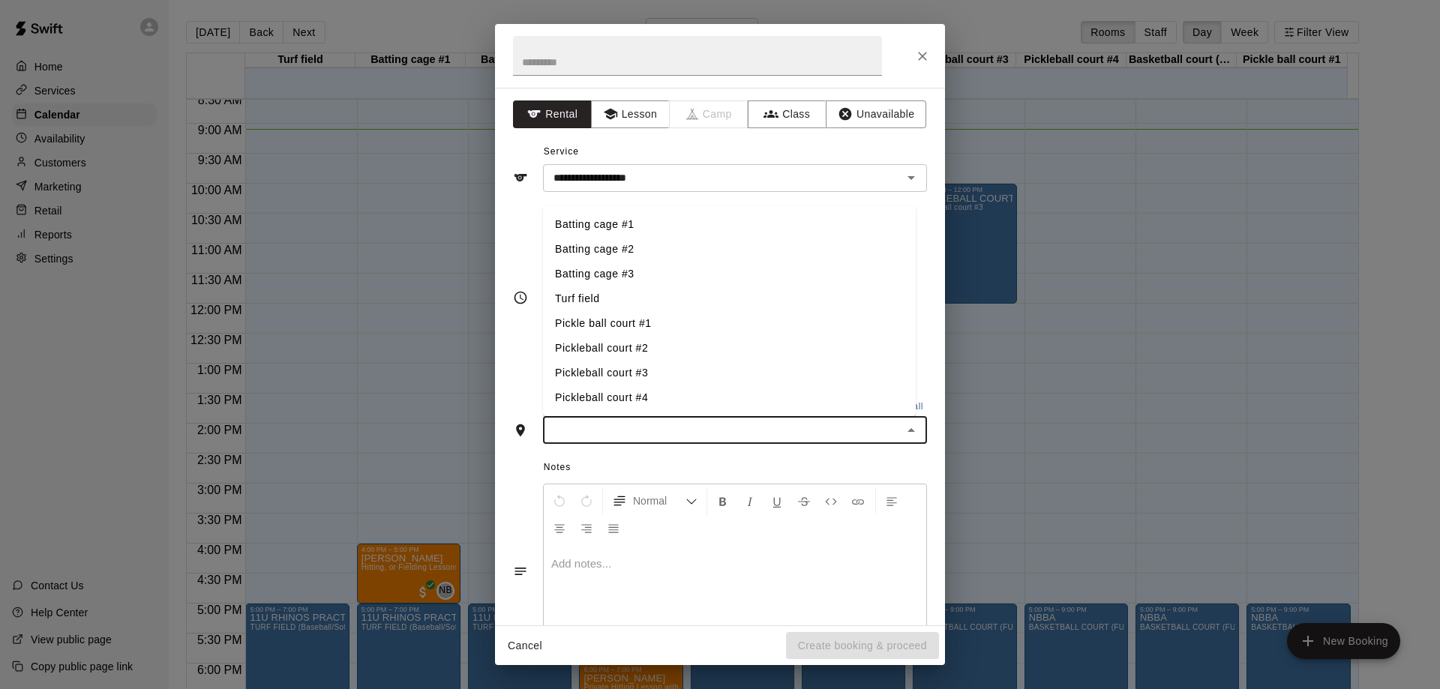
click at [746, 428] on input "text" at bounding box center [723, 430] width 350 height 19
click at [619, 395] on li "Pickleball court #4" at bounding box center [729, 398] width 373 height 25
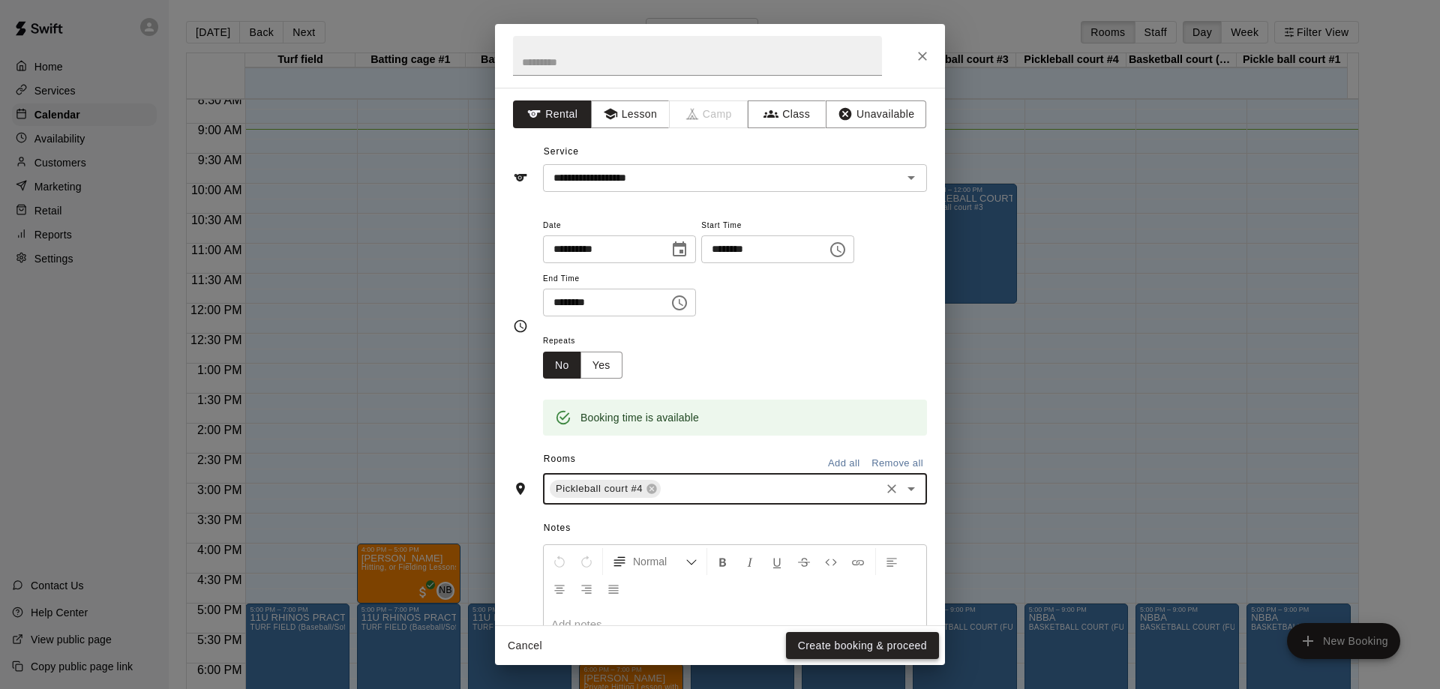
click at [869, 640] on button "Create booking & proceed" at bounding box center [862, 646] width 153 height 28
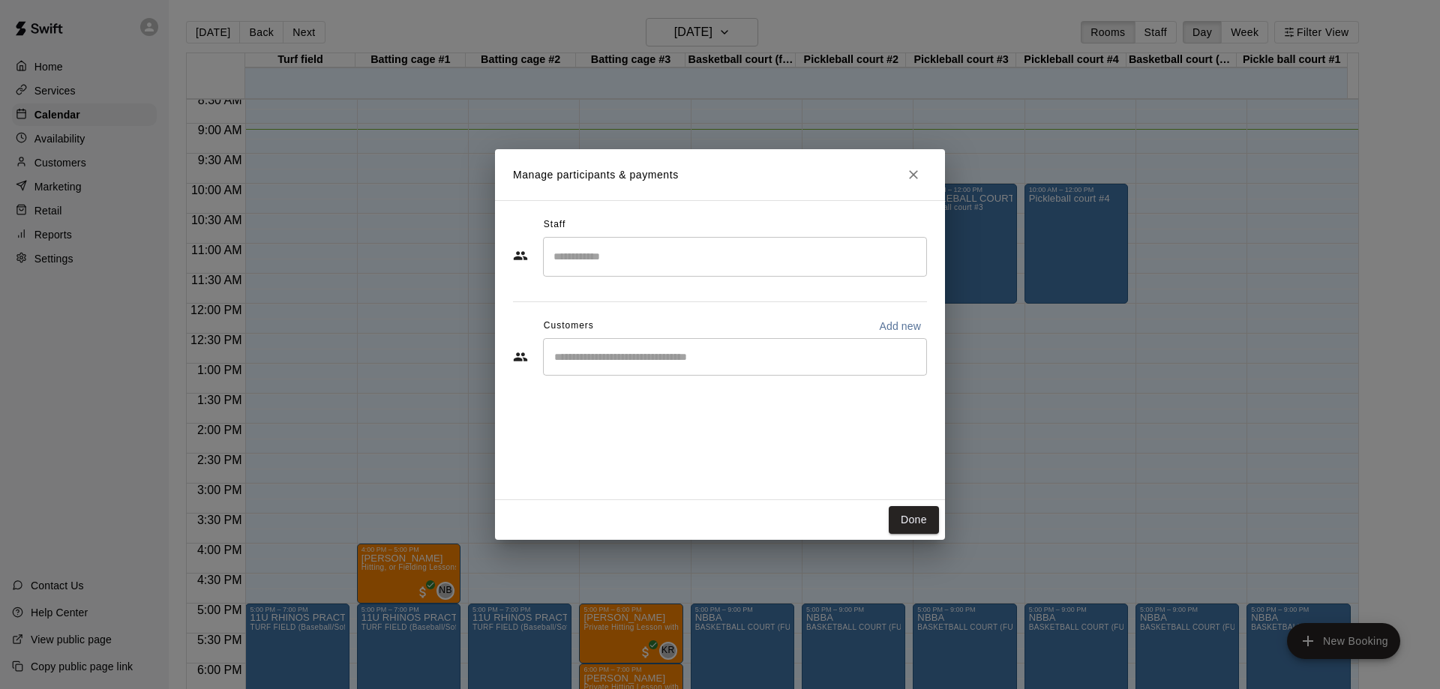
click at [657, 355] on input "Start typing to search customers..." at bounding box center [735, 357] width 371 height 15
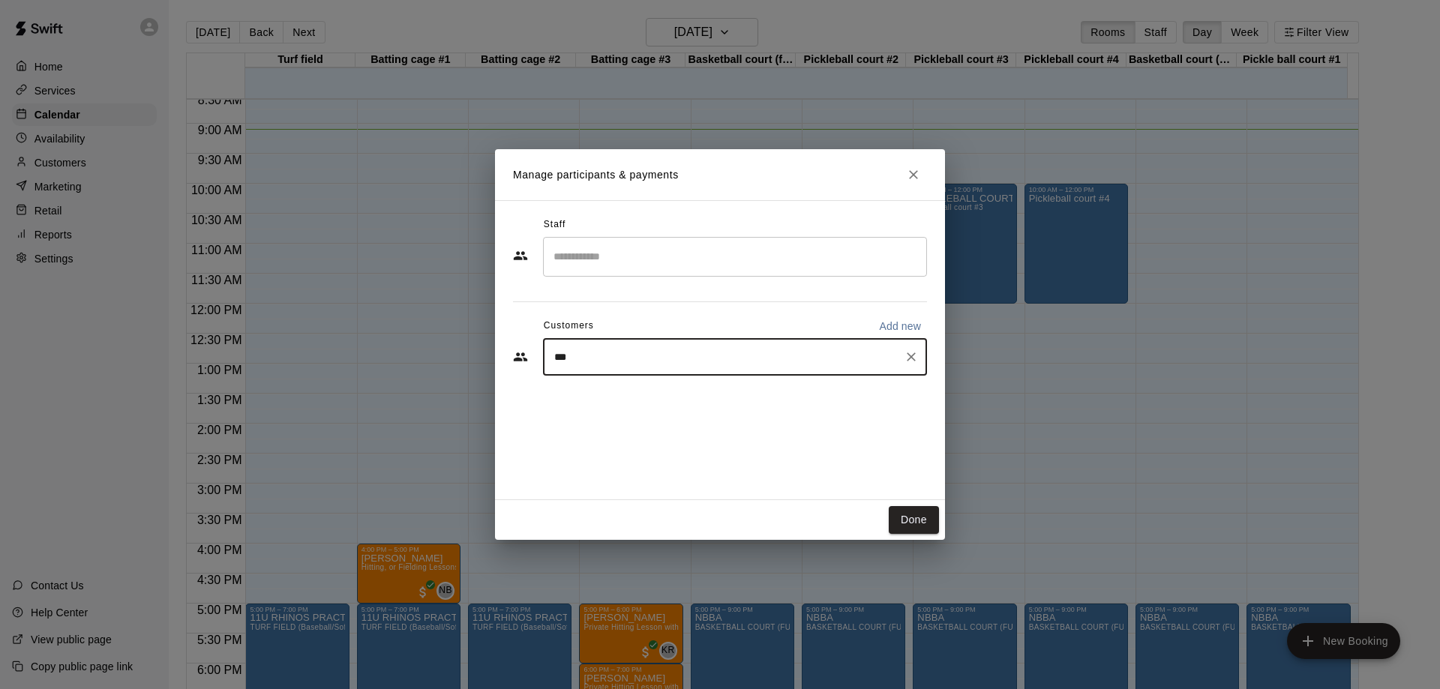
type input "****"
click at [632, 394] on p "[PERSON_NAME]" at bounding box center [631, 392] width 92 height 16
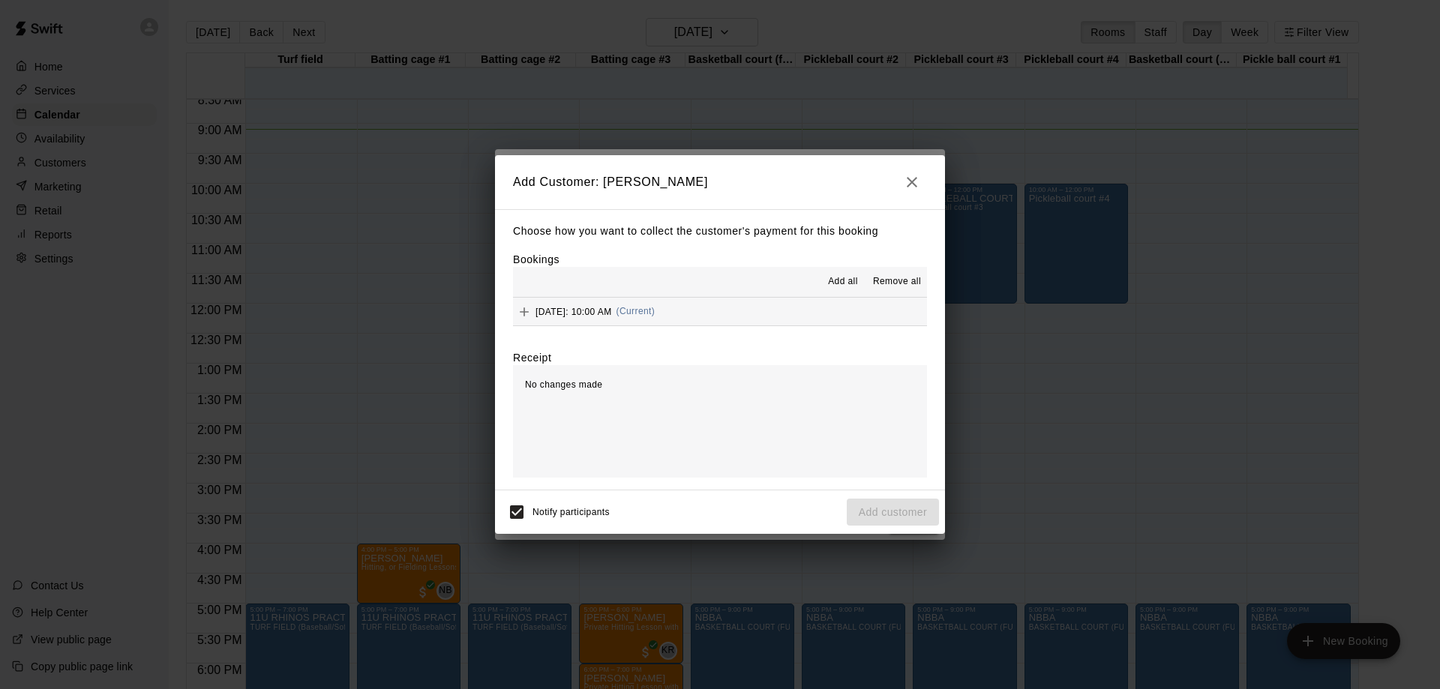
click at [542, 255] on label "Bookings" at bounding box center [536, 260] width 47 height 12
click at [855, 276] on span "Add all" at bounding box center [843, 282] width 30 height 15
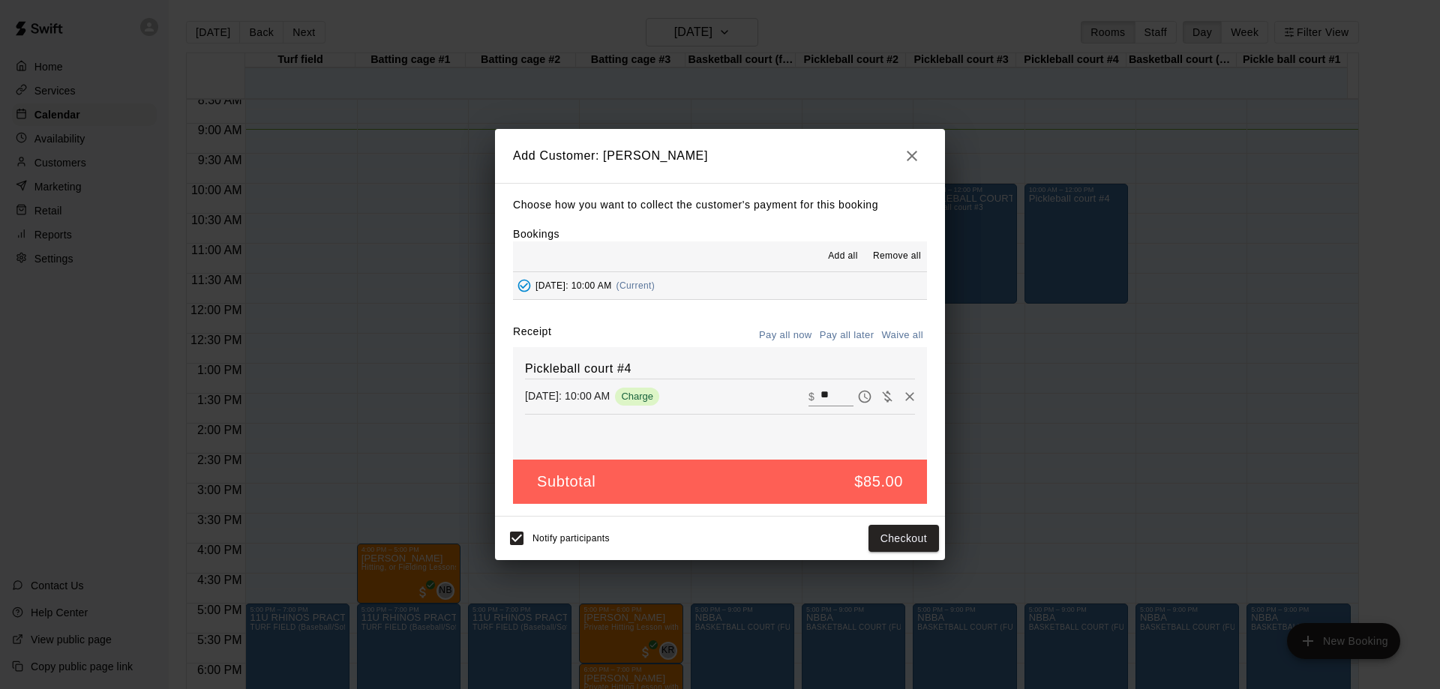
click at [843, 335] on button "Pay all later" at bounding box center [847, 335] width 62 height 23
click at [901, 544] on button "Add customer" at bounding box center [893, 539] width 92 height 28
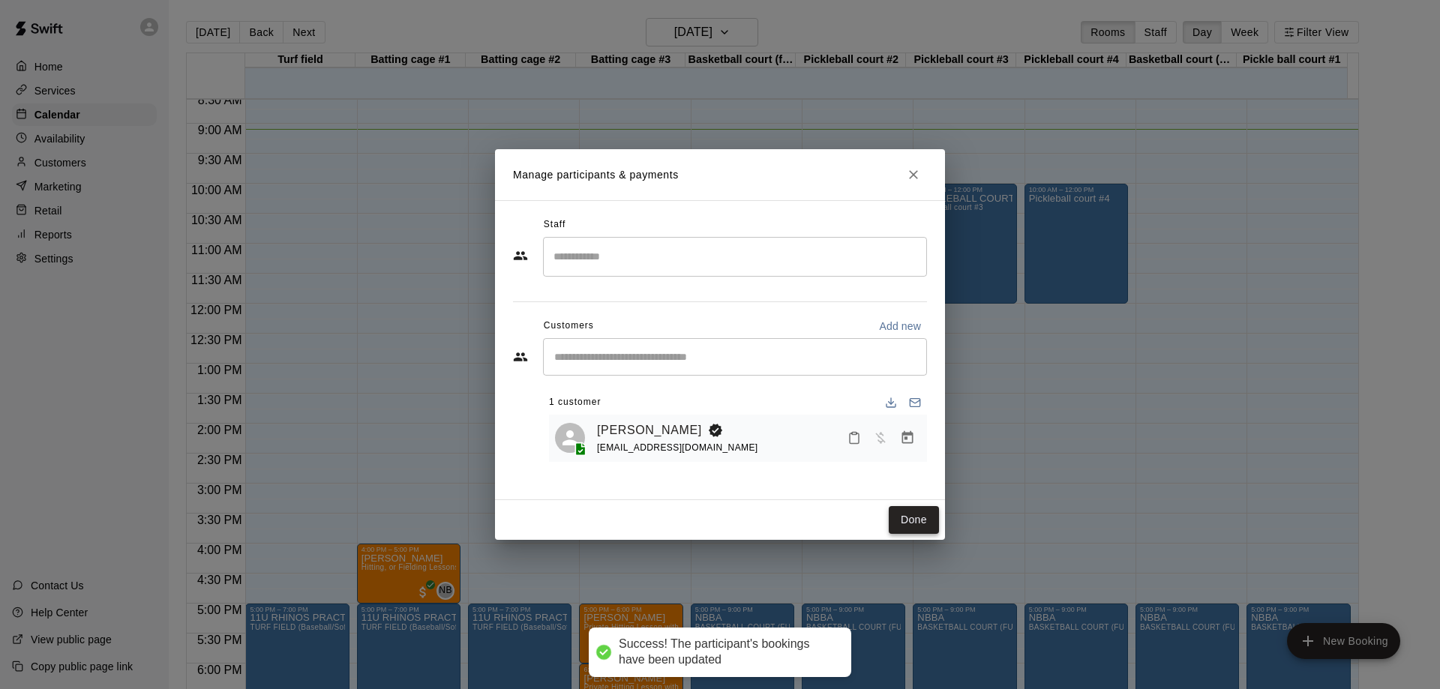
click at [918, 524] on button "Done" at bounding box center [914, 520] width 50 height 28
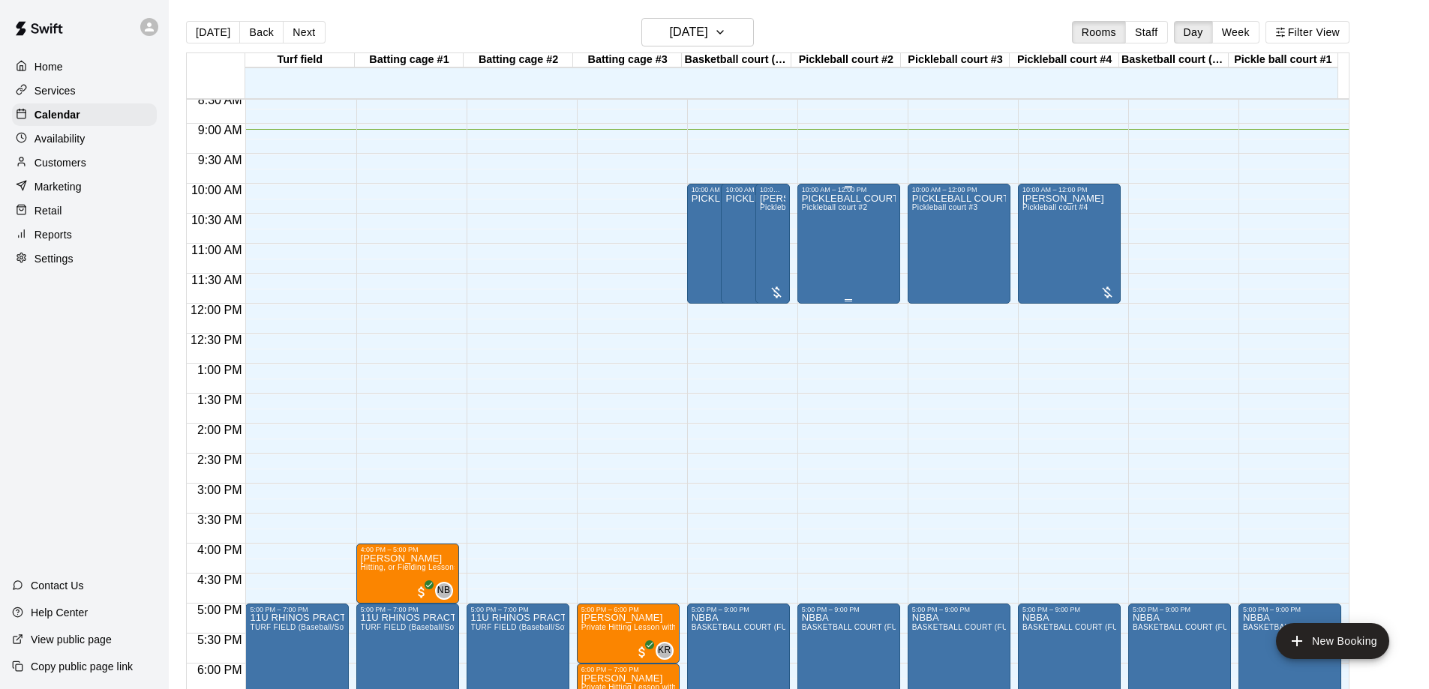
click at [841, 237] on div "PICKLEBALL COURT #2 Pickleball court #2" at bounding box center [849, 538] width 94 height 689
click at [836, 226] on div "PICKLEBALL COURT #2 Pickleball court #2" at bounding box center [849, 538] width 94 height 689
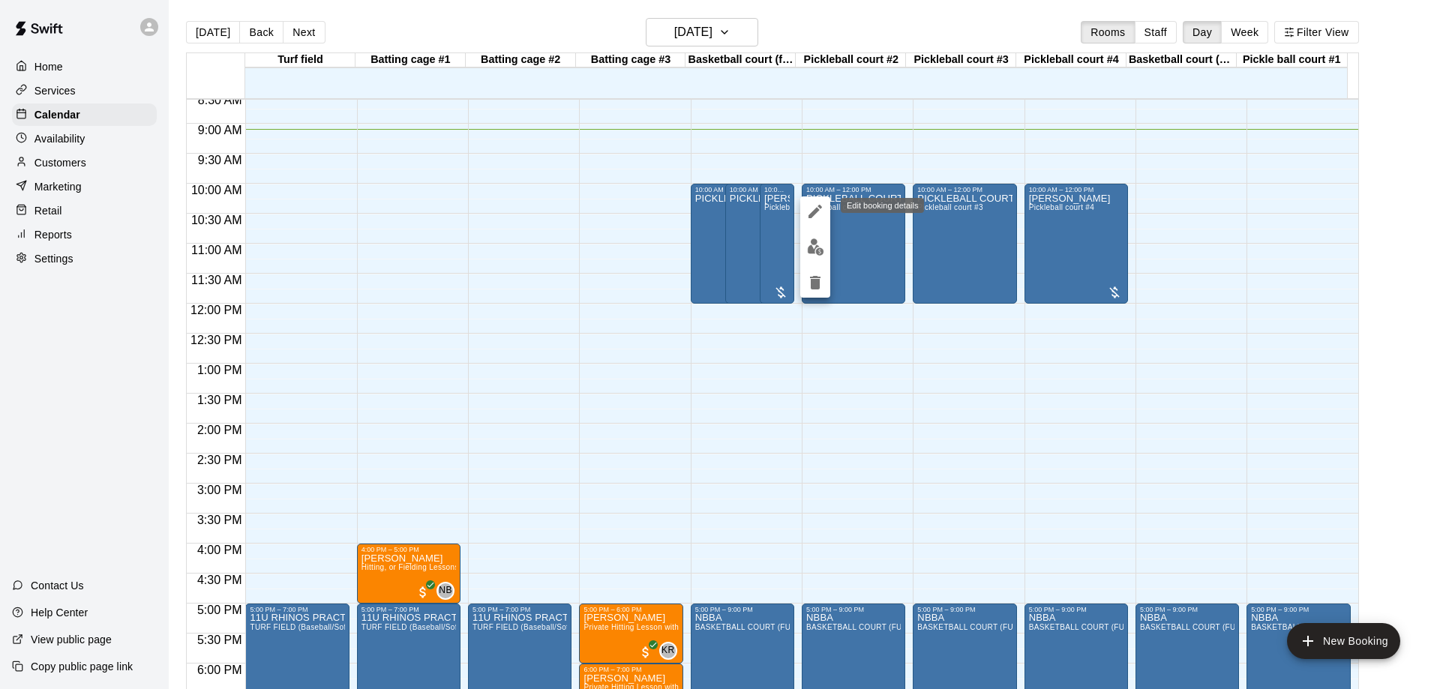
click at [812, 215] on icon "edit" at bounding box center [816, 212] width 14 height 14
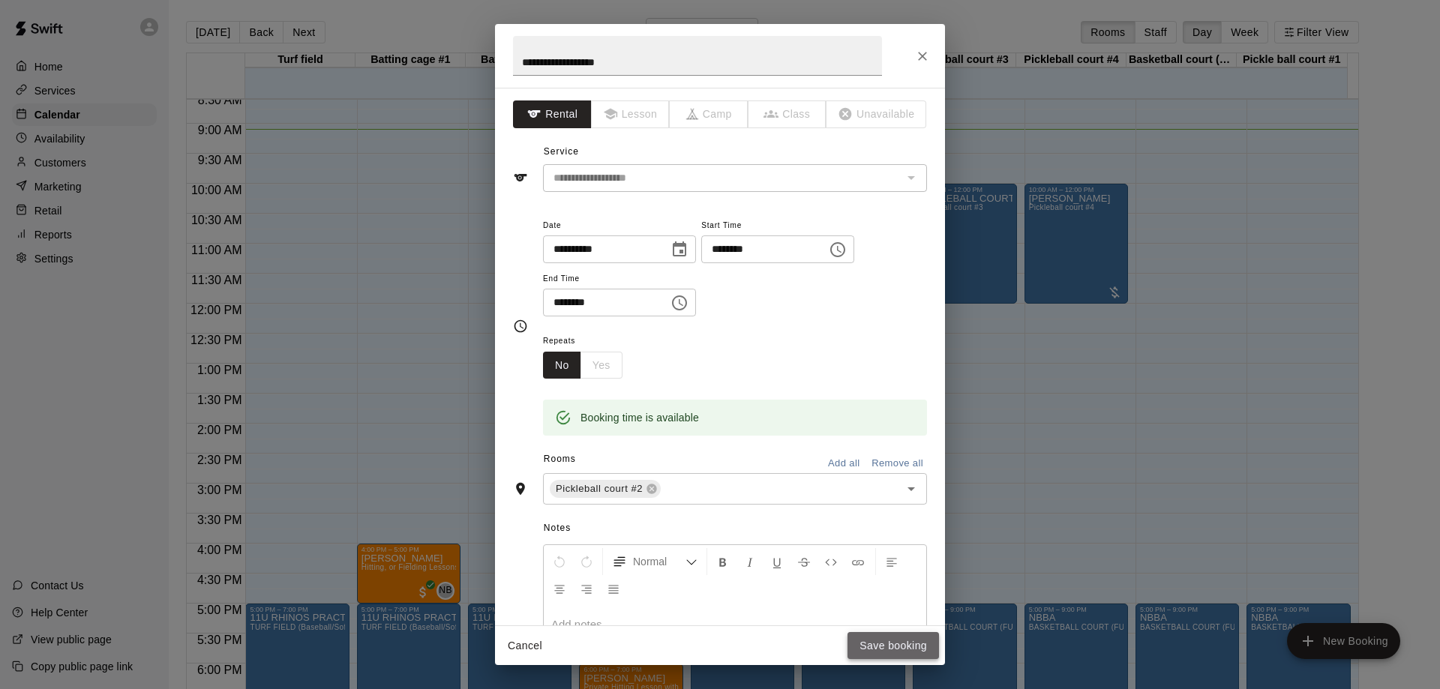
click at [882, 650] on button "Save booking" at bounding box center [894, 646] width 92 height 28
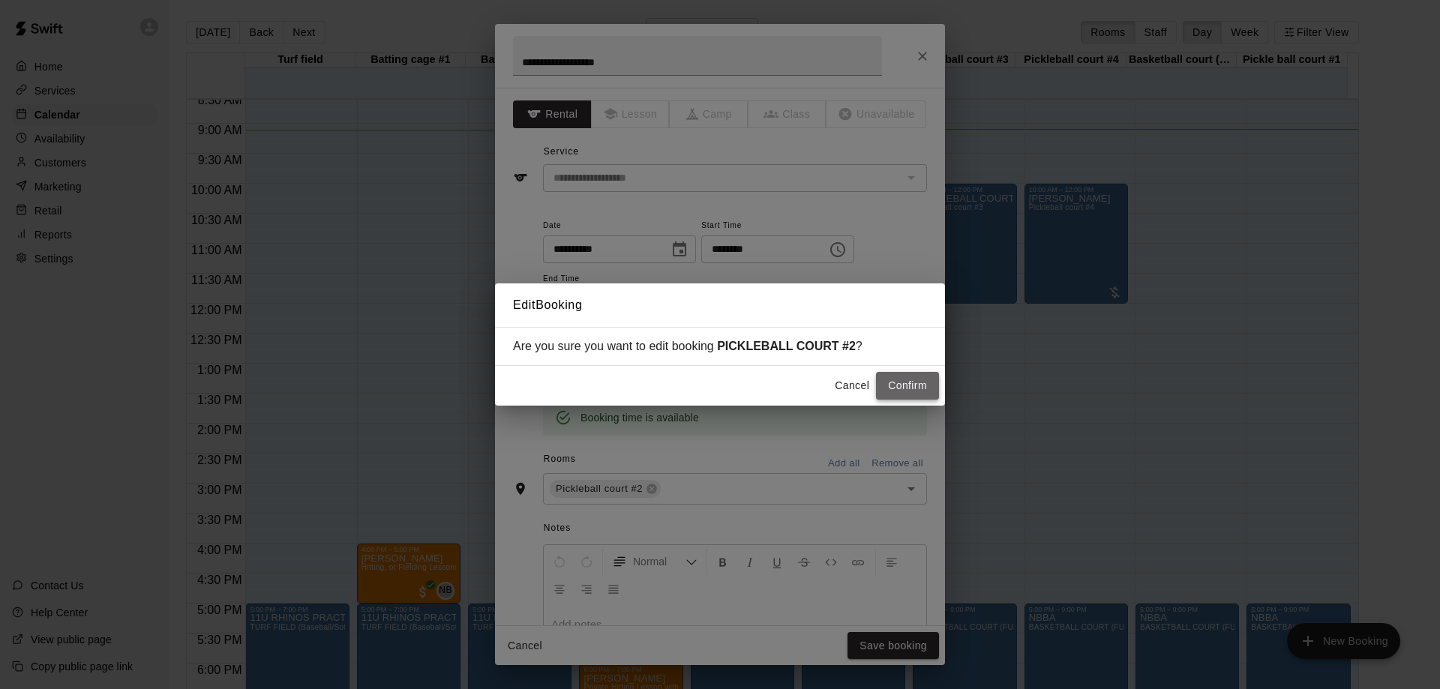
click at [892, 390] on button "Confirm" at bounding box center [907, 386] width 63 height 28
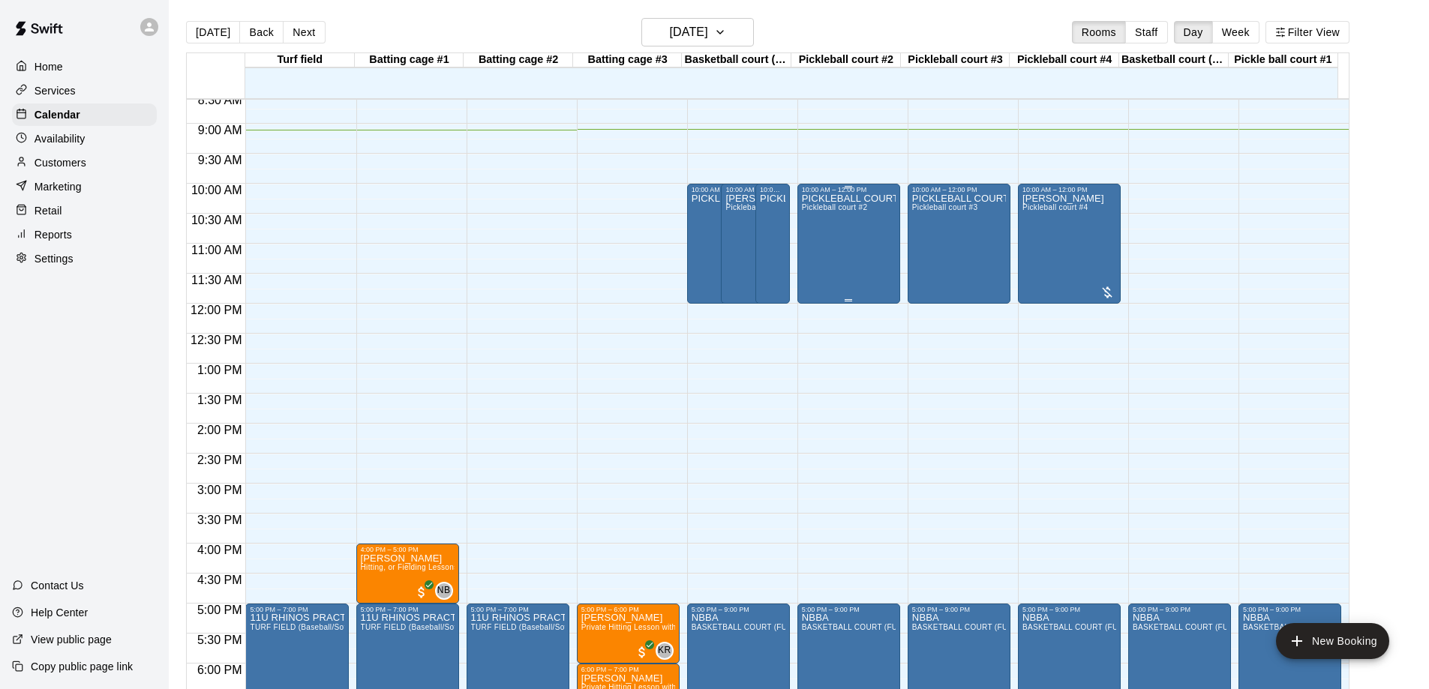
click at [848, 245] on div "PICKLEBALL COURT #2 Pickleball court #2" at bounding box center [849, 538] width 94 height 689
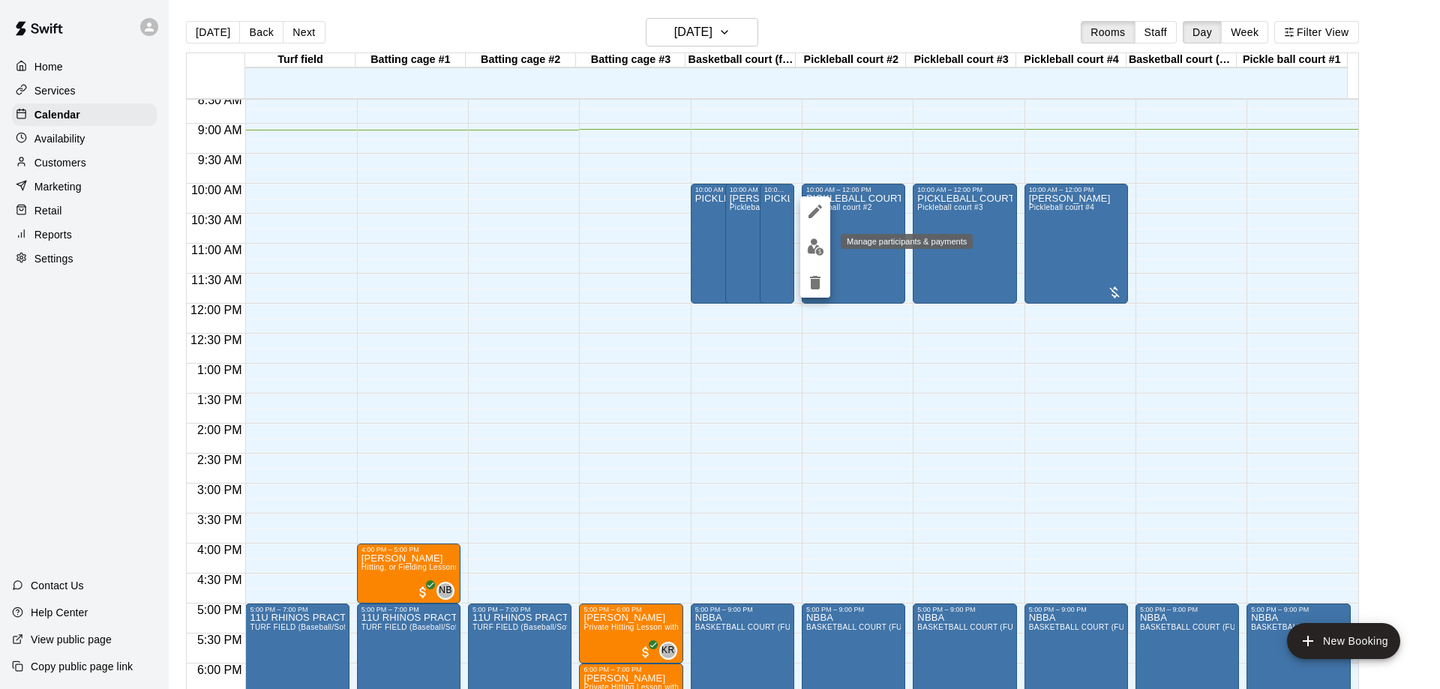
click at [813, 245] on img "edit" at bounding box center [815, 247] width 17 height 17
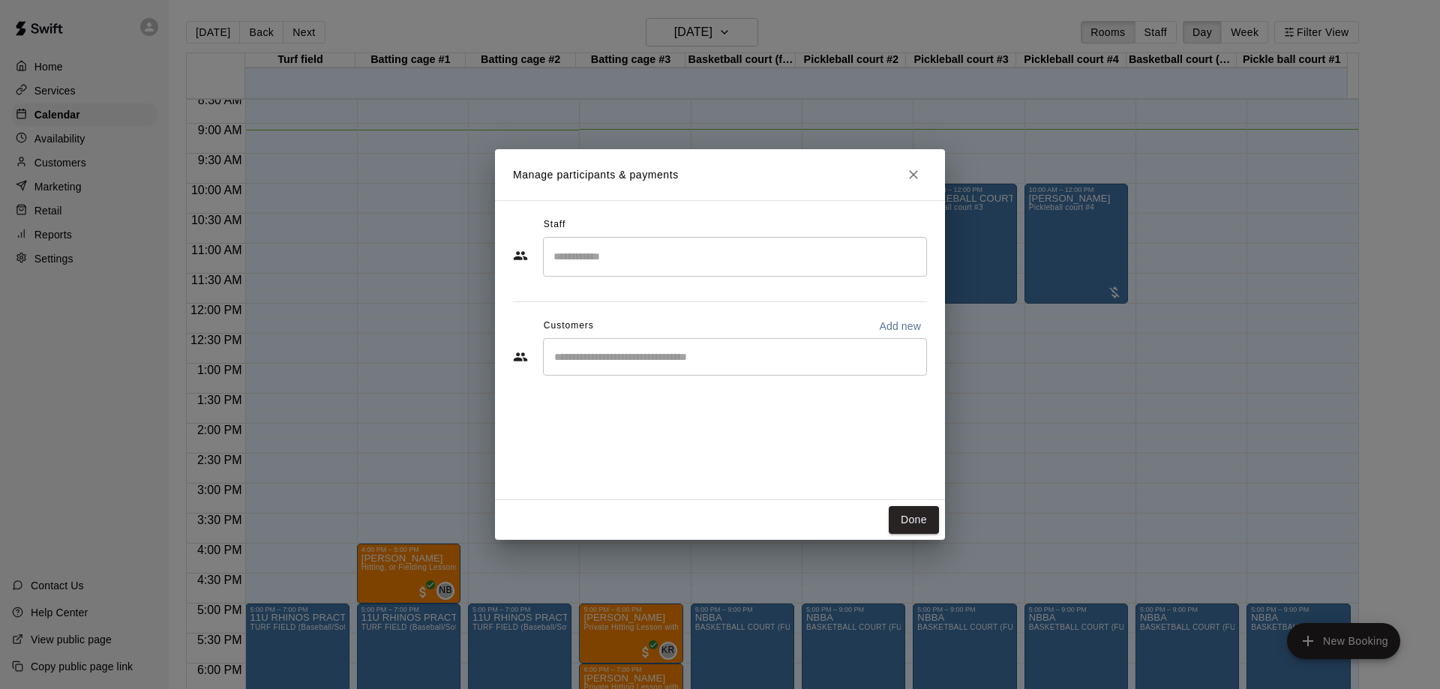
click at [645, 362] on input "Start typing to search customers..." at bounding box center [735, 357] width 371 height 15
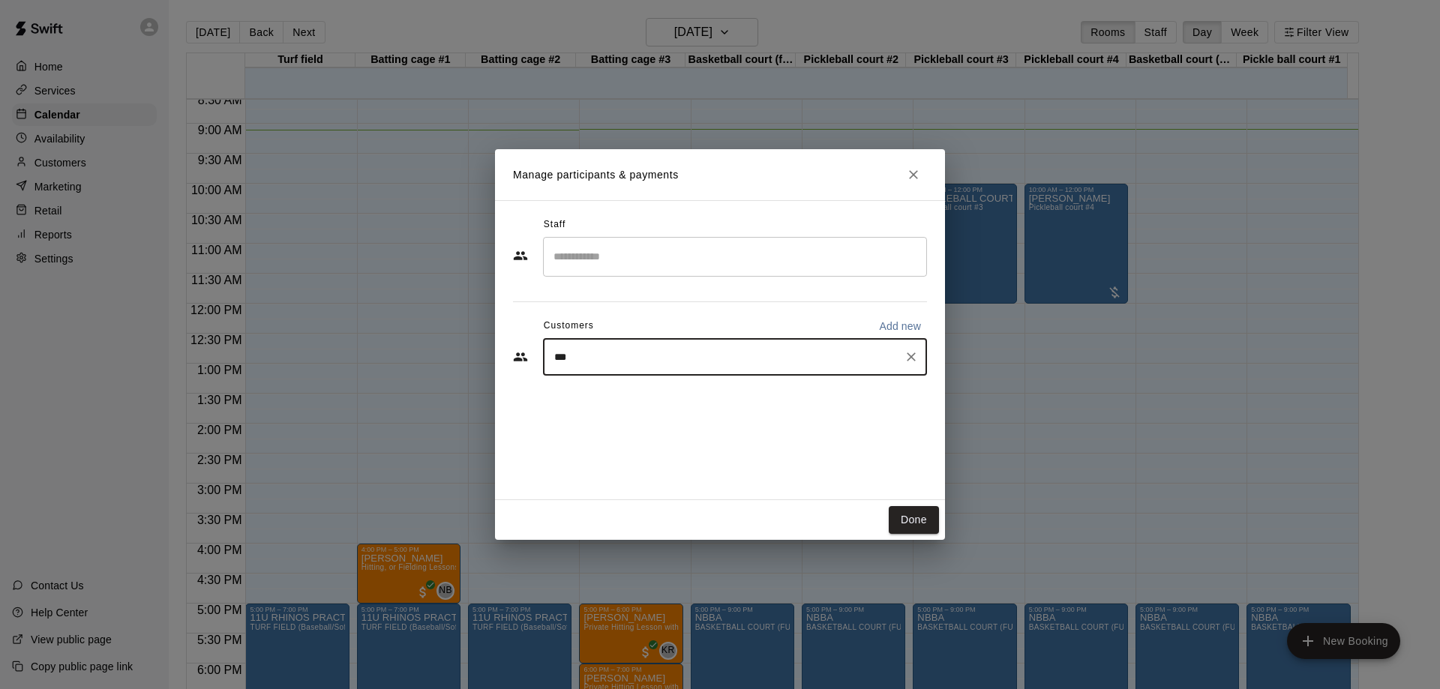
type input "****"
click at [631, 395] on p "[PERSON_NAME]" at bounding box center [631, 392] width 92 height 16
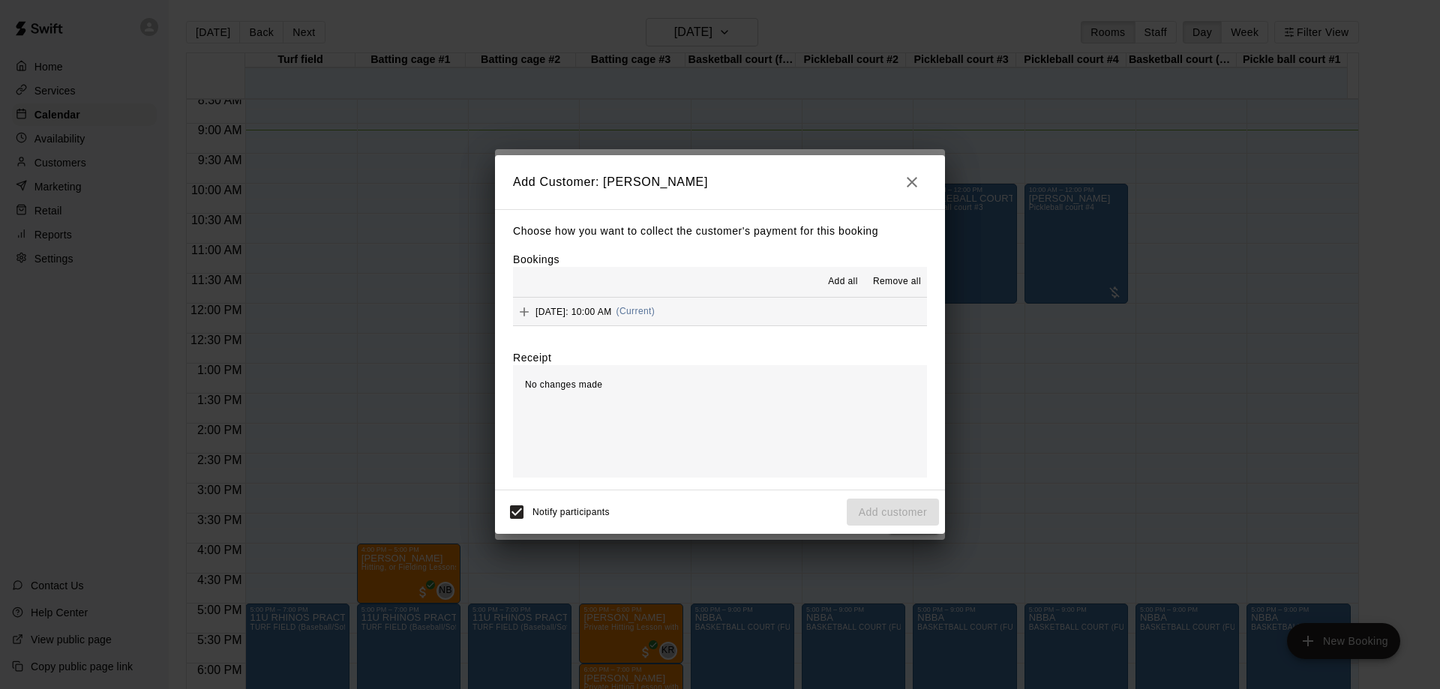
click at [848, 278] on span "Add all" at bounding box center [843, 282] width 30 height 15
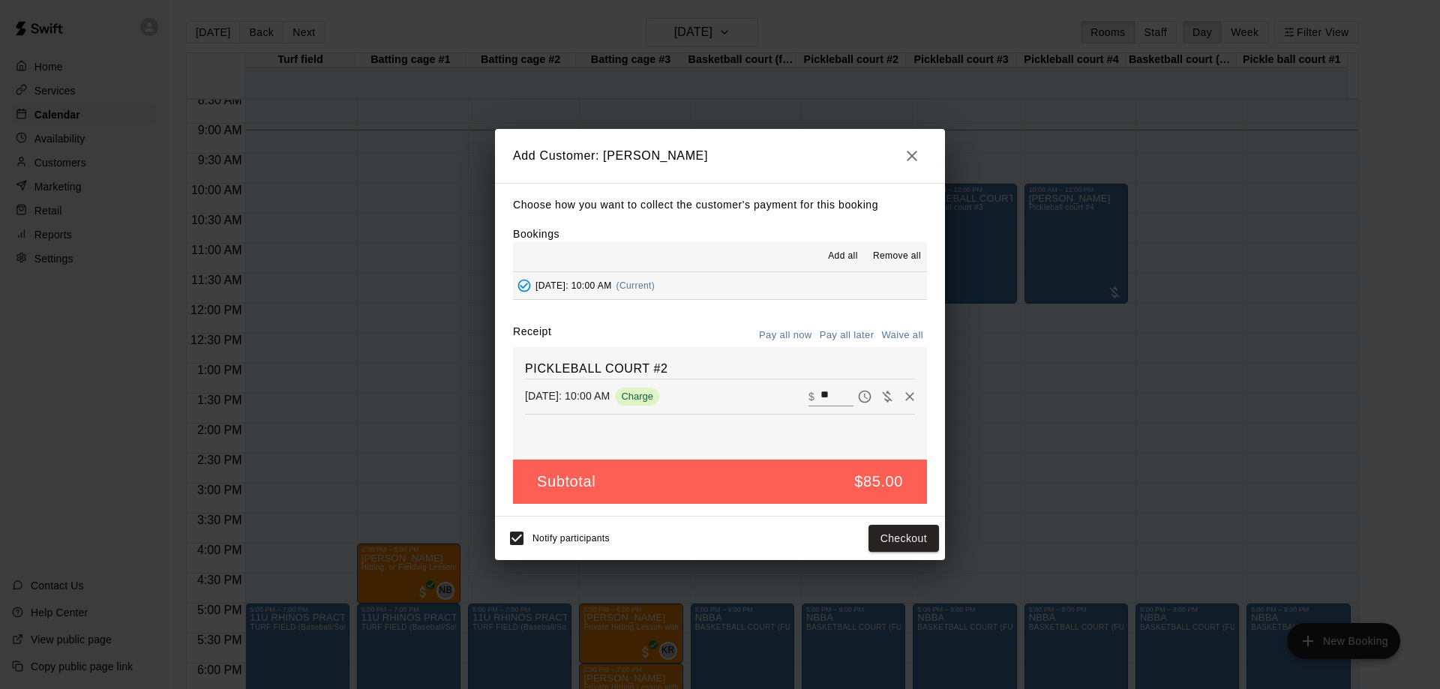
click at [845, 335] on button "Pay all later" at bounding box center [847, 335] width 62 height 23
click at [893, 542] on button "Add customer" at bounding box center [893, 539] width 92 height 28
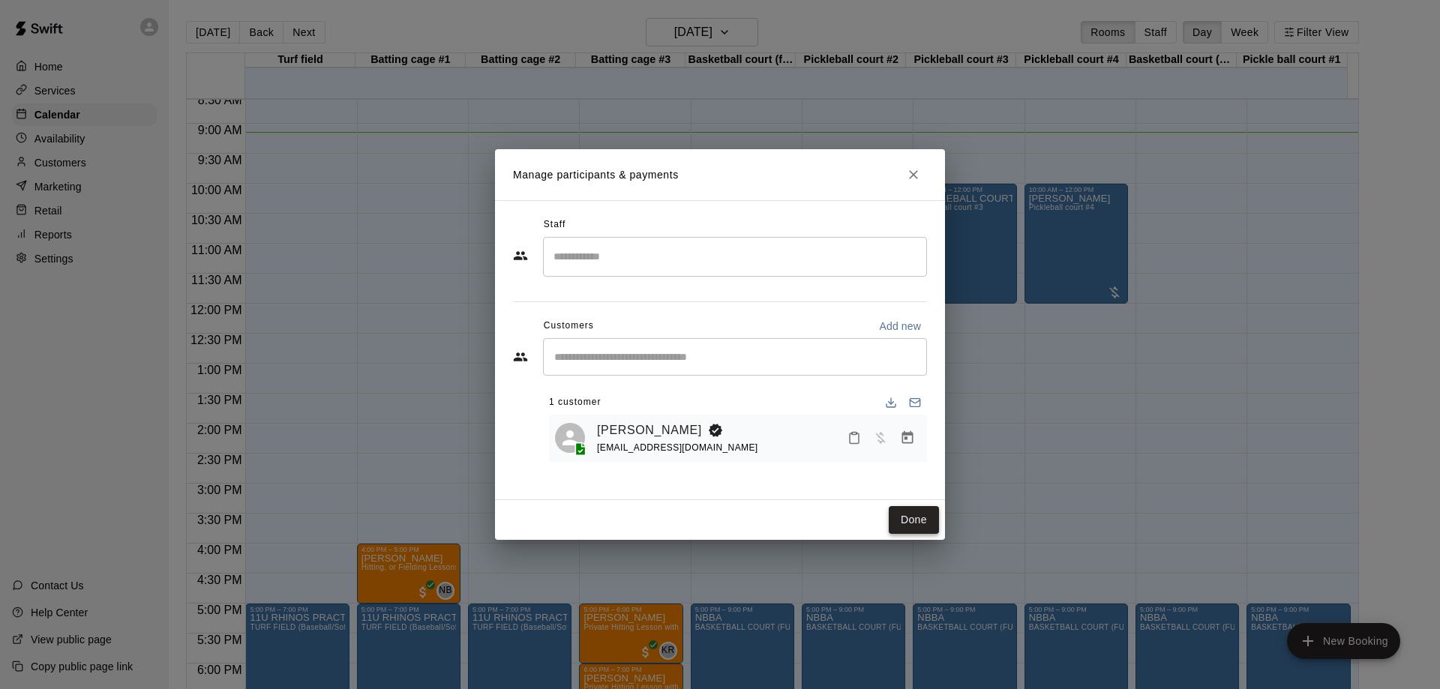
click at [917, 522] on button "Done" at bounding box center [914, 520] width 50 height 28
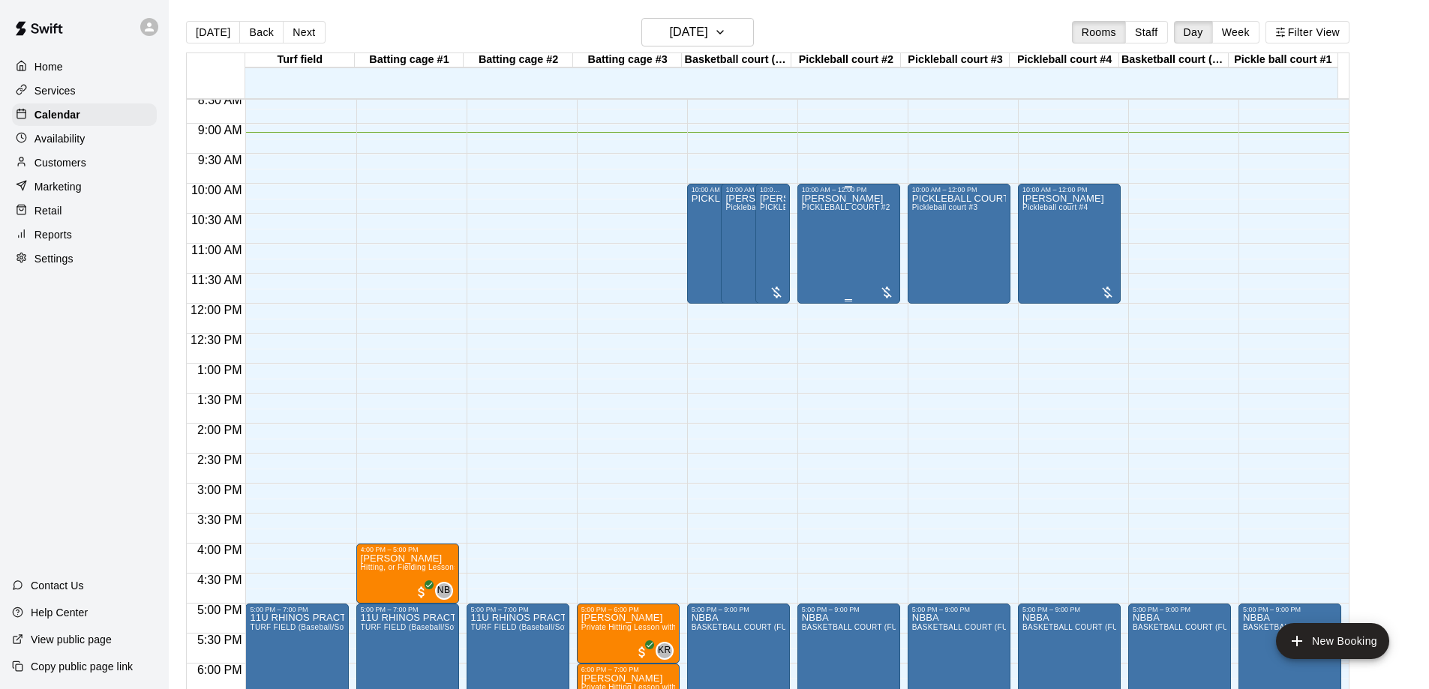
click at [835, 244] on div "[PERSON_NAME] PICKLEBALL COURT #2" at bounding box center [846, 538] width 89 height 689
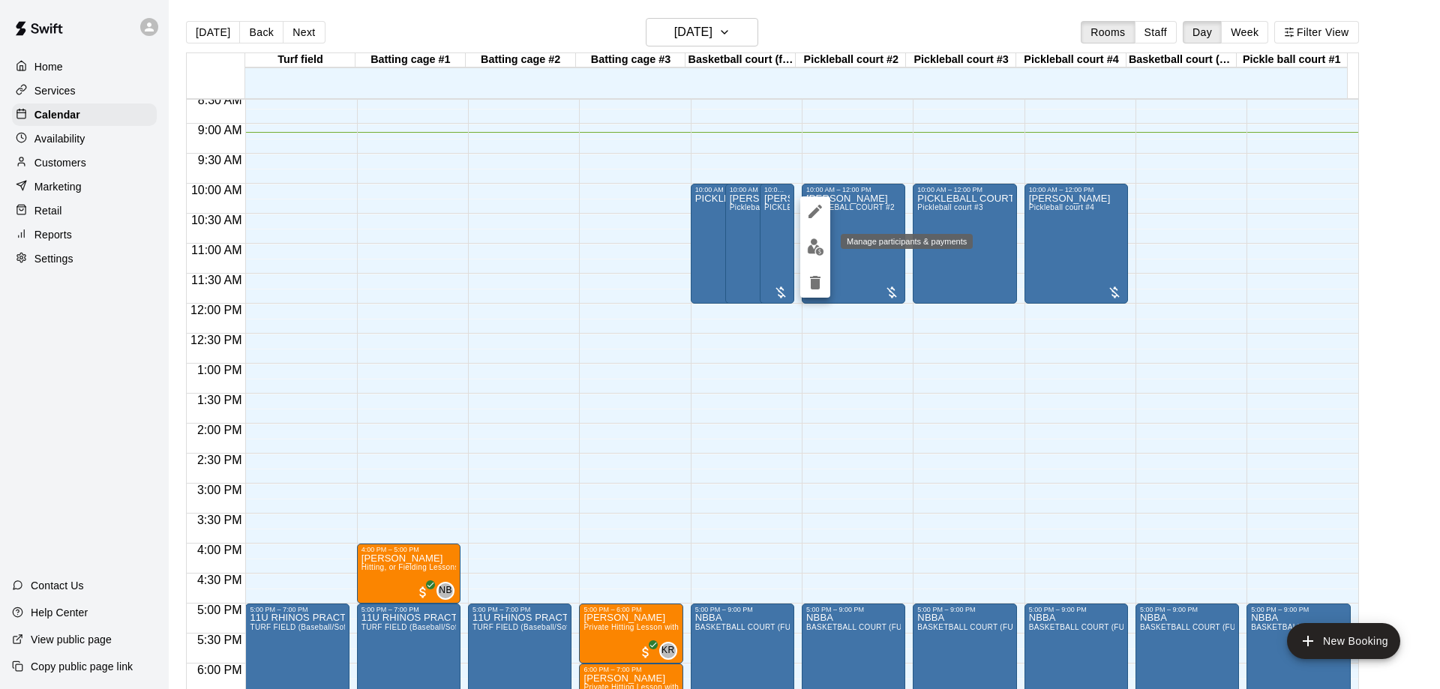
click at [814, 252] on img "edit" at bounding box center [815, 247] width 17 height 17
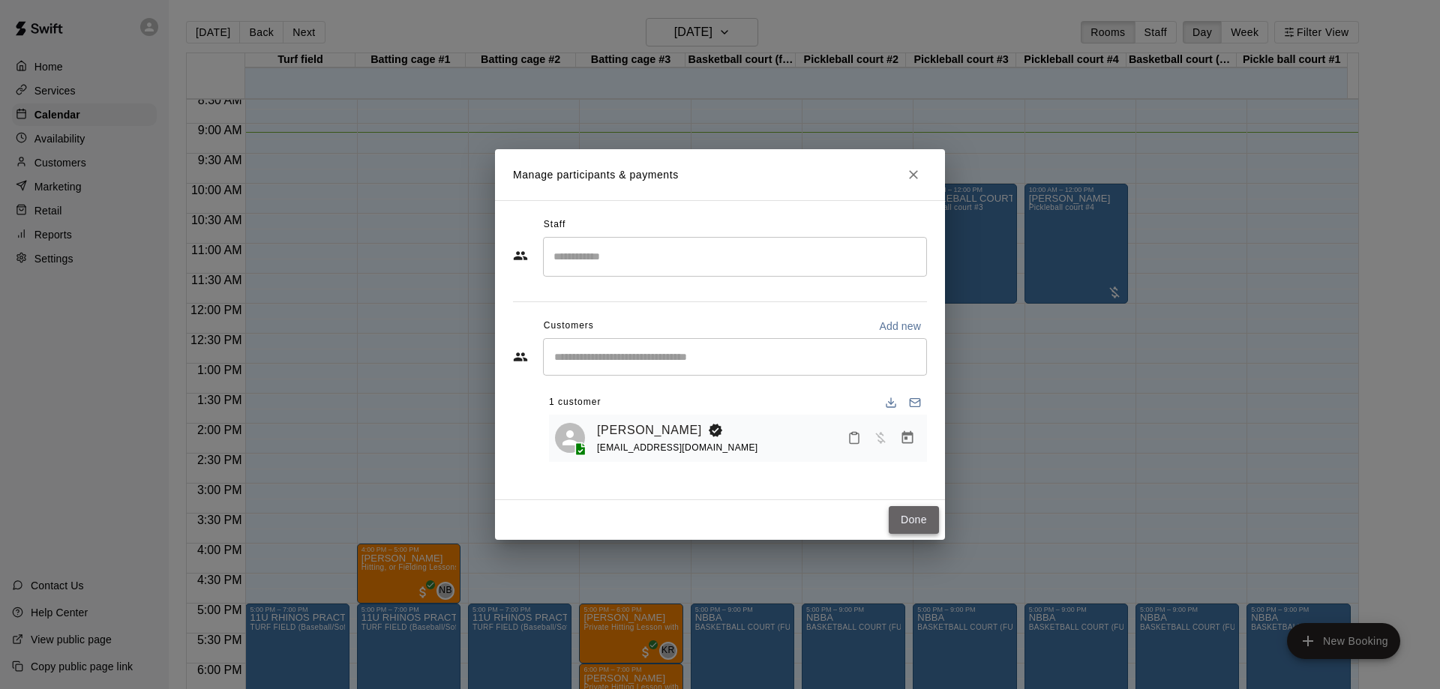
click at [932, 518] on button "Done" at bounding box center [914, 520] width 50 height 28
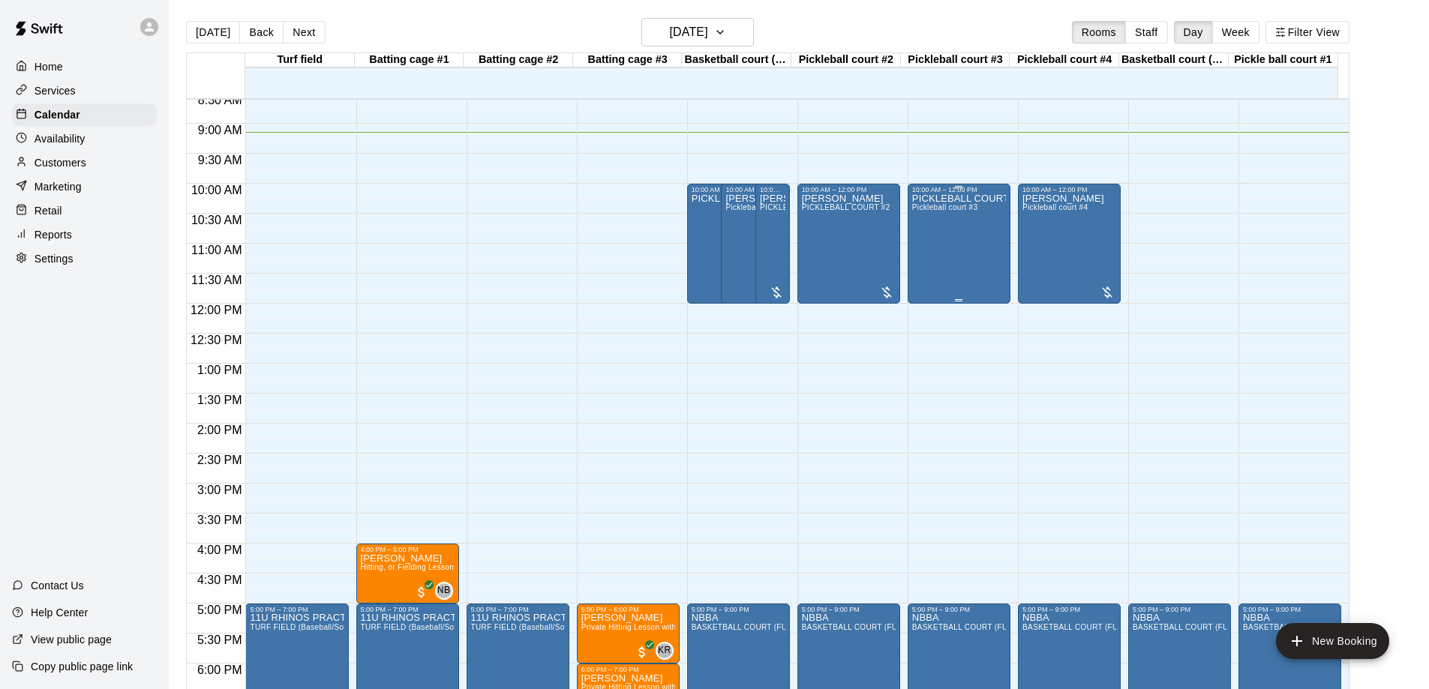
click at [956, 249] on div "PICKLEBALL COURT #3 Pickleball court #3" at bounding box center [959, 538] width 94 height 689
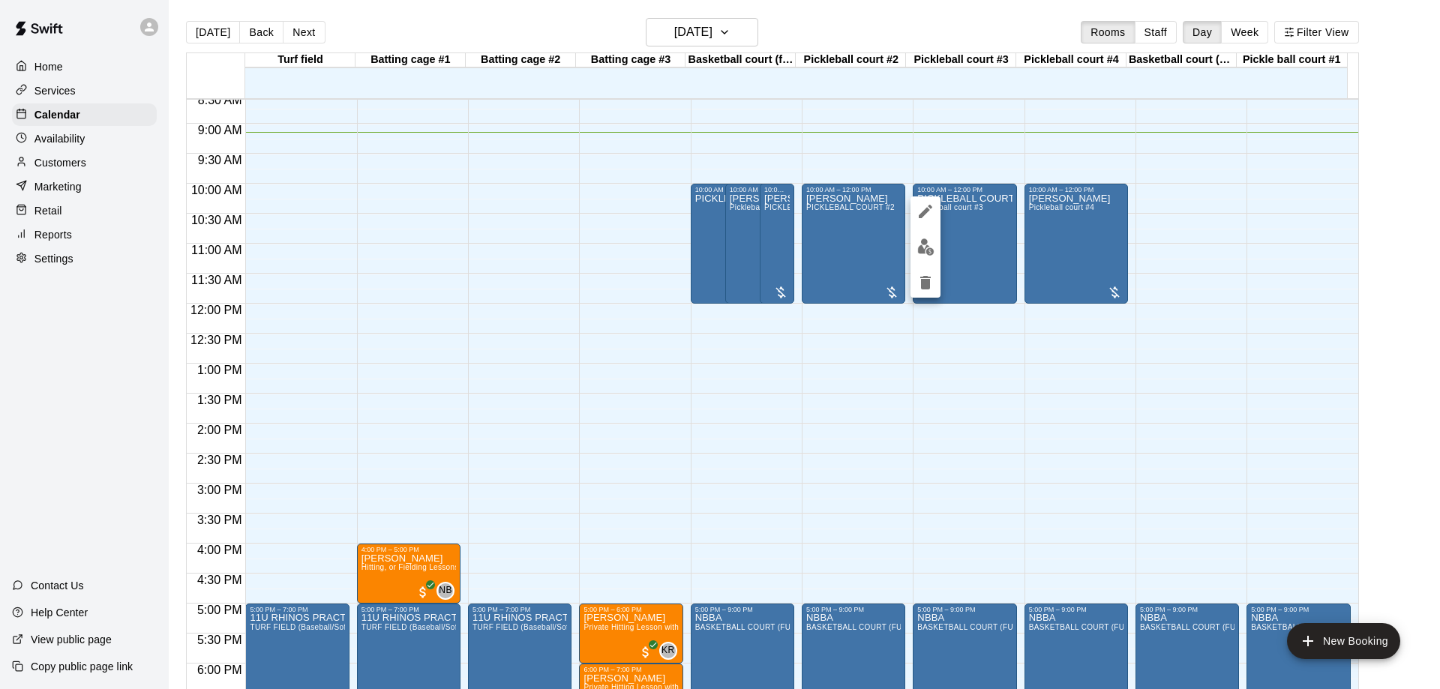
click at [916, 246] on button "edit" at bounding box center [926, 247] width 30 height 29
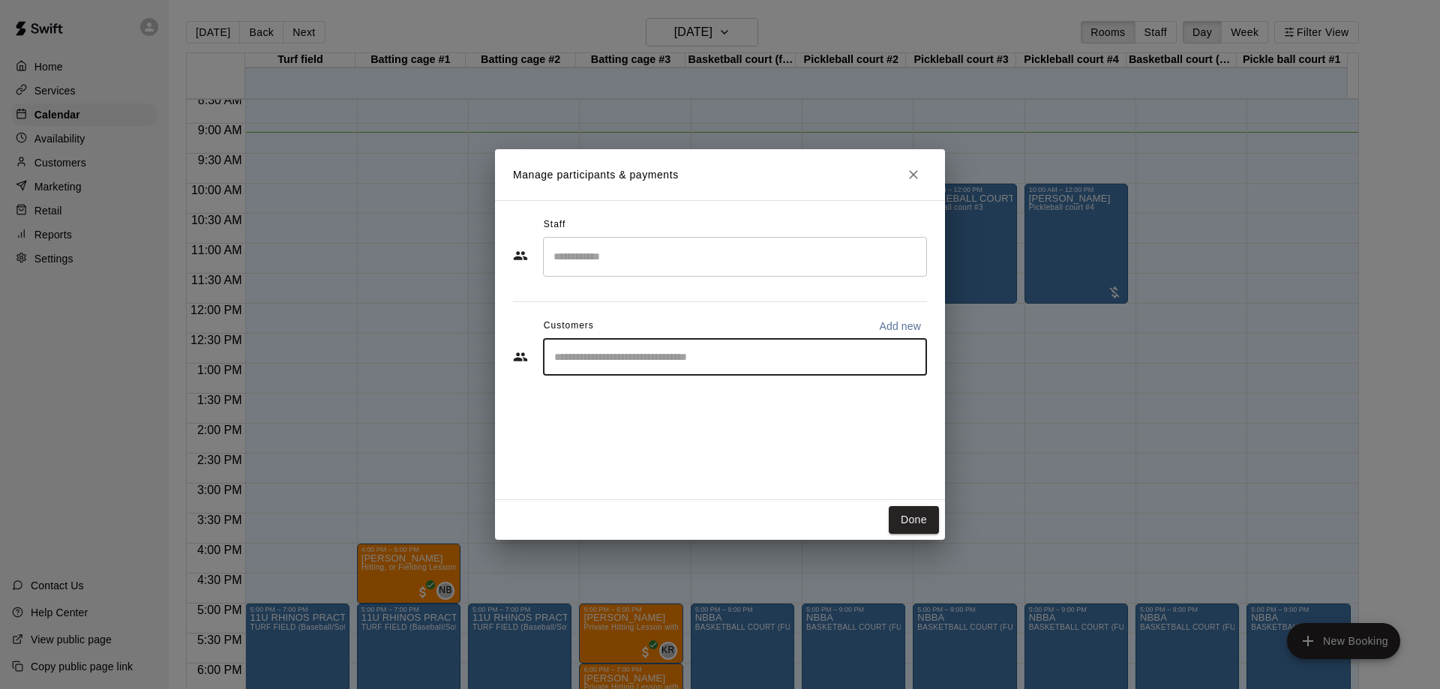
click at [654, 358] on input "Start typing to search customers..." at bounding box center [735, 357] width 371 height 15
type input "*****"
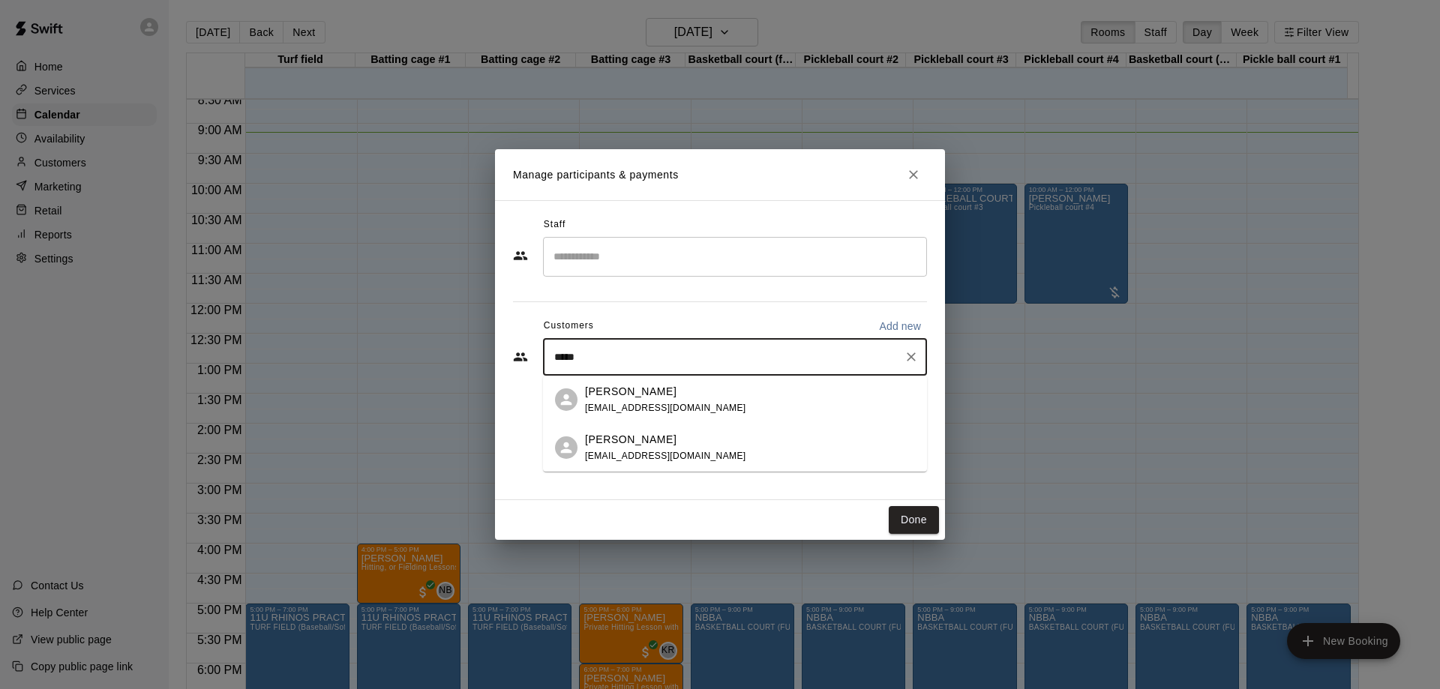
click at [645, 398] on p "[PERSON_NAME]" at bounding box center [631, 392] width 92 height 16
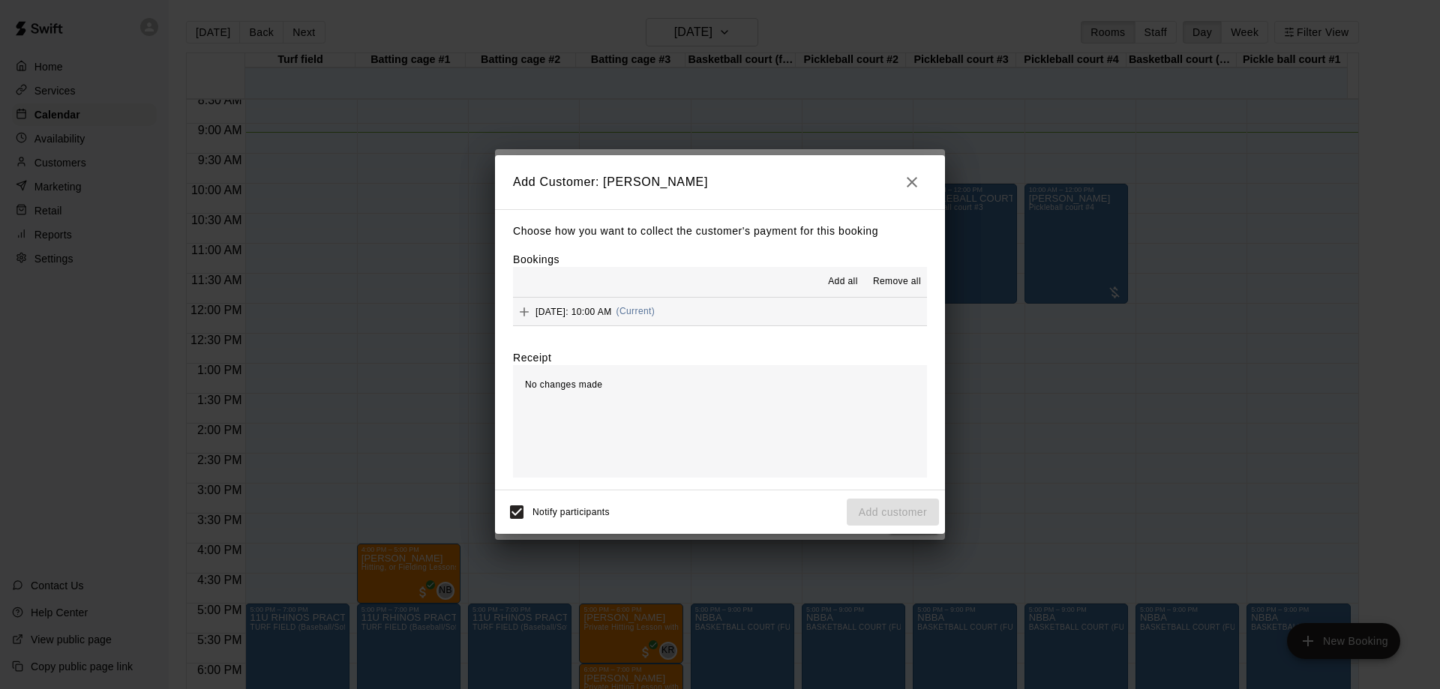
click at [842, 272] on button "Add all" at bounding box center [843, 282] width 48 height 24
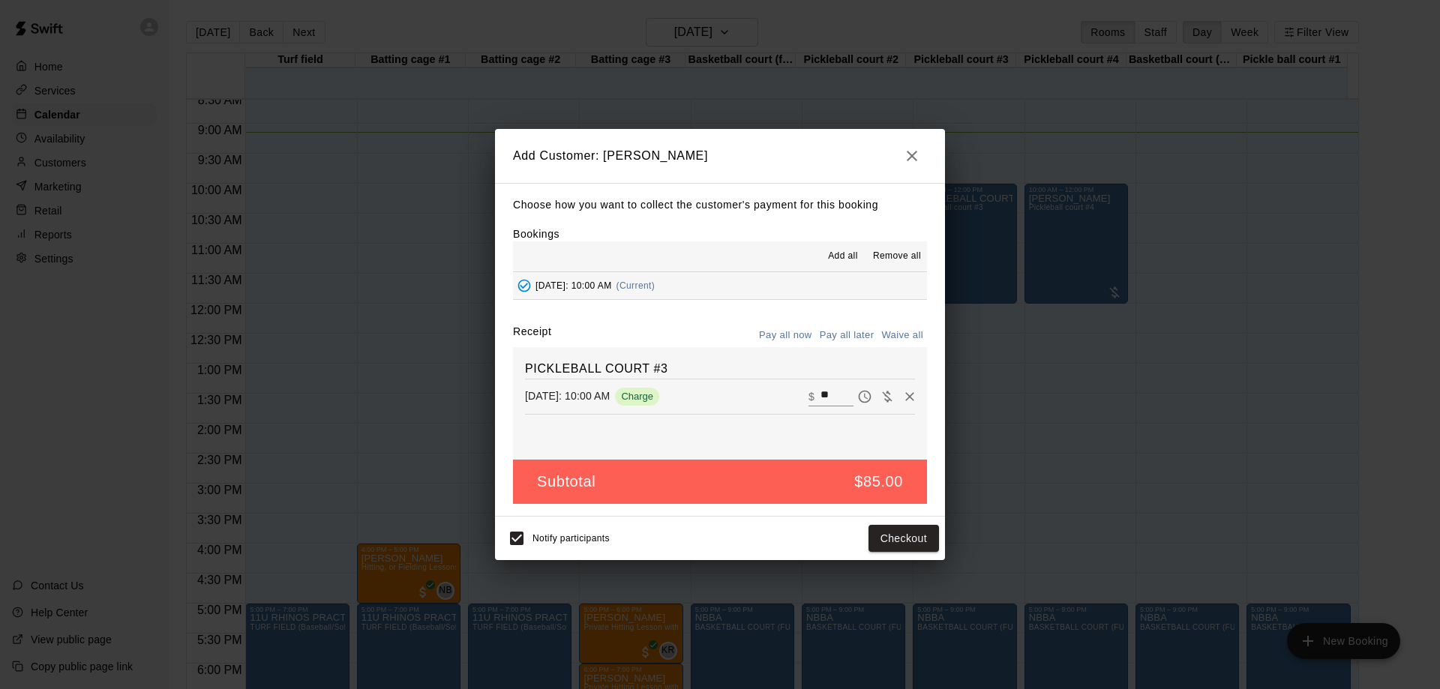
click at [842, 333] on button "Pay all later" at bounding box center [847, 335] width 62 height 23
click at [897, 548] on button "Add customer" at bounding box center [893, 539] width 92 height 28
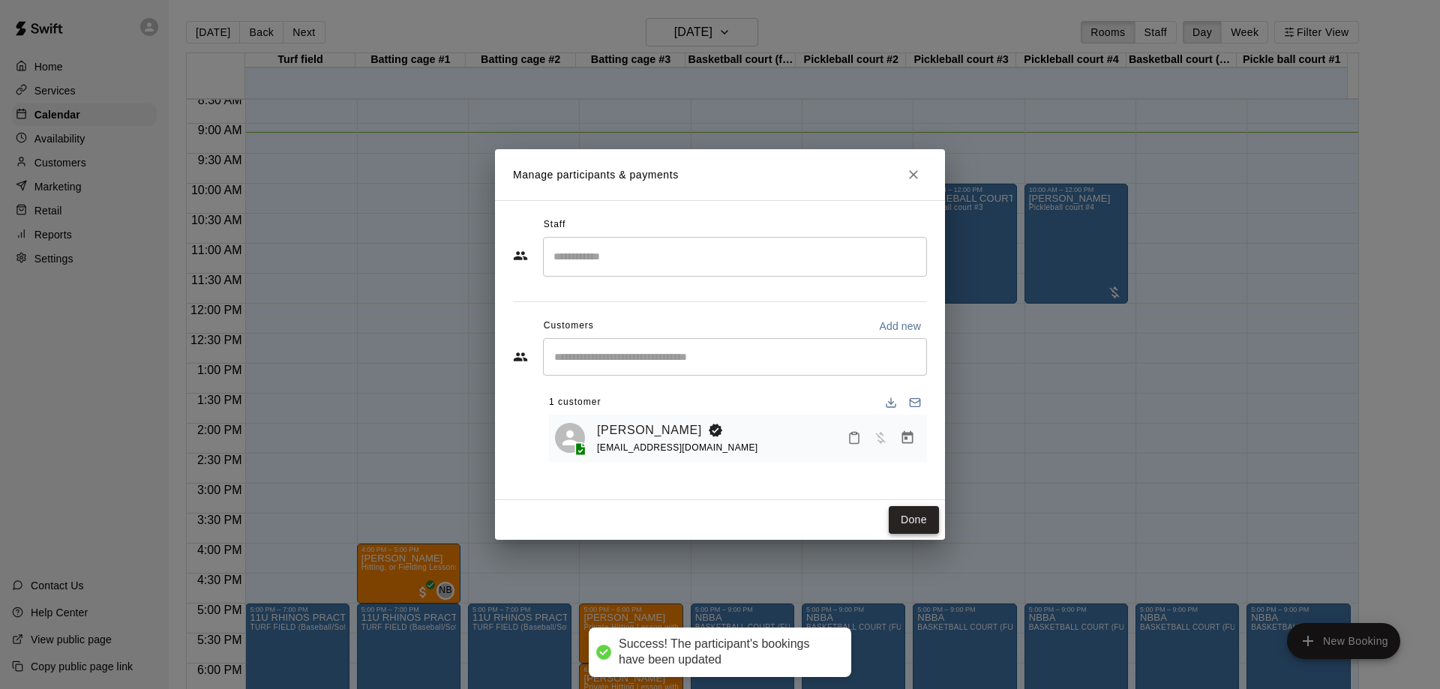
click at [922, 525] on button "Done" at bounding box center [914, 520] width 50 height 28
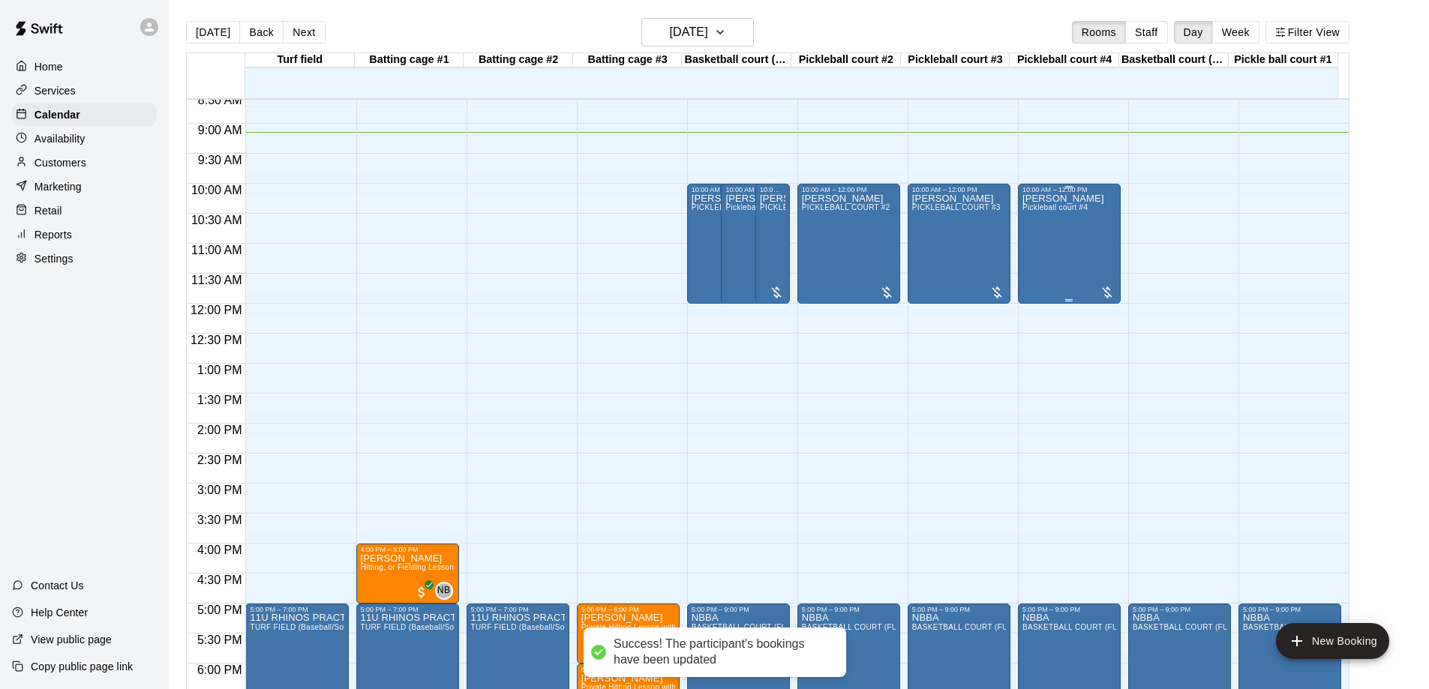
click at [1072, 252] on div "[PERSON_NAME] Pickleball court #4" at bounding box center [1064, 538] width 82 height 689
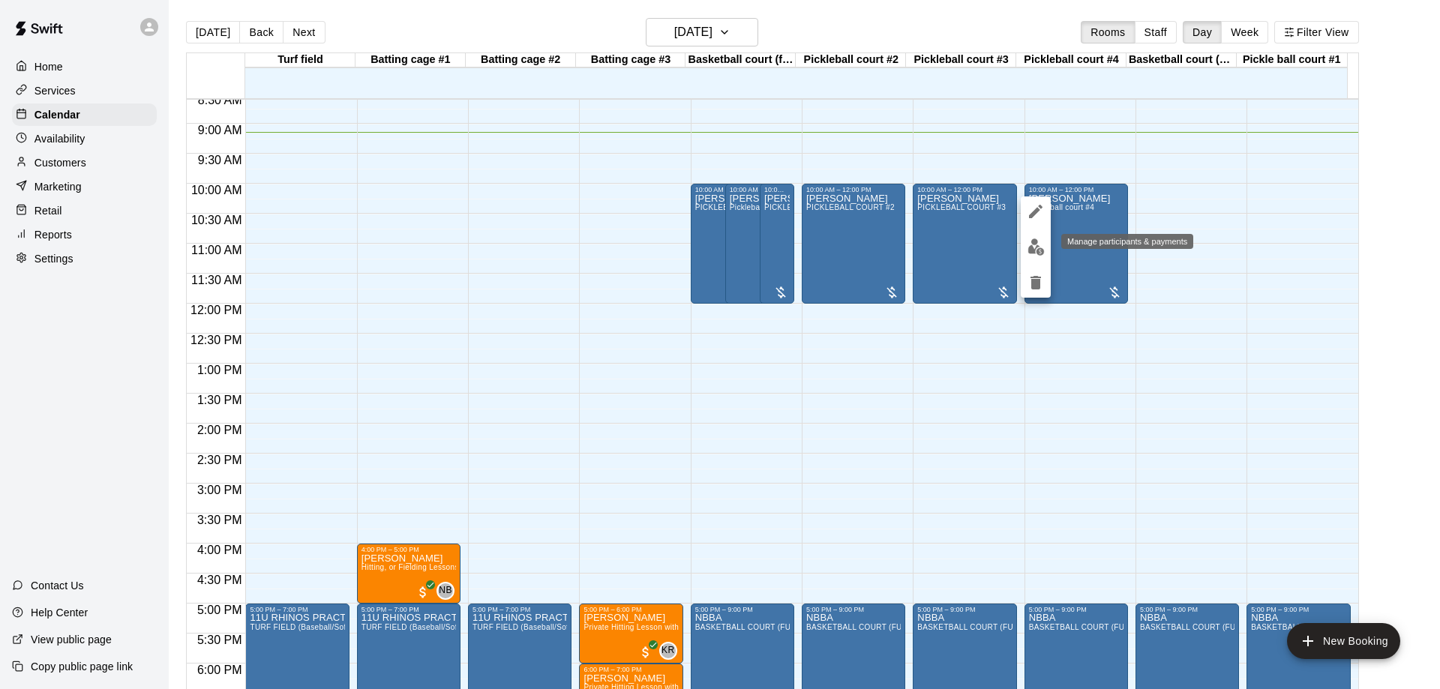
click at [1035, 246] on img "edit" at bounding box center [1036, 247] width 17 height 17
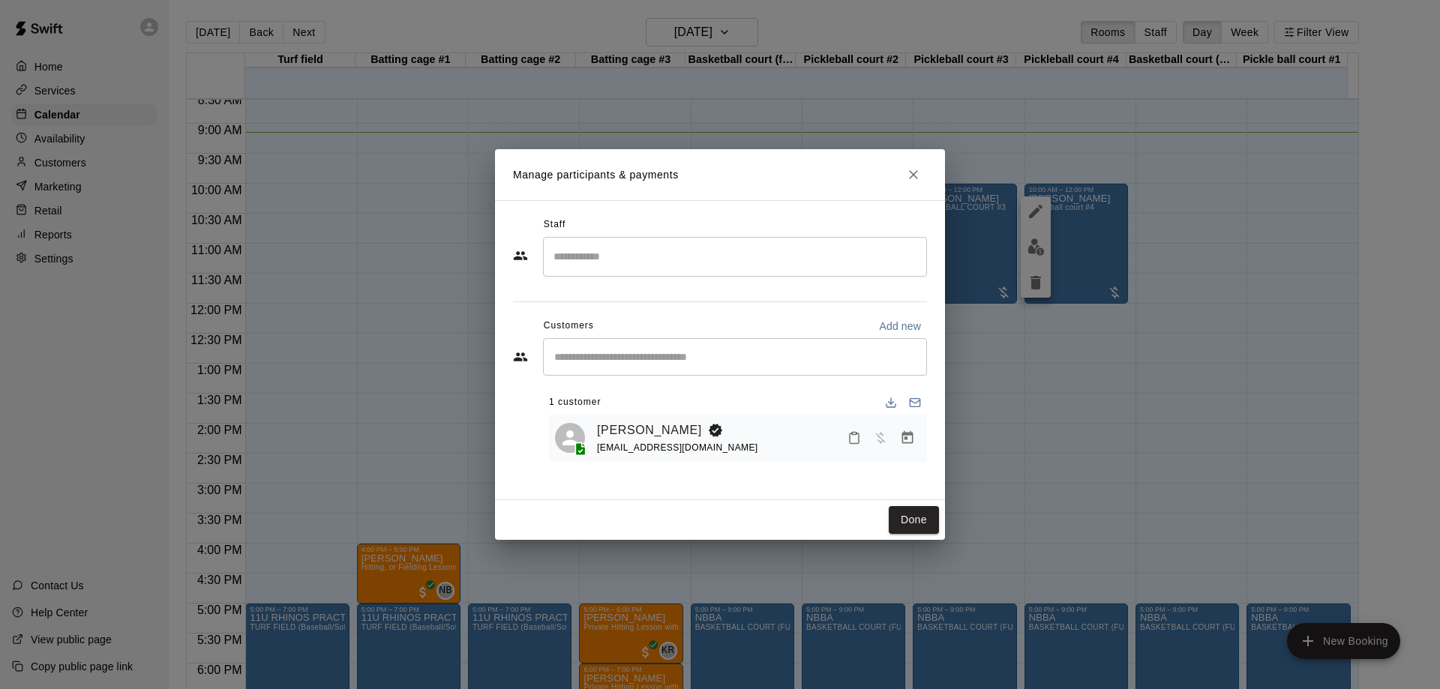
click at [686, 367] on div "​" at bounding box center [735, 357] width 384 height 38
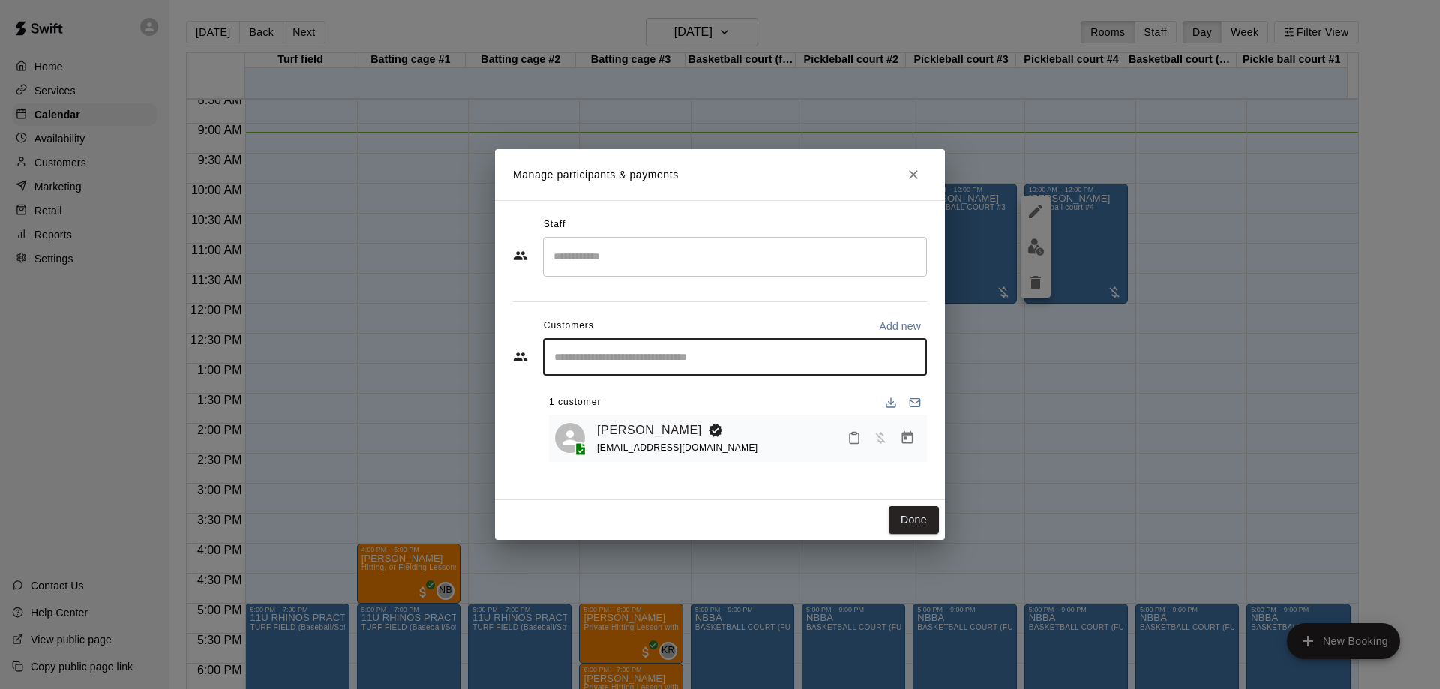
click at [917, 177] on icon "Close" at bounding box center [913, 174] width 15 height 15
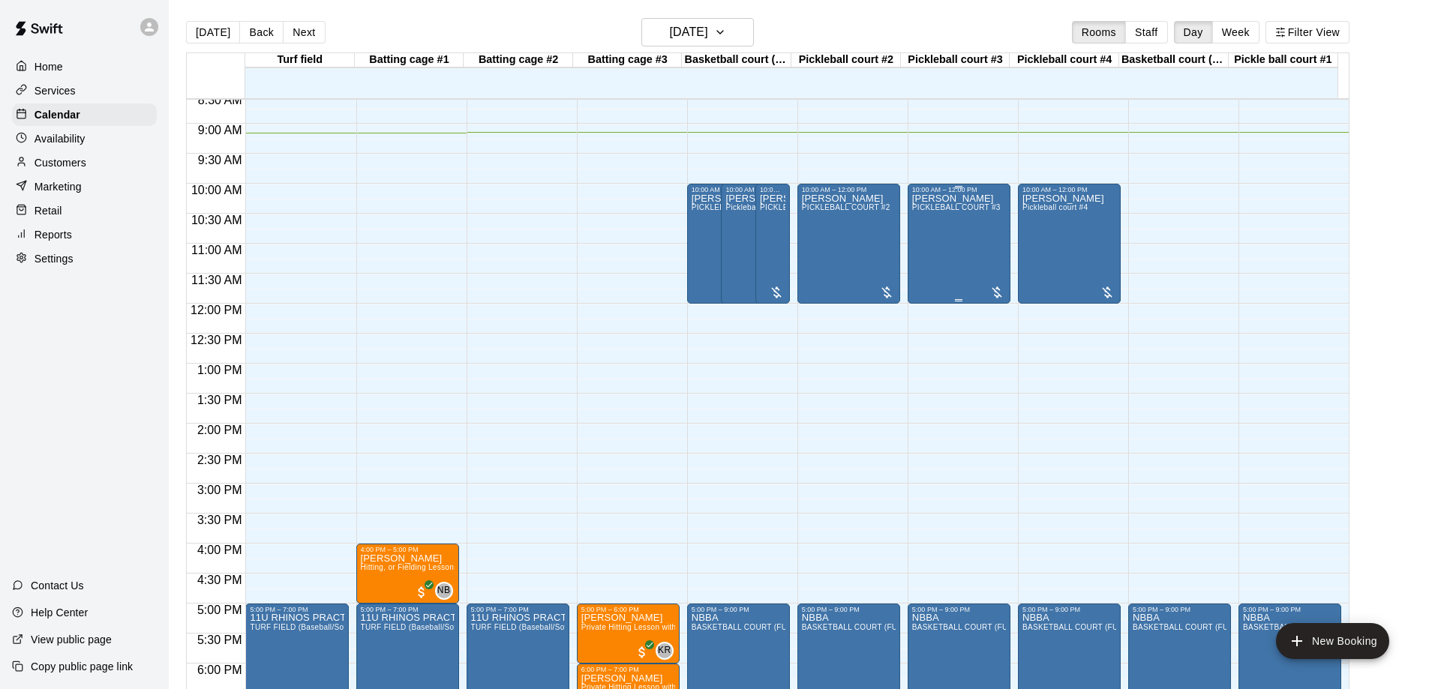
click at [941, 222] on div "[PERSON_NAME] PICKLEBALL COURT #3" at bounding box center [956, 538] width 89 height 689
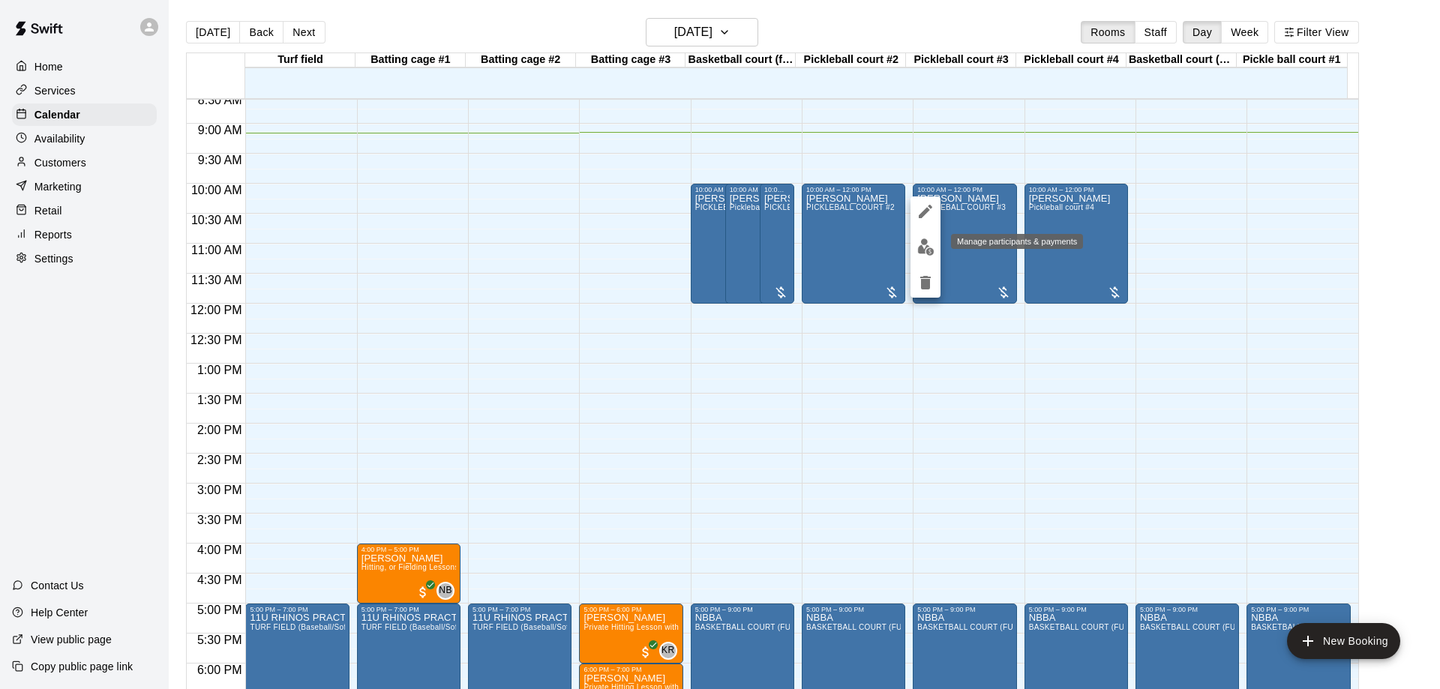
click at [928, 251] on img "edit" at bounding box center [925, 247] width 17 height 17
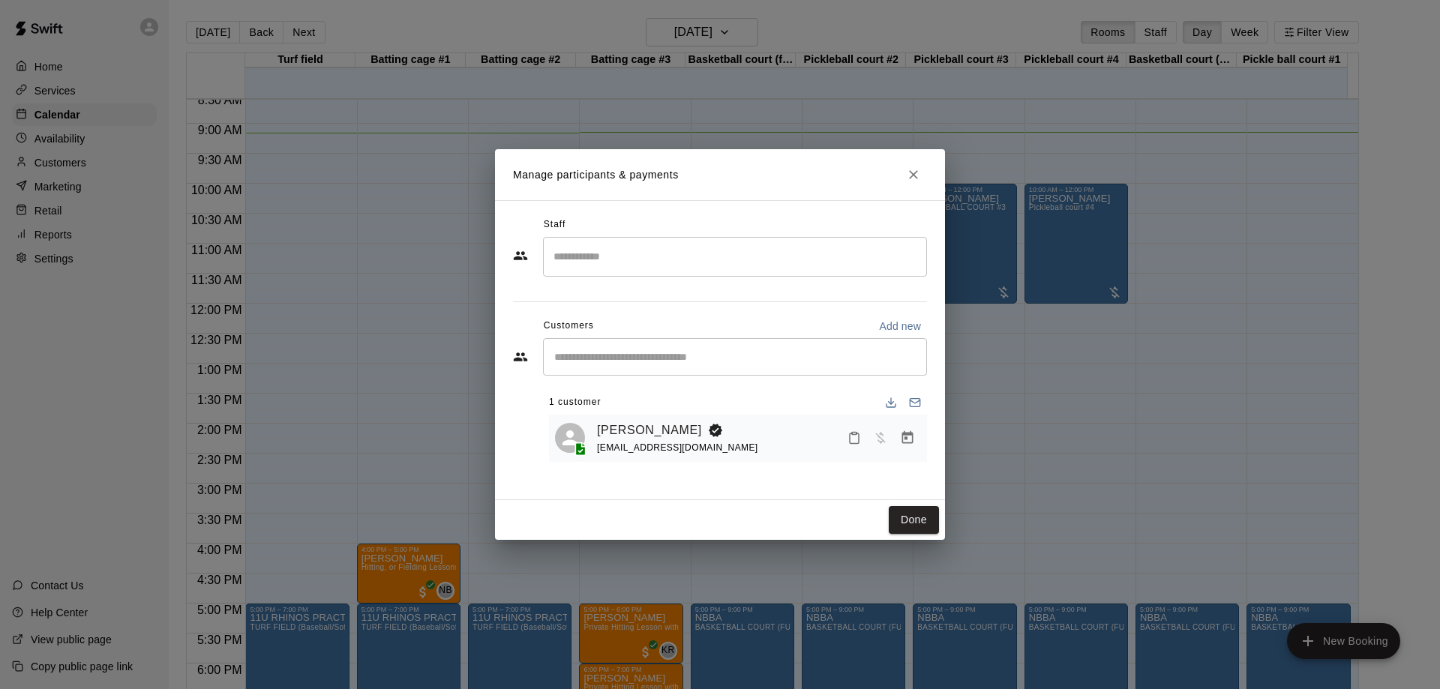
click at [914, 173] on icon "Close" at bounding box center [913, 174] width 15 height 15
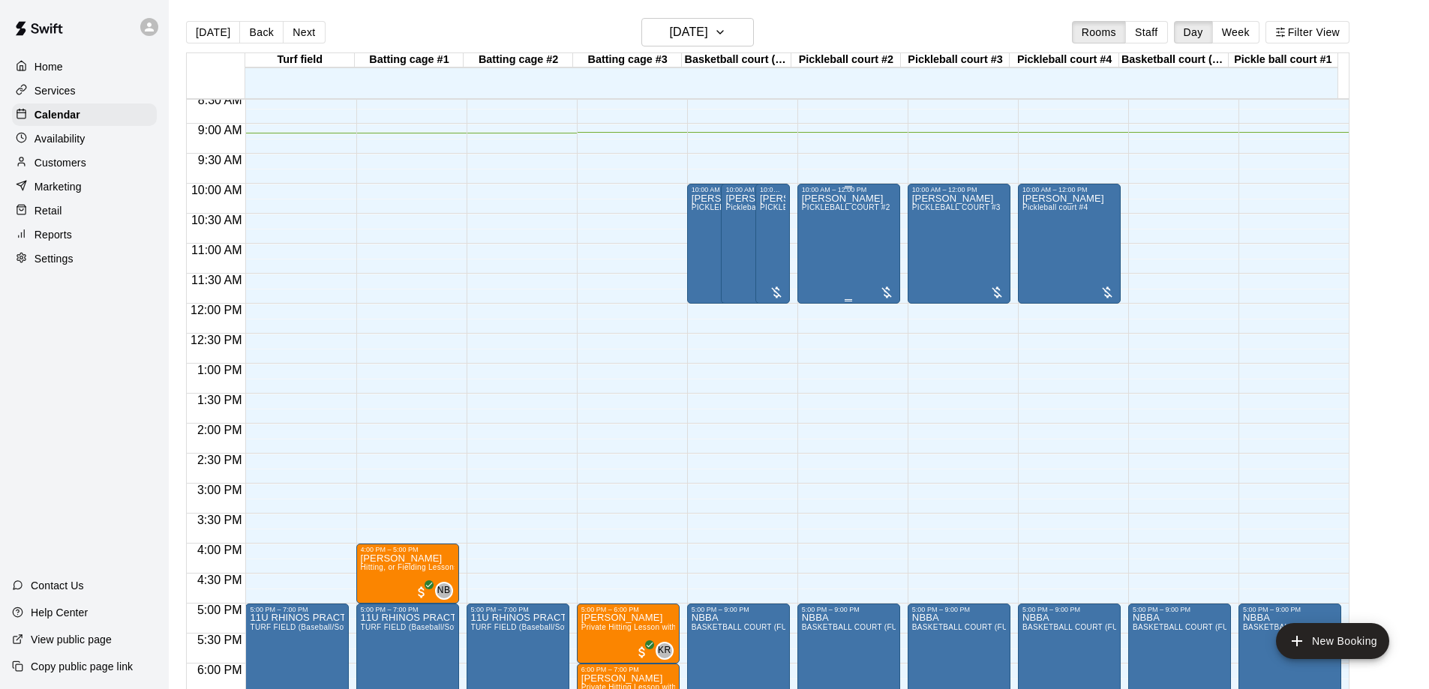
click at [851, 241] on div "[PERSON_NAME] PICKLEBALL COURT #2" at bounding box center [846, 538] width 89 height 689
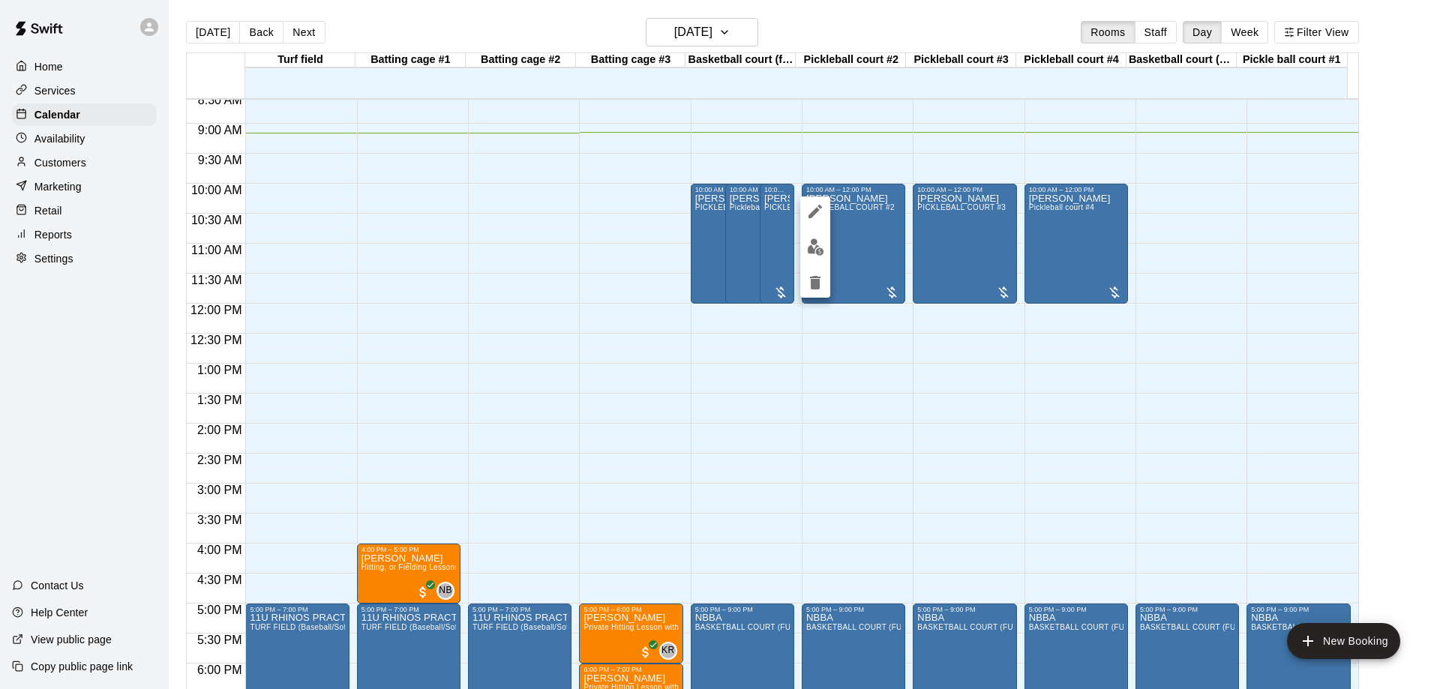
click at [815, 242] on img "edit" at bounding box center [815, 247] width 17 height 17
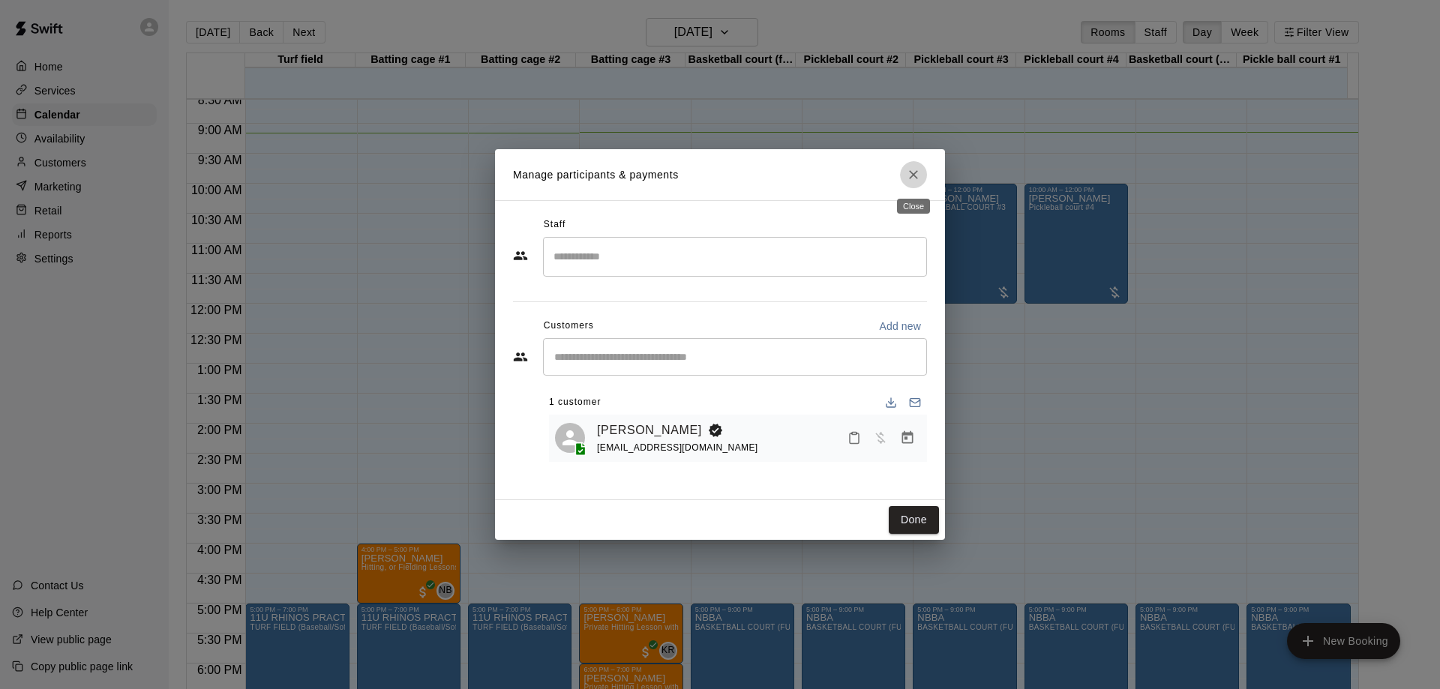
click at [909, 172] on icon "Close" at bounding box center [913, 174] width 15 height 15
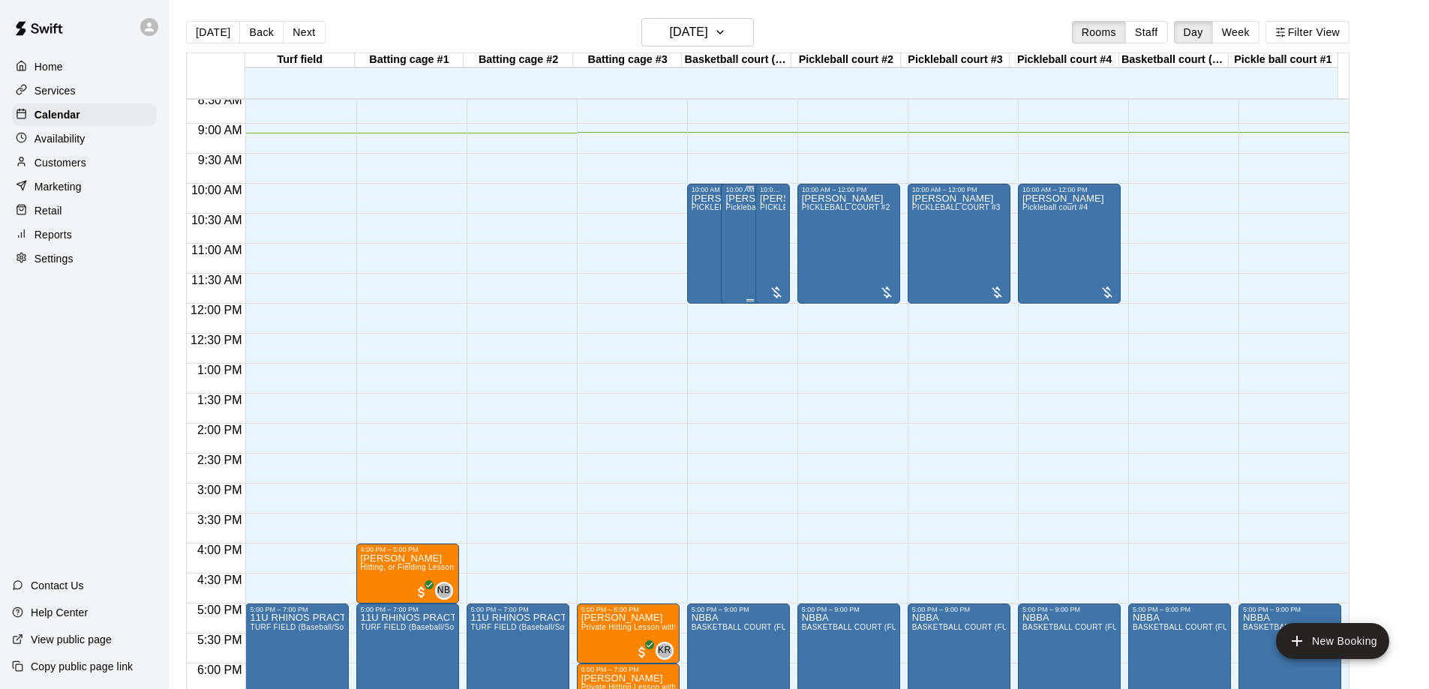
click at [742, 242] on div "[PERSON_NAME] Pickleball court #4" at bounding box center [750, 538] width 50 height 689
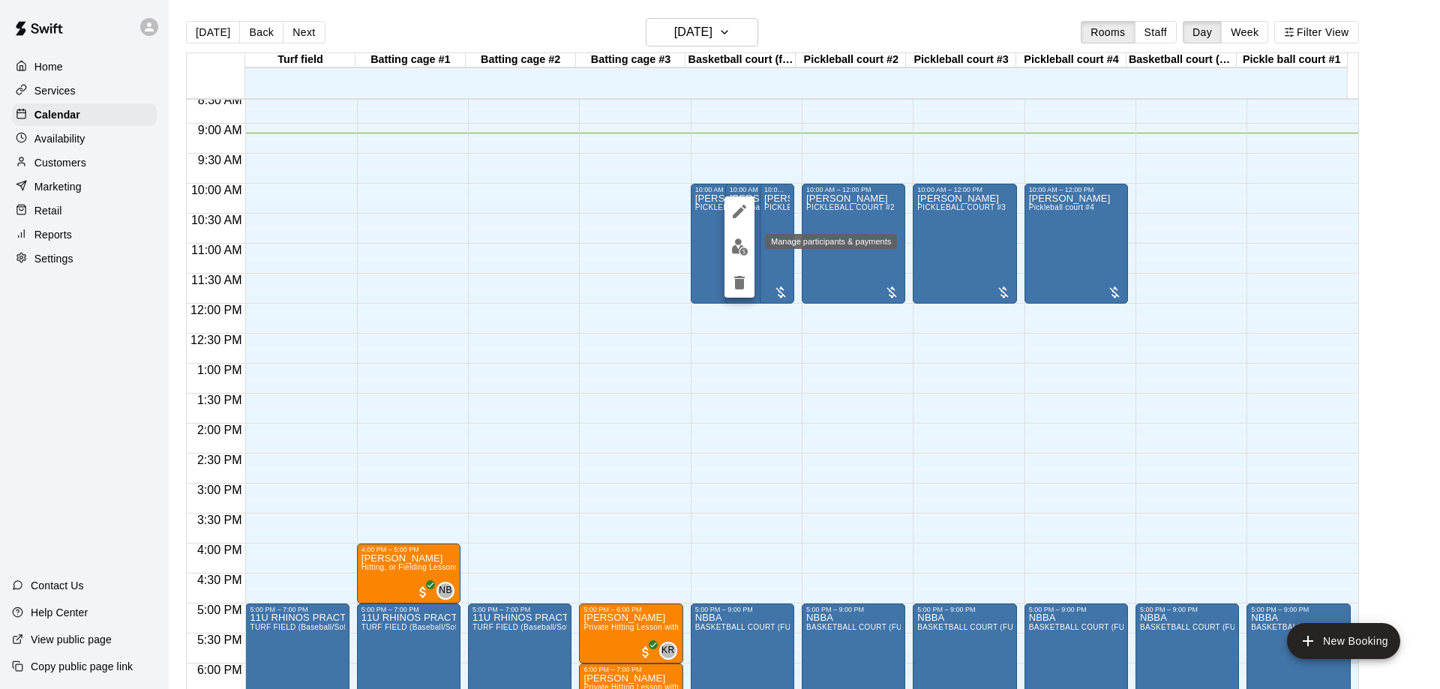
click at [740, 248] on img "edit" at bounding box center [739, 247] width 17 height 17
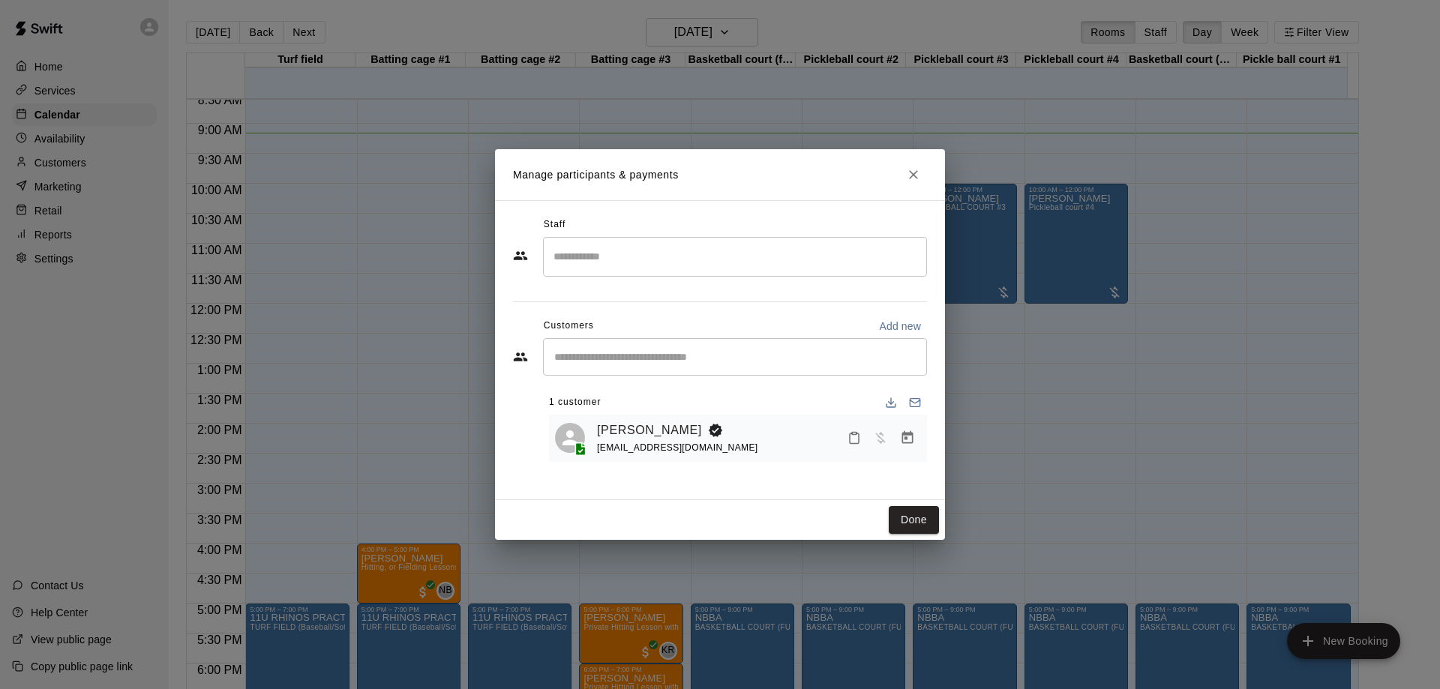
click at [912, 171] on icon "Close" at bounding box center [913, 174] width 15 height 15
